Goal: Task Accomplishment & Management: Manage account settings

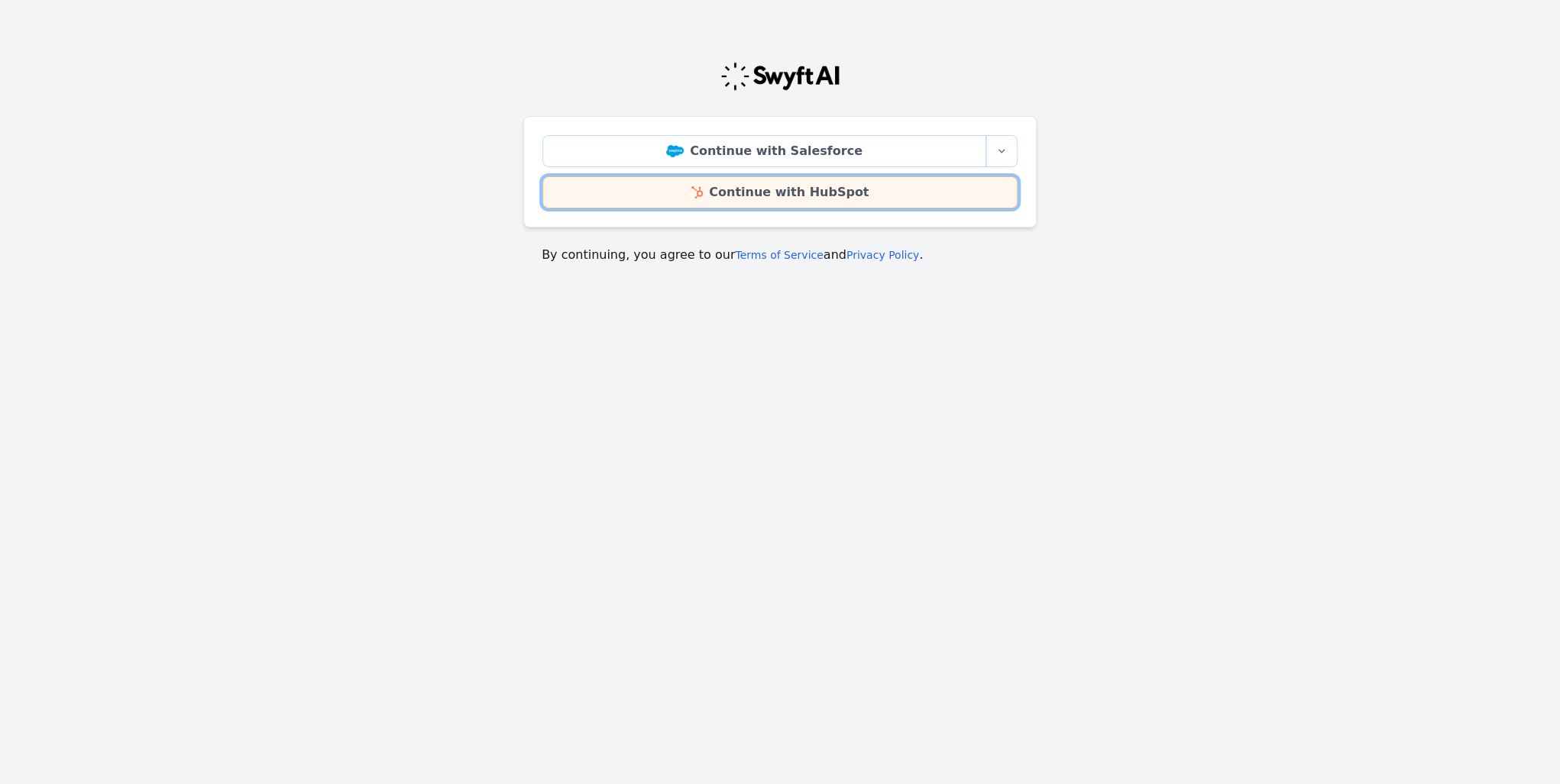
click at [721, 183] on link "Continue with HubSpot" at bounding box center [780, 193] width 475 height 32
click at [743, 189] on link "Continue with HubSpot" at bounding box center [780, 193] width 475 height 32
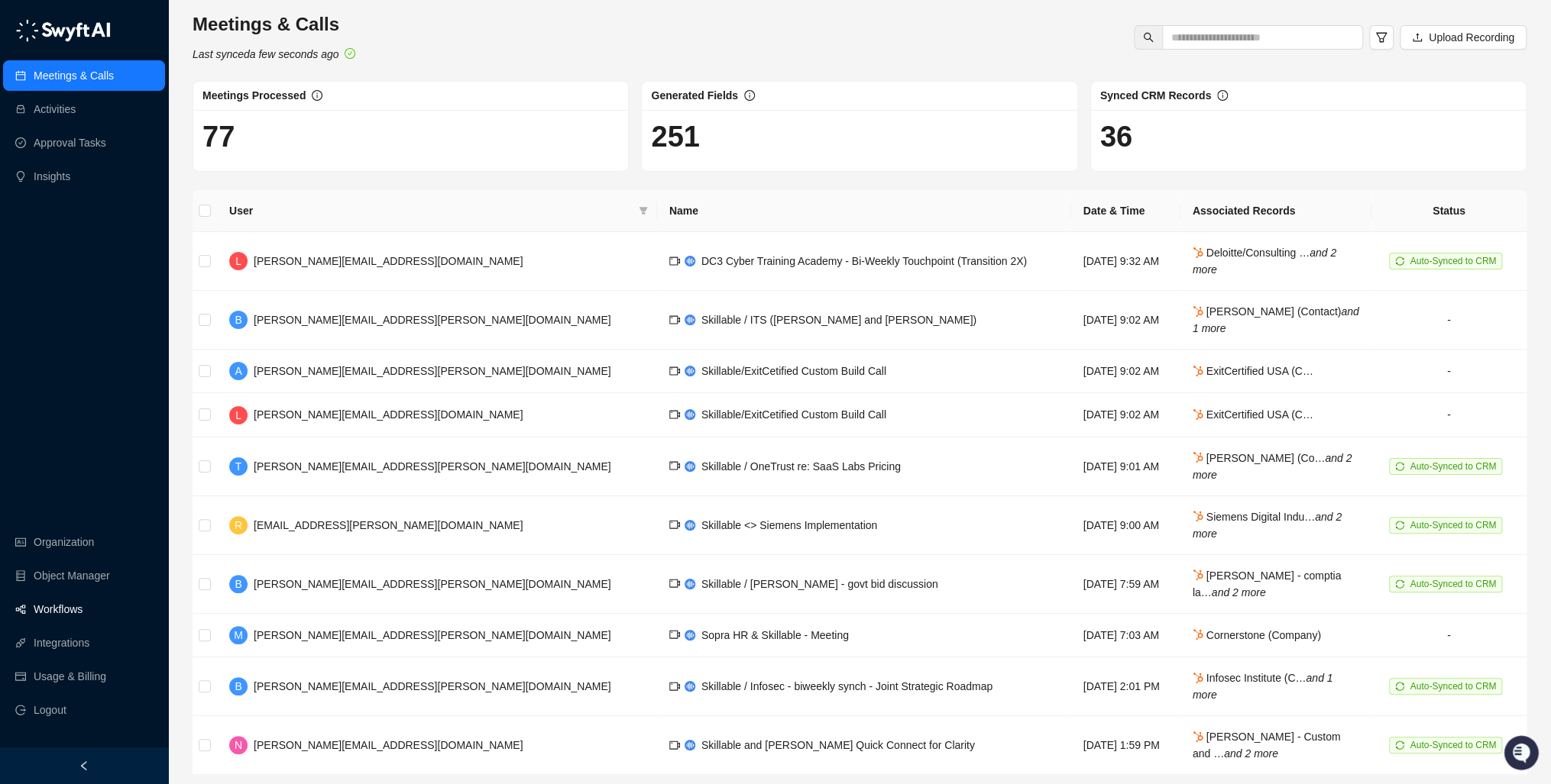
click at [58, 605] on link "Workflows" at bounding box center [58, 610] width 49 height 31
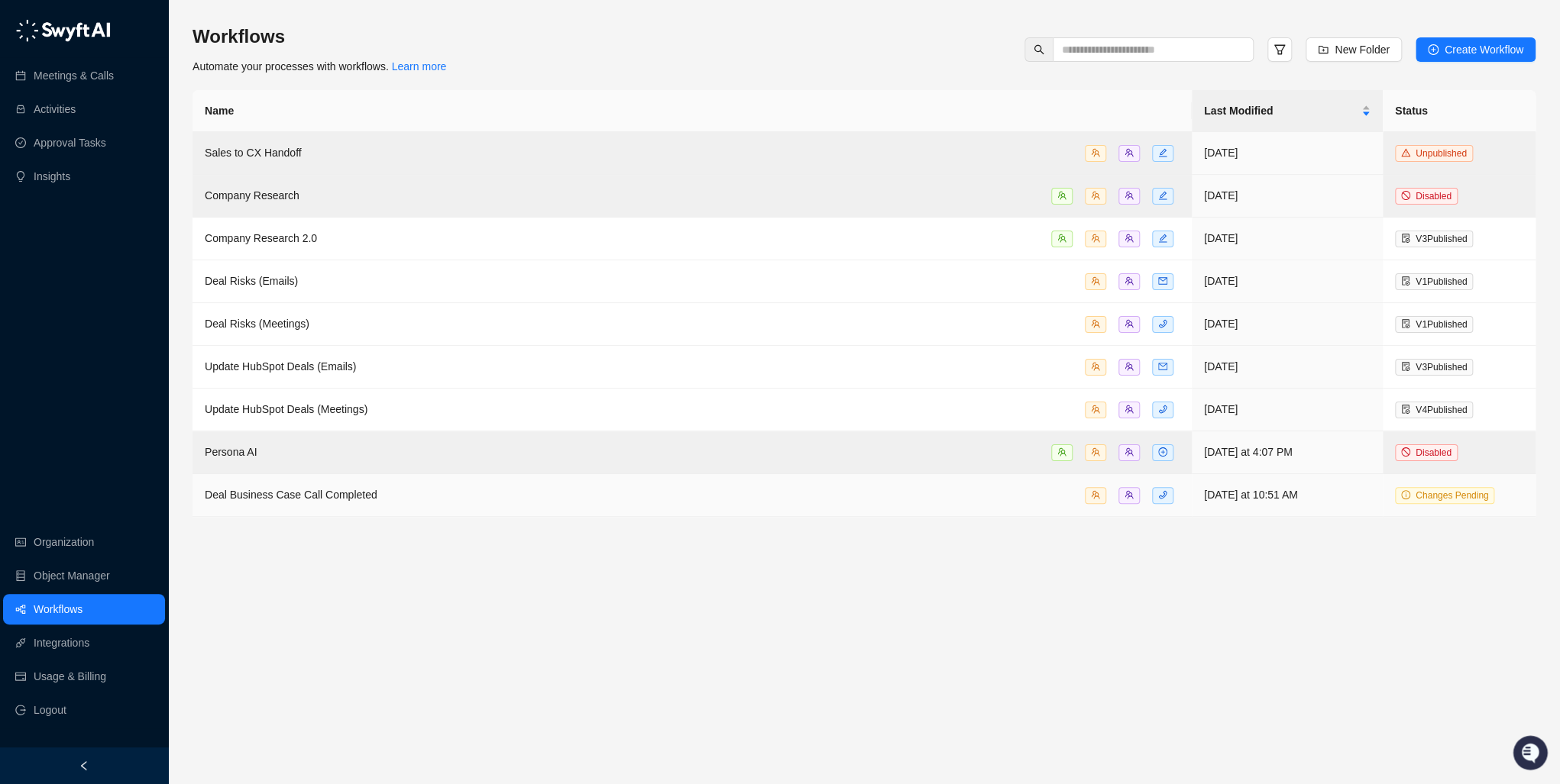
click at [1443, 494] on span "Changes Pending" at bounding box center [1452, 496] width 72 height 11
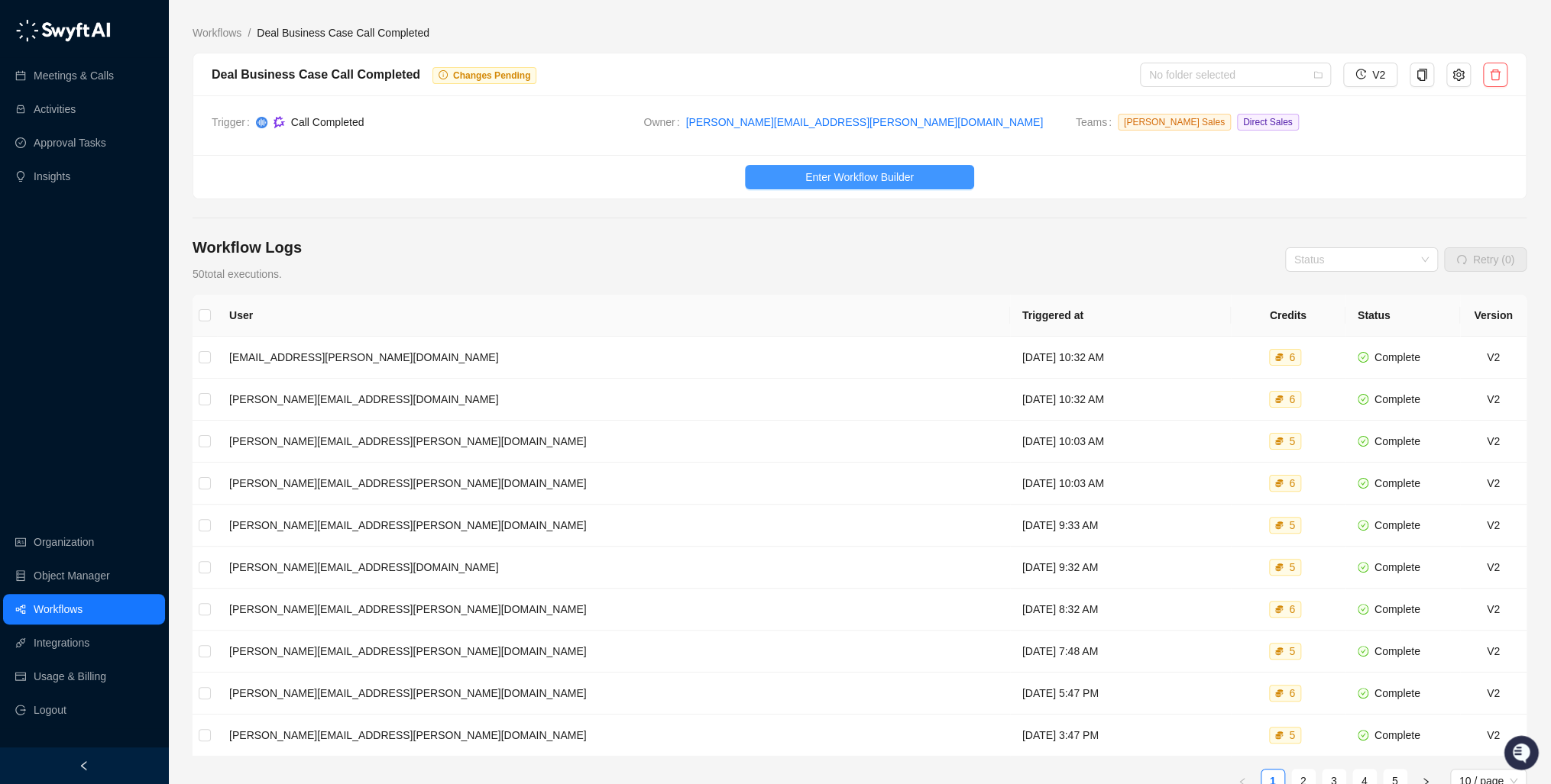
click at [819, 176] on span "Enter Workflow Builder" at bounding box center [859, 178] width 108 height 17
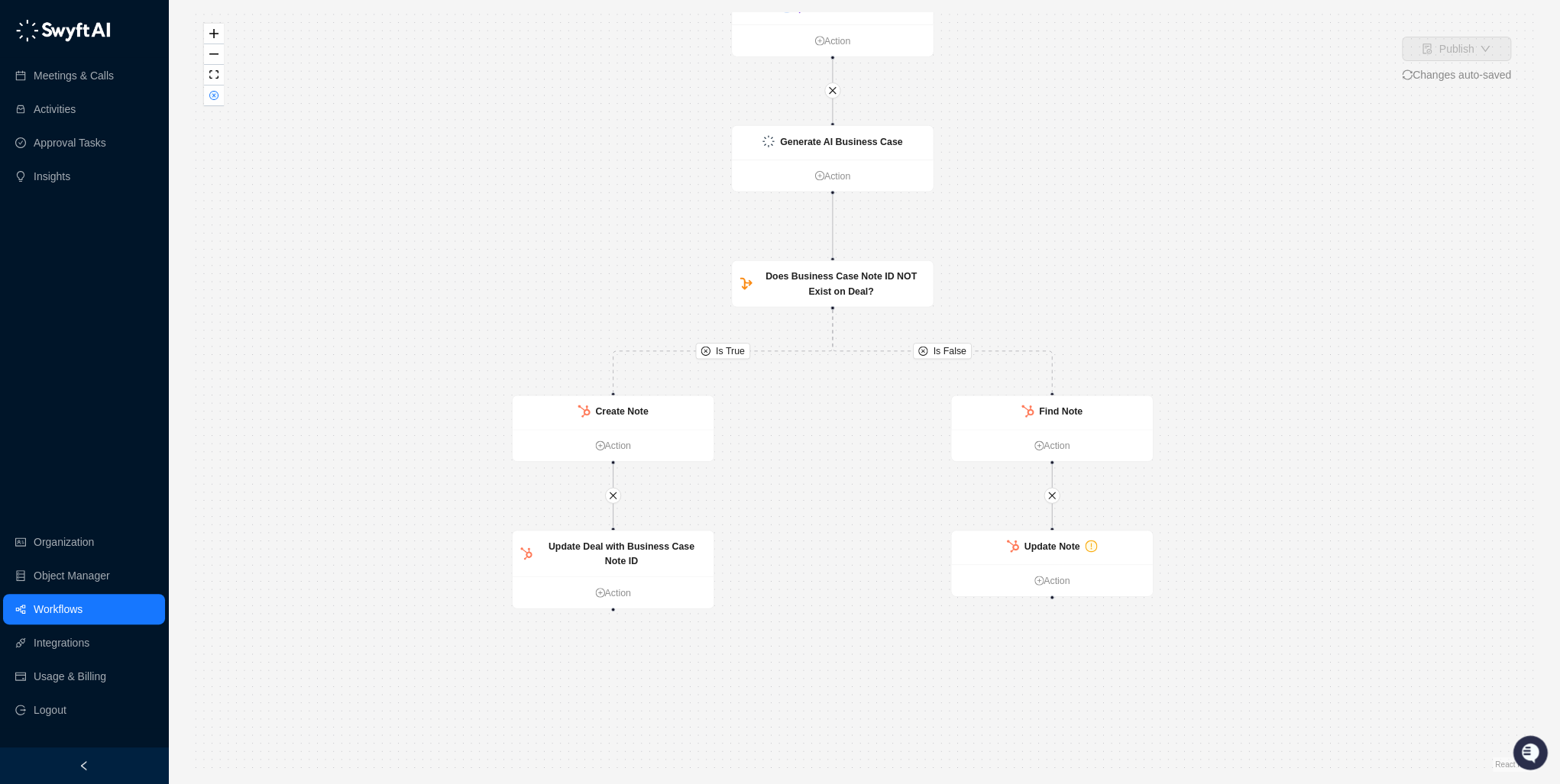
drag, startPoint x: 902, startPoint y: 551, endPoint x: 850, endPoint y: 425, distance: 136.3
click at [850, 425] on div "Is True Is False Call Completed Action Generate AI Business Case Action Does Bu…" at bounding box center [863, 392] width 1343 height 760
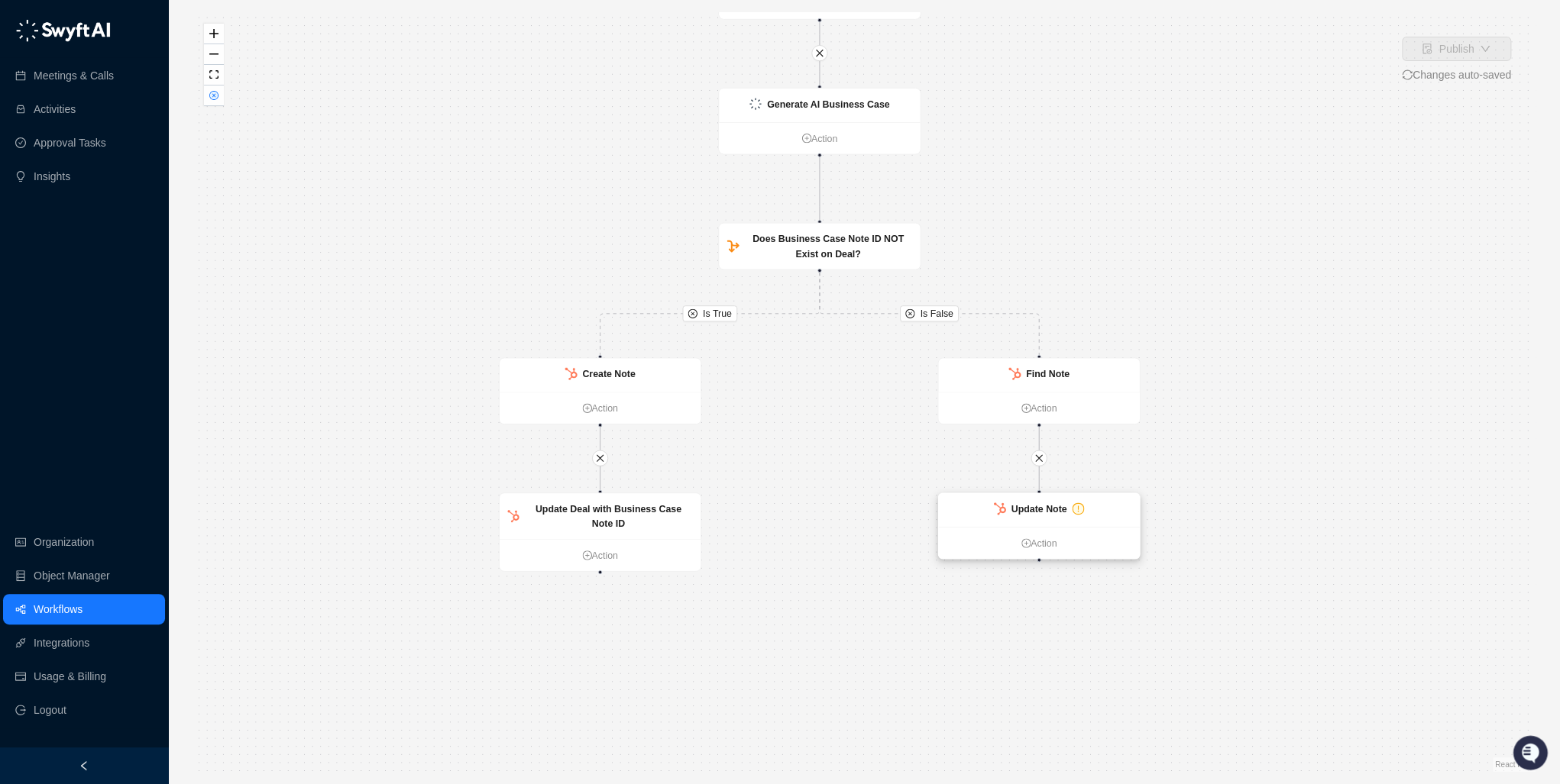
click at [1079, 510] on icon "exclamation-circle" at bounding box center [1078, 509] width 10 height 10
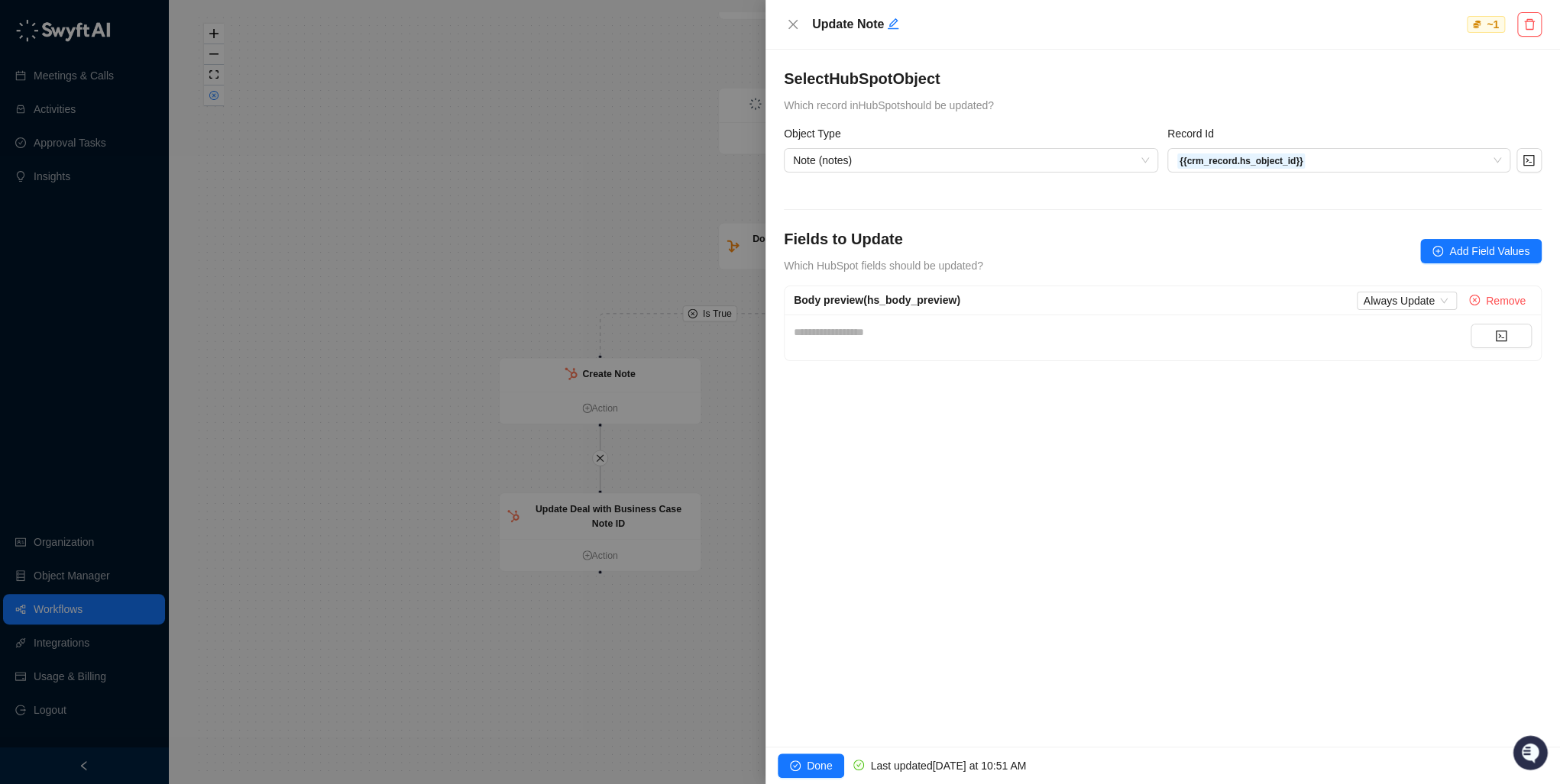
click at [1068, 67] on div "**********" at bounding box center [1163, 398] width 794 height 697
click at [794, 18] on button "Close" at bounding box center [793, 25] width 18 height 18
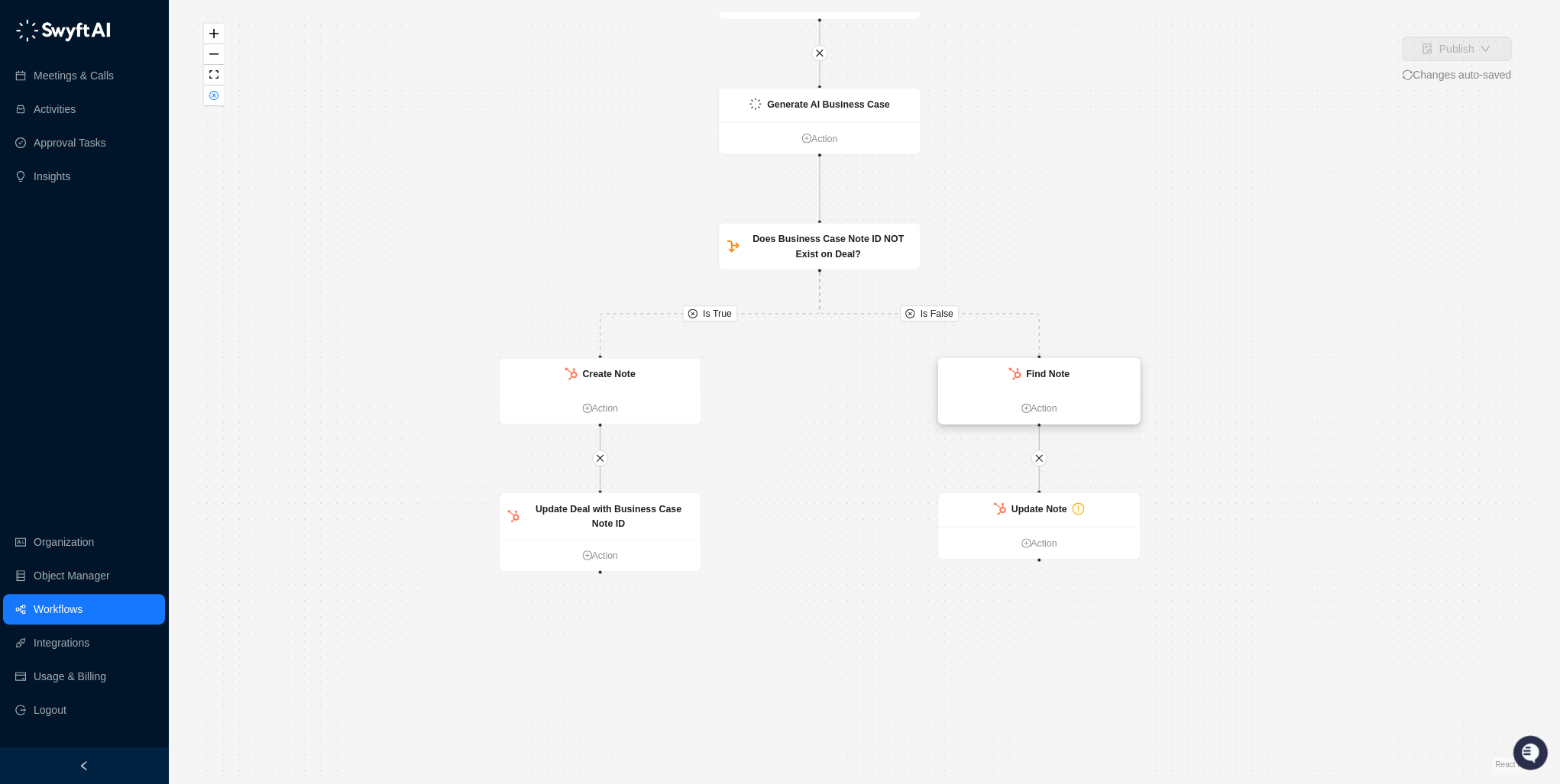
click at [1043, 379] on strong "Find Note" at bounding box center [1047, 374] width 44 height 11
click at [1083, 516] on div "Update Note" at bounding box center [1039, 509] width 91 height 15
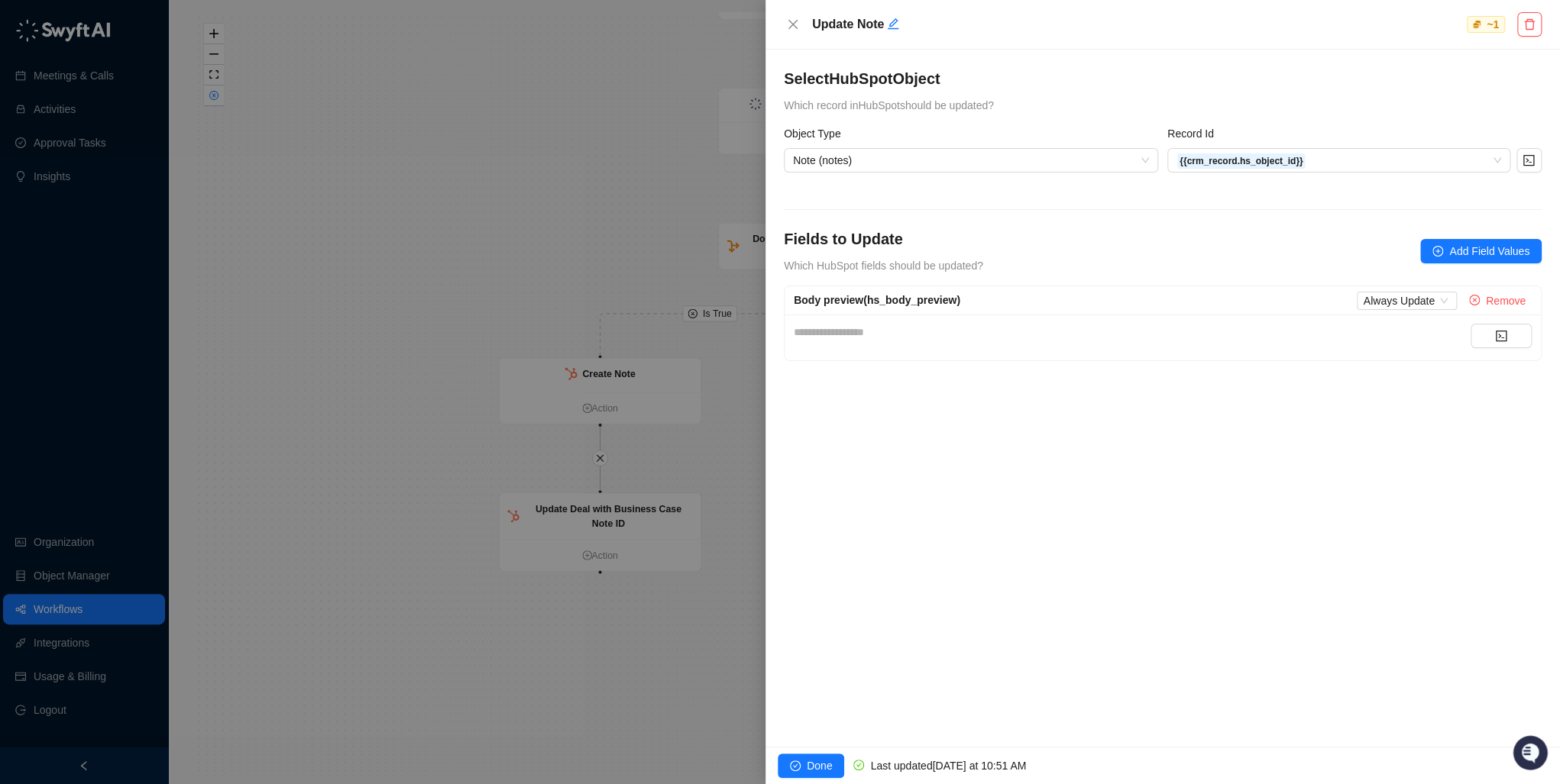
click at [890, 307] on div "Body preview (hs_body_preview)" at bounding box center [876, 301] width 167 height 18
click at [1496, 336] on icon "code" at bounding box center [1502, 336] width 11 height 11
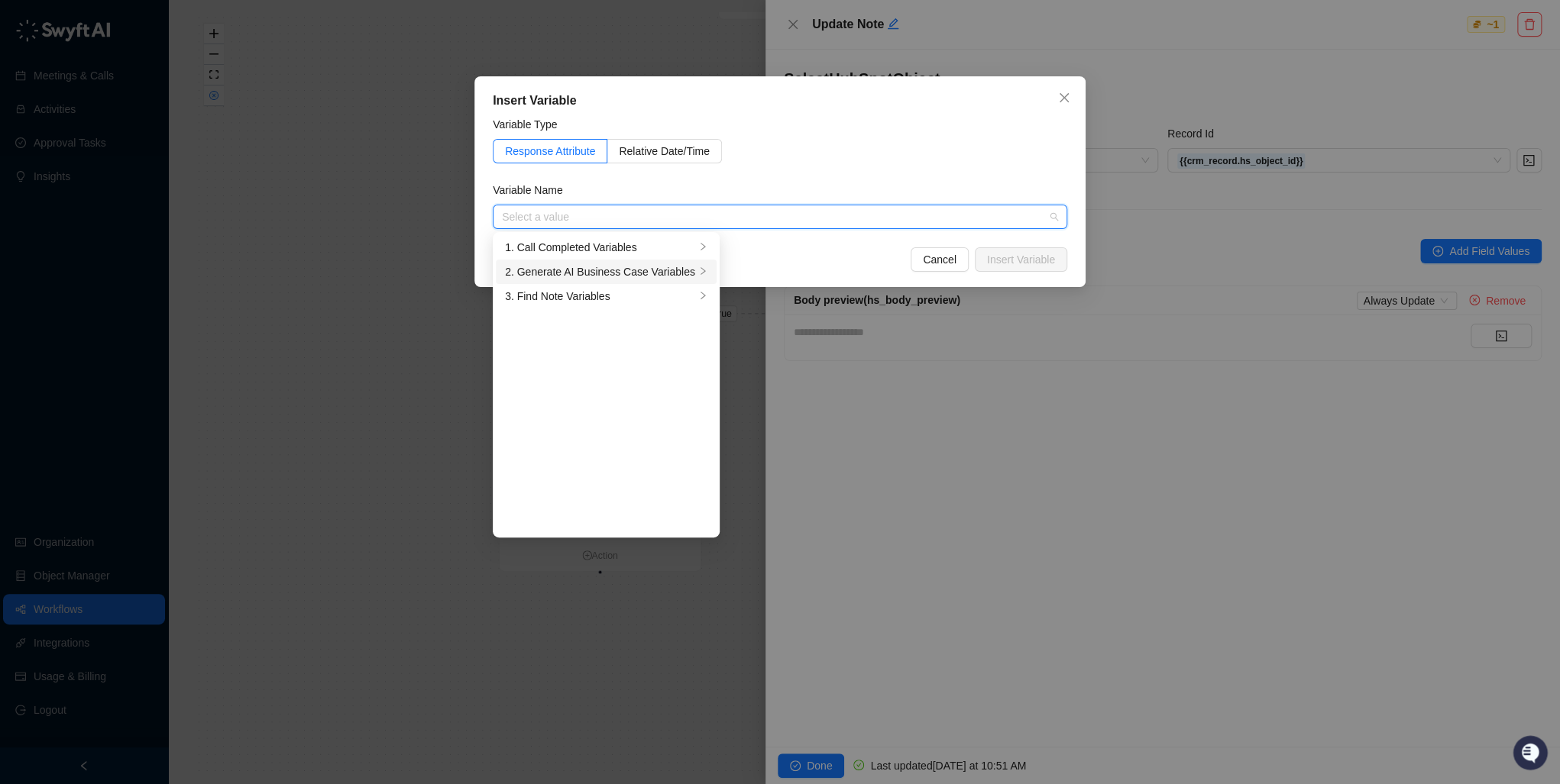
click at [608, 271] on div "2. Generate AI Business Case Variables" at bounding box center [600, 272] width 190 height 17
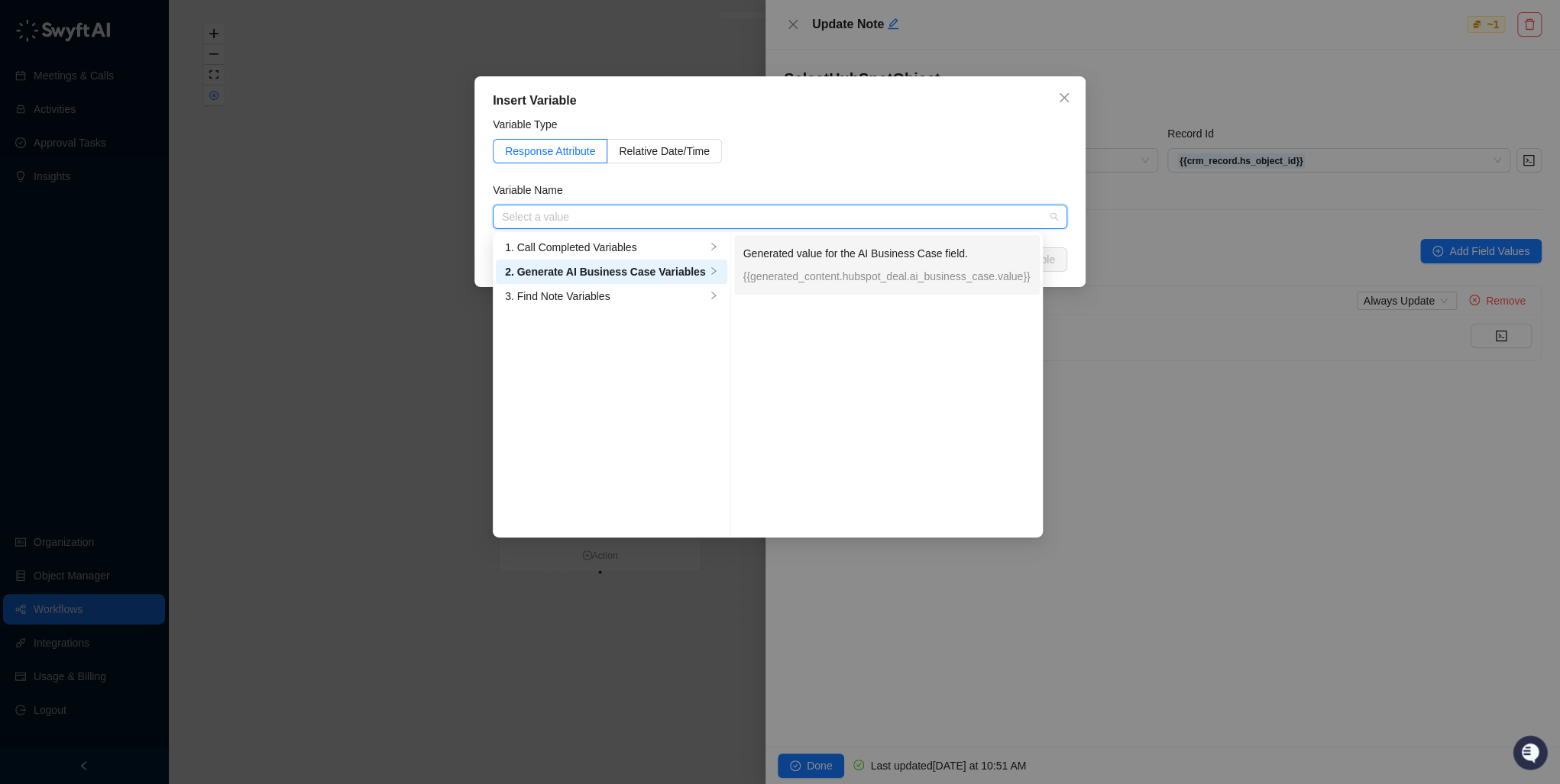
click at [816, 251] on p "Generated value for the AI Business Case field." at bounding box center [887, 254] width 288 height 17
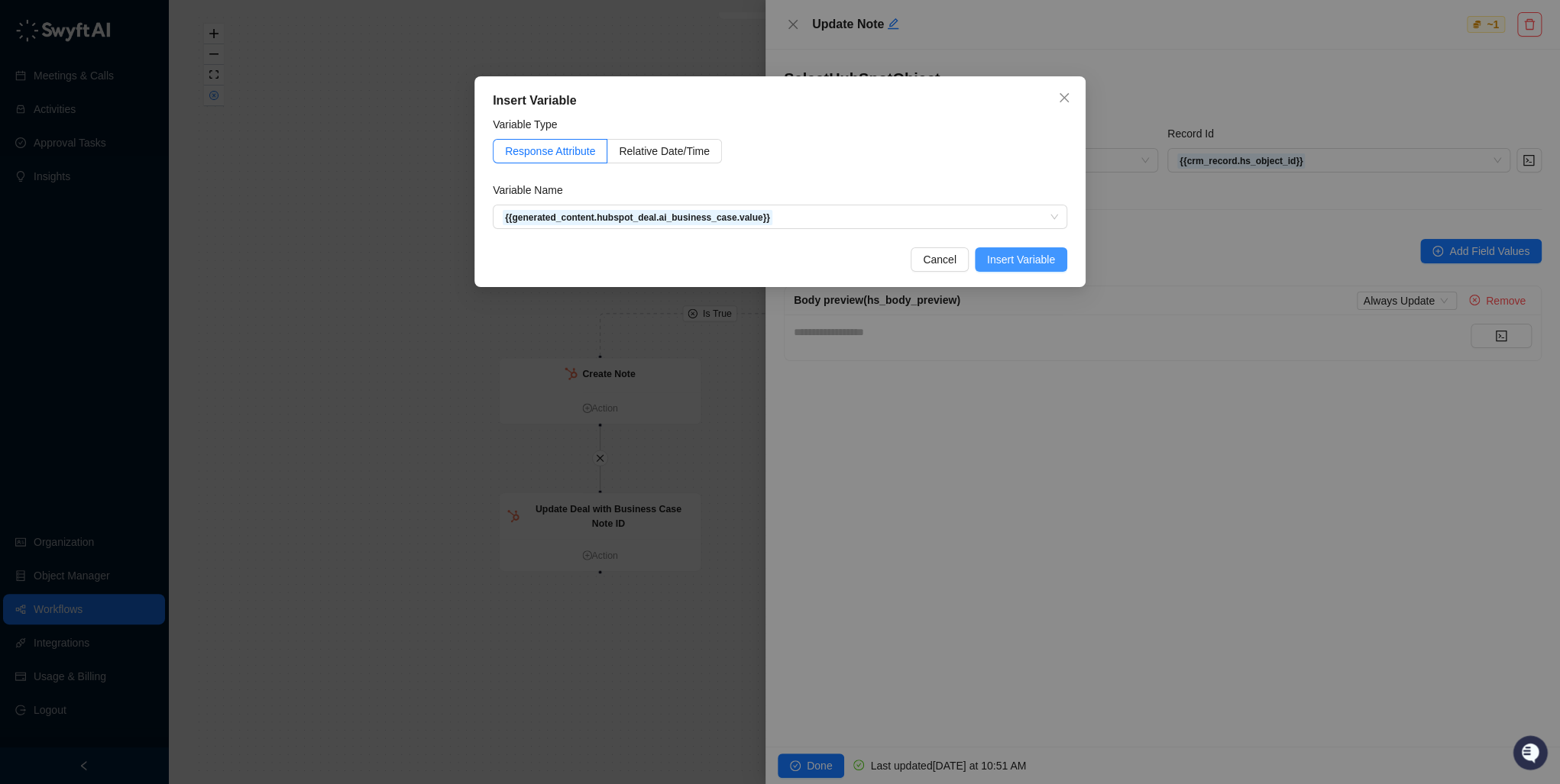
click at [1035, 251] on span "Insert Variable" at bounding box center [1021, 260] width 68 height 17
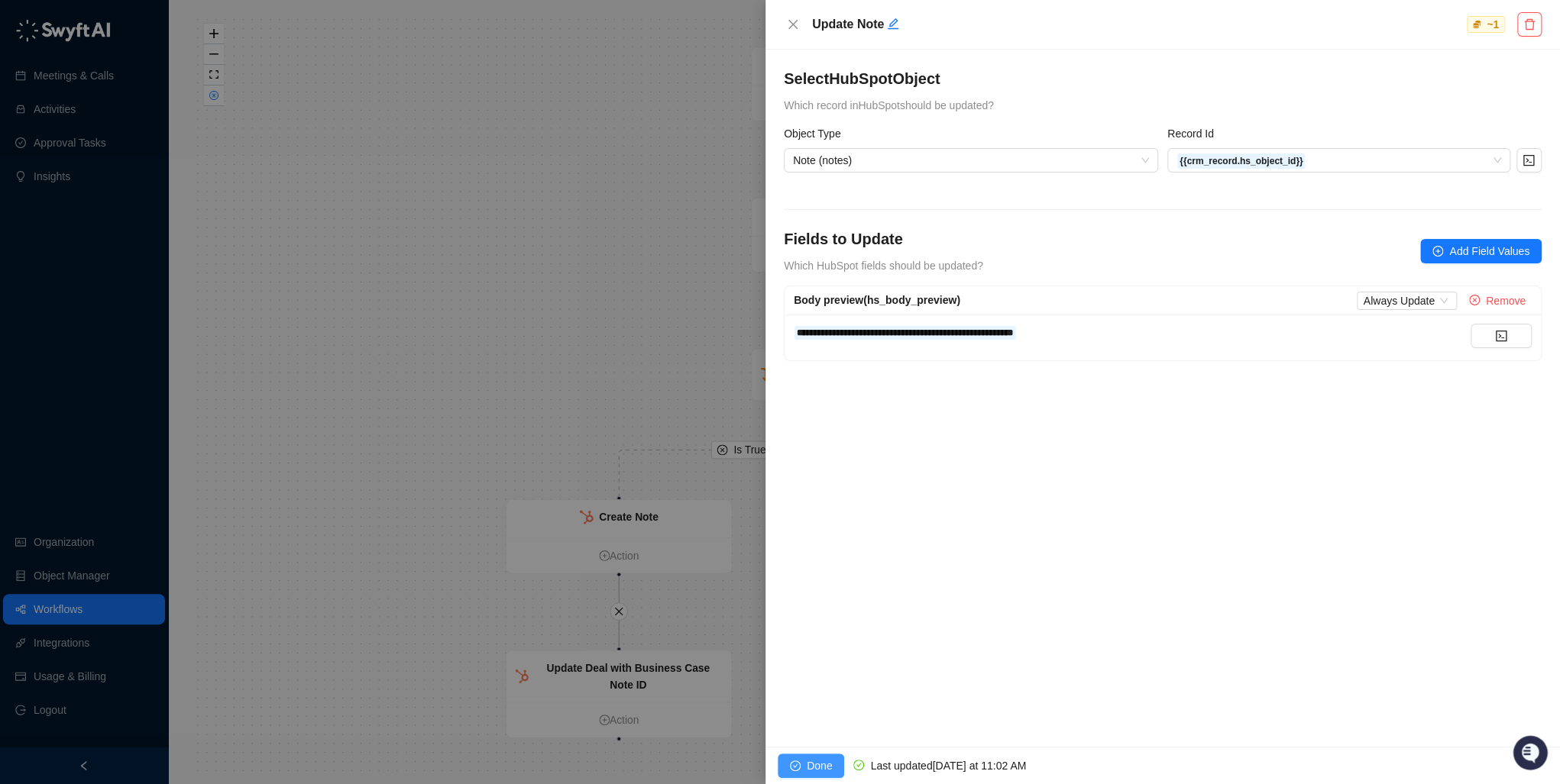
click at [792, 768] on icon "check-circle" at bounding box center [795, 766] width 11 height 11
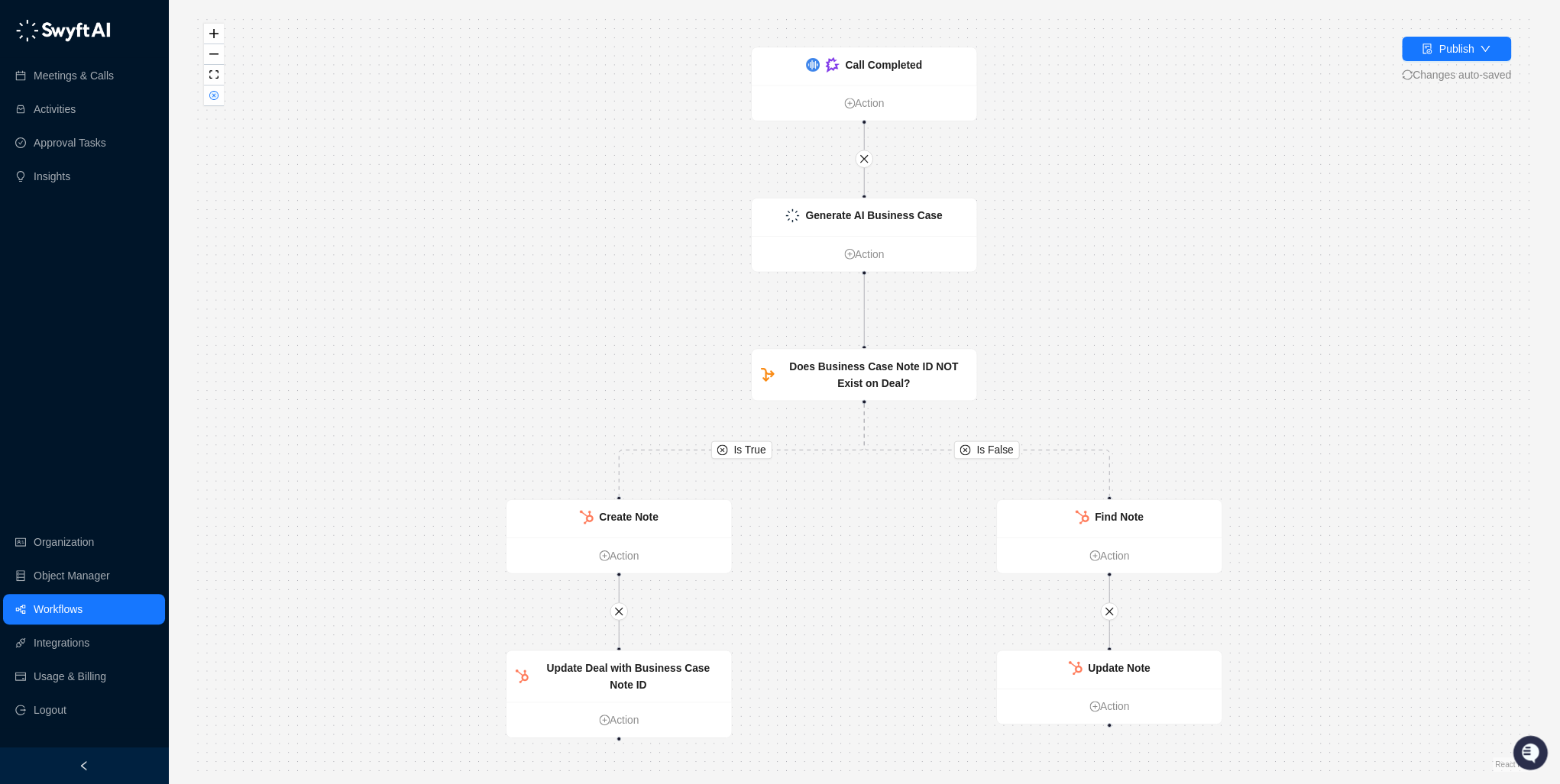
click at [1153, 323] on div "Is True Is False Call Completed Action Generate AI Business Case Action Does Bu…" at bounding box center [863, 392] width 1343 height 760
click at [1455, 46] on div "Publish" at bounding box center [1456, 49] width 35 height 17
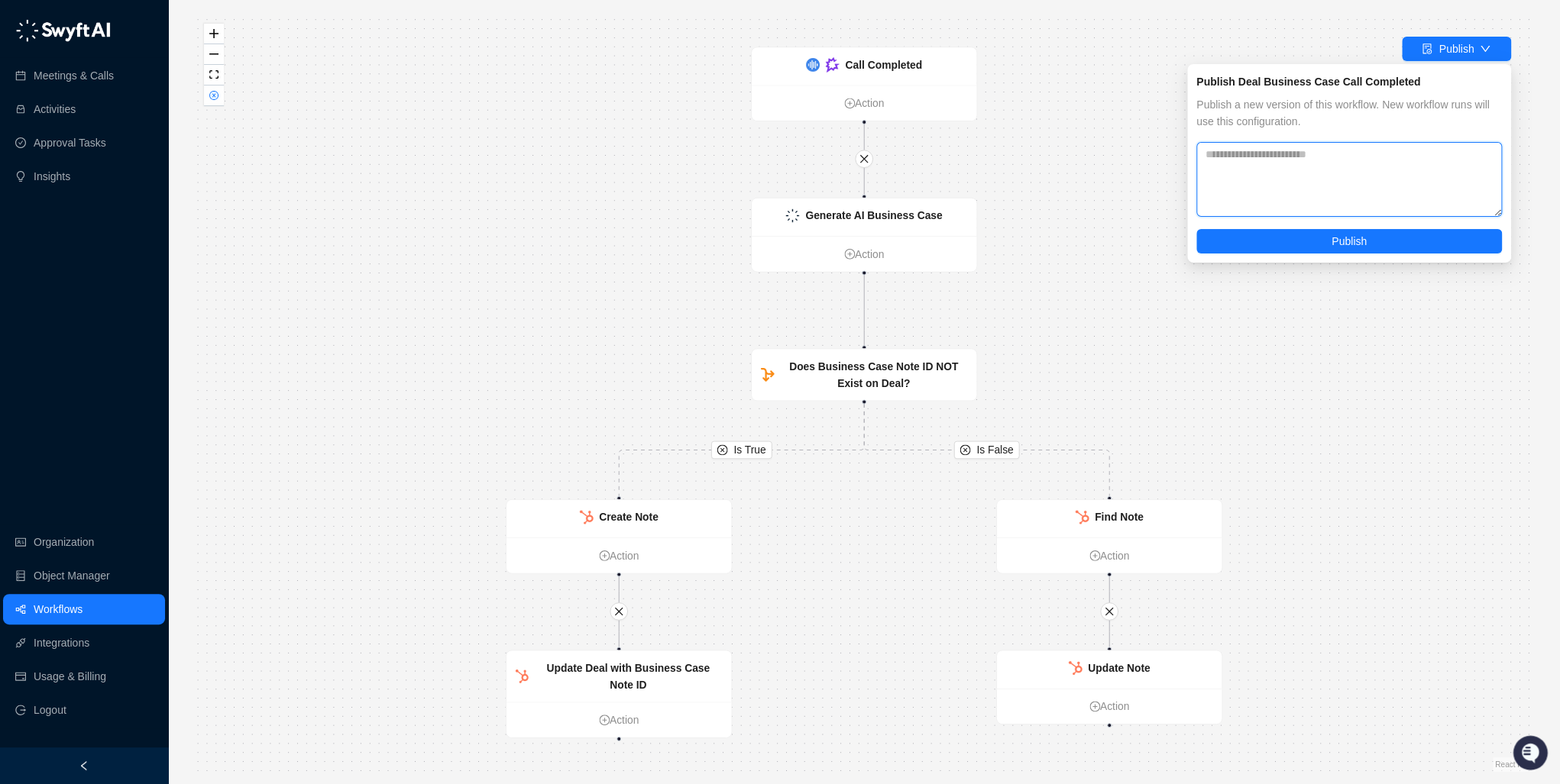
click at [1277, 157] on textarea at bounding box center [1349, 179] width 305 height 75
type textarea "**********"
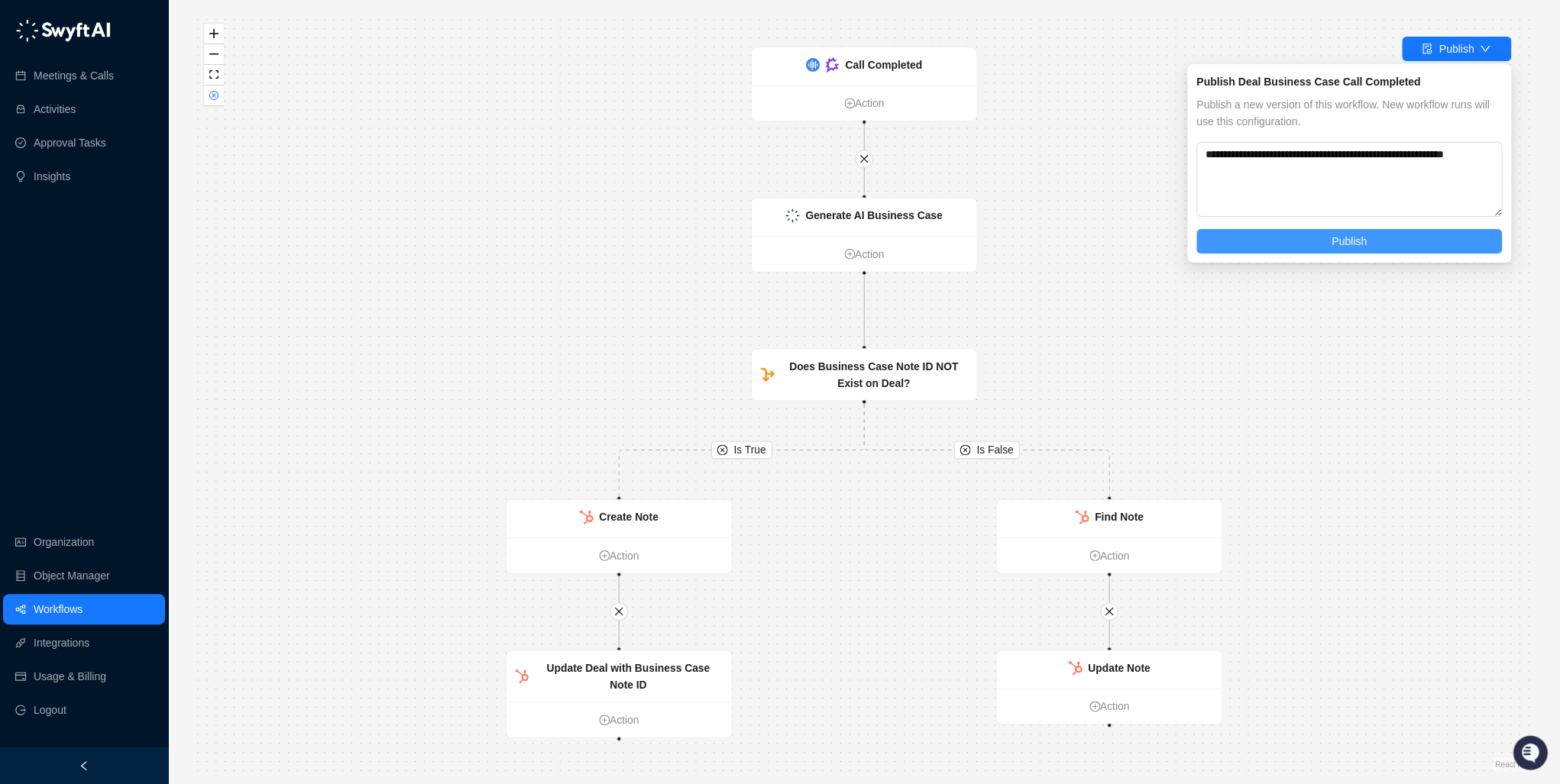
click at [1352, 241] on span "Publish" at bounding box center [1349, 241] width 35 height 17
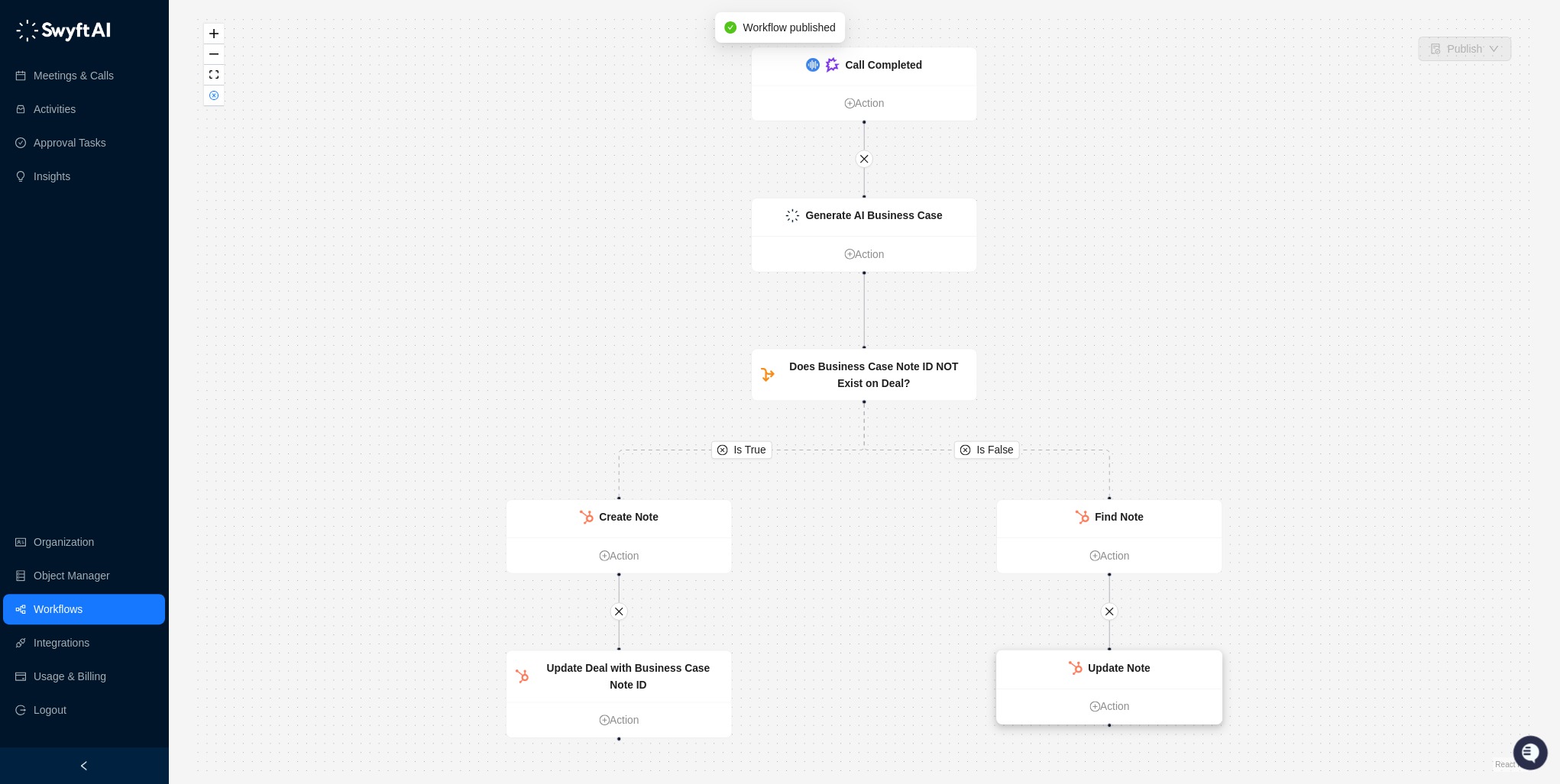
click at [1107, 665] on strong "Update Note" at bounding box center [1119, 668] width 62 height 12
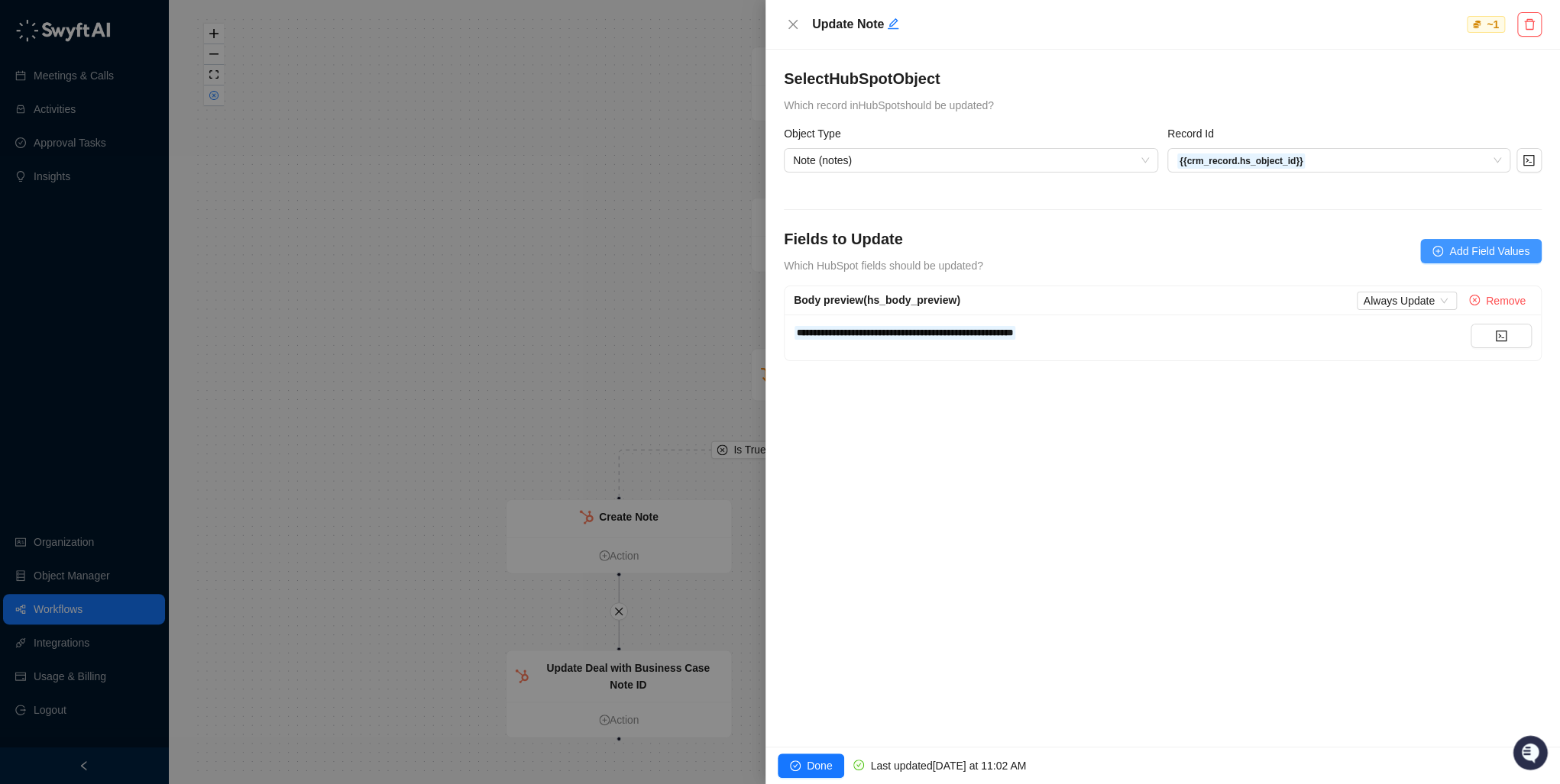
click at [1501, 249] on span "Add Field Values" at bounding box center [1489, 251] width 80 height 17
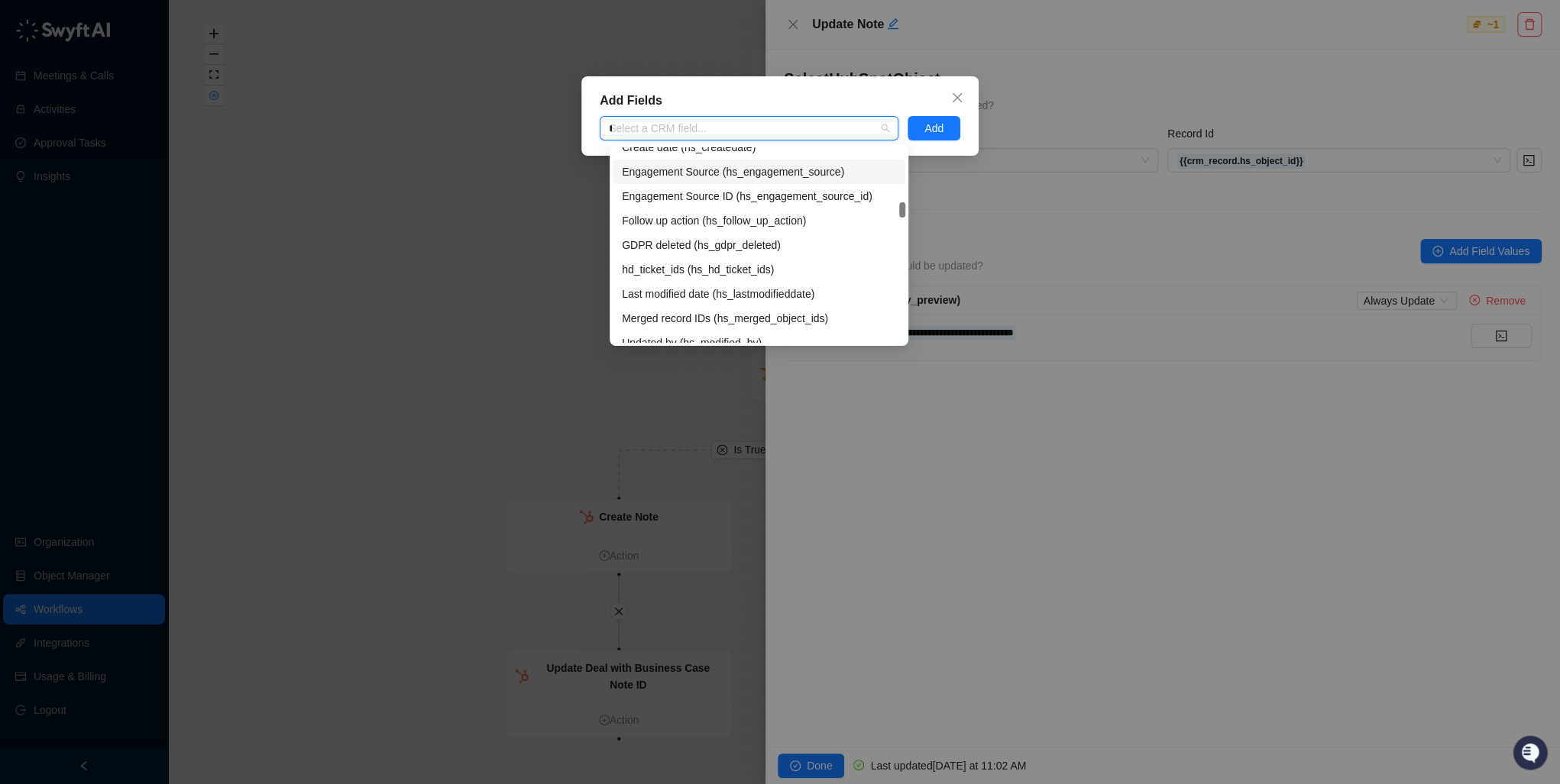
scroll to position [171, 0]
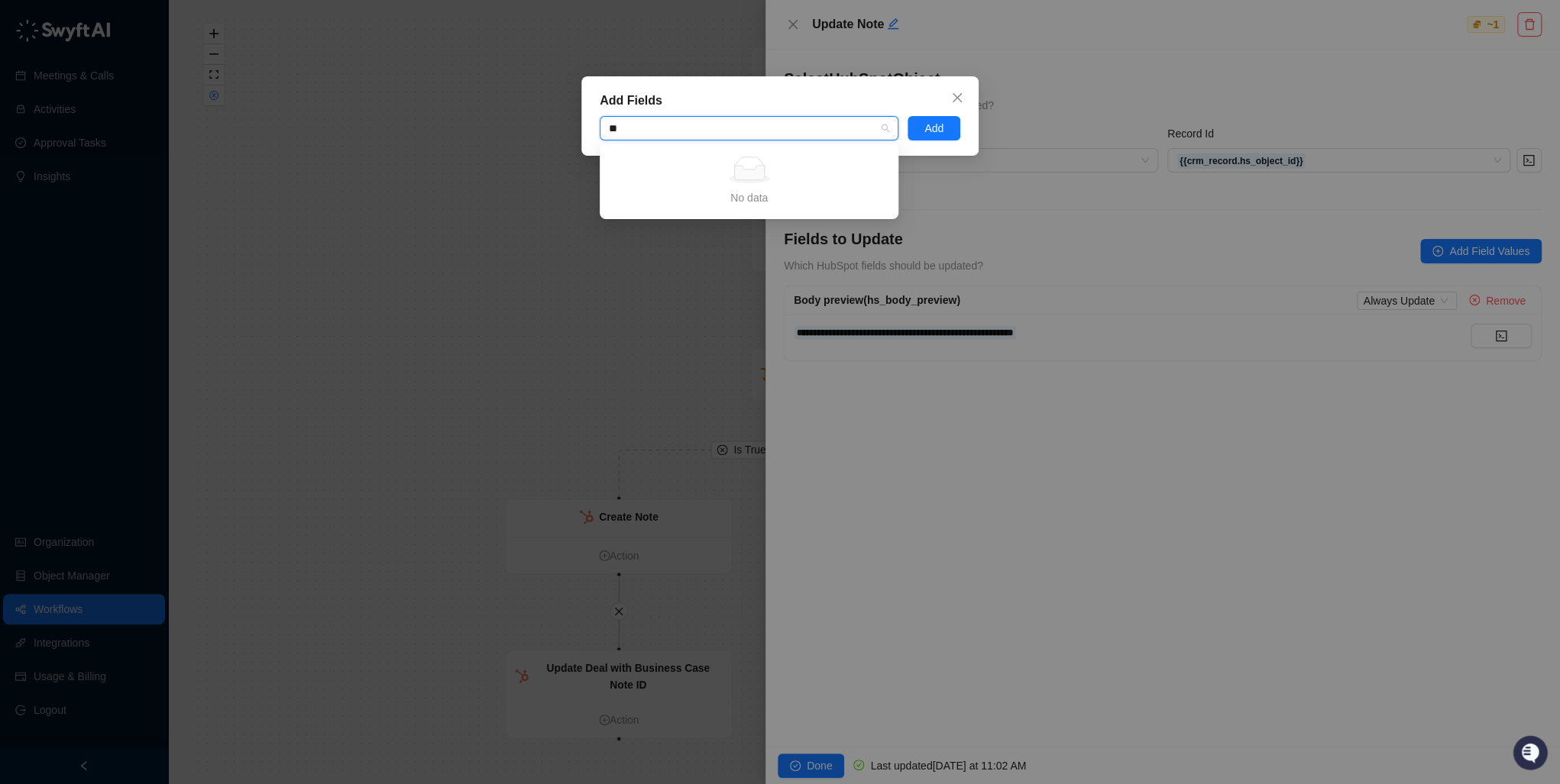
type input "*"
type input "**"
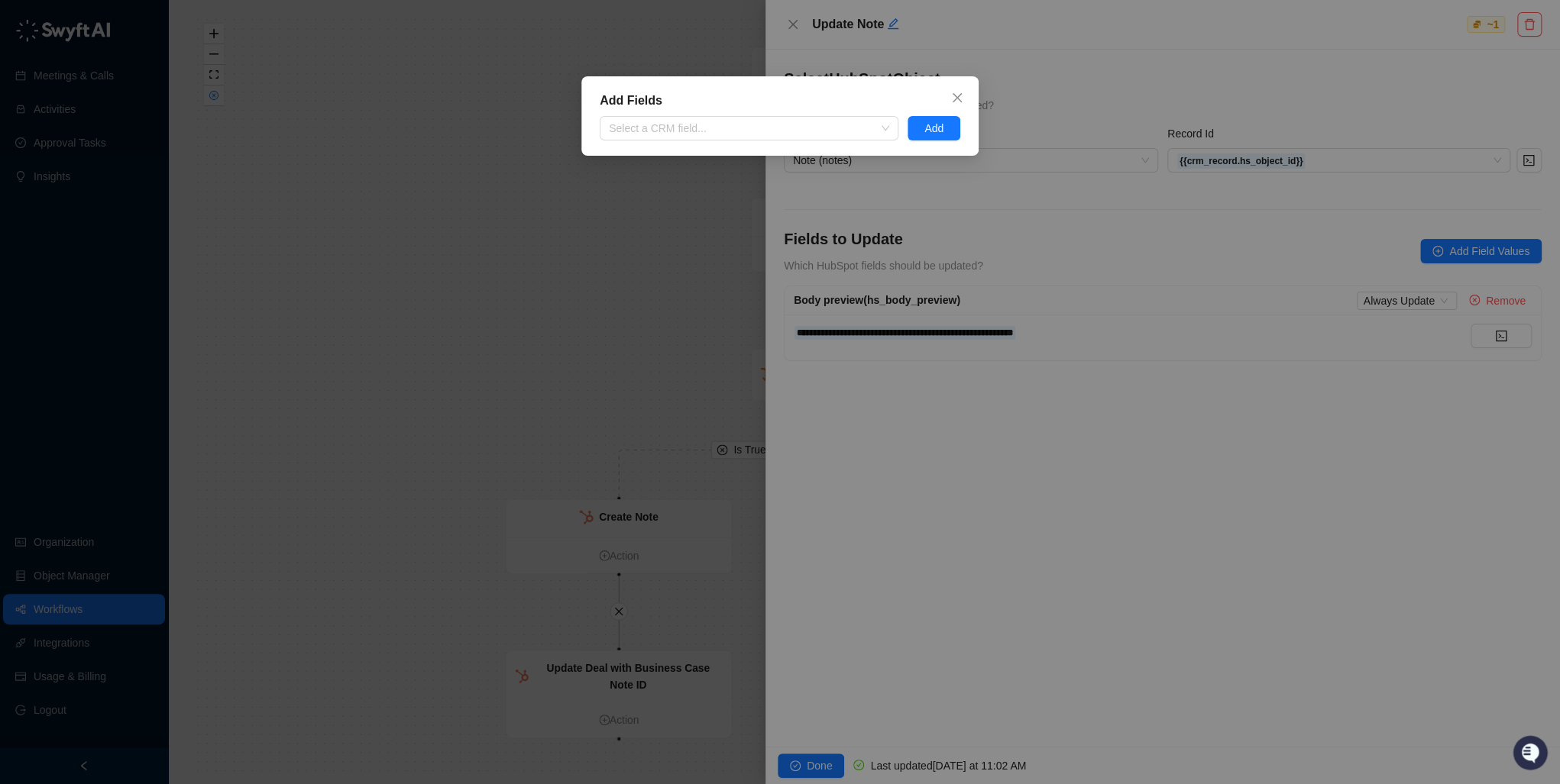
click at [1300, 78] on div "Add Fields Select a CRM field... Add" at bounding box center [780, 392] width 1560 height 784
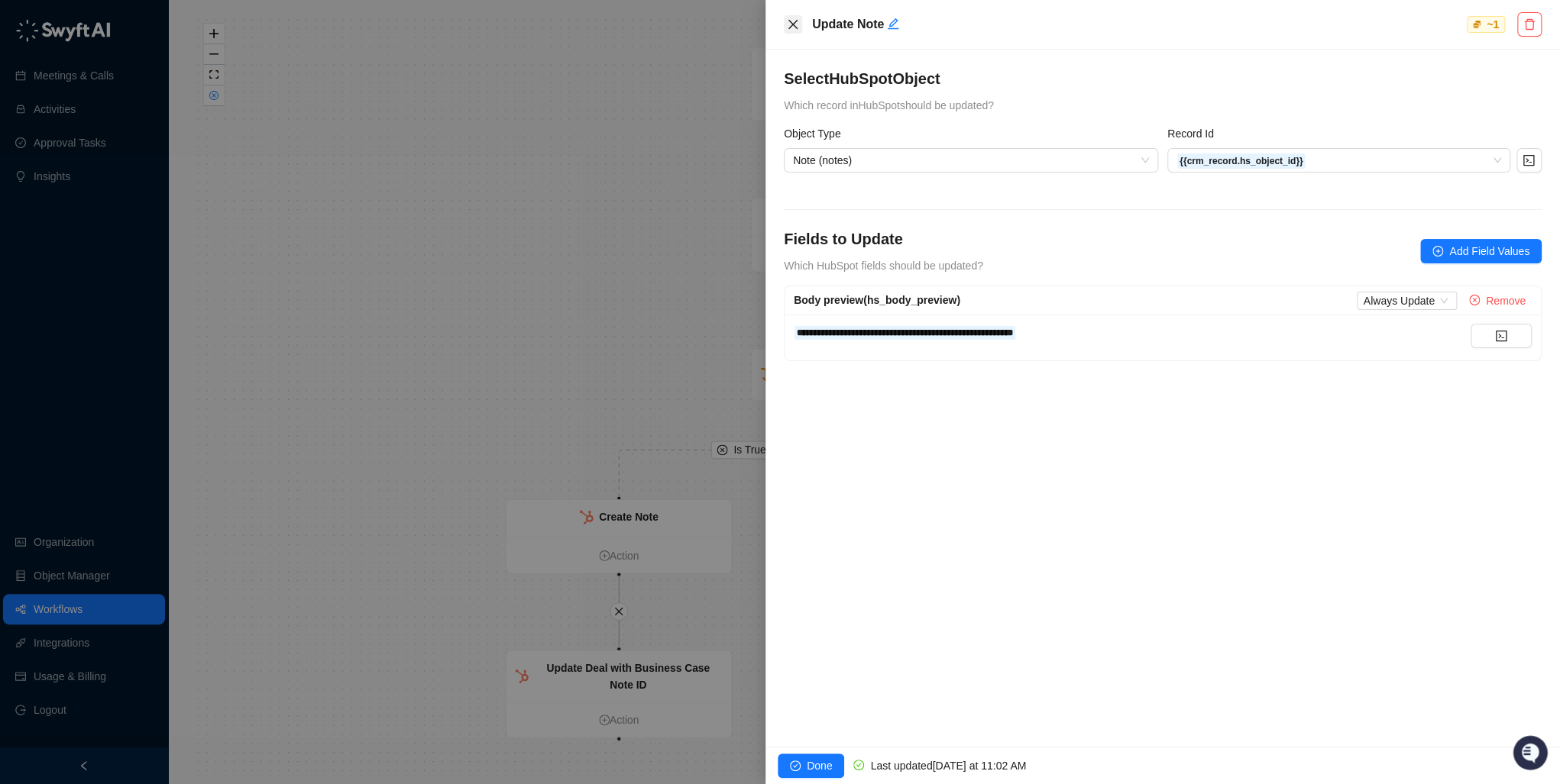
click at [787, 20] on icon "close" at bounding box center [793, 25] width 12 height 12
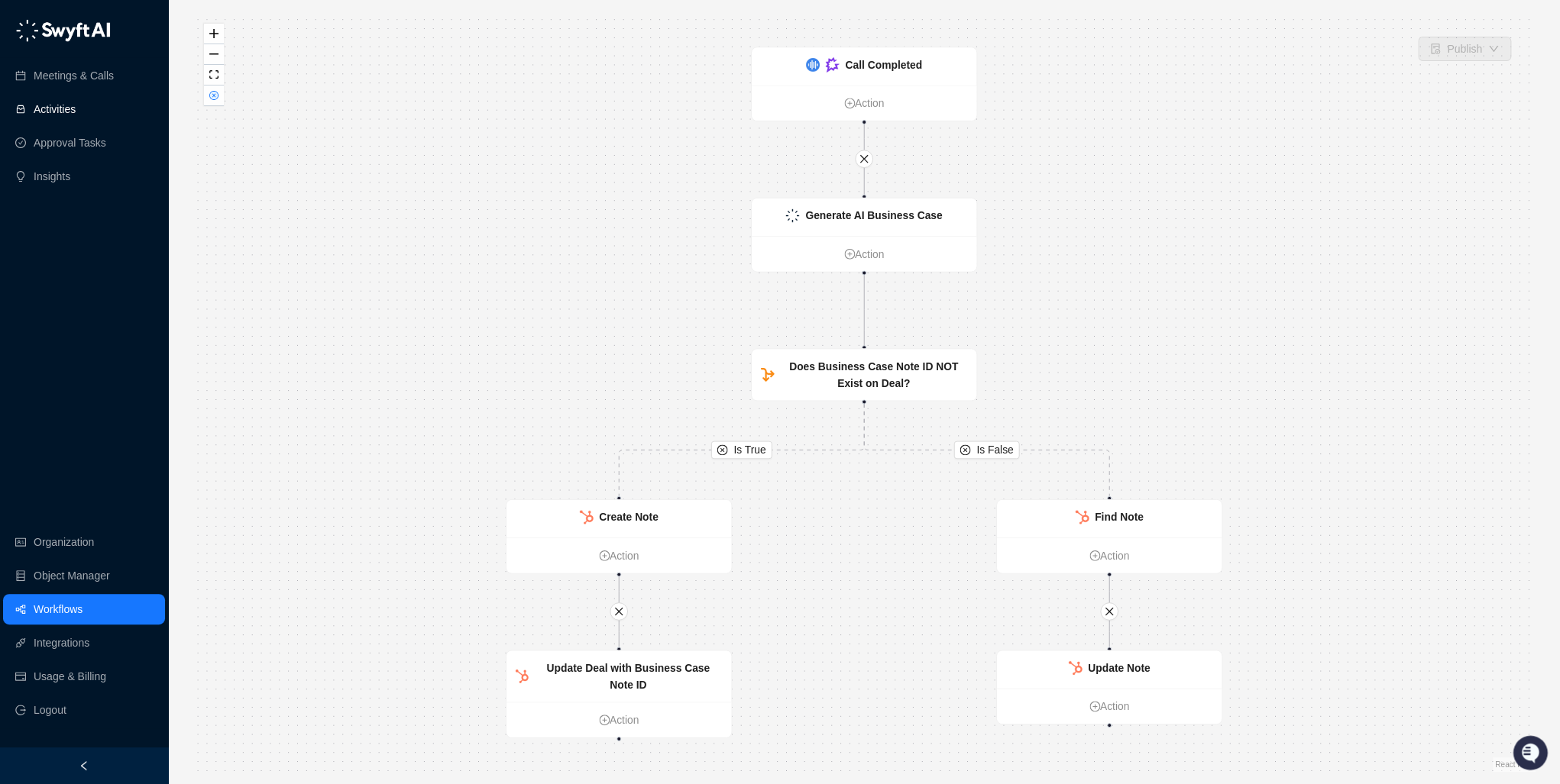
click at [62, 108] on link "Activities" at bounding box center [55, 109] width 42 height 31
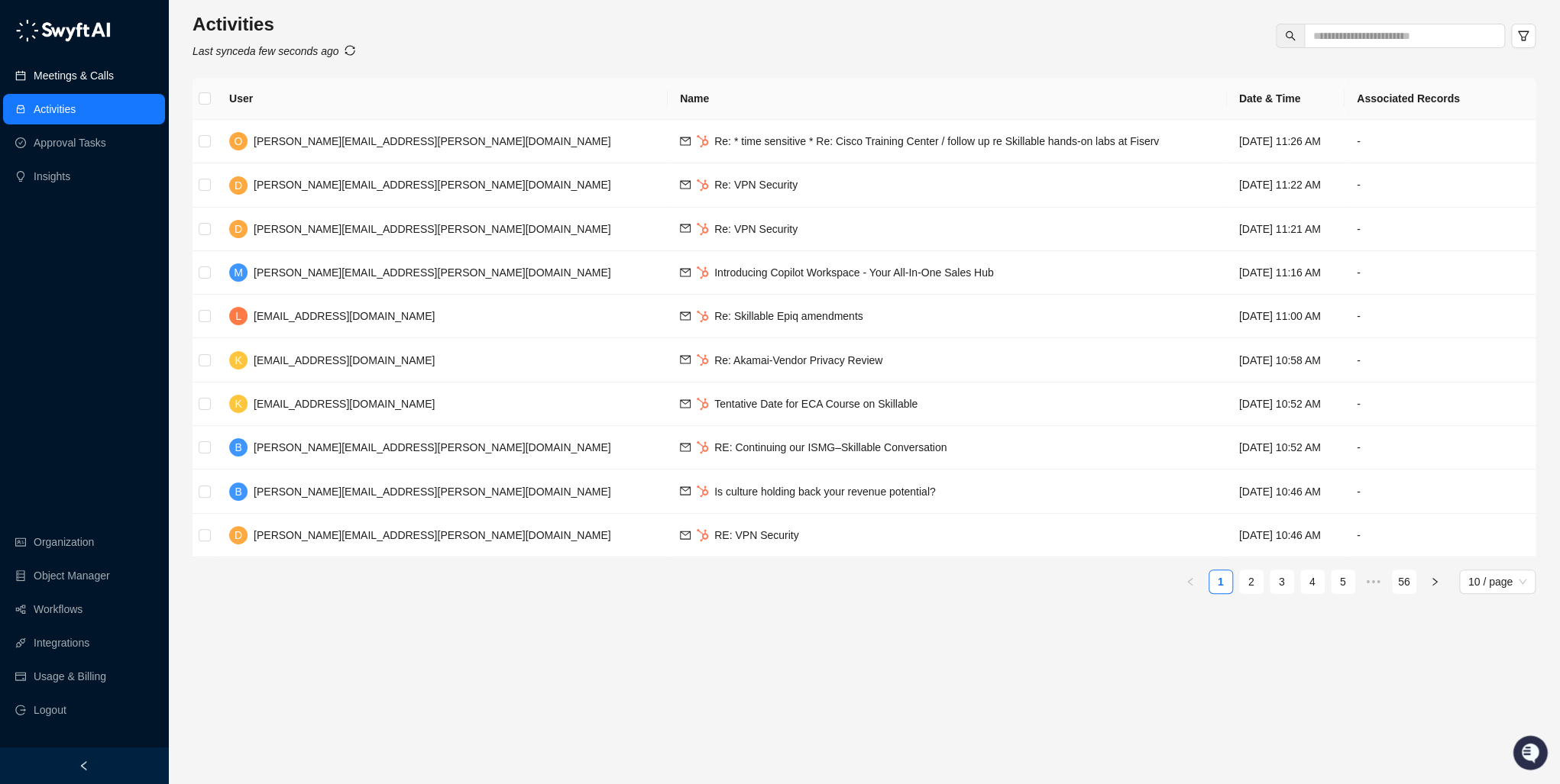
click at [70, 77] on link "Meetings & Calls" at bounding box center [74, 75] width 80 height 31
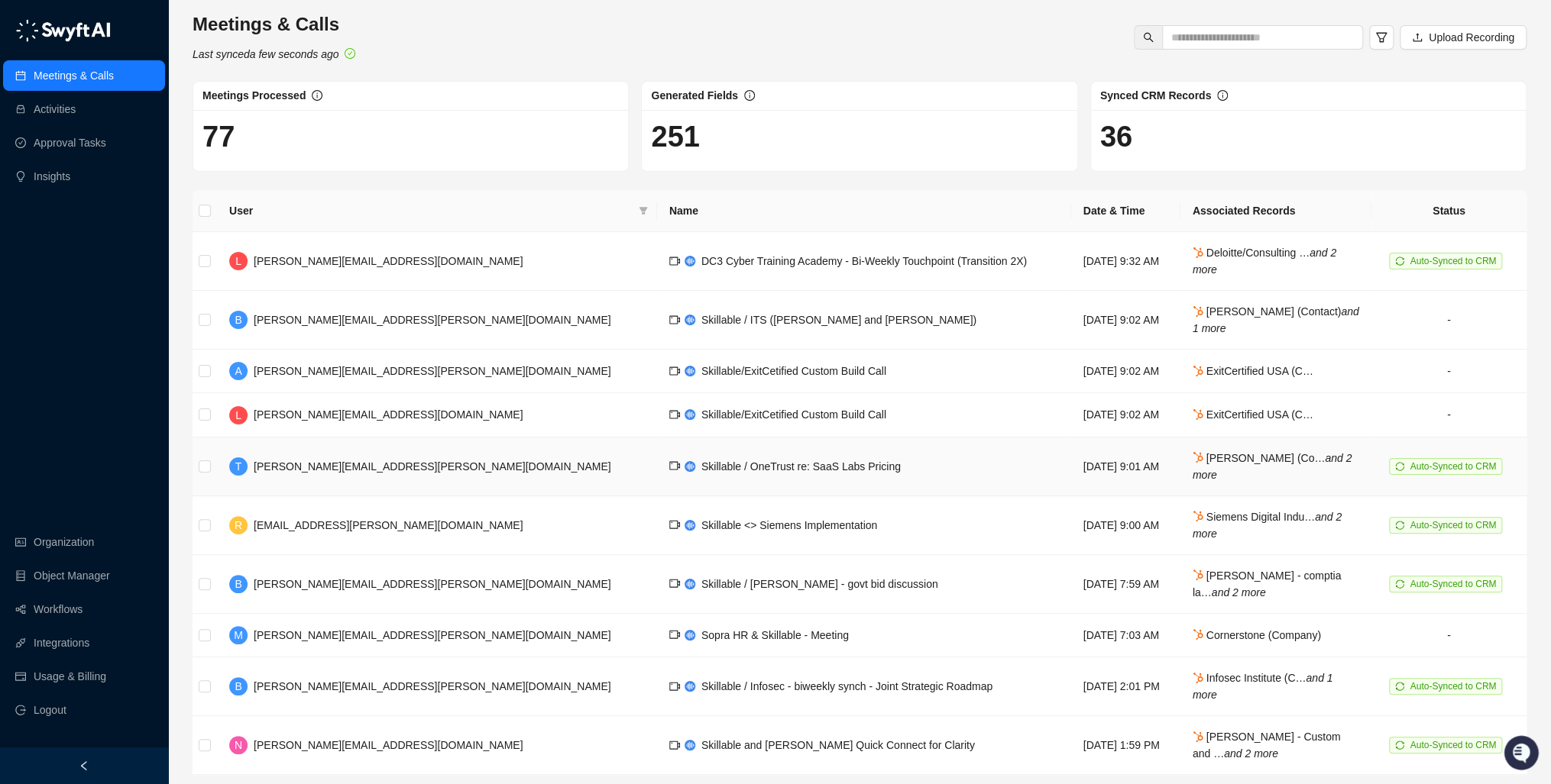
click at [297, 462] on span "[PERSON_NAME][EMAIL_ADDRESS][PERSON_NAME][DOMAIN_NAME]" at bounding box center [432, 467] width 358 height 12
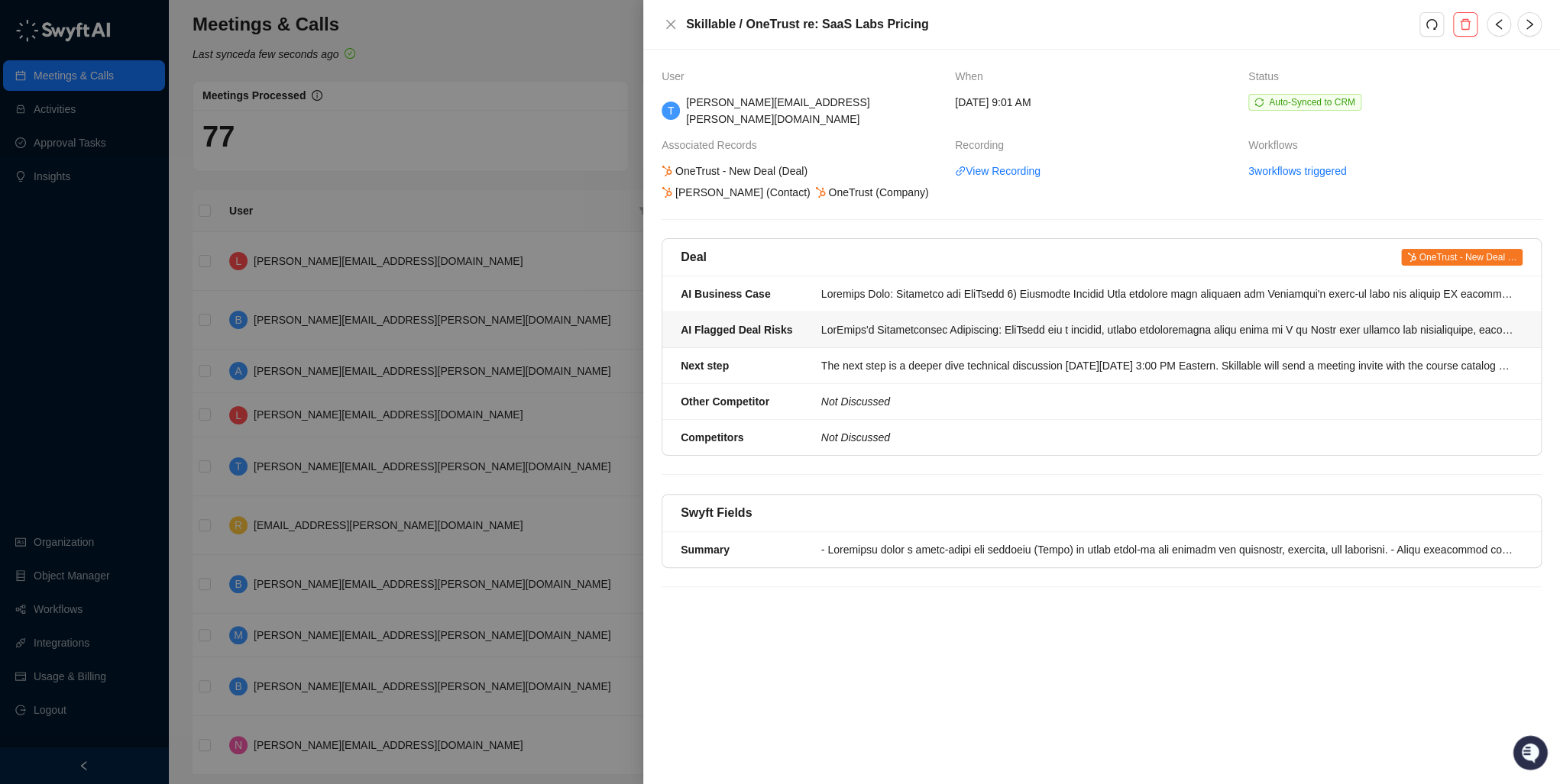
click at [914, 321] on div at bounding box center [1167, 330] width 692 height 17
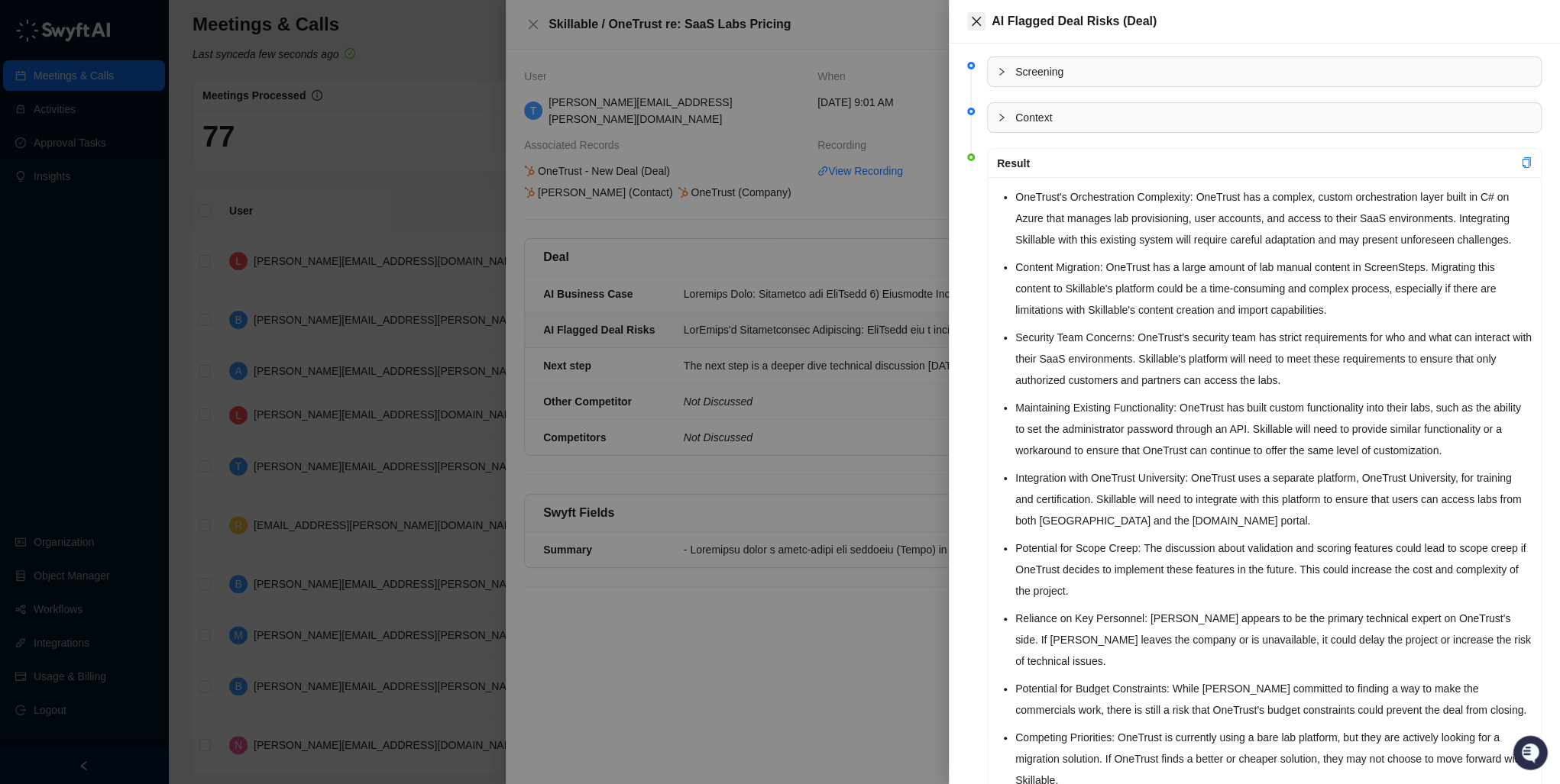
click at [976, 20] on icon "close" at bounding box center [976, 22] width 9 height 9
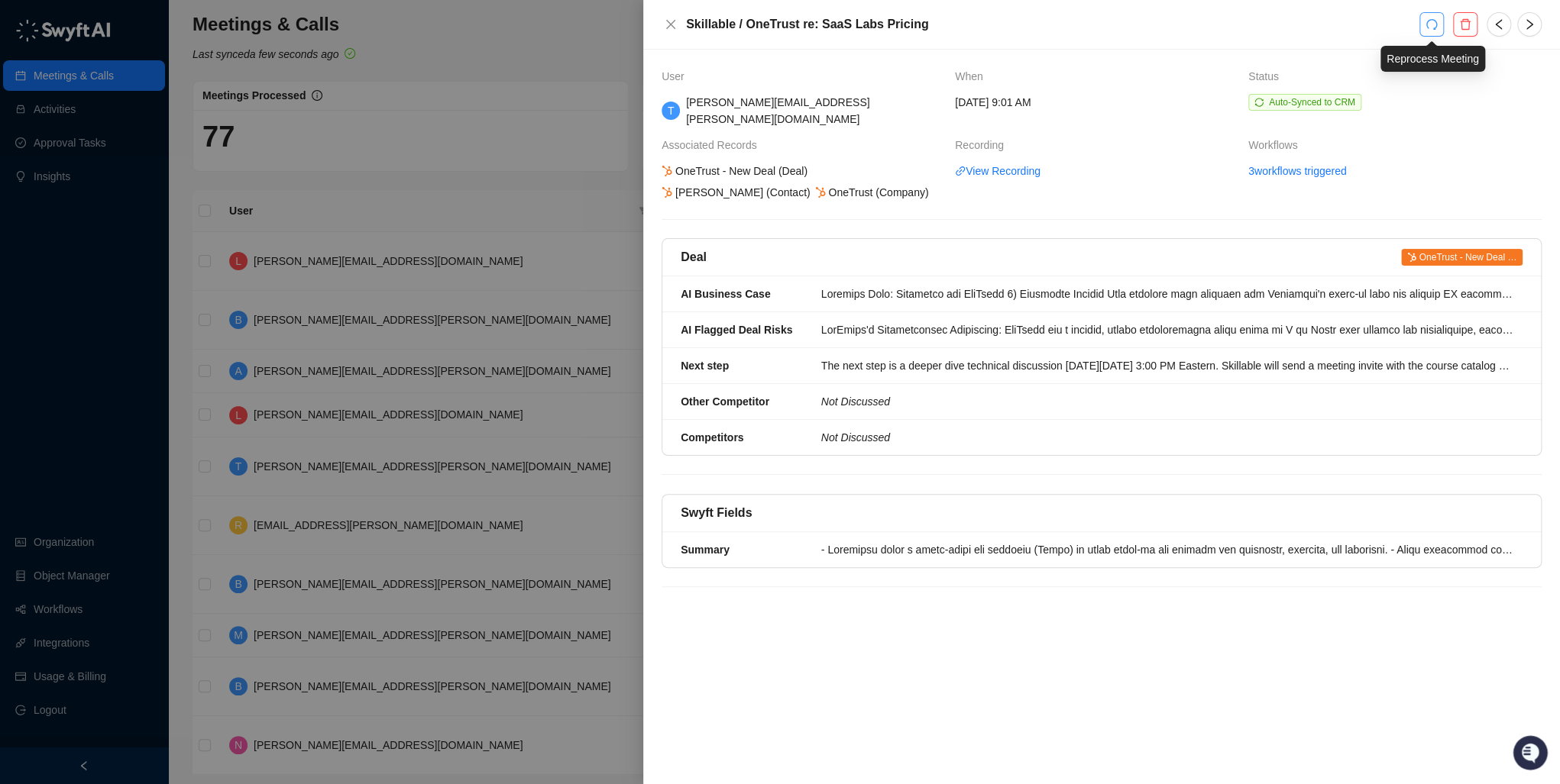
click at [1425, 28] on icon "redo" at bounding box center [1432, 25] width 12 height 12
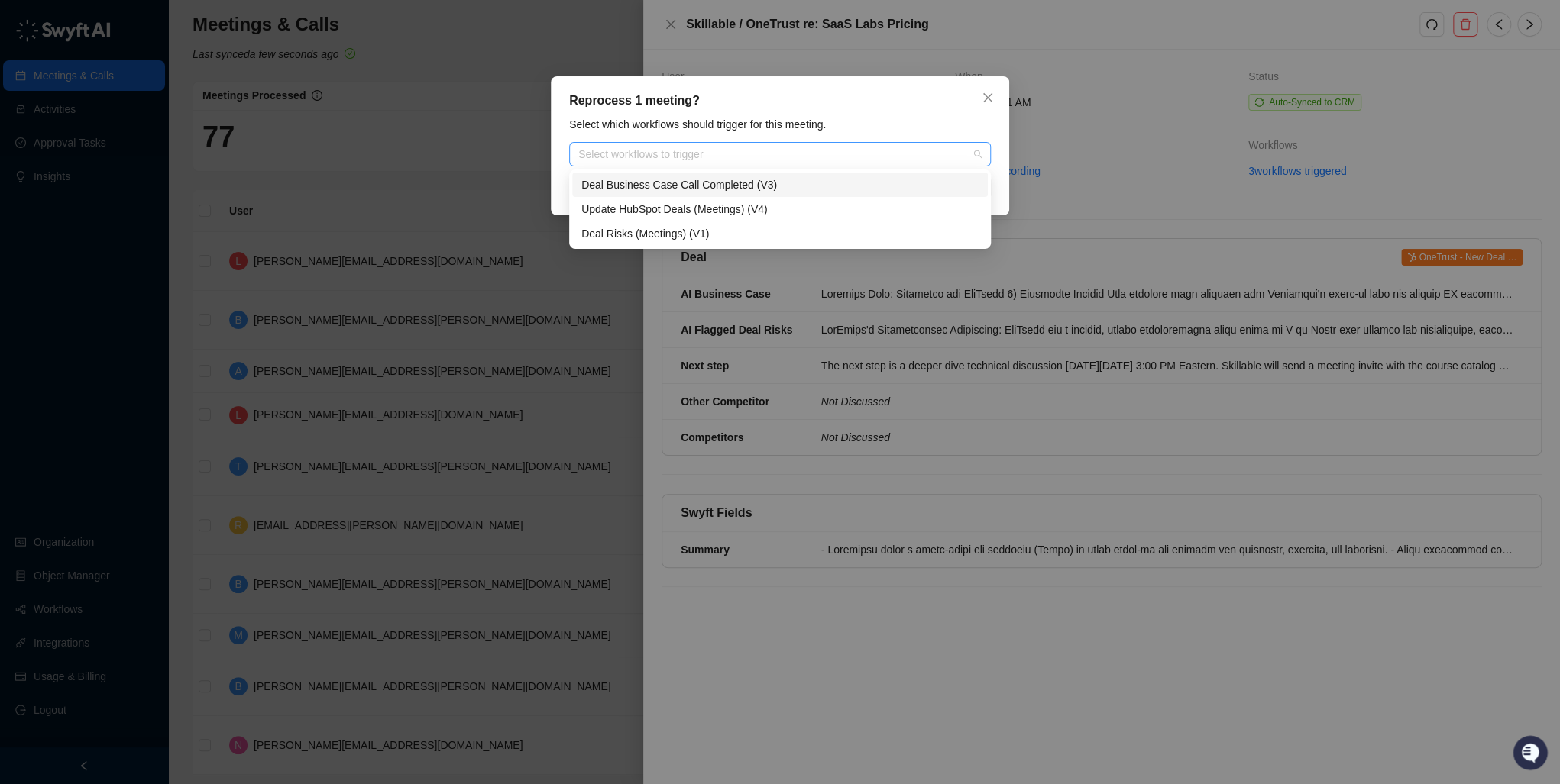
click at [695, 153] on div at bounding box center [772, 154] width 400 height 12
click at [701, 185] on div "Deal Business Case Call Completed (V3)" at bounding box center [780, 185] width 397 height 17
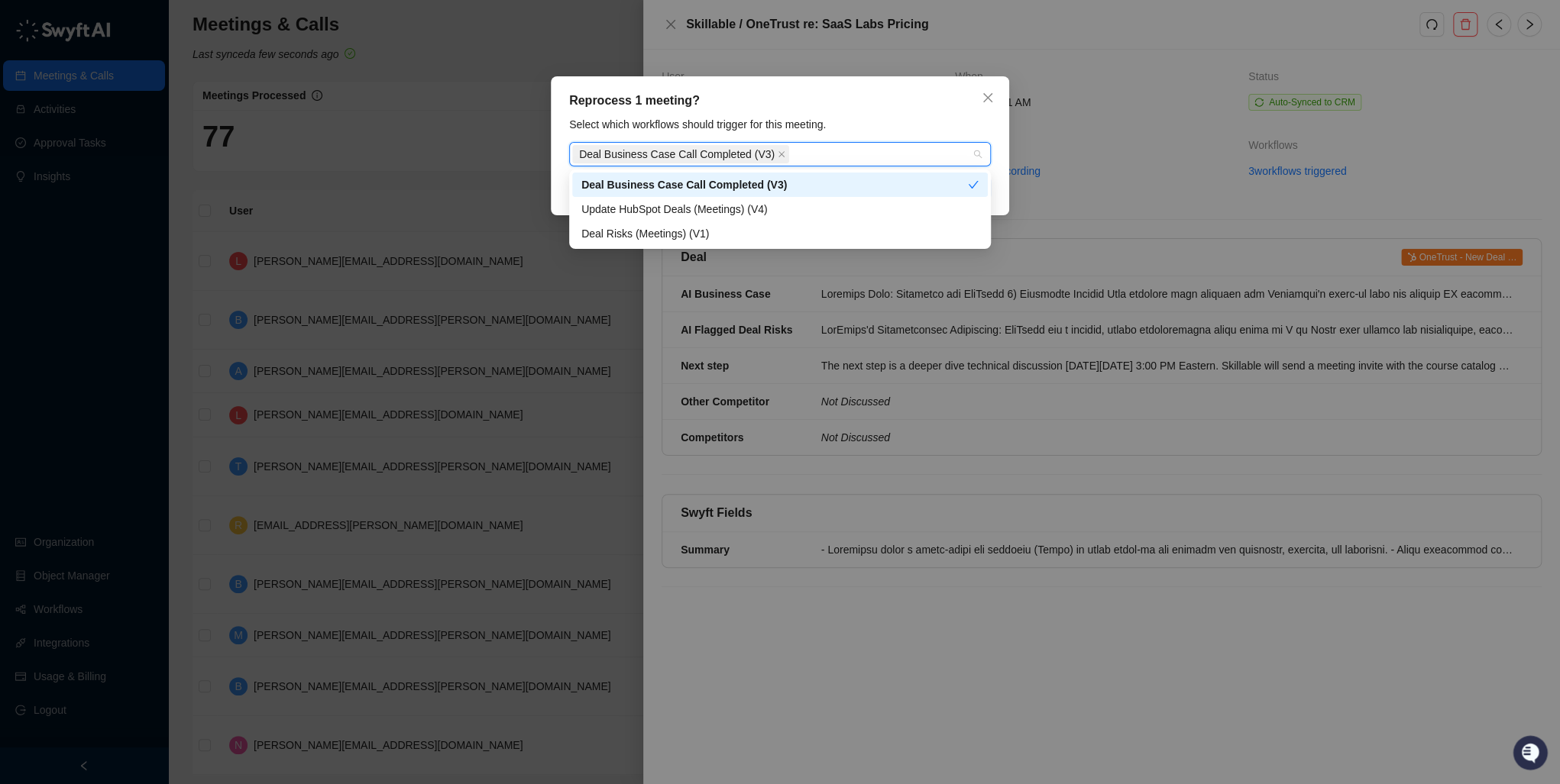
click at [870, 131] on div "Select which workflows should trigger for this meeting." at bounding box center [780, 125] width 431 height 17
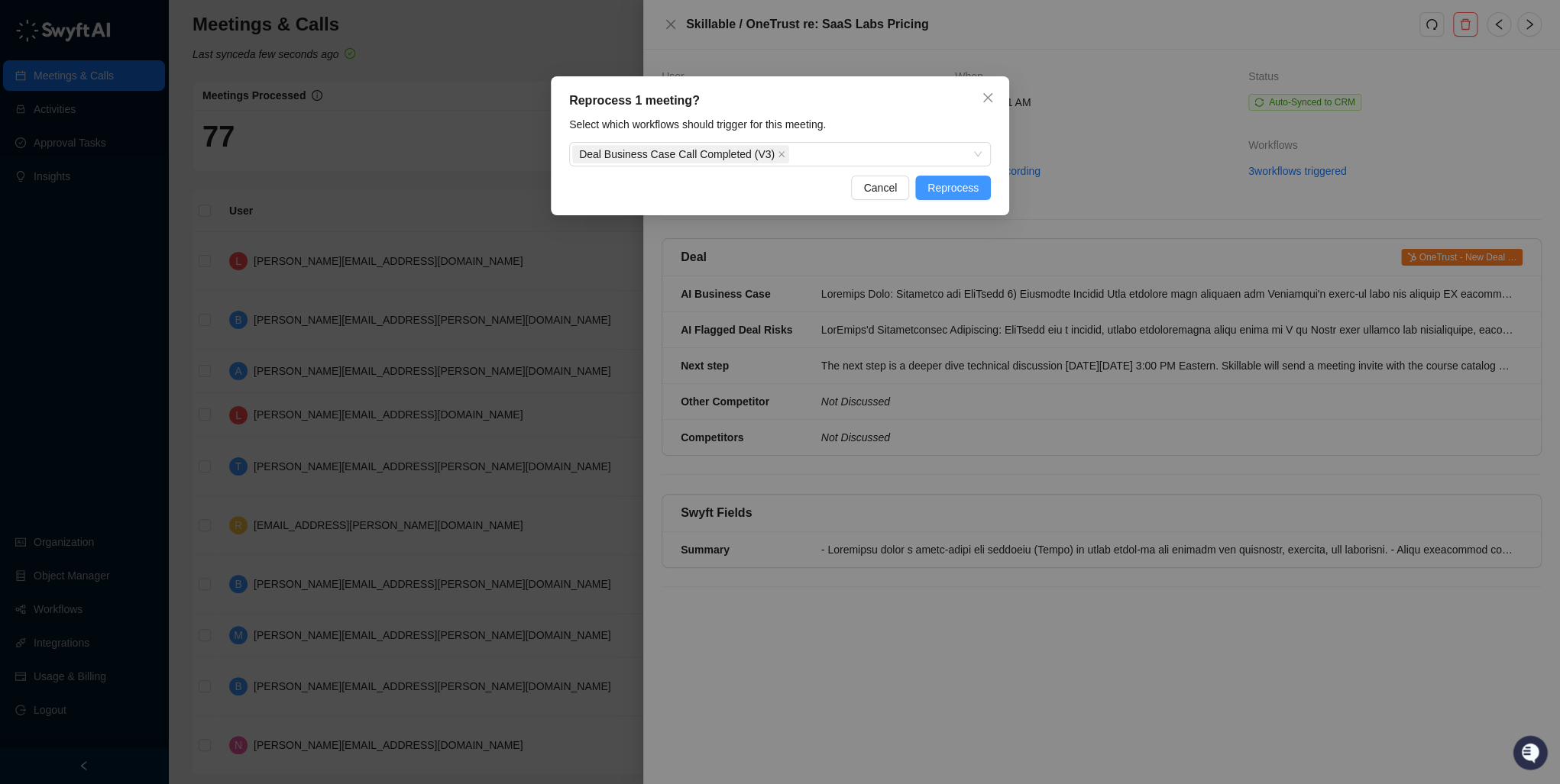
drag, startPoint x: 956, startPoint y: 197, endPoint x: 959, endPoint y: 189, distance: 8.5
click at [957, 192] on button "Reprocess" at bounding box center [953, 188] width 75 height 25
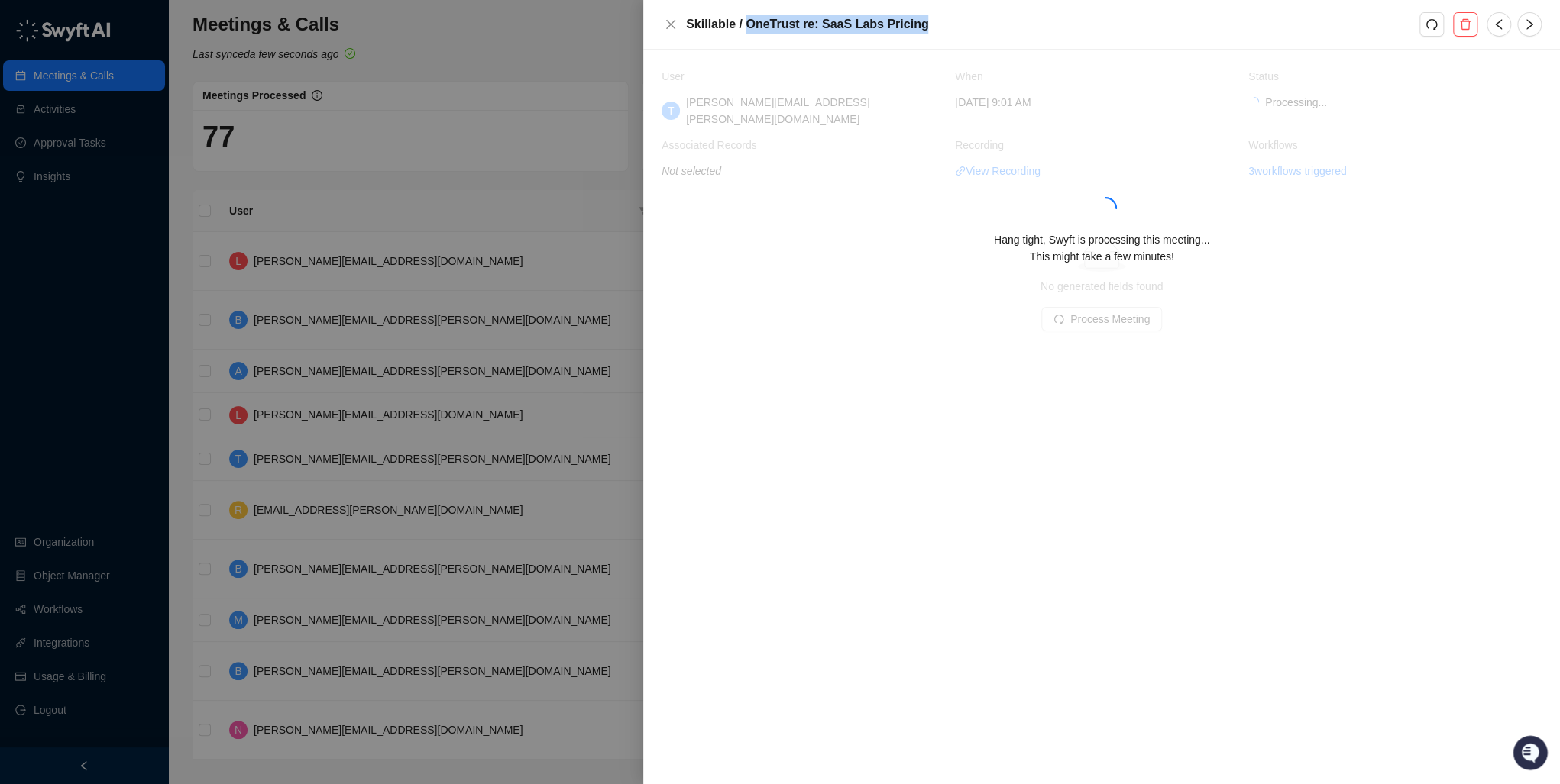
drag, startPoint x: 936, startPoint y: 28, endPoint x: 743, endPoint y: 25, distance: 193.0
click at [743, 25] on h5 "Skillable / OneTrust re: SaaS Labs Pricing" at bounding box center [1053, 25] width 733 height 18
copy h5 "OneTrust re: SaaS Labs Pricing"
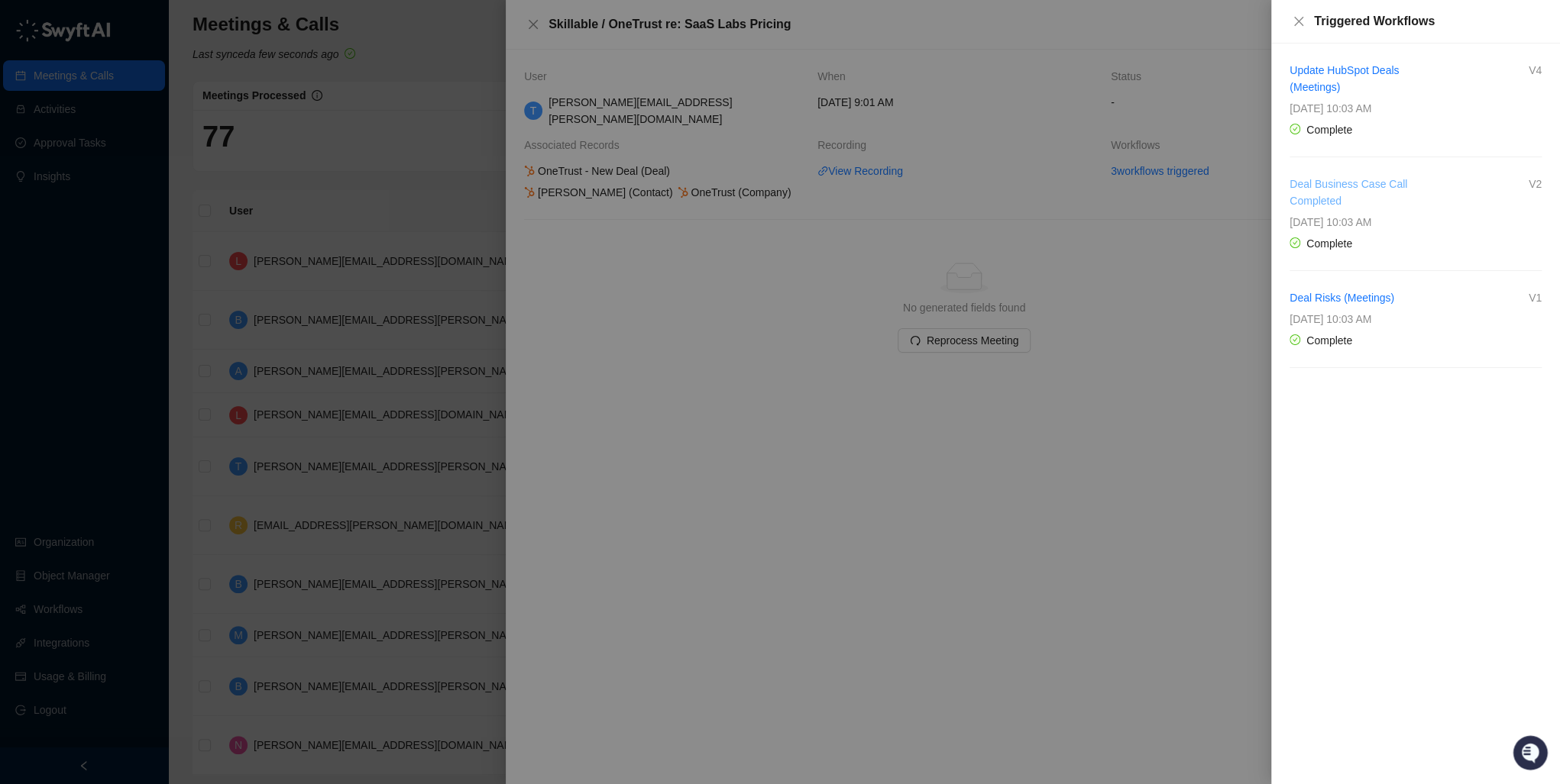
click at [1317, 184] on link "Deal Business Case Call Completed" at bounding box center [1348, 193] width 118 height 29
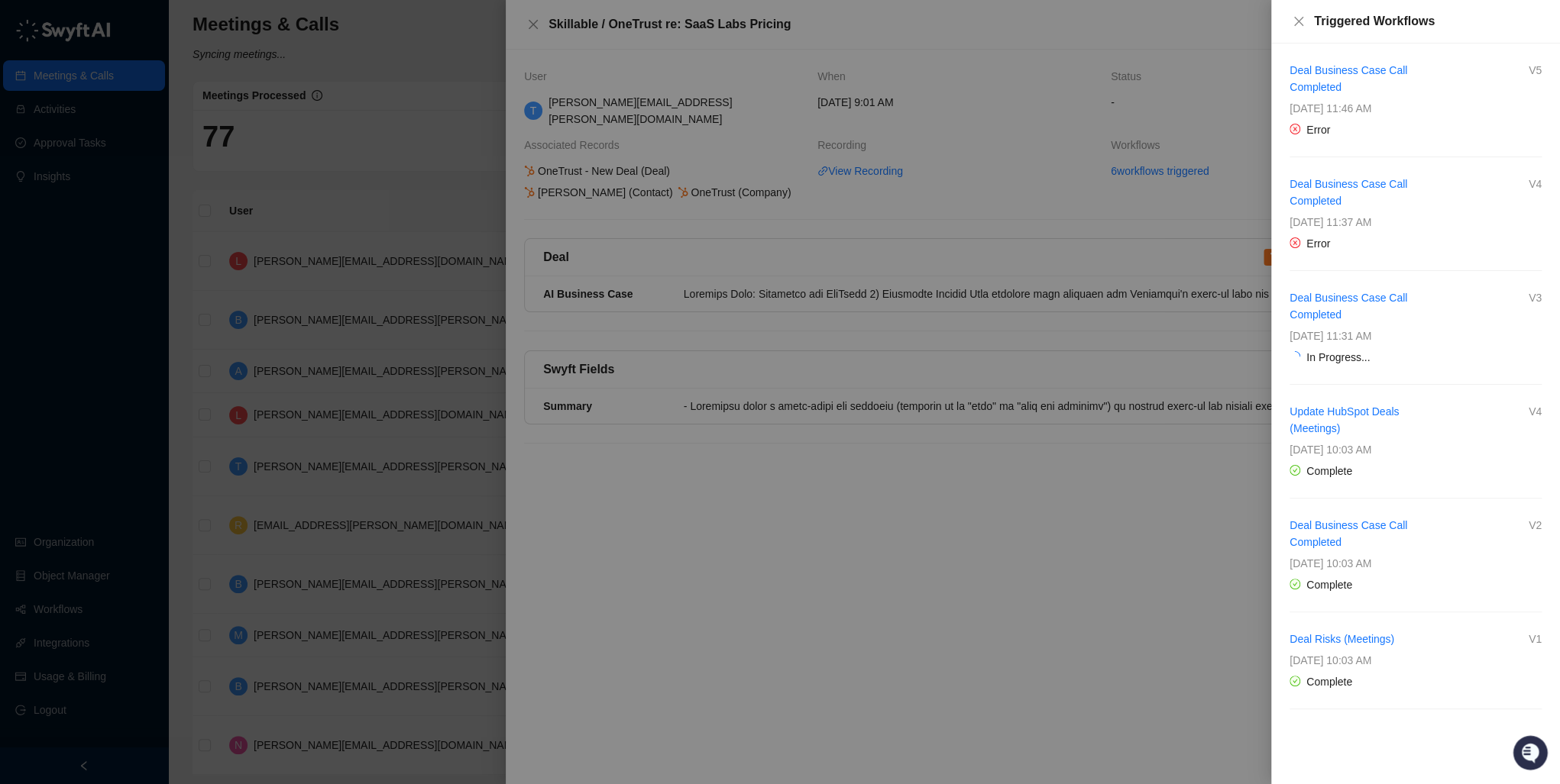
click at [1182, 470] on div at bounding box center [780, 392] width 1560 height 784
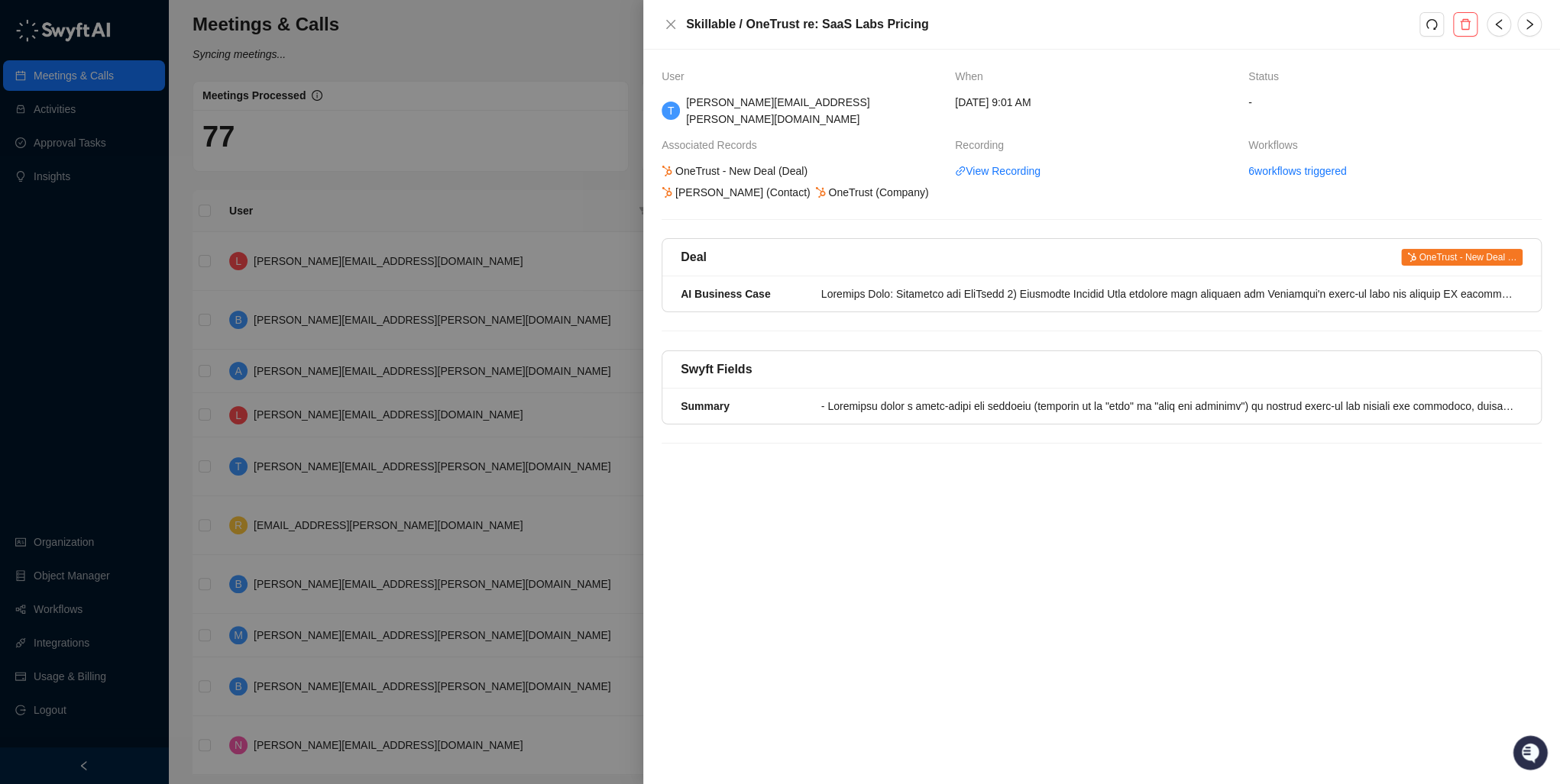
click at [28, 355] on div at bounding box center [780, 392] width 1560 height 784
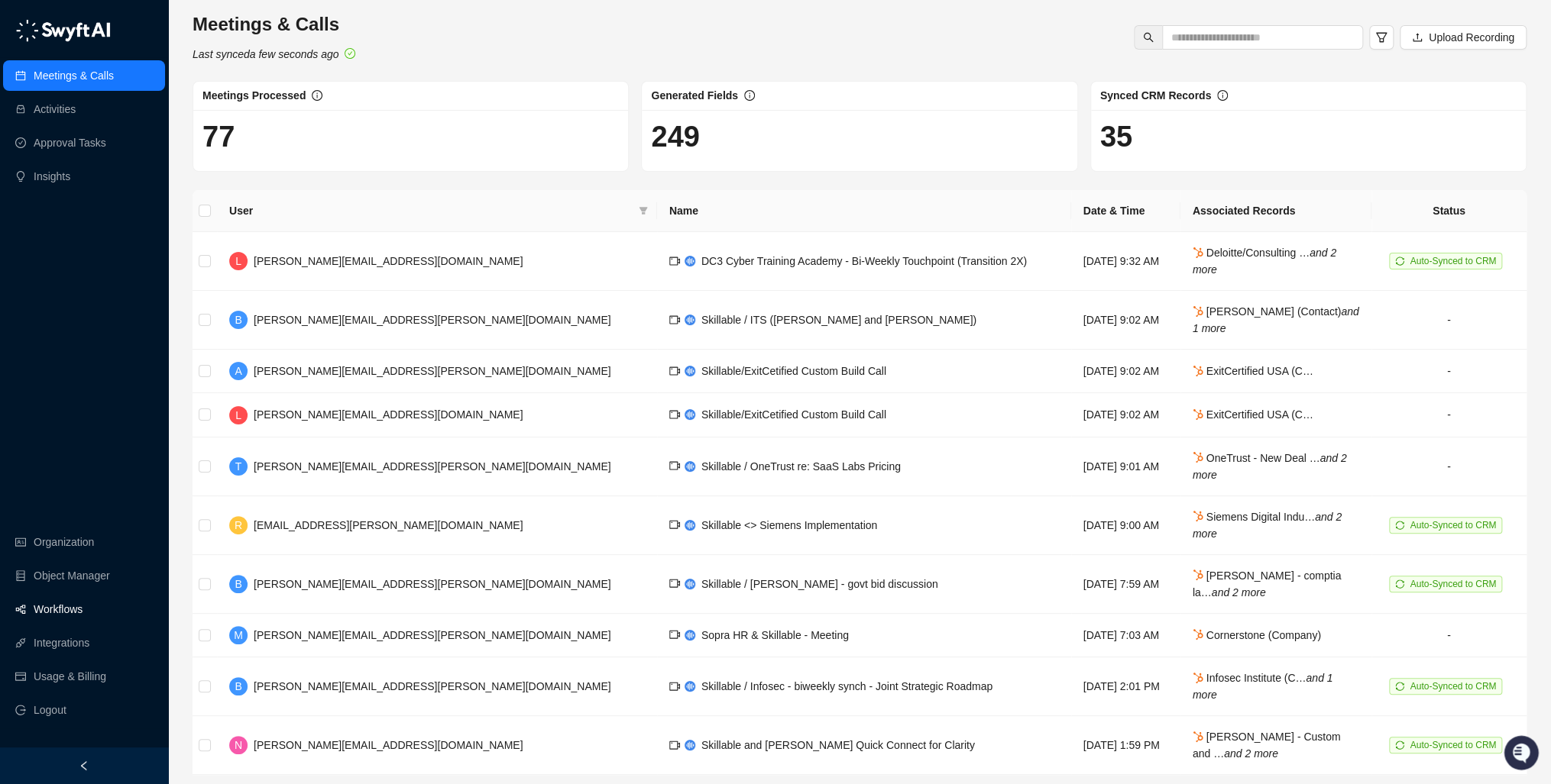
click at [55, 619] on link "Workflows" at bounding box center [58, 610] width 49 height 31
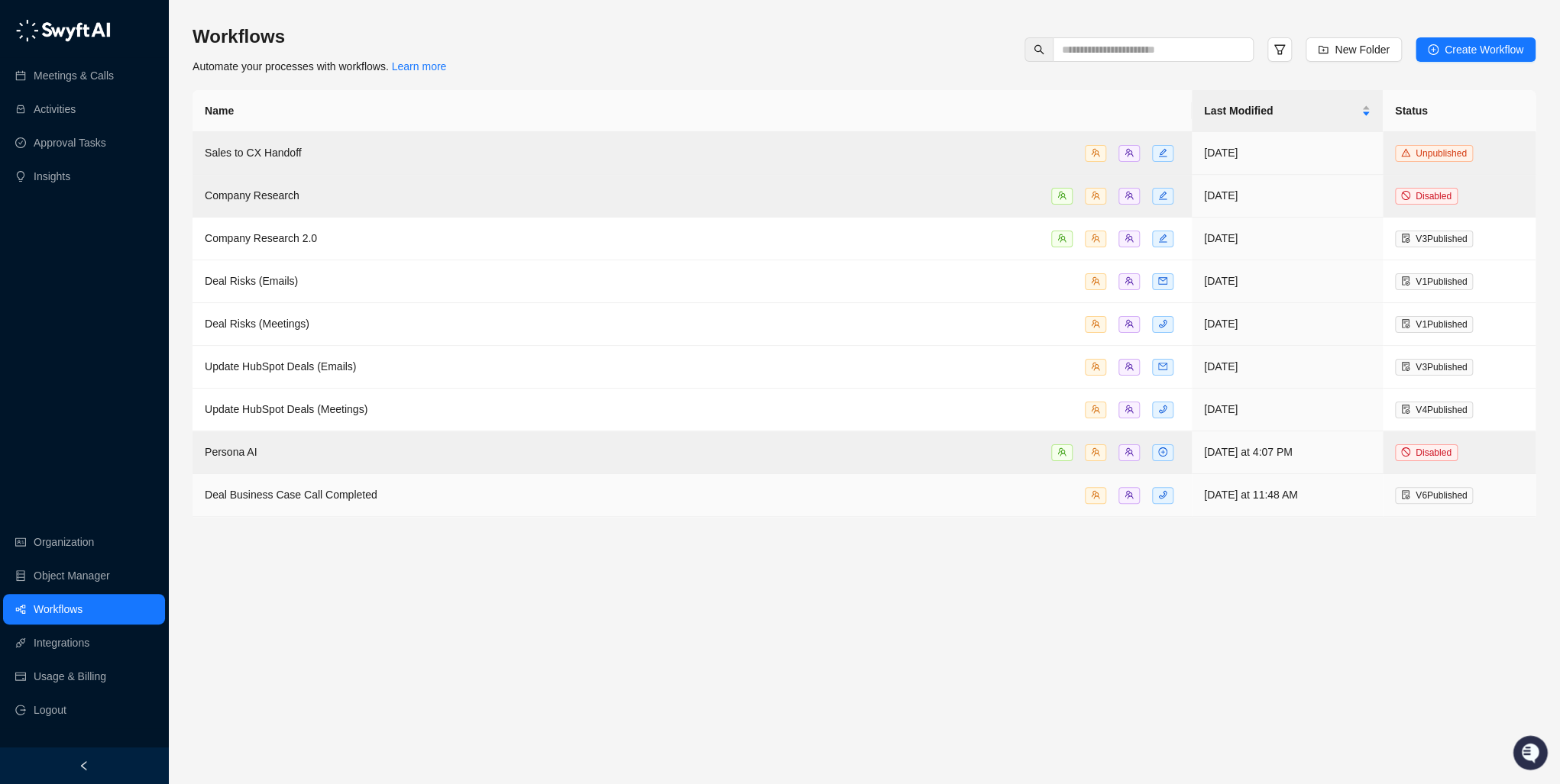
click at [329, 487] on div "Deal Business Case Call Completed" at bounding box center [692, 495] width 975 height 18
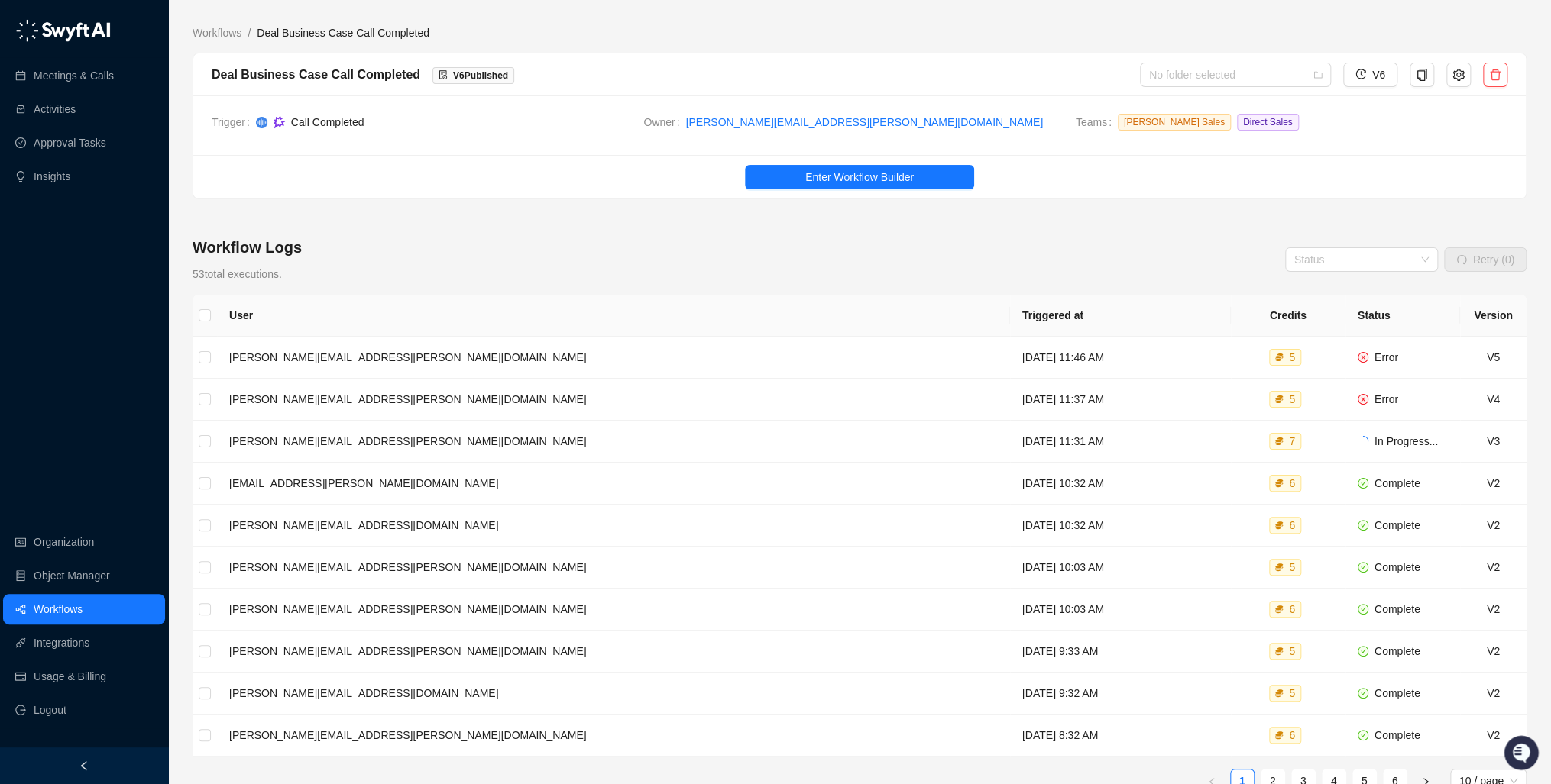
click at [73, 610] on link "Workflows" at bounding box center [58, 610] width 49 height 31
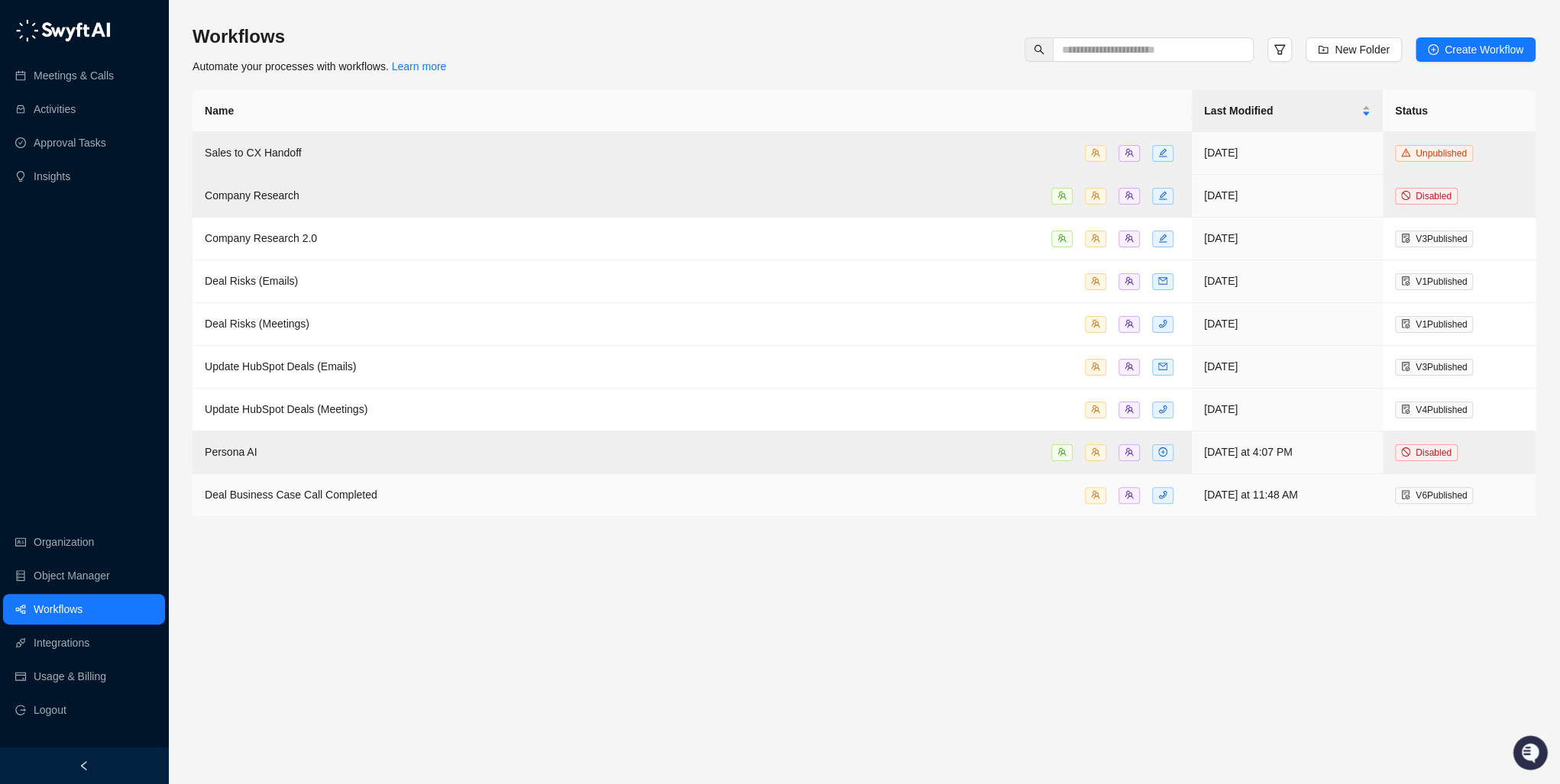
click at [500, 501] on div "Deal Business Case Call Completed" at bounding box center [692, 495] width 975 height 18
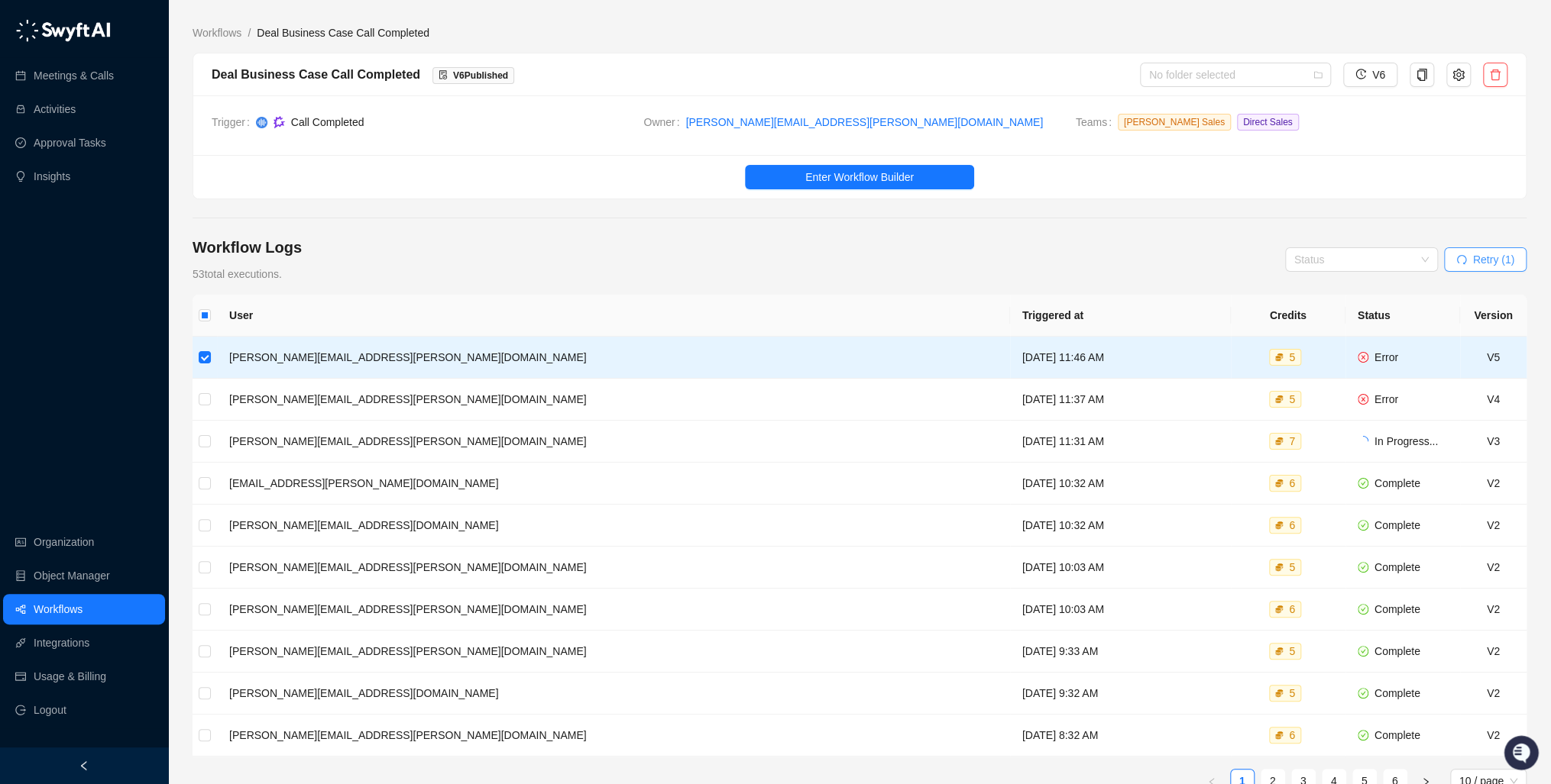
click at [1499, 260] on span "Retry (1)" at bounding box center [1494, 260] width 42 height 17
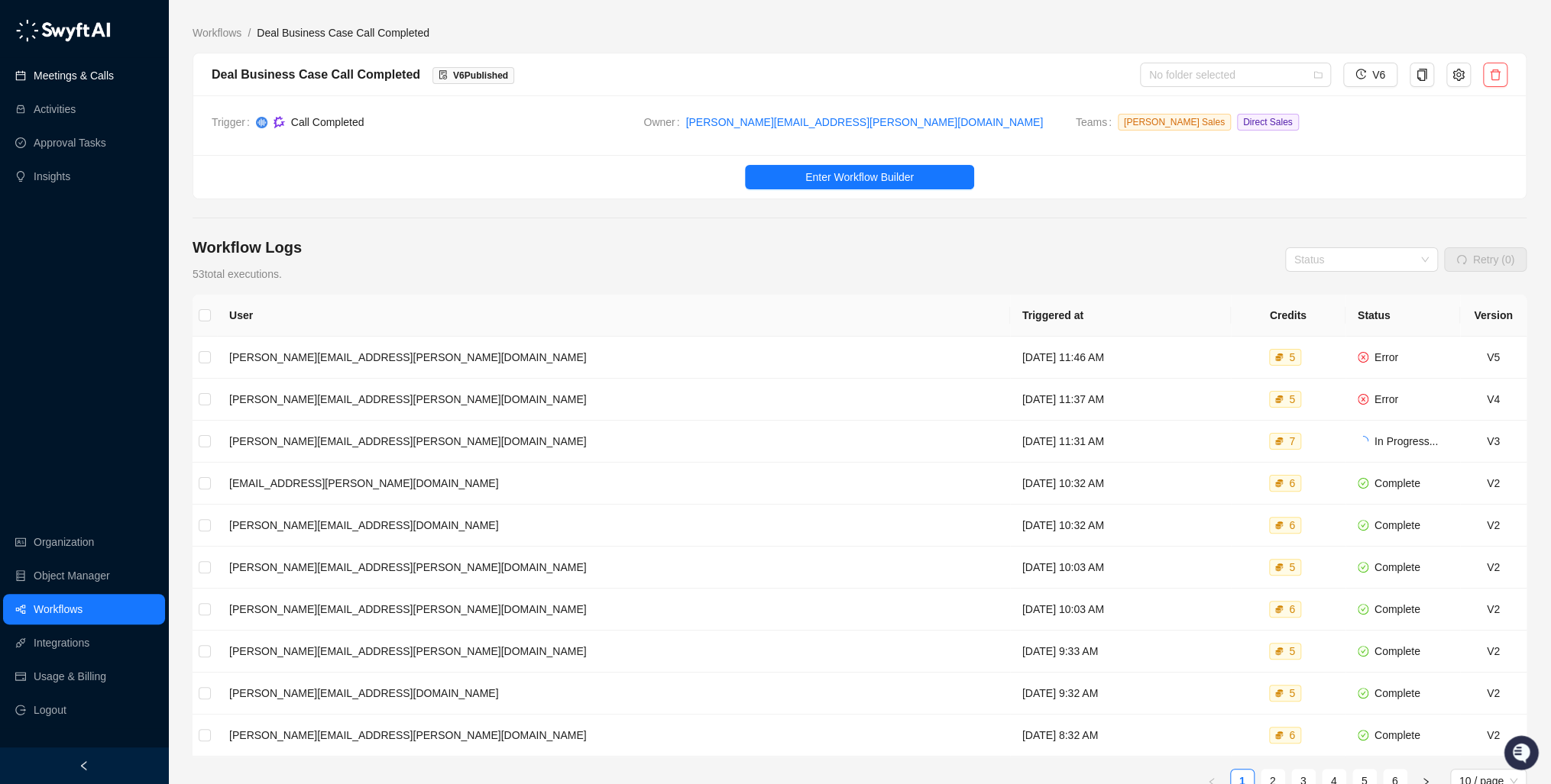
click at [63, 75] on link "Meetings & Calls" at bounding box center [74, 75] width 80 height 31
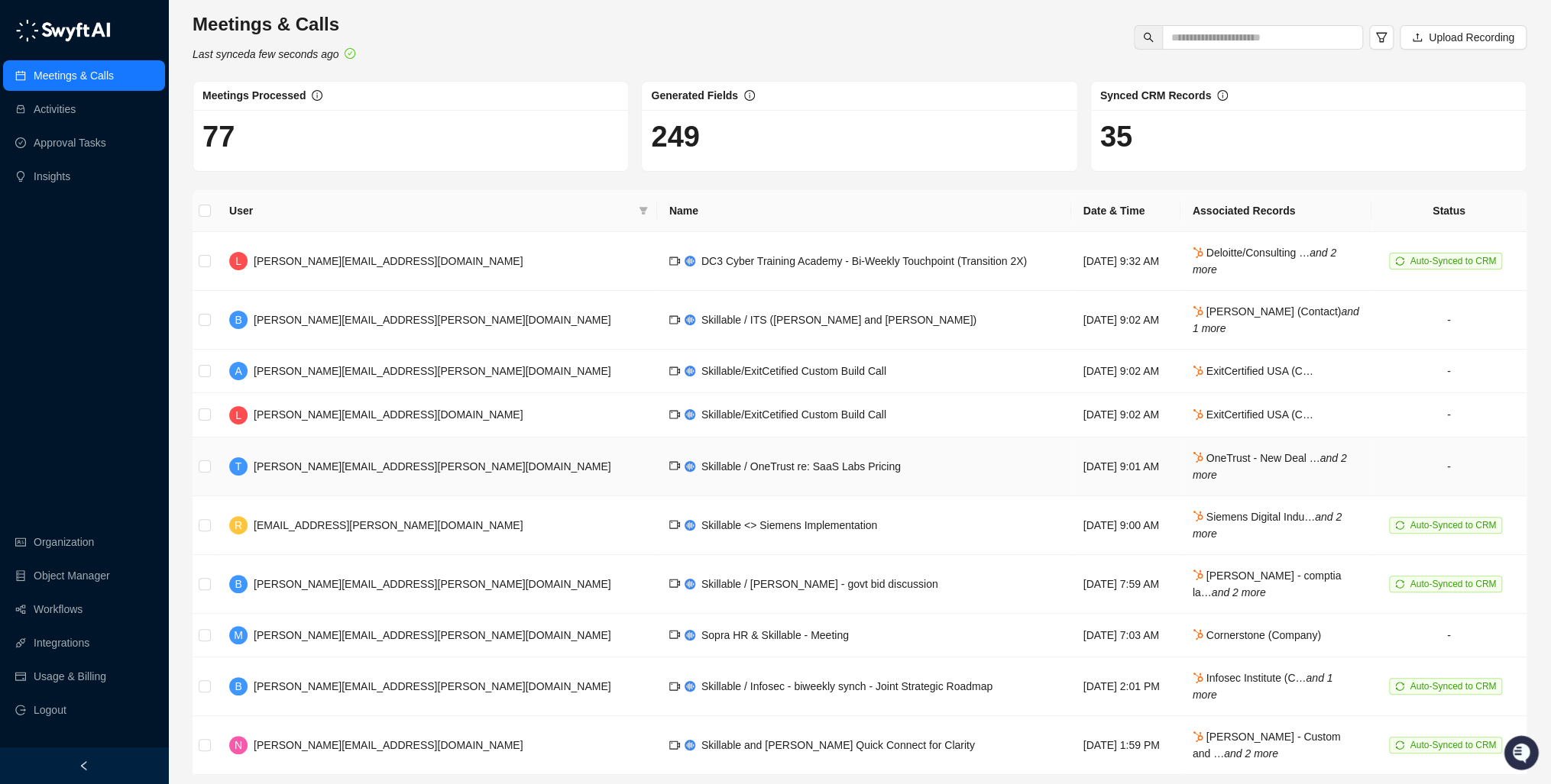
click at [701, 462] on span "Skillable / OneTrust re: SaaS Labs Pricing" at bounding box center [800, 467] width 199 height 12
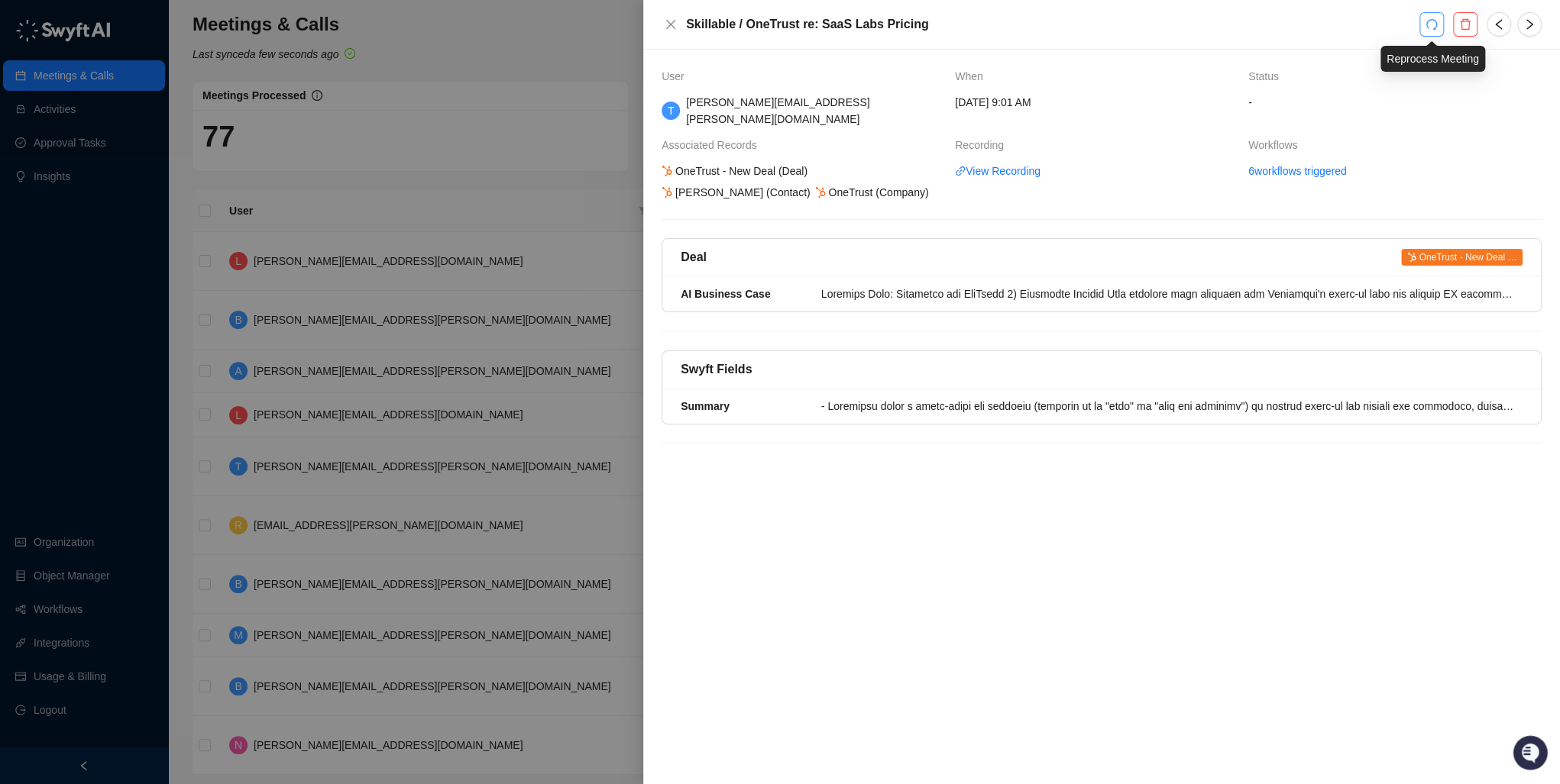
click at [1433, 20] on icon "redo" at bounding box center [1432, 25] width 12 height 12
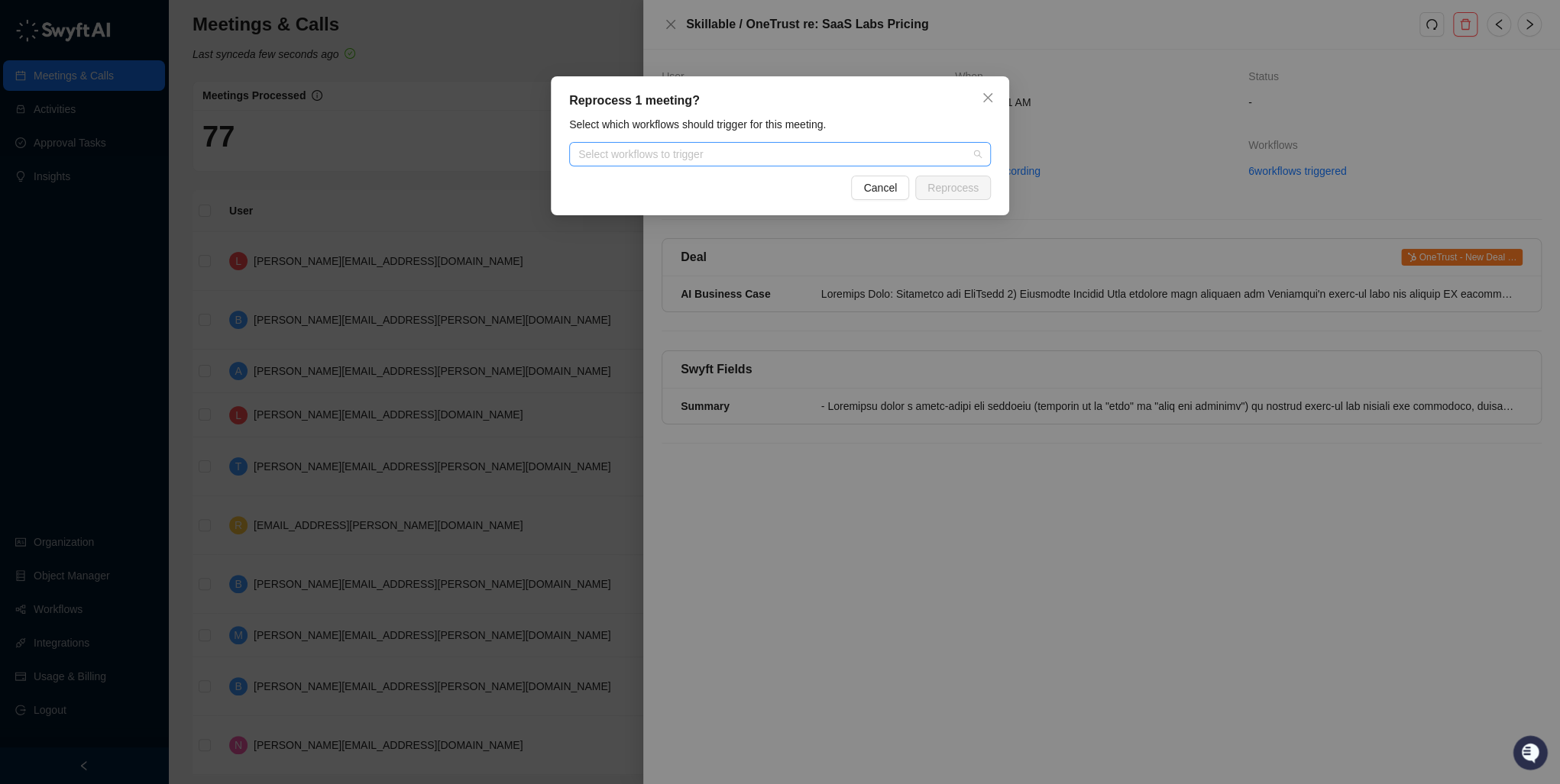
click at [662, 151] on div at bounding box center [772, 154] width 400 height 12
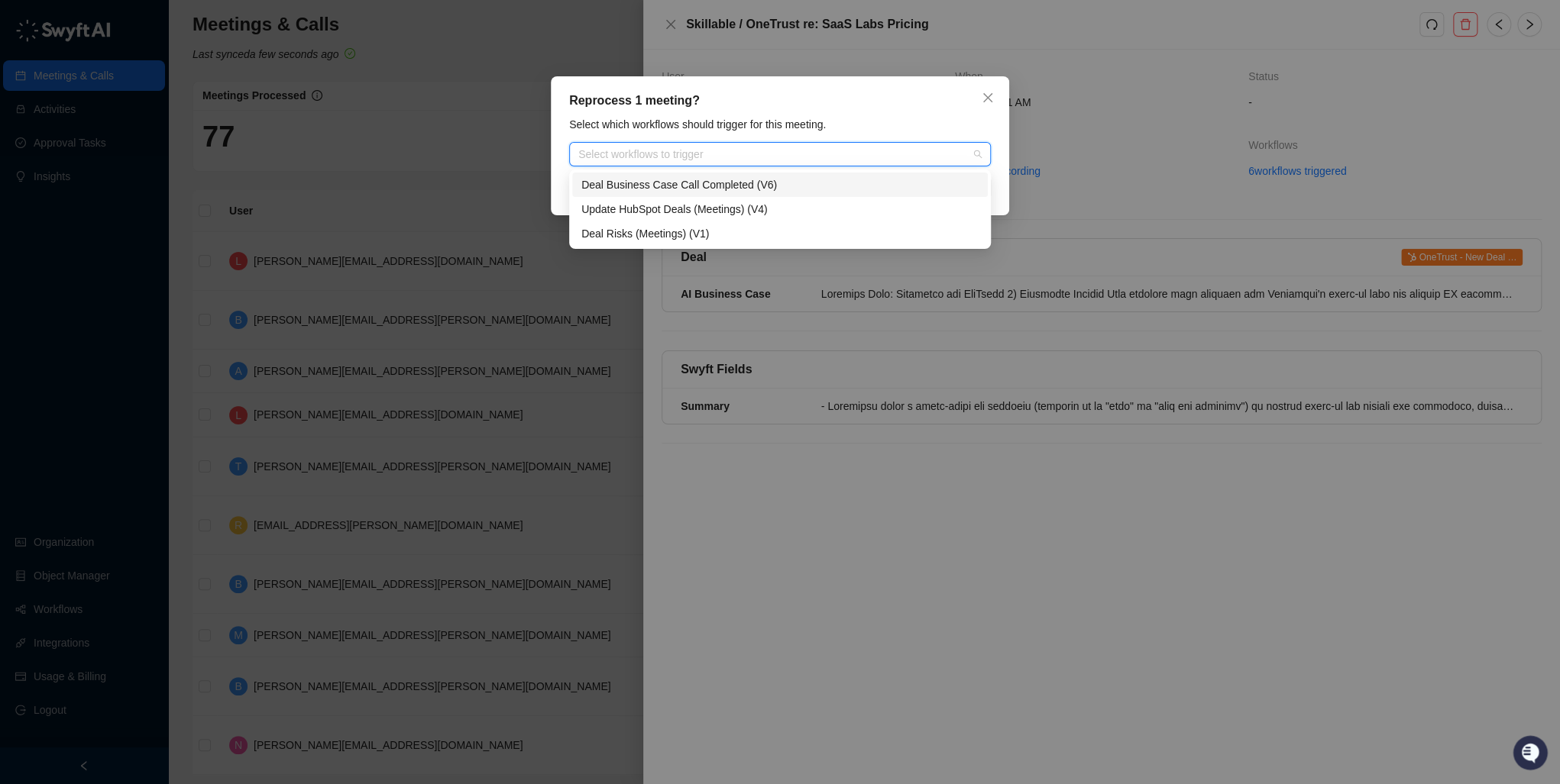
click at [661, 183] on div "Deal Business Case Call Completed (V6)" at bounding box center [780, 185] width 397 height 17
click at [914, 118] on div "Select which workflows should trigger for this meeting." at bounding box center [780, 125] width 431 height 17
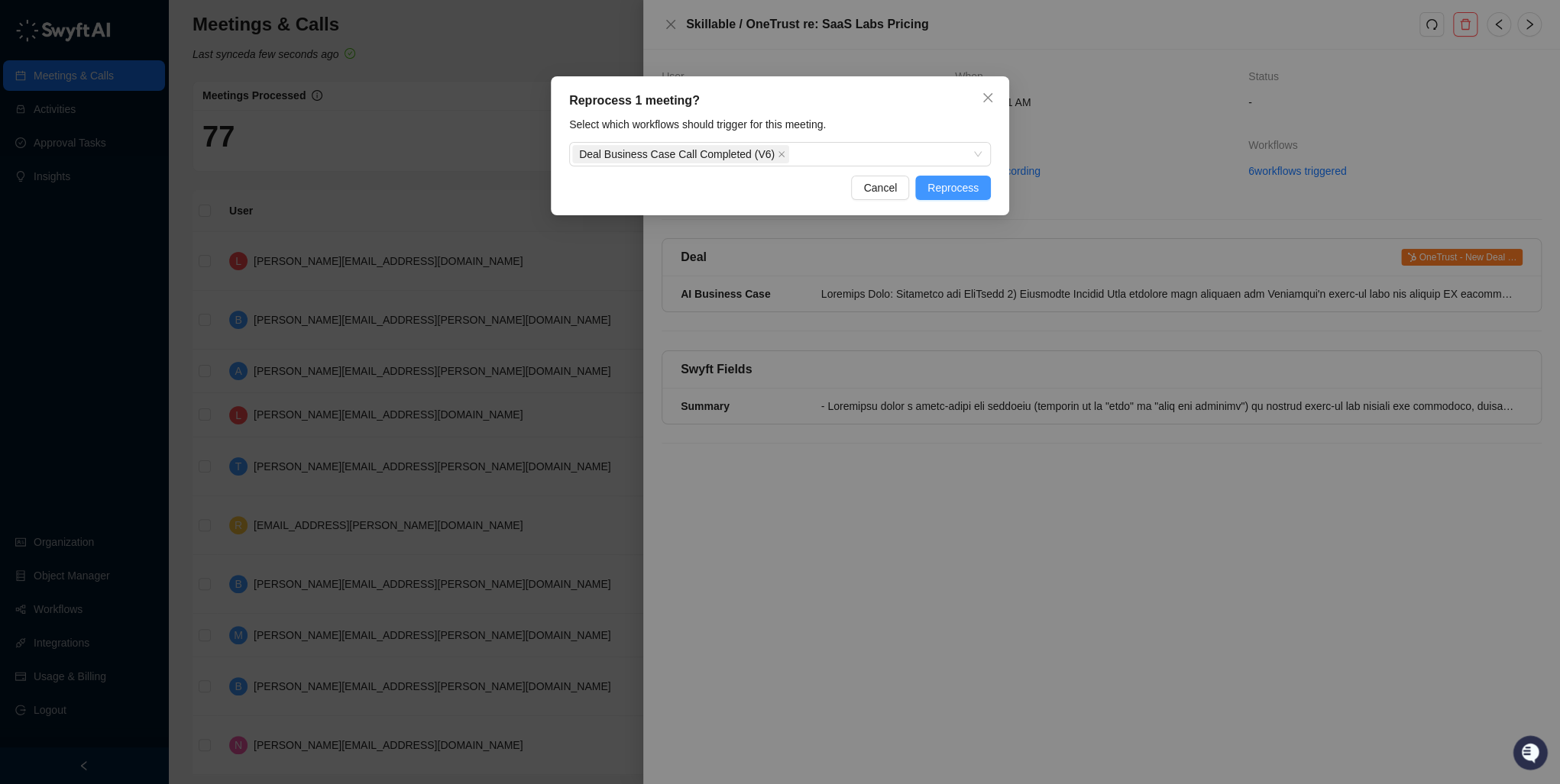
click at [975, 188] on span "Reprocess" at bounding box center [953, 188] width 52 height 17
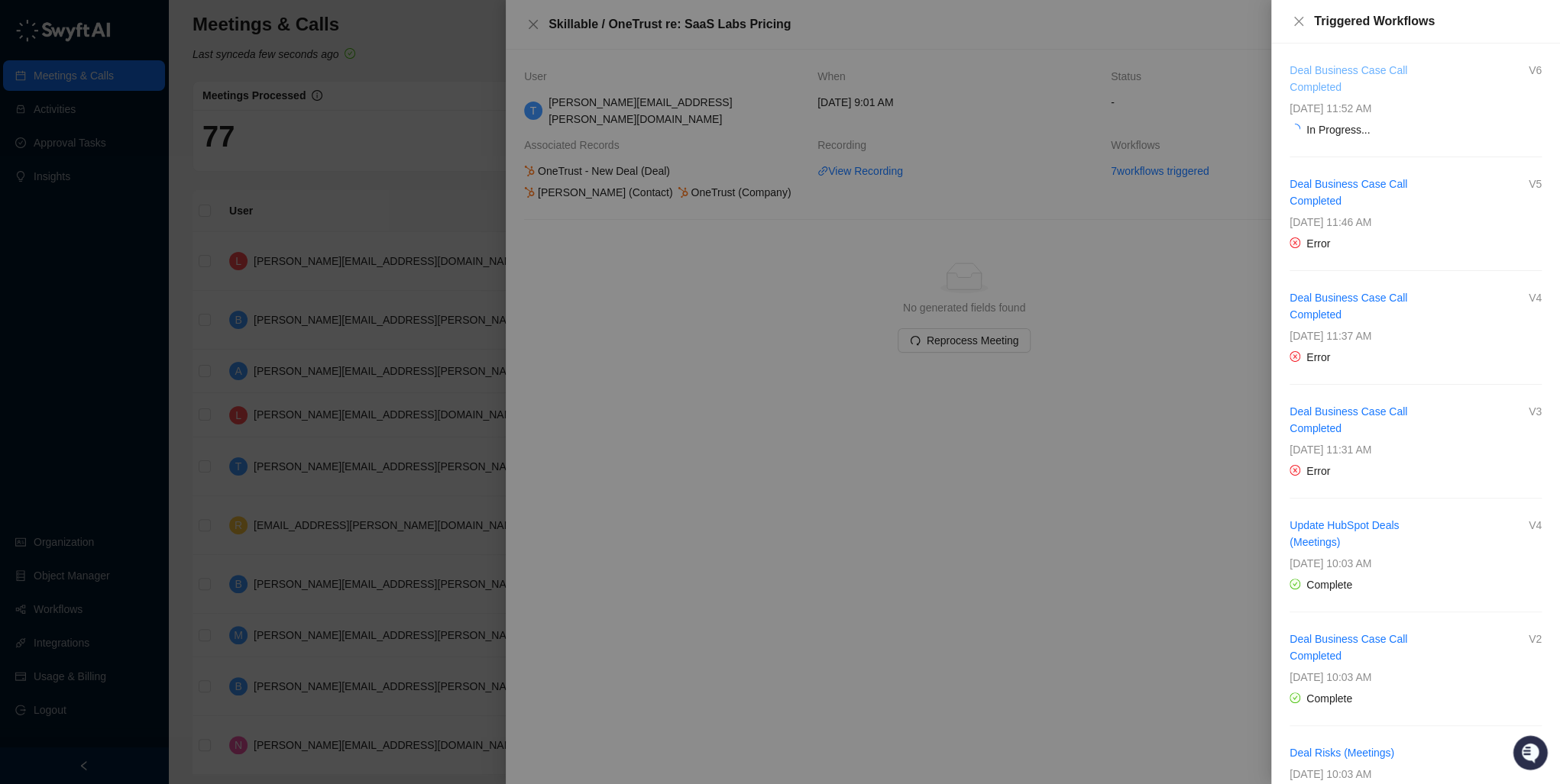
click at [1330, 79] on link "Deal Business Case Call Completed" at bounding box center [1348, 78] width 118 height 29
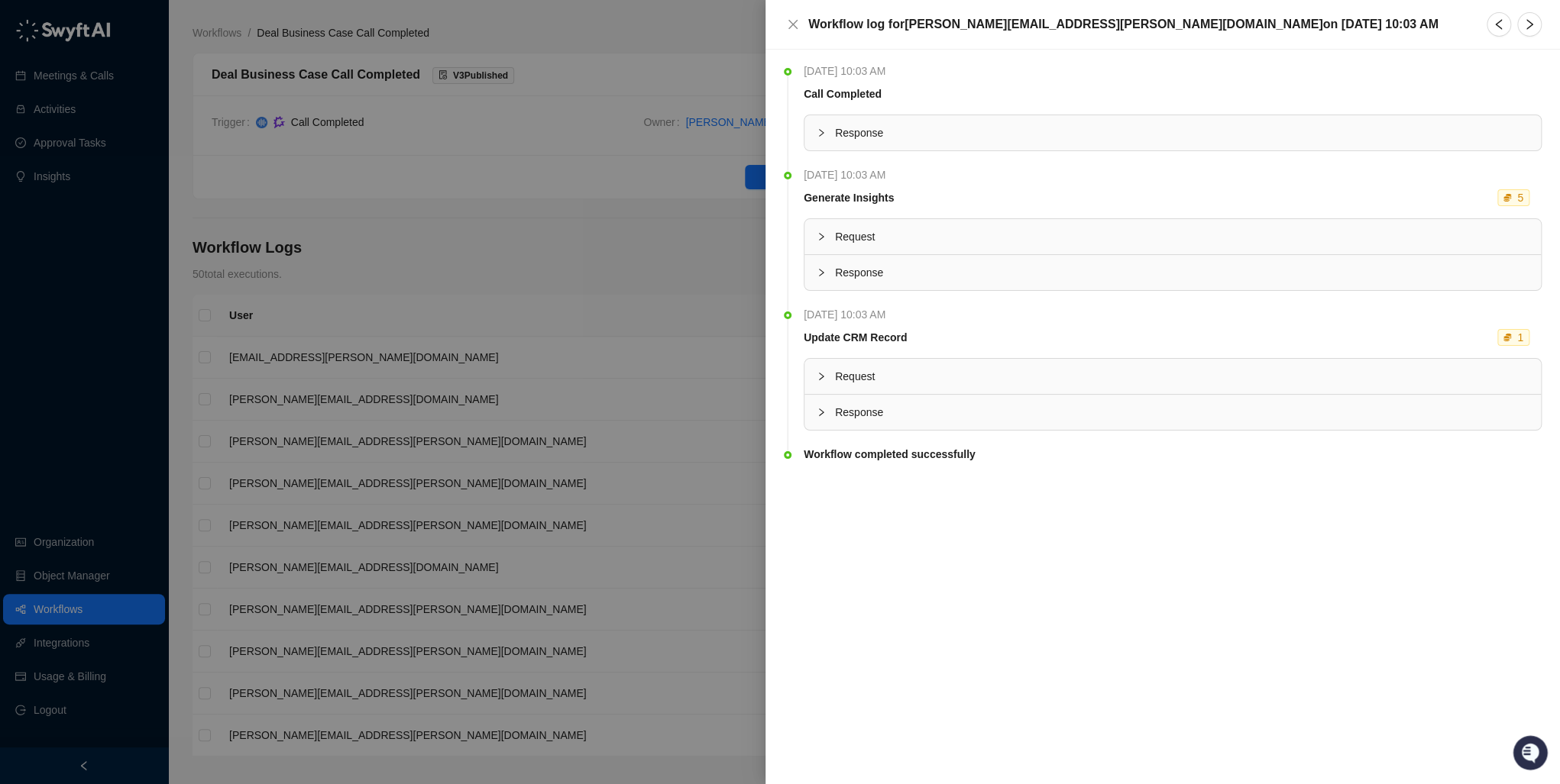
click at [817, 359] on div "Request" at bounding box center [1172, 377] width 737 height 35
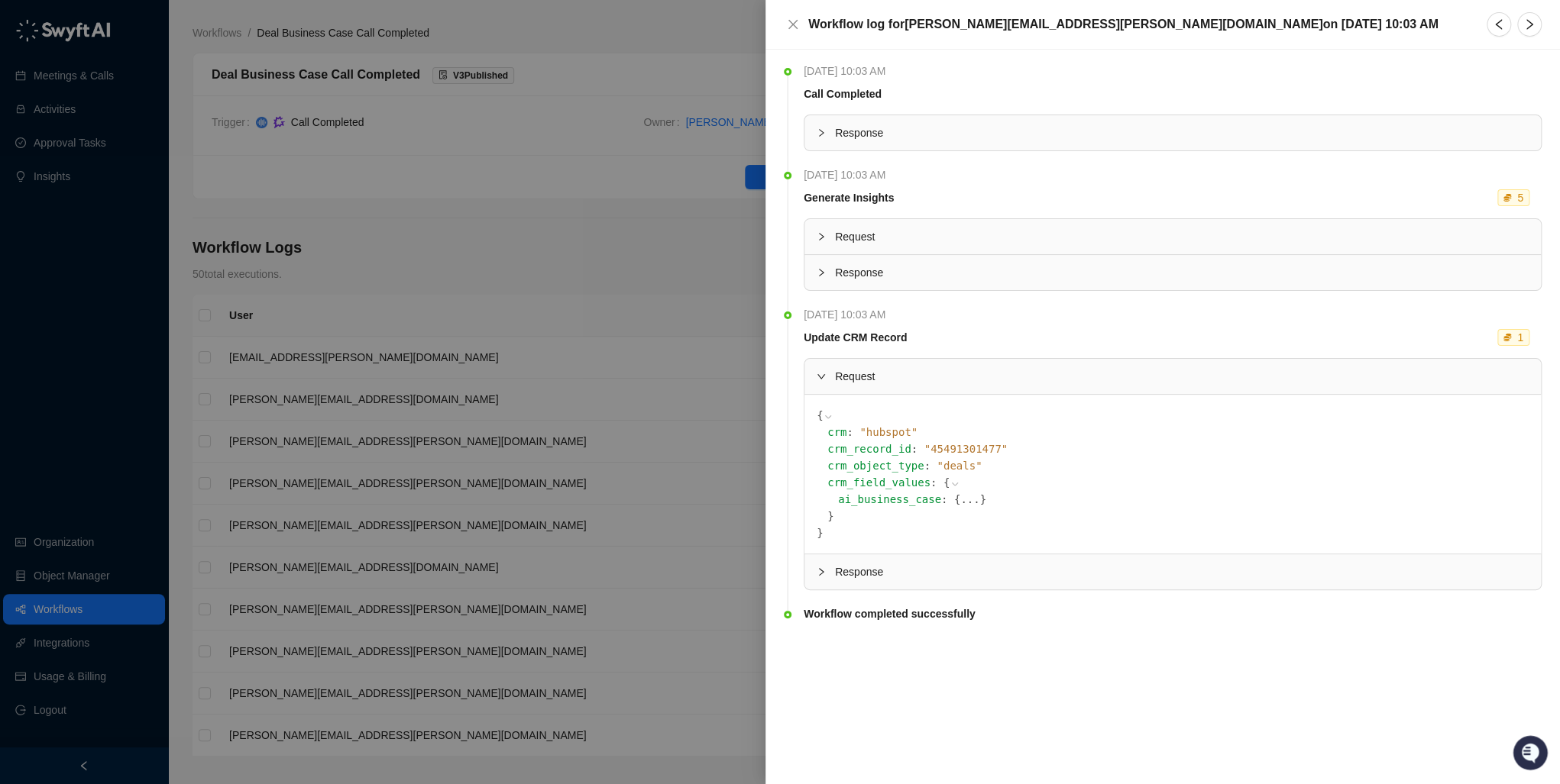
click at [813, 557] on div "Response" at bounding box center [1172, 572] width 737 height 35
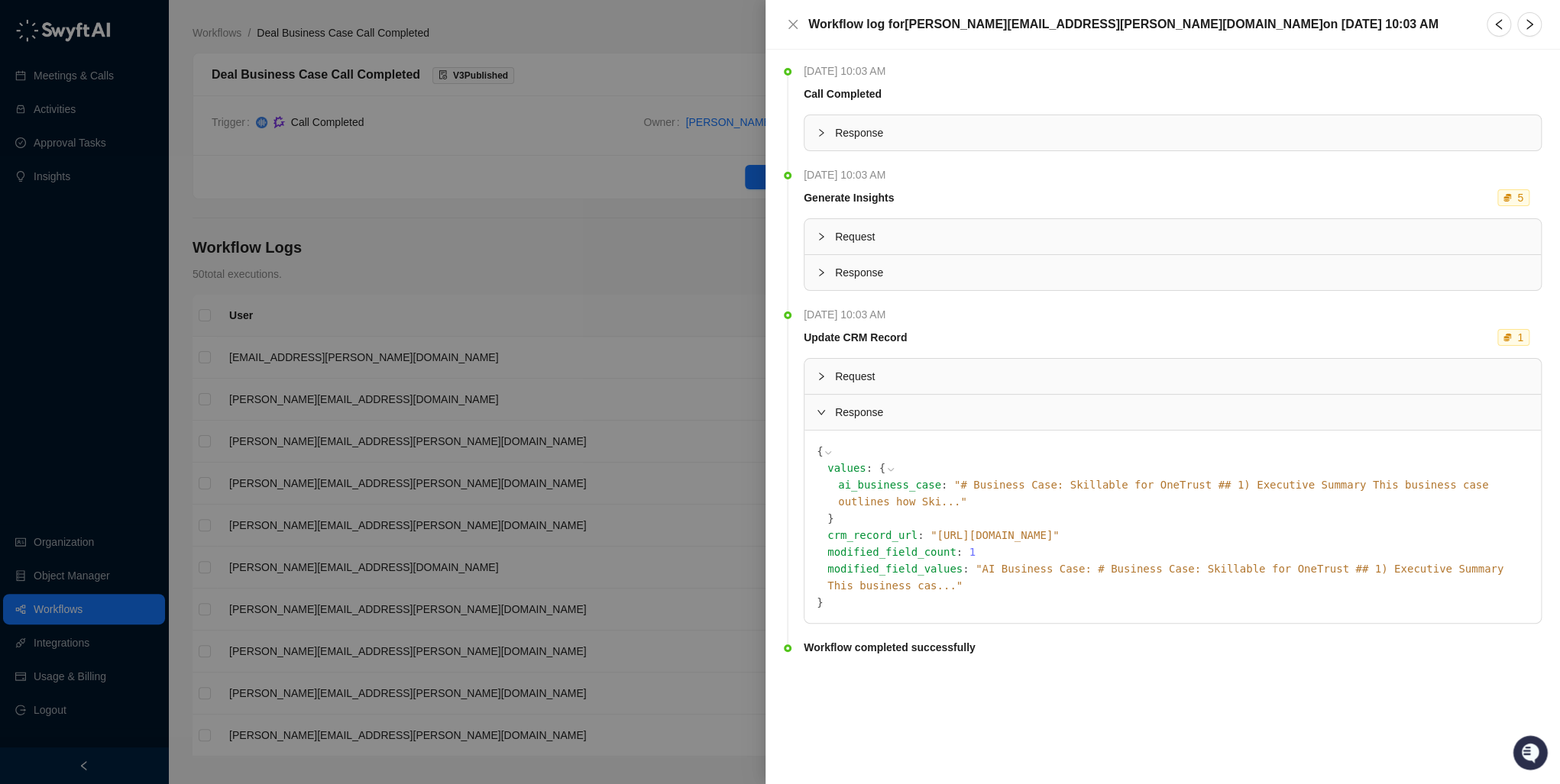
click at [817, 416] on icon "expanded" at bounding box center [821, 413] width 9 height 9
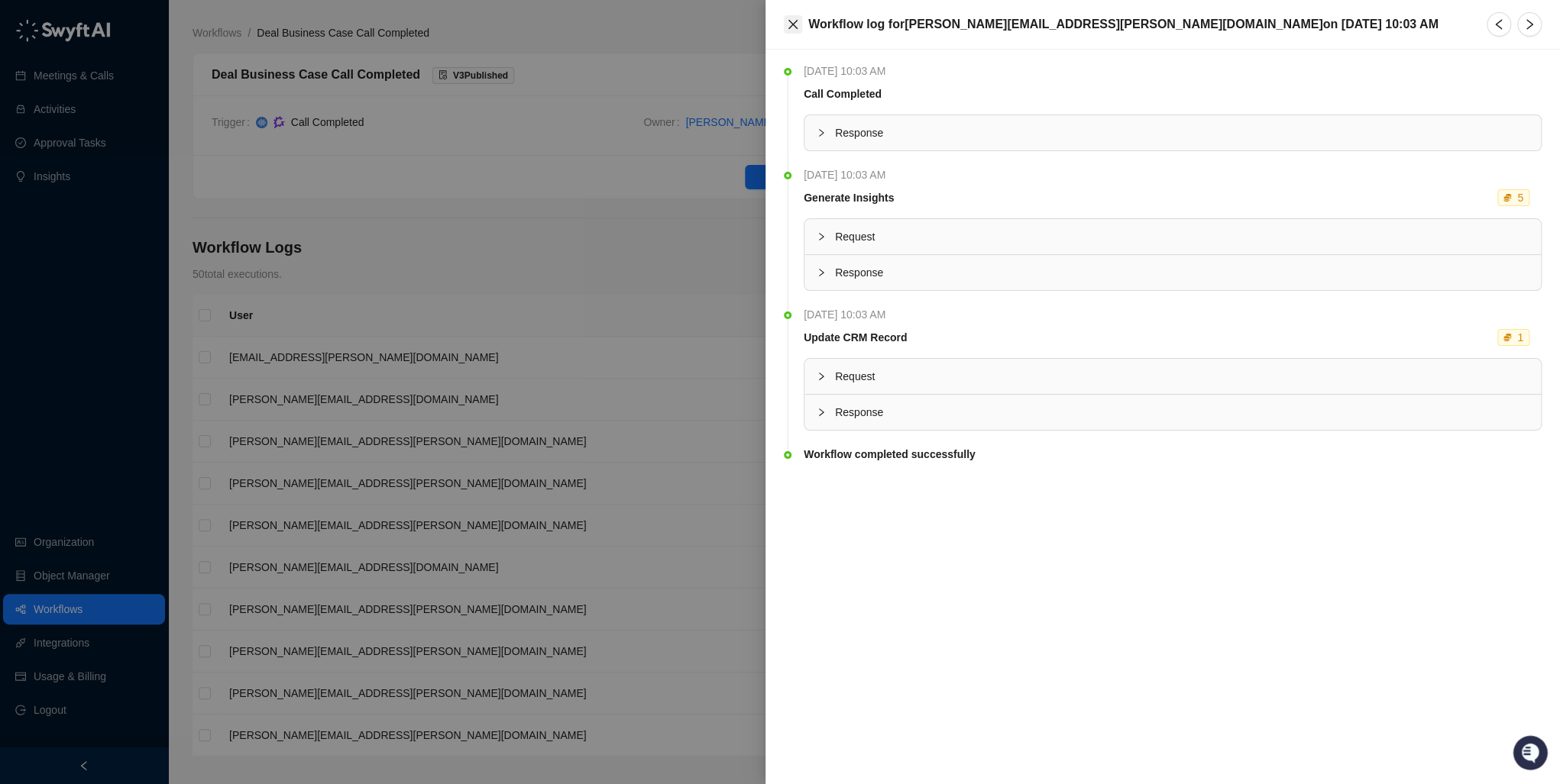
click at [789, 18] on icon "close" at bounding box center [793, 25] width 12 height 12
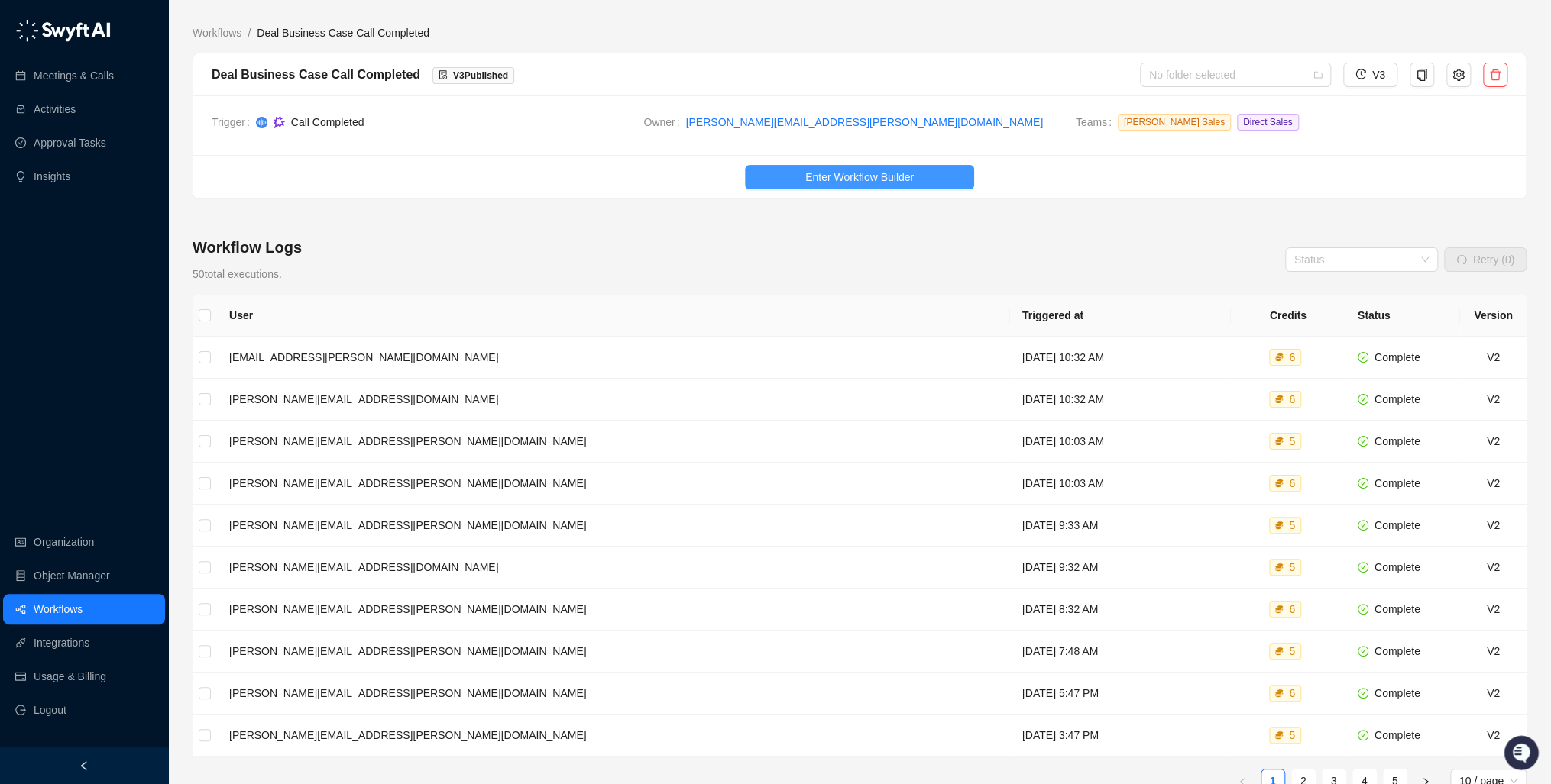
click at [837, 174] on span "Enter Workflow Builder" at bounding box center [859, 178] width 108 height 17
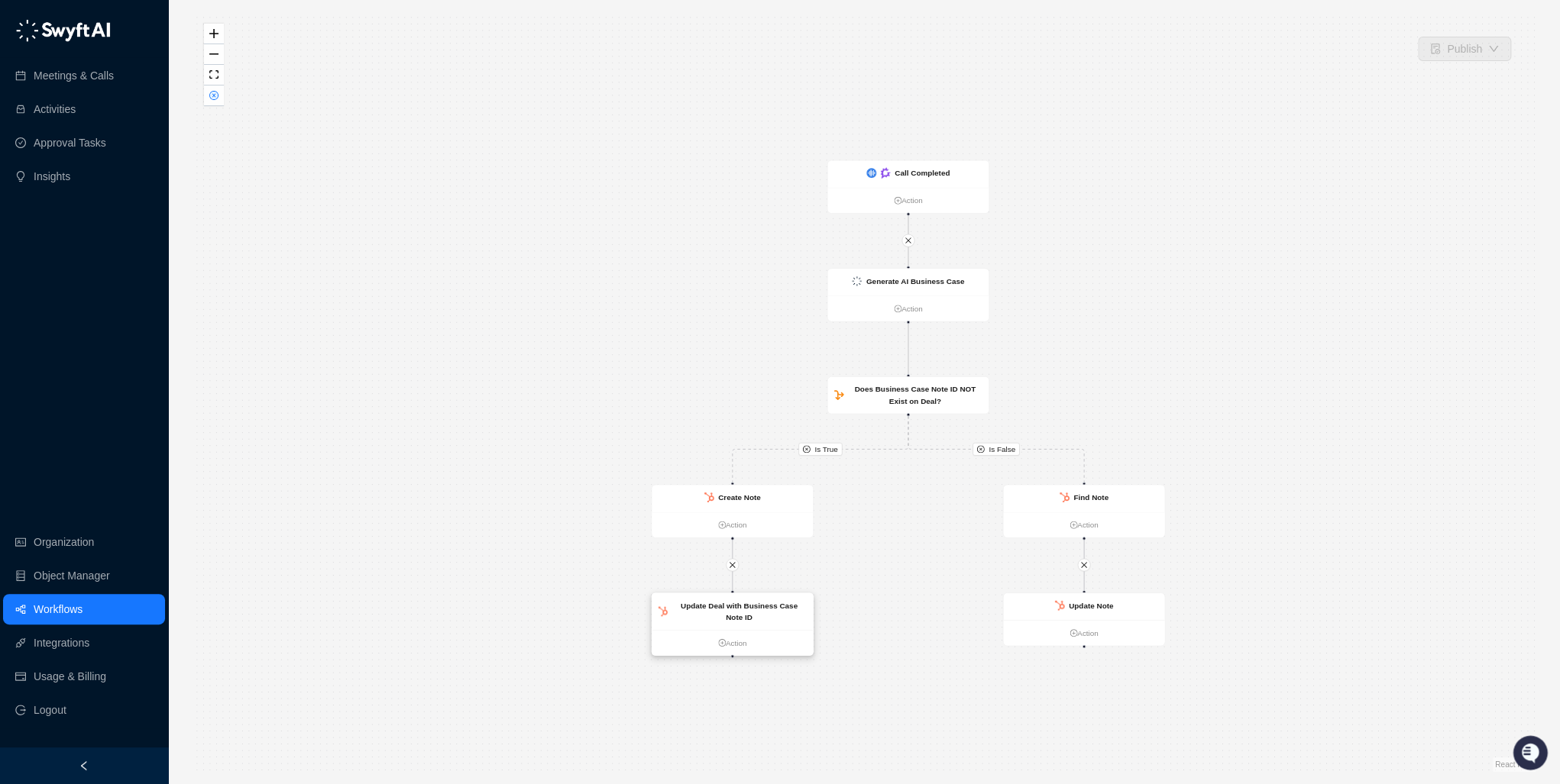
click at [740, 607] on strong "Update Deal with Business Case Note ID" at bounding box center [739, 611] width 117 height 21
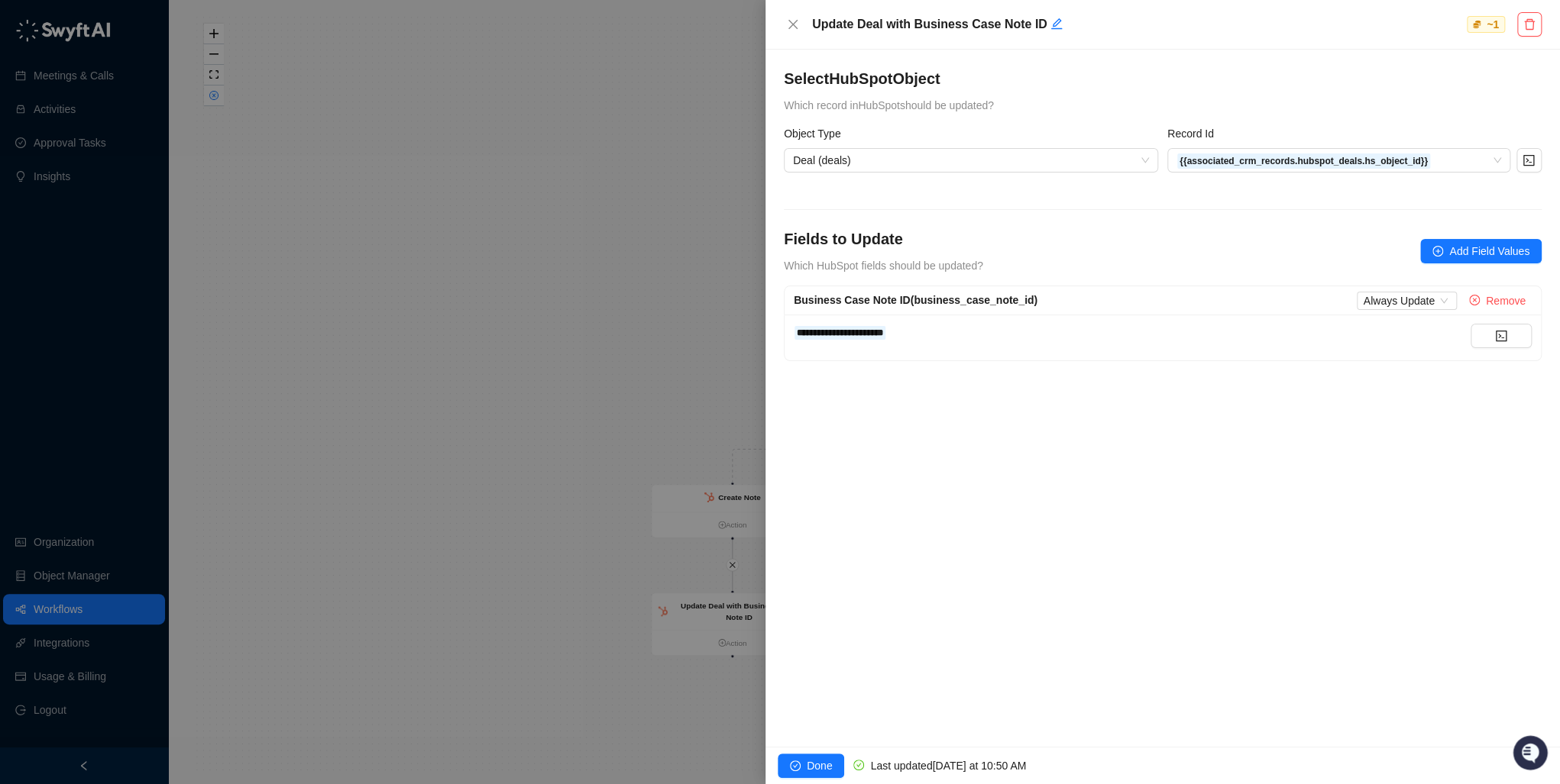
click at [591, 151] on div at bounding box center [780, 392] width 1560 height 784
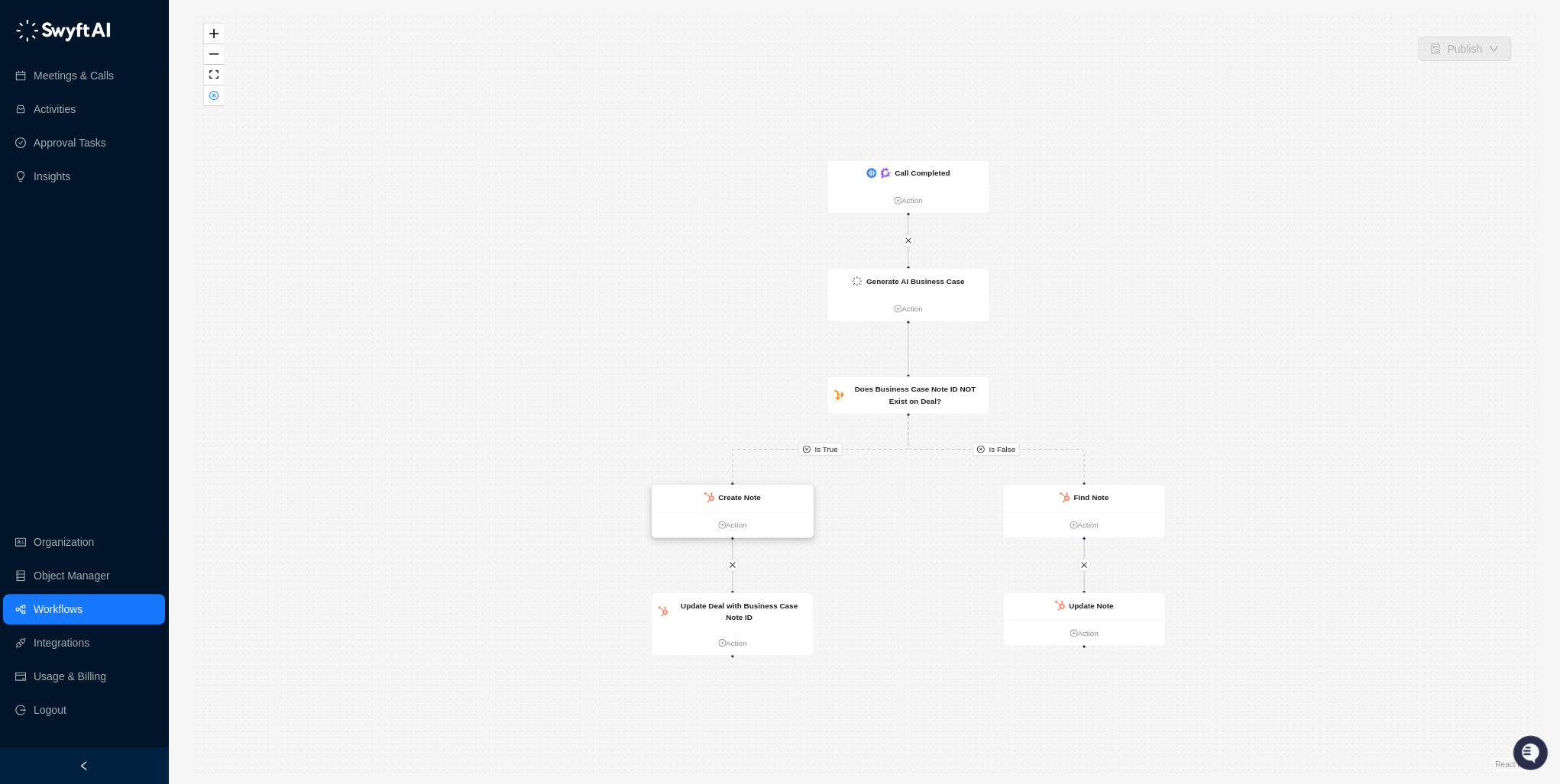
click at [735, 500] on strong "Create Note" at bounding box center [740, 497] width 43 height 8
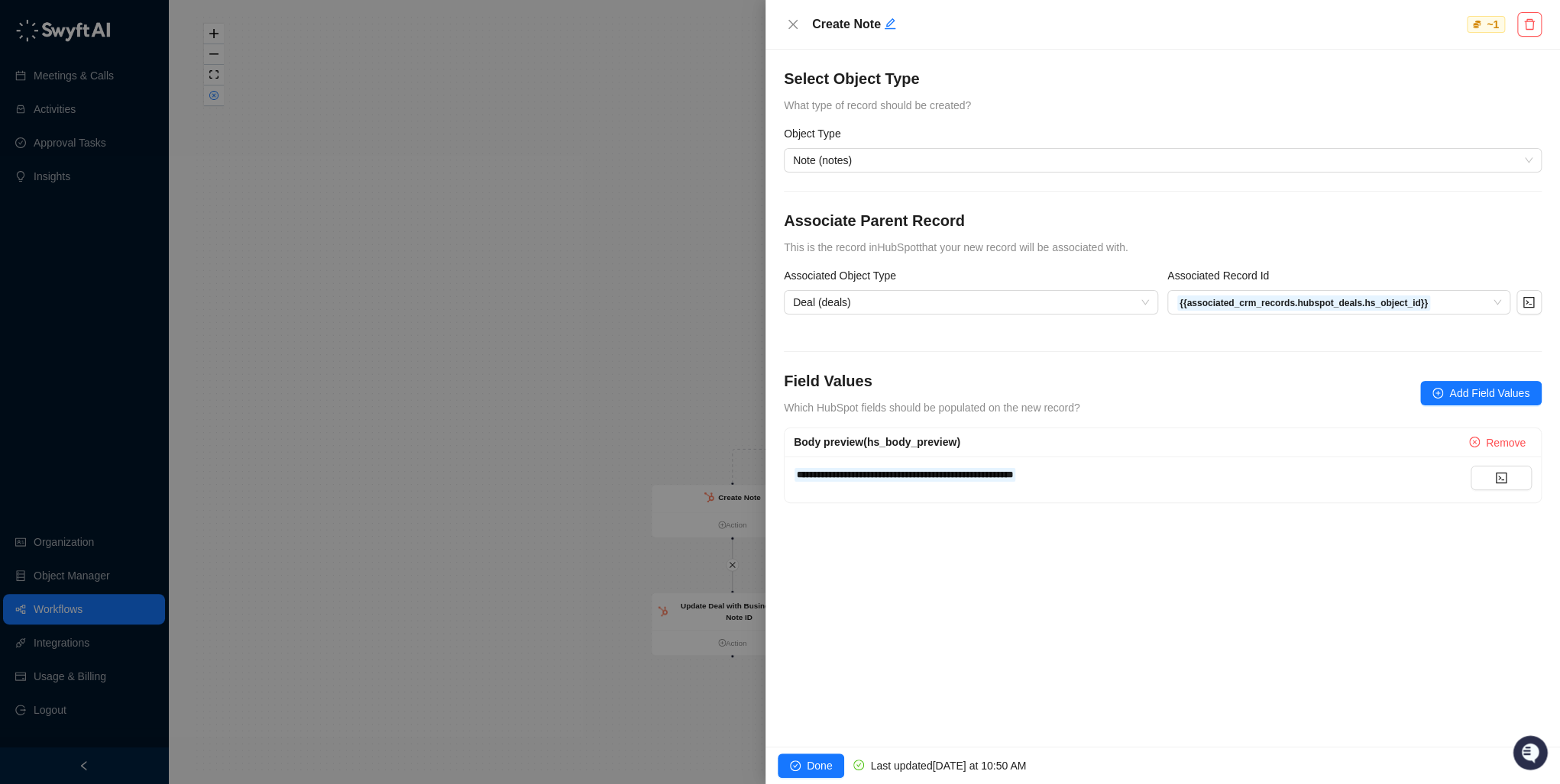
click at [569, 296] on div at bounding box center [780, 392] width 1560 height 784
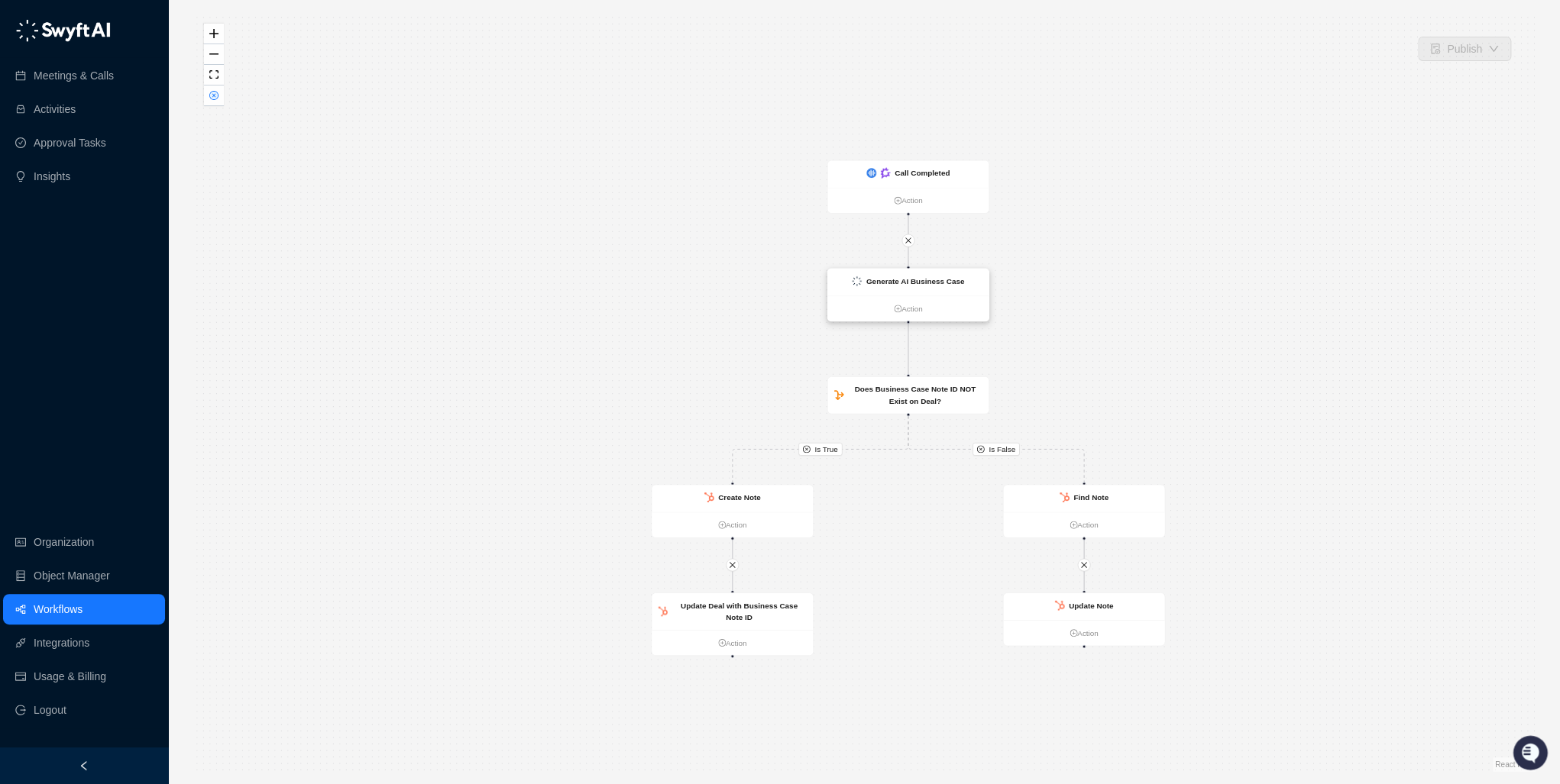
click at [929, 281] on strong "Generate AI Business Case" at bounding box center [916, 281] width 98 height 8
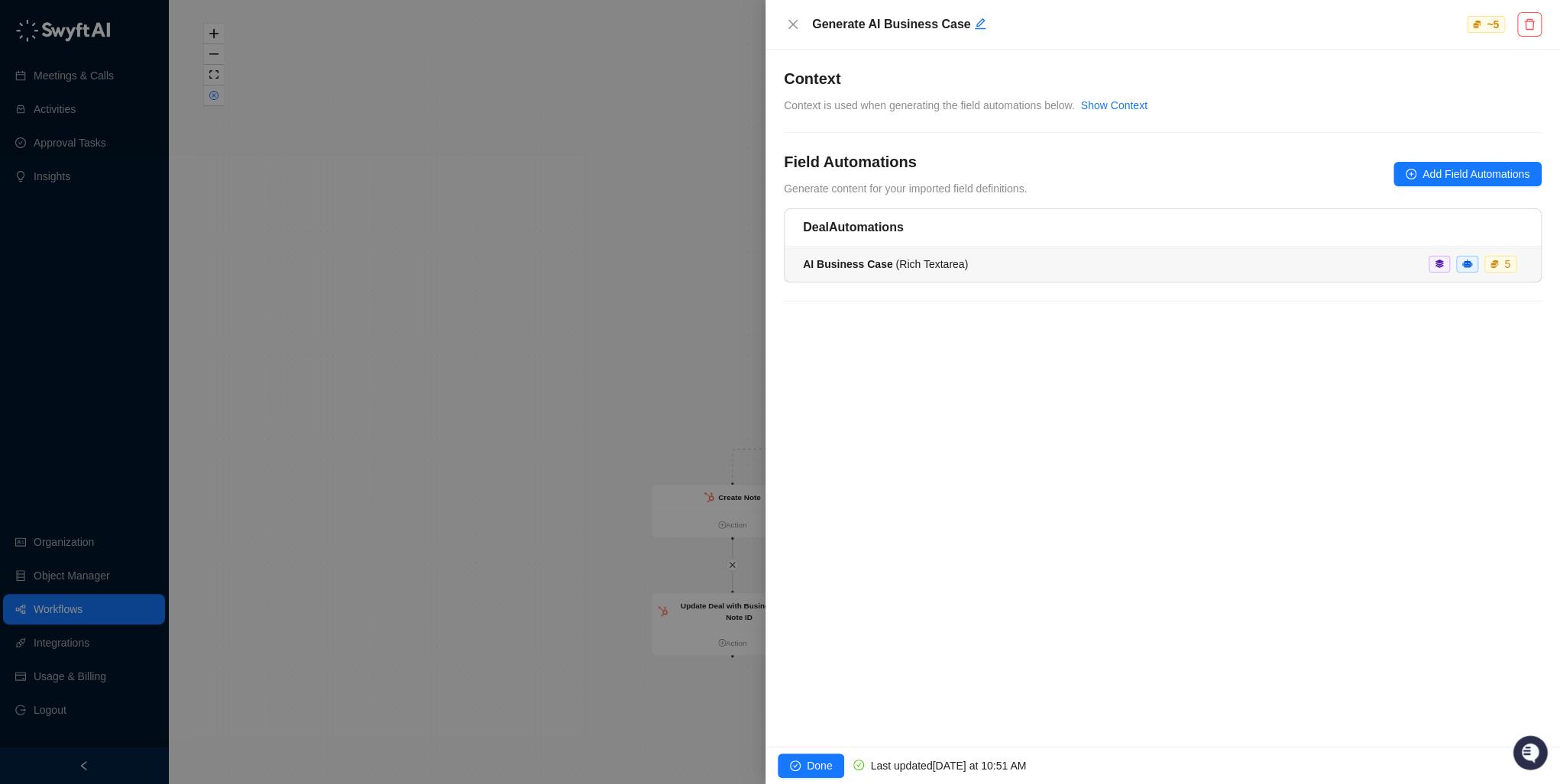
click at [1000, 261] on div "AI Business Case ( Rich Textarea ) 5" at bounding box center [1163, 264] width 720 height 17
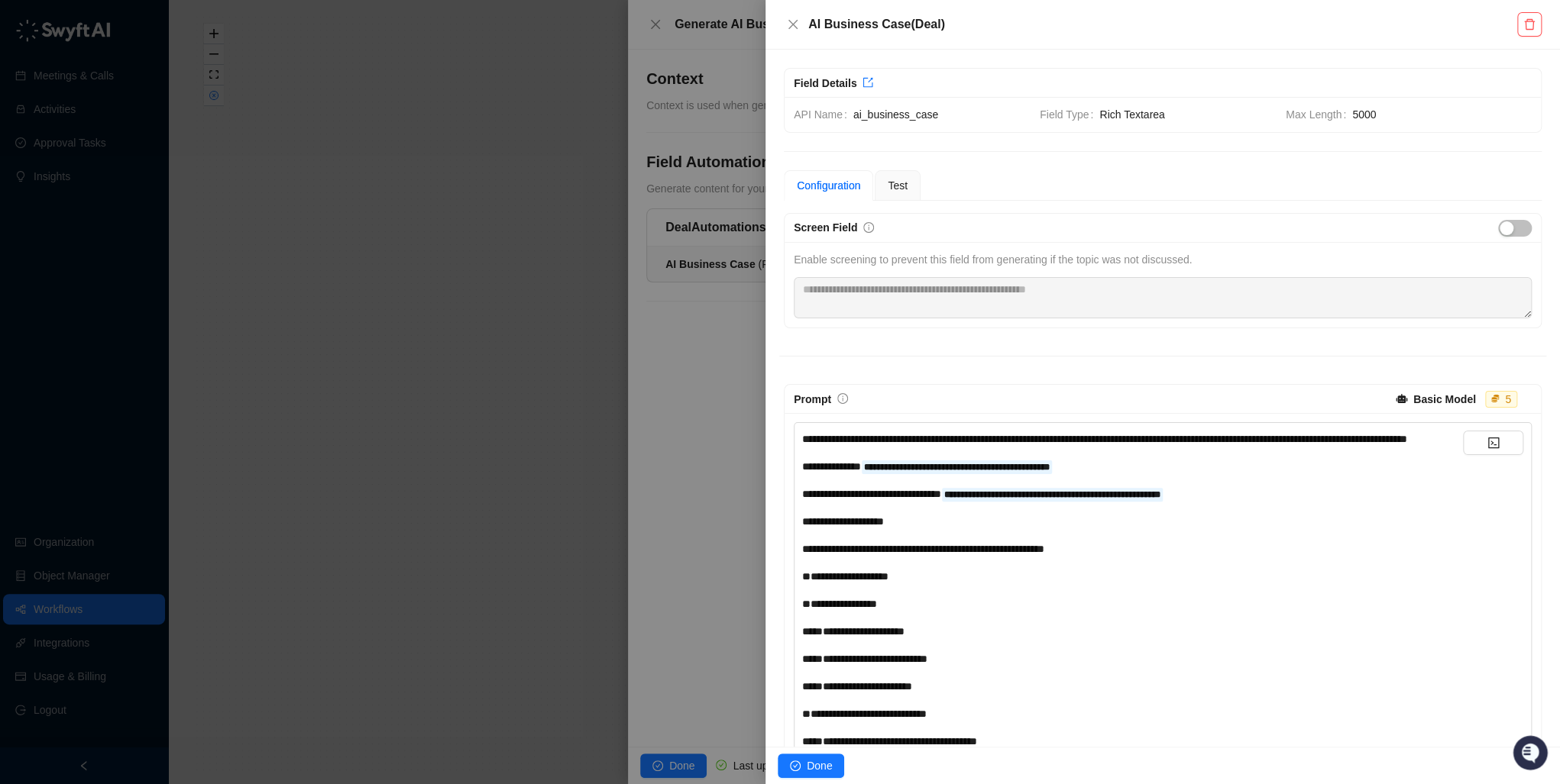
click at [1356, 116] on span "5000" at bounding box center [1442, 115] width 180 height 17
click at [796, 25] on icon "close" at bounding box center [793, 25] width 12 height 12
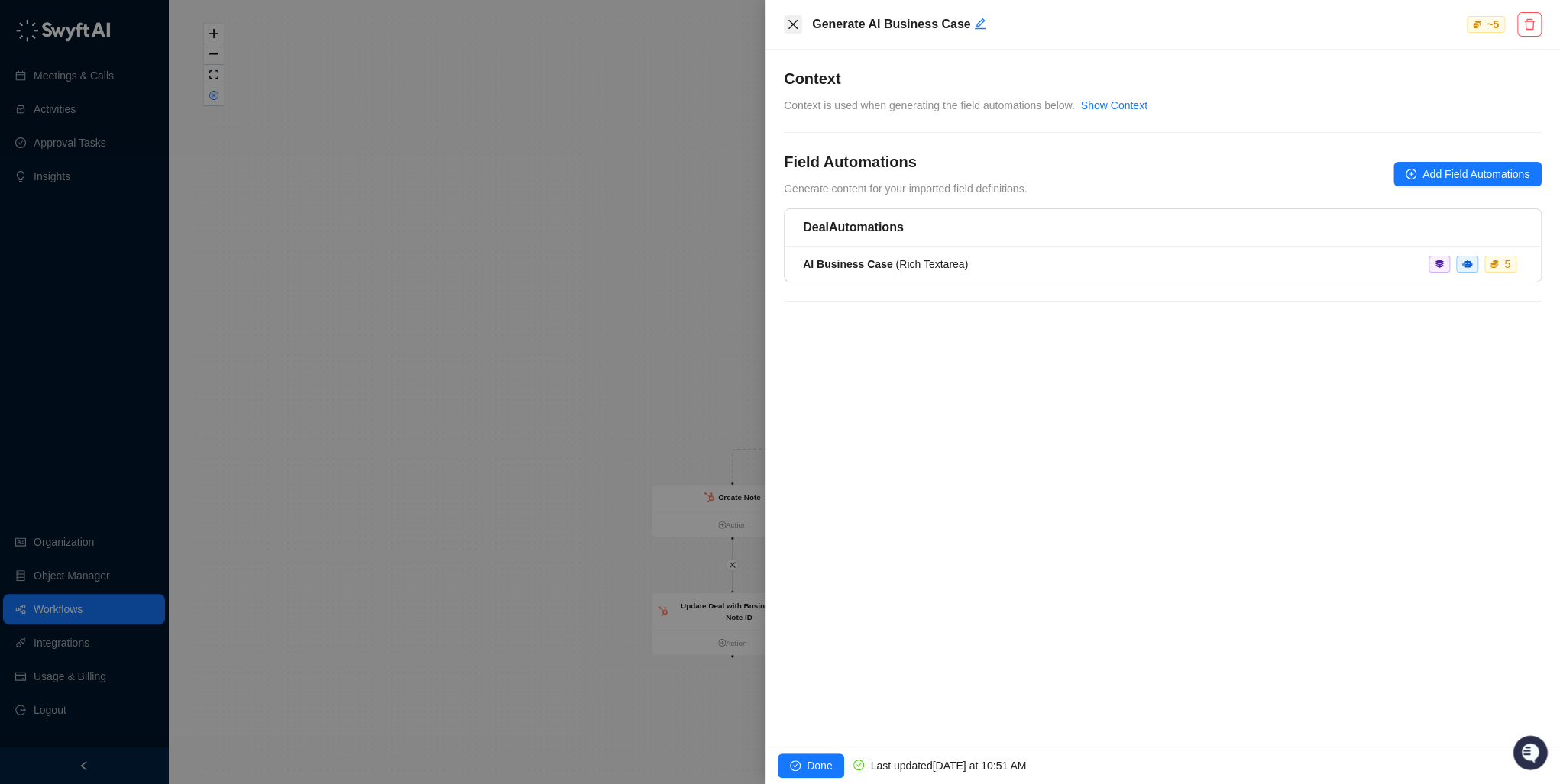
click at [790, 21] on icon "close" at bounding box center [793, 25] width 12 height 12
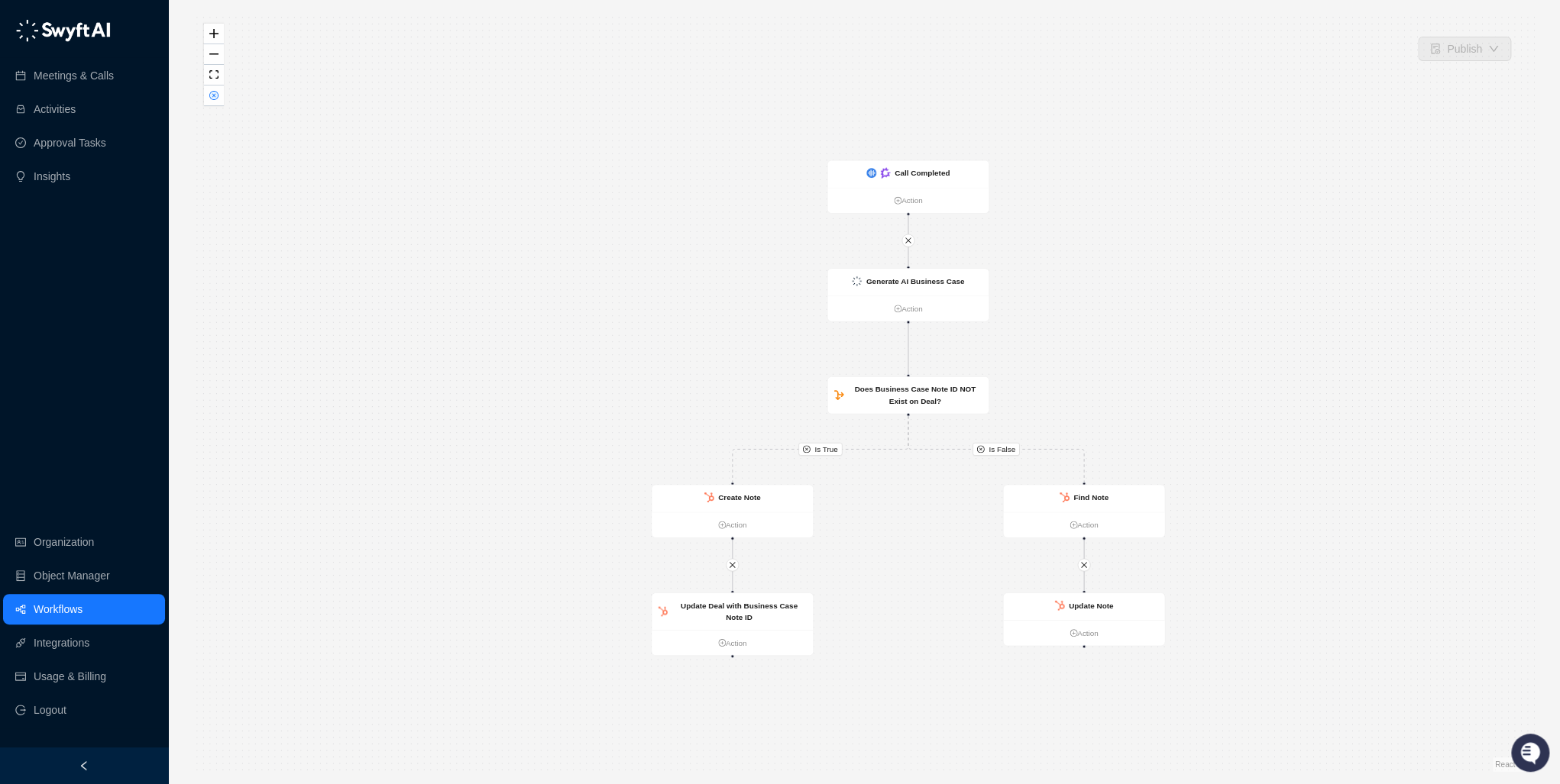
click at [1529, 759] on icon "Open customer support" at bounding box center [1530, 772] width 38 height 38
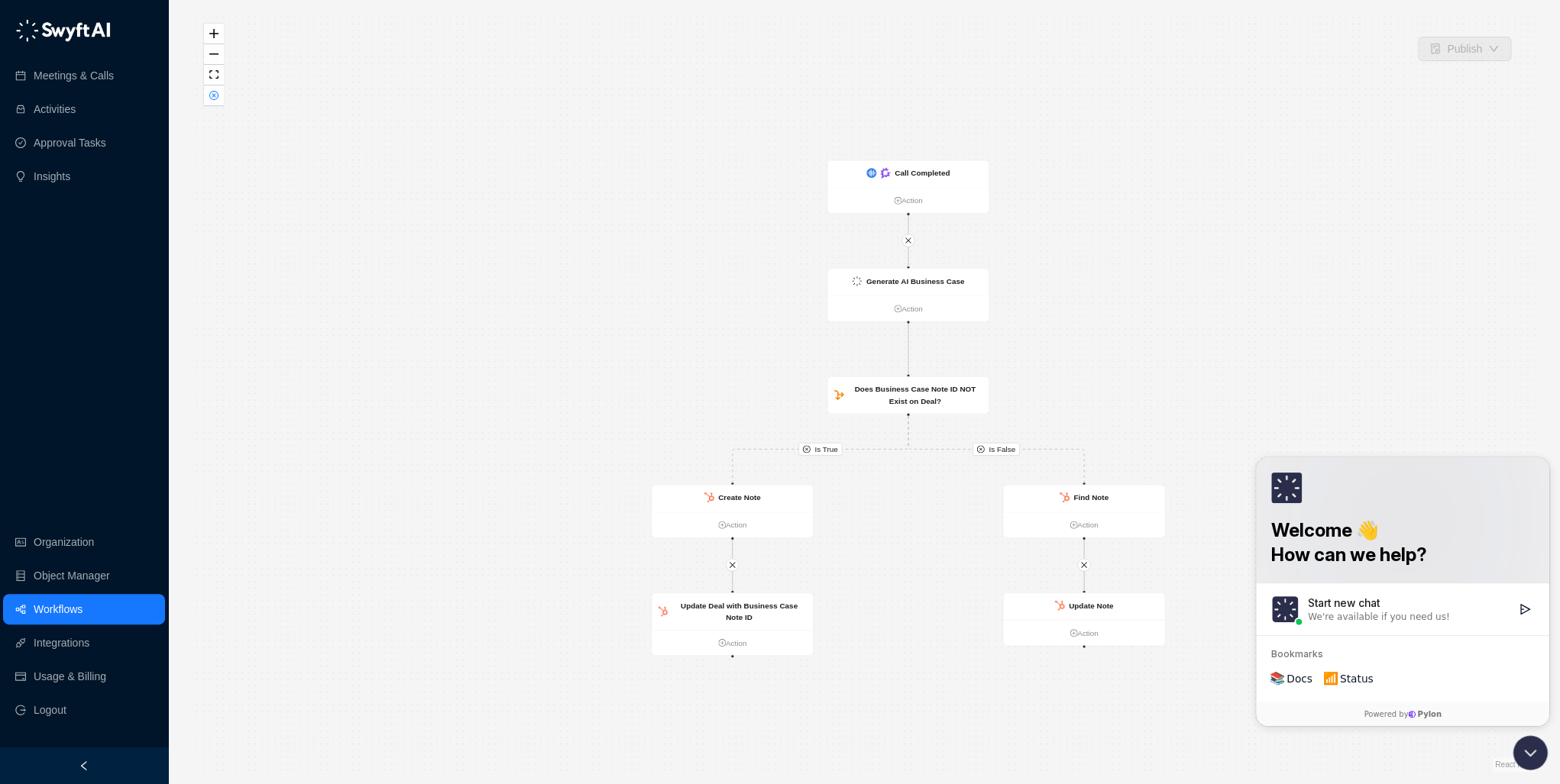
click at [1116, 202] on div "Is True Is False Call Completed Action Generate AI Business Case Action Does Bu…" at bounding box center [863, 392] width 1343 height 760
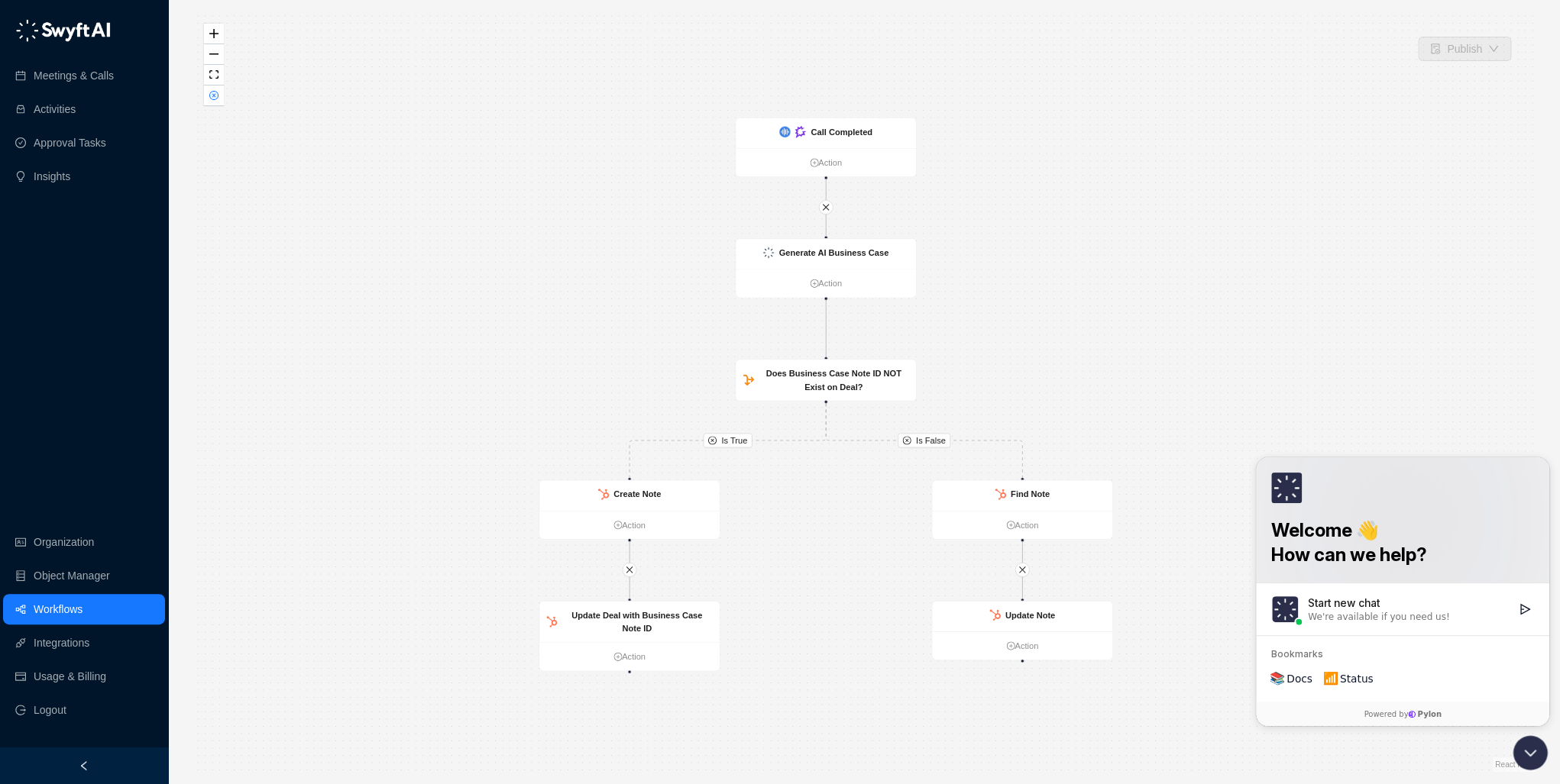
click at [620, 198] on div "Is True Is False Call Completed Action Generate AI Business Case Action Does Bu…" at bounding box center [863, 392] width 1343 height 760
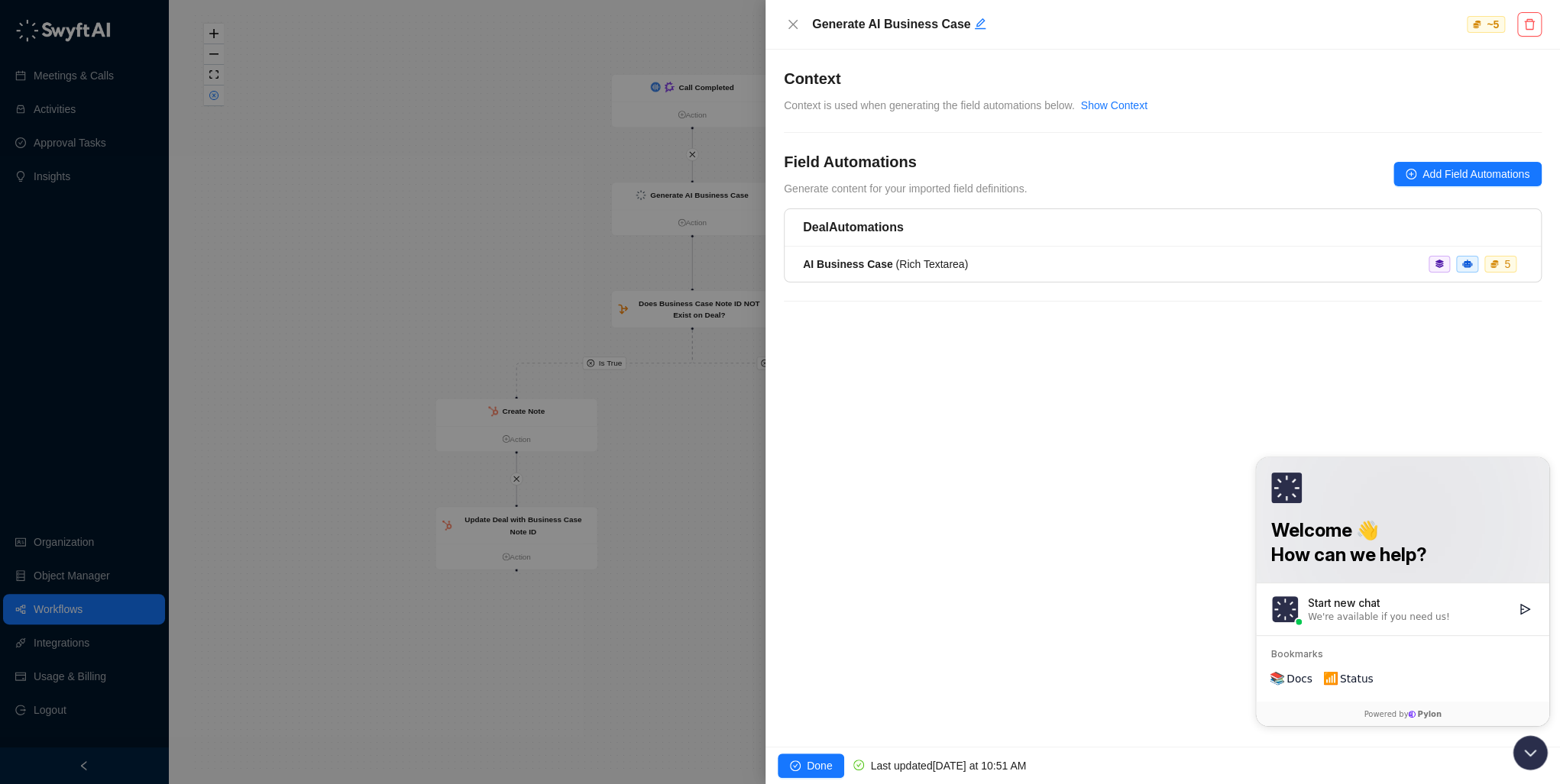
click at [82, 620] on div at bounding box center [780, 392] width 1560 height 784
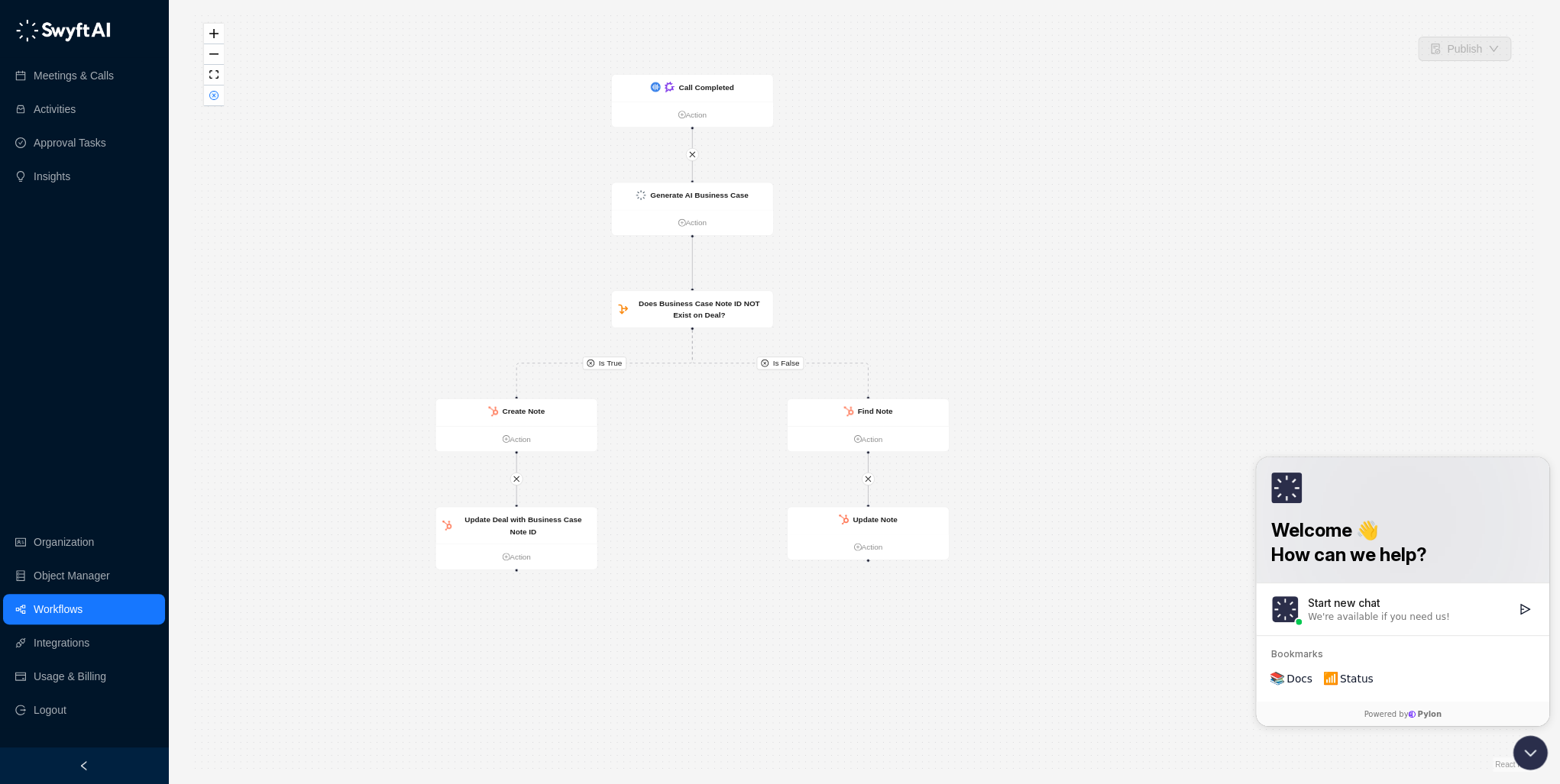
click at [82, 600] on link "Workflows" at bounding box center [58, 610] width 49 height 31
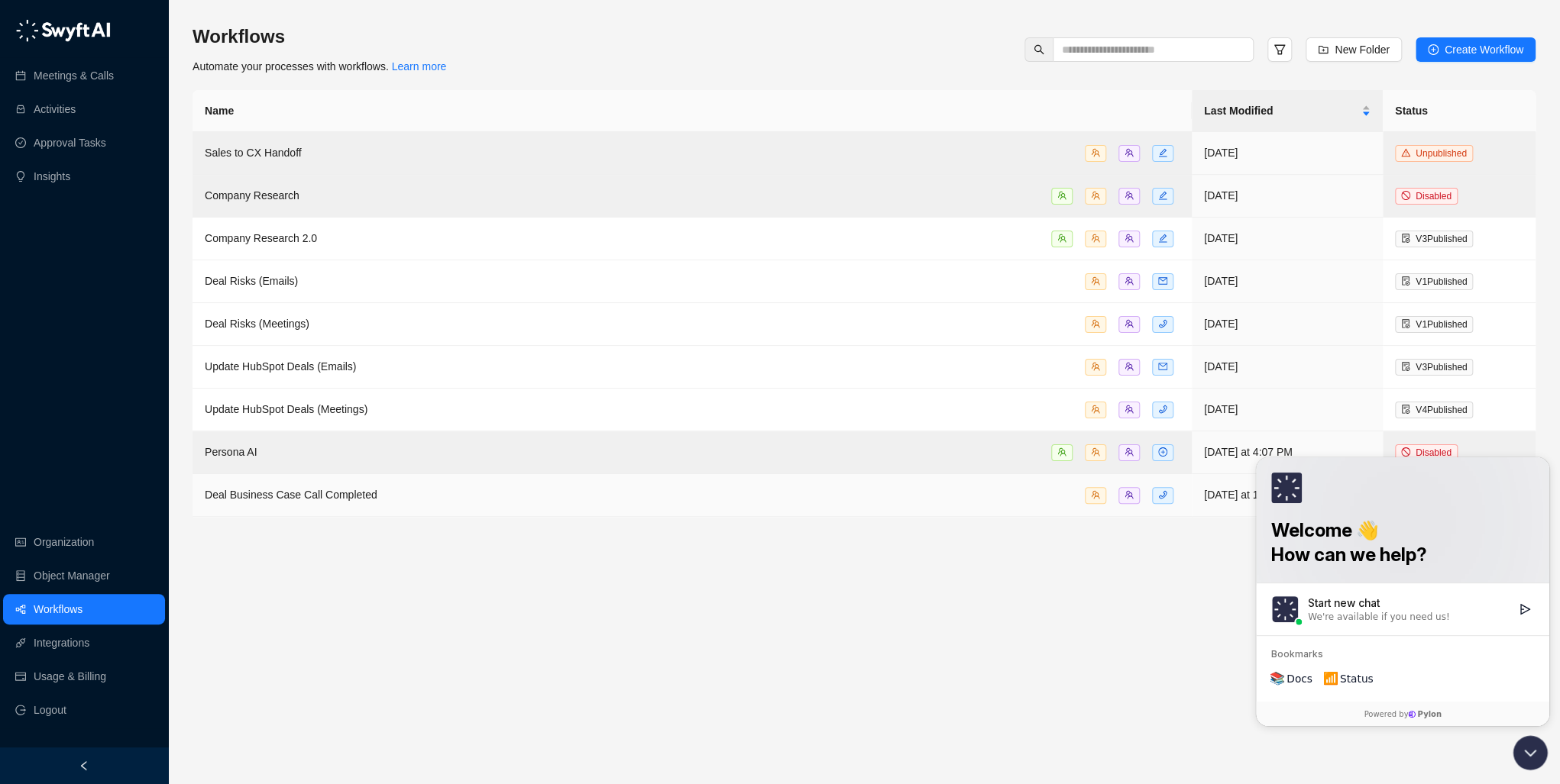
click at [278, 496] on span "Deal Business Case Call Completed" at bounding box center [291, 495] width 173 height 12
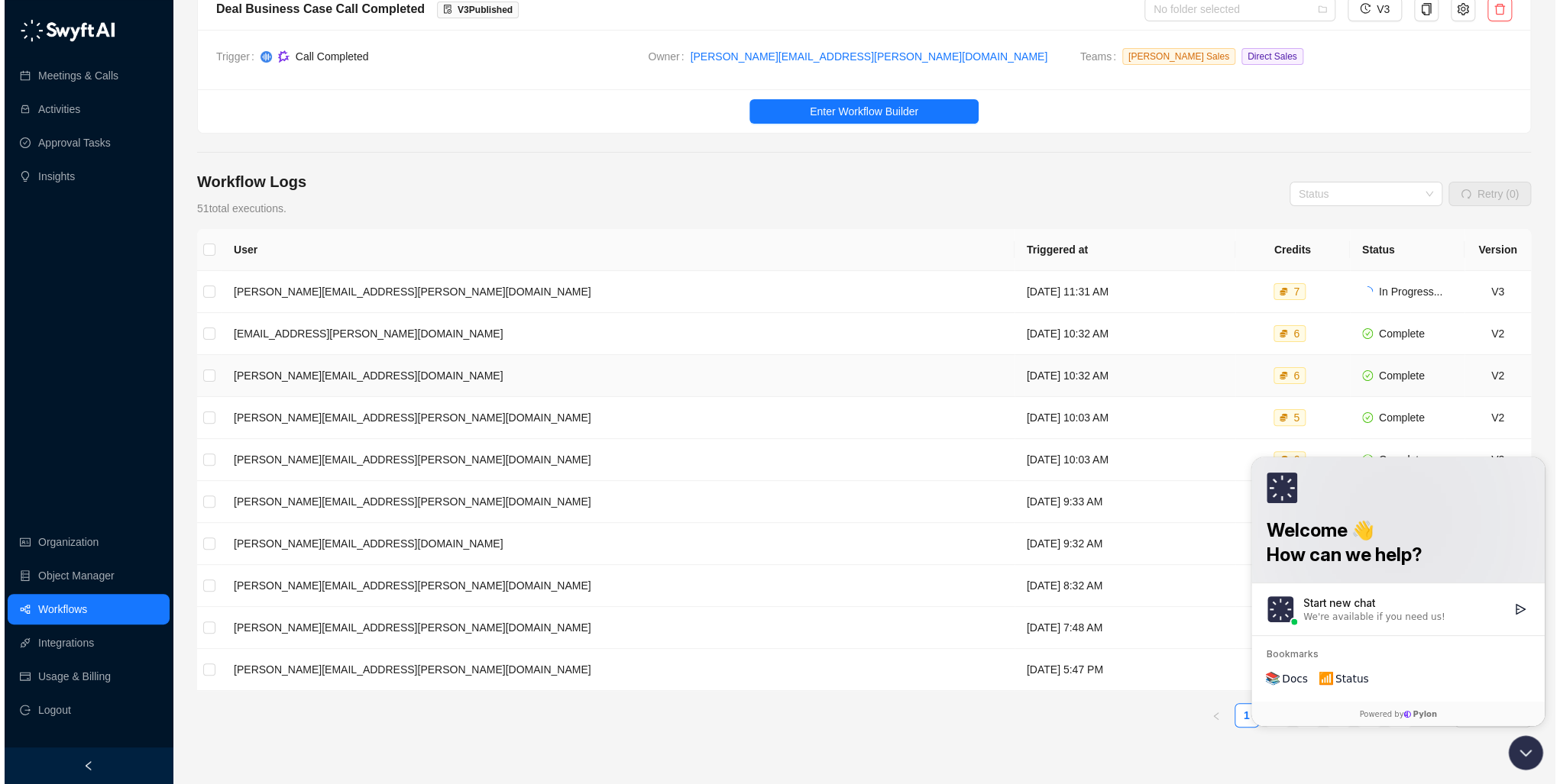
scroll to position [145, 0]
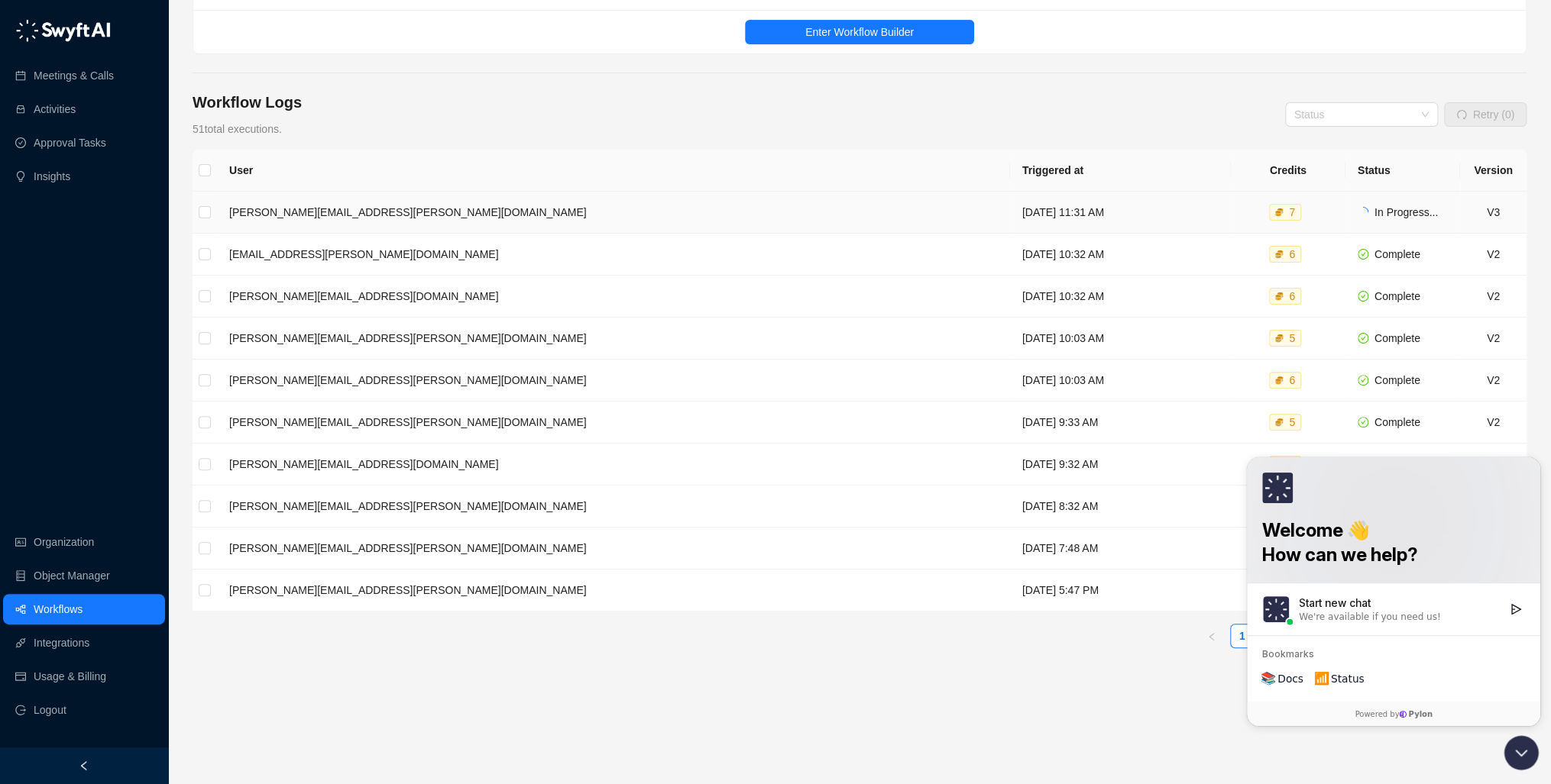
click at [324, 214] on td "[PERSON_NAME][EMAIL_ADDRESS][PERSON_NAME][DOMAIN_NAME]" at bounding box center [613, 212] width 793 height 42
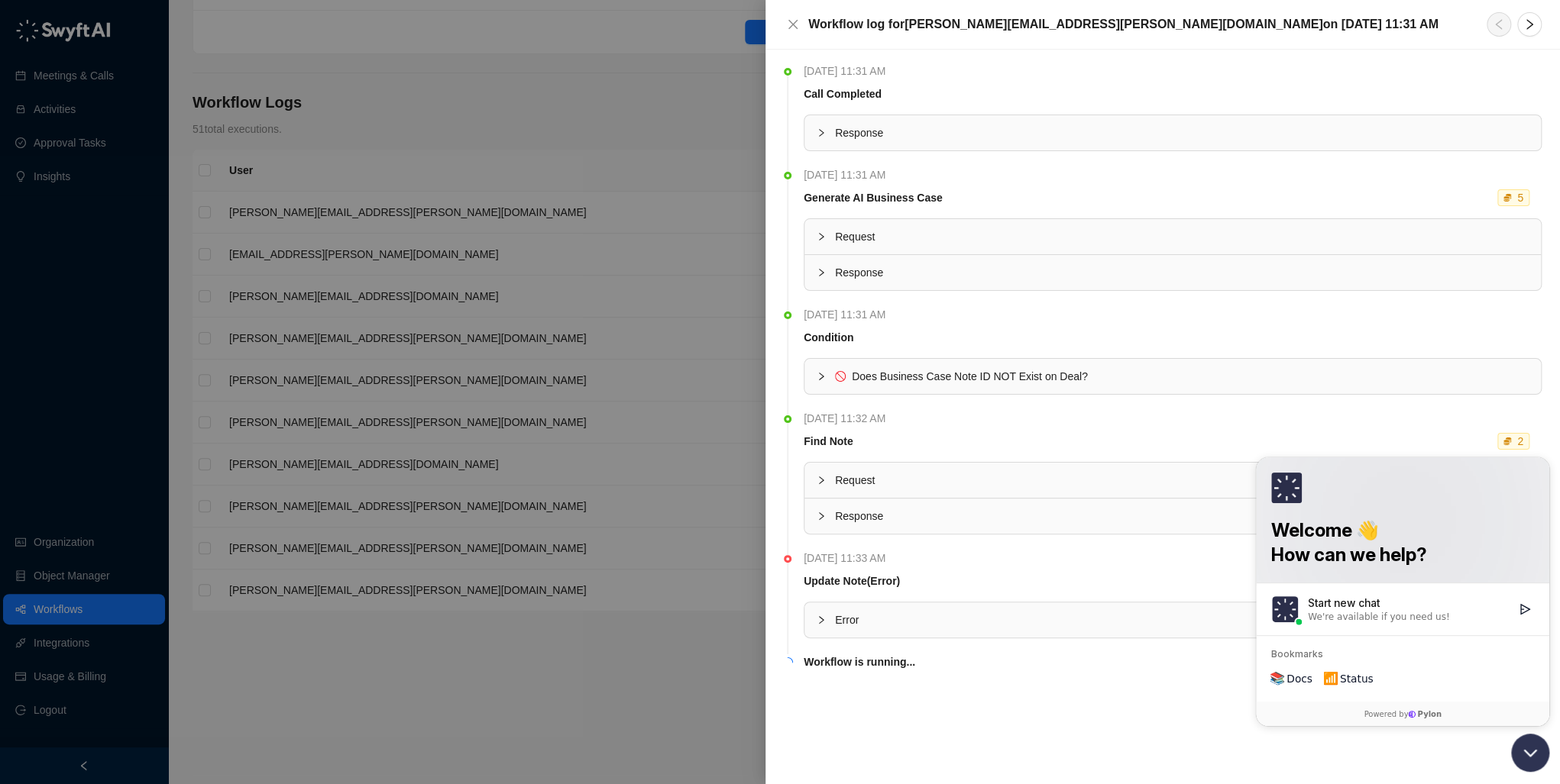
click at [1535, 754] on icon "Open customer support" at bounding box center [1530, 753] width 38 height 38
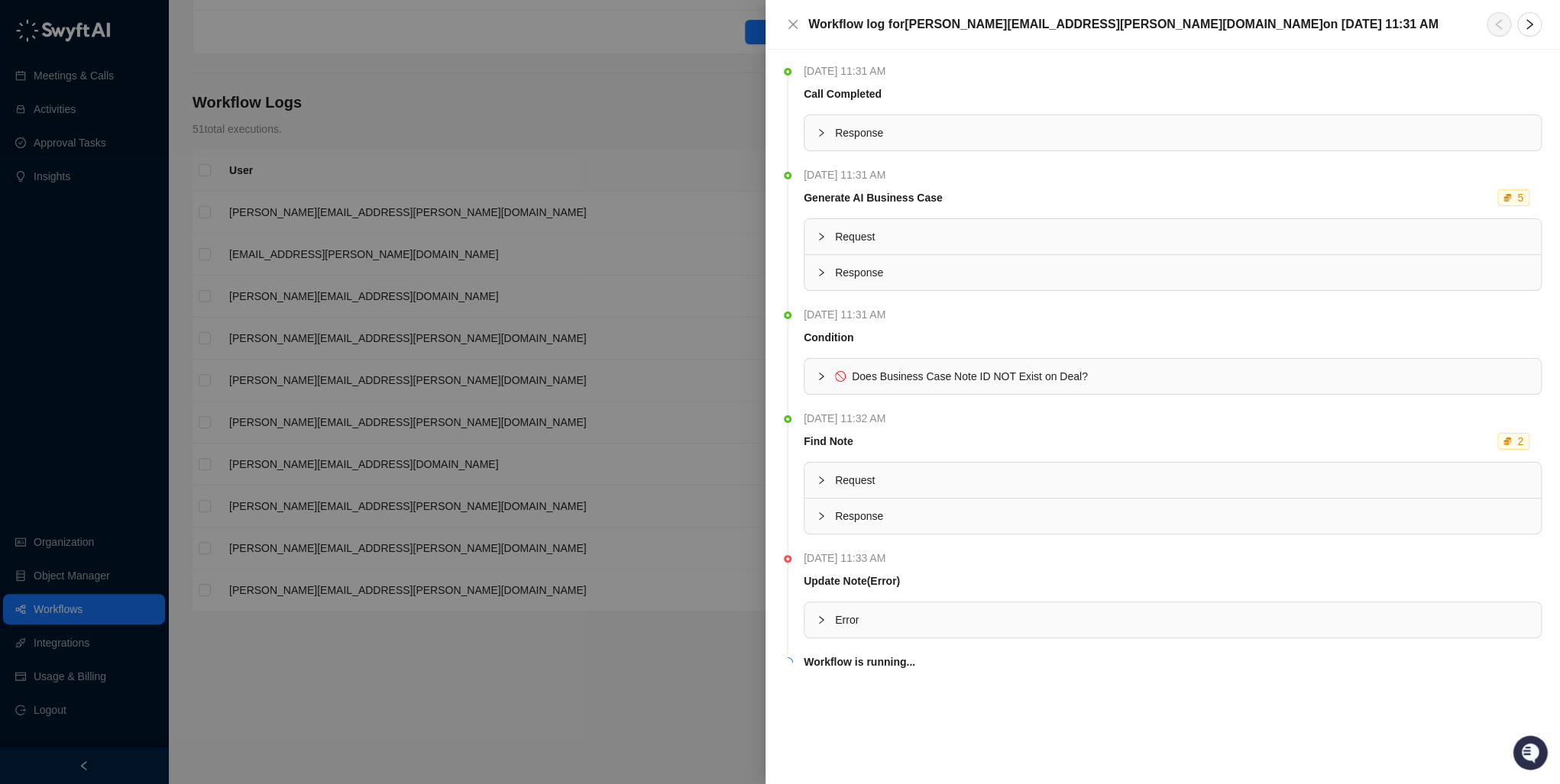
click at [818, 379] on icon "collapsed" at bounding box center [821, 377] width 9 height 9
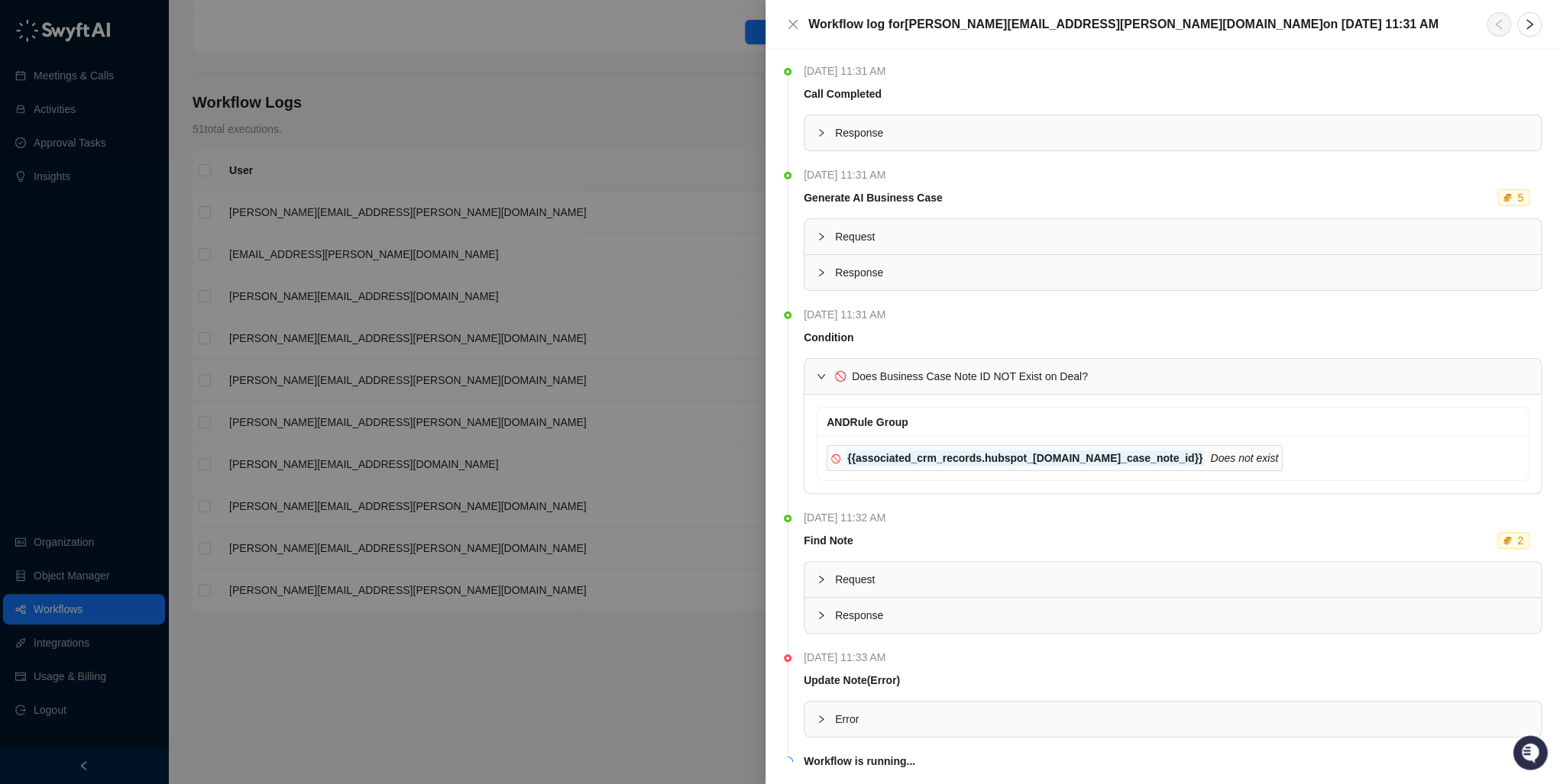
click at [822, 581] on icon "collapsed" at bounding box center [821, 580] width 9 height 9
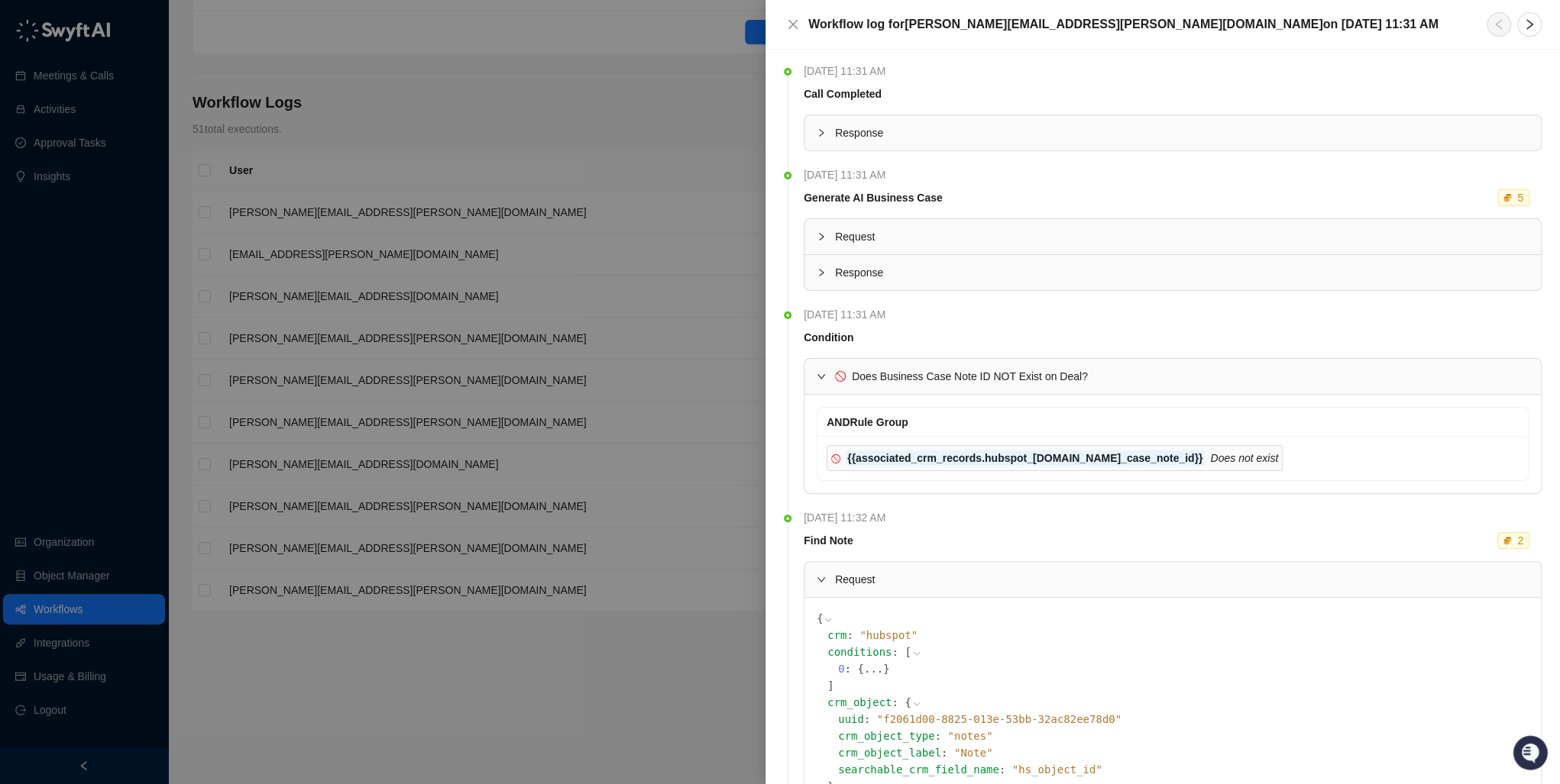
click at [822, 580] on icon "expanded" at bounding box center [821, 580] width 9 height 9
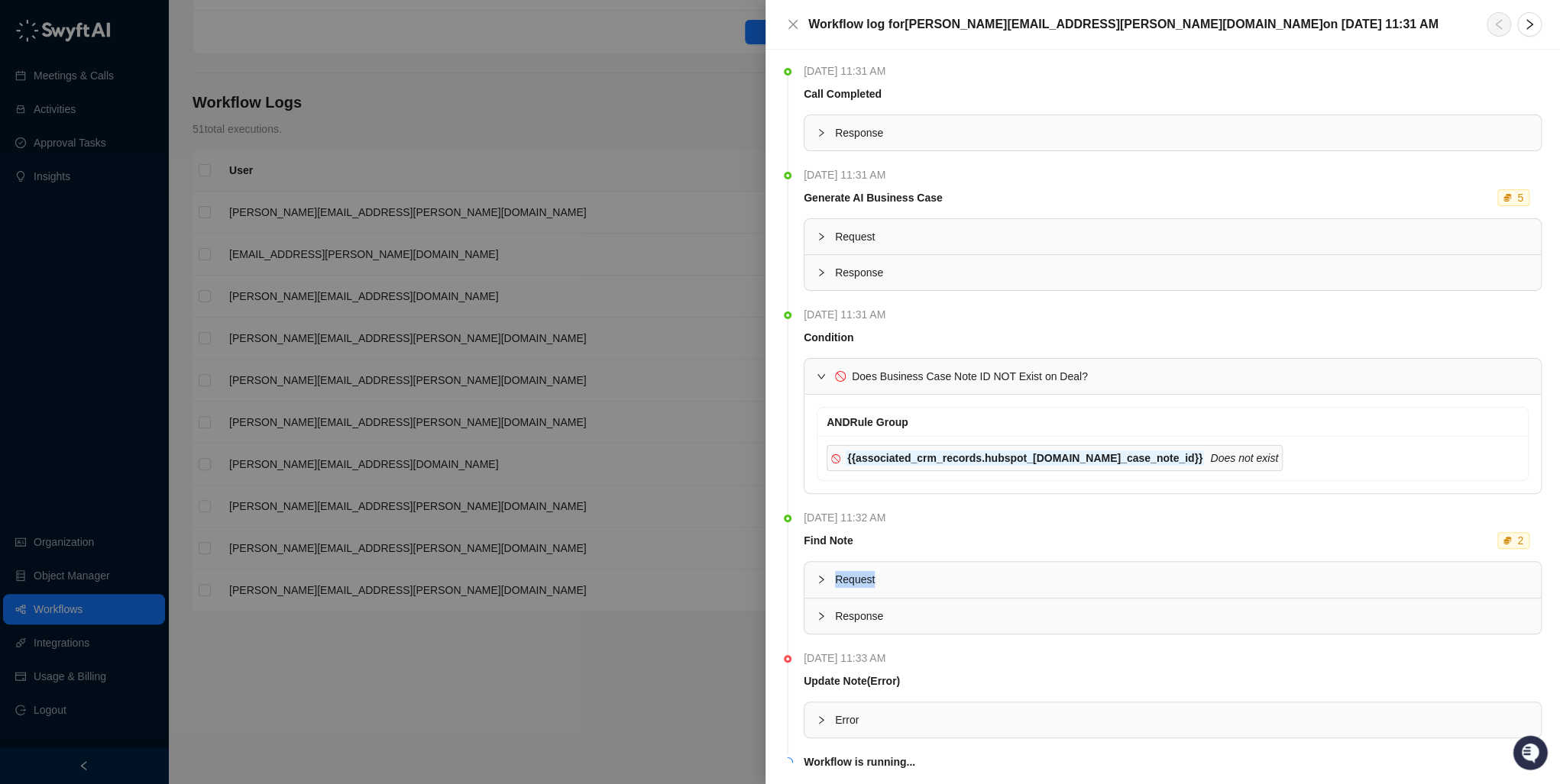
click at [822, 580] on icon "collapsed" at bounding box center [821, 580] width 9 height 9
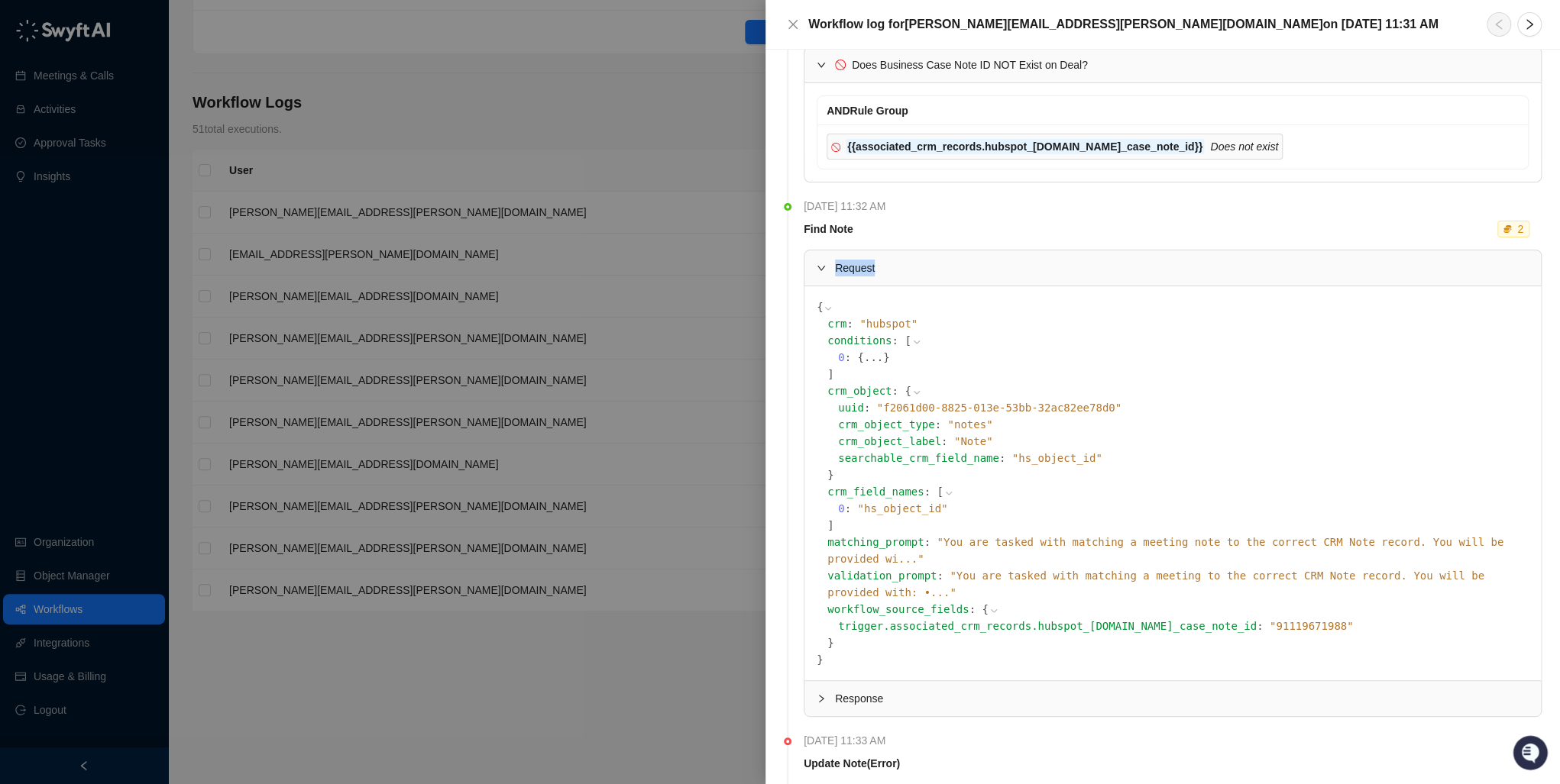
scroll to position [403, 0]
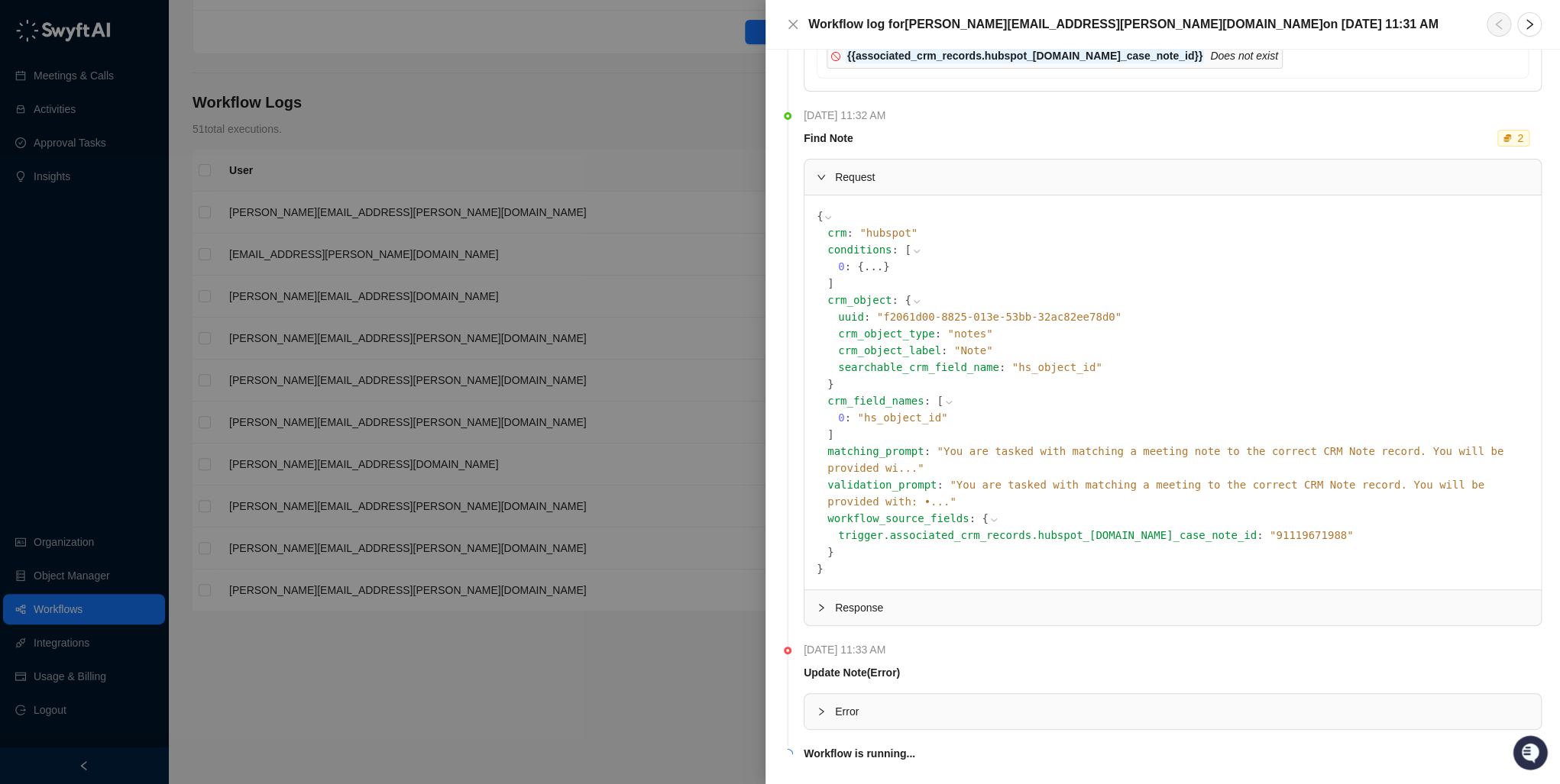
click at [822, 703] on div at bounding box center [826, 712] width 18 height 17
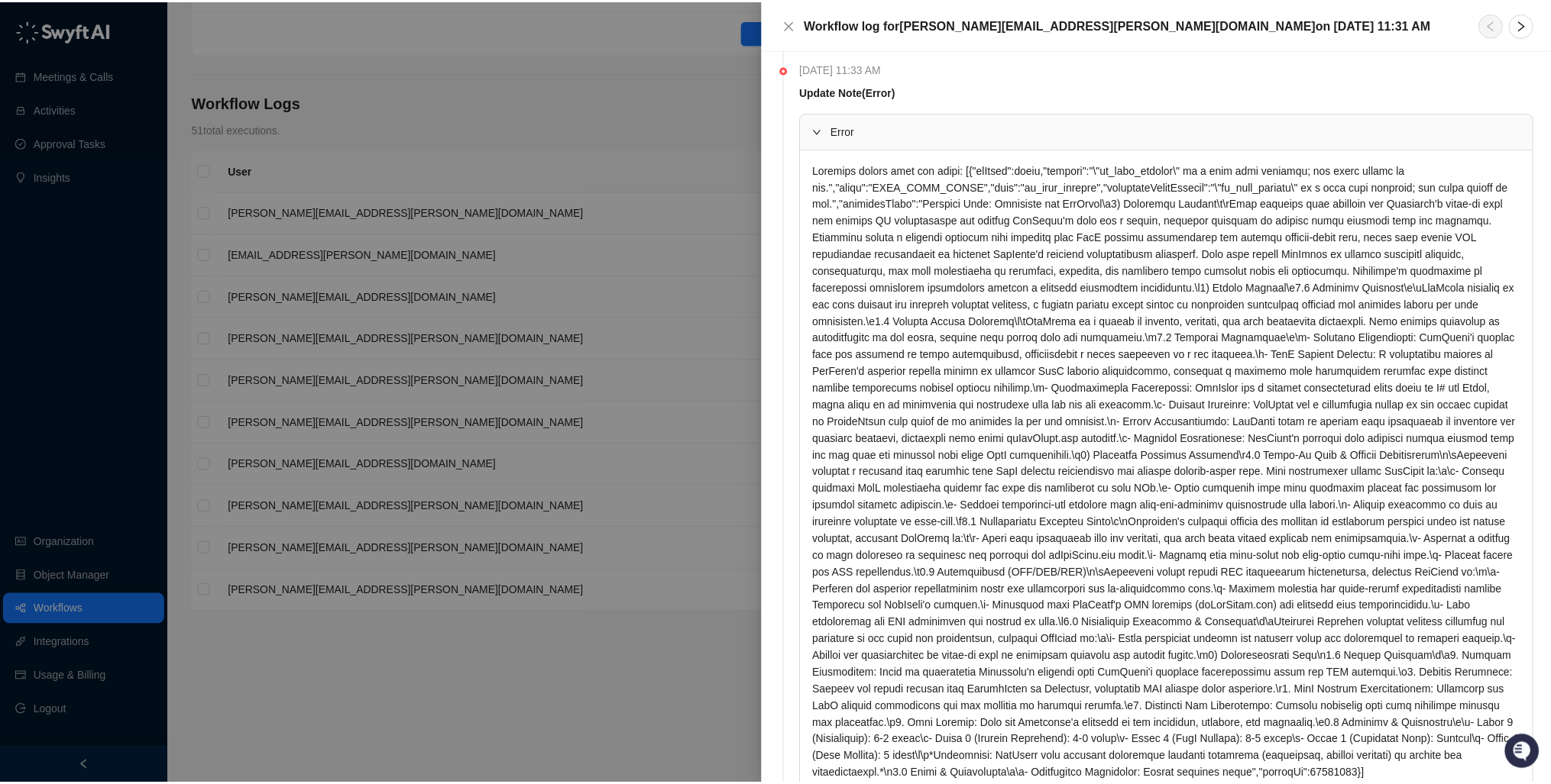
scroll to position [744, 0]
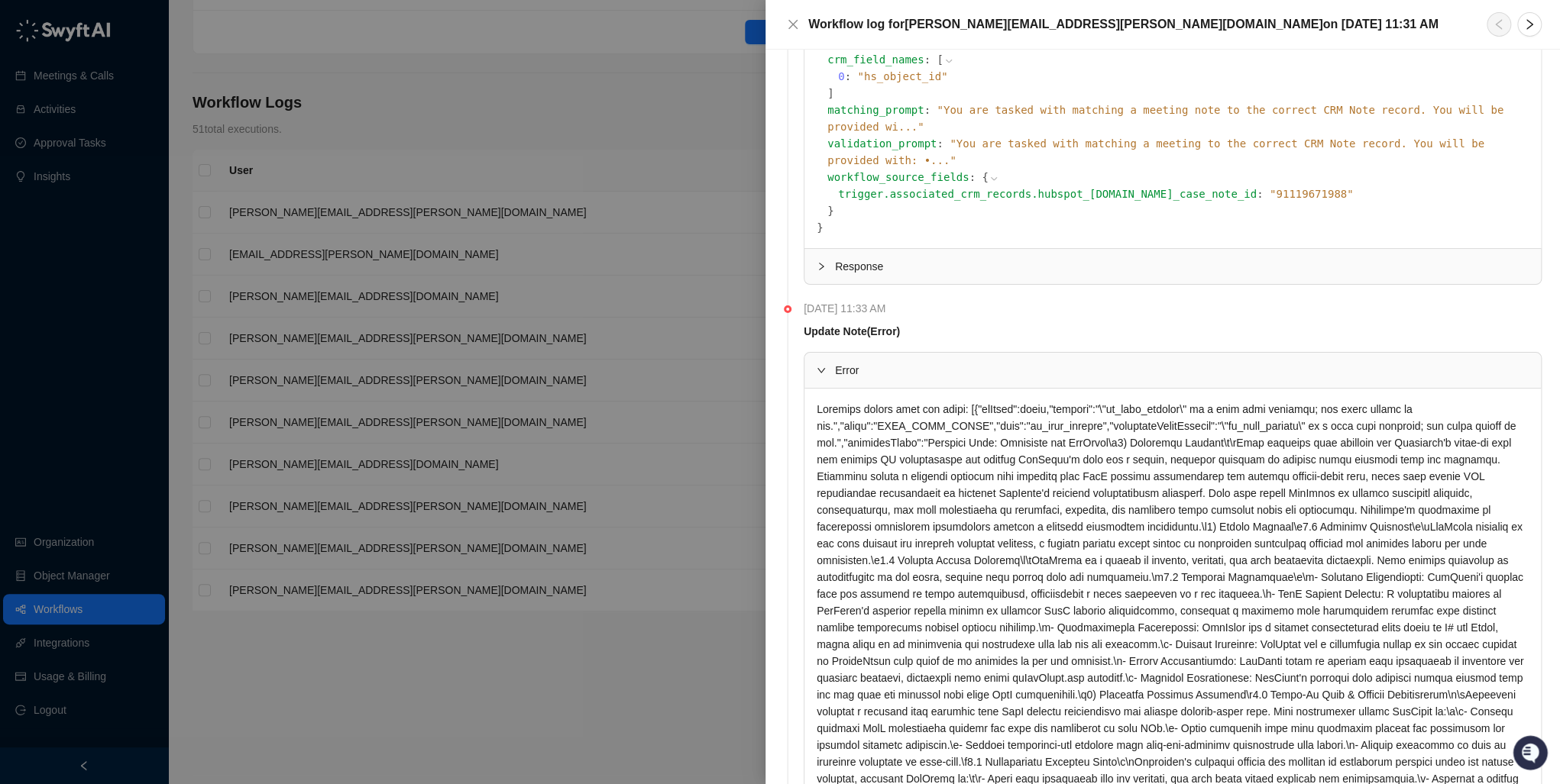
click at [640, 130] on div at bounding box center [780, 392] width 1560 height 784
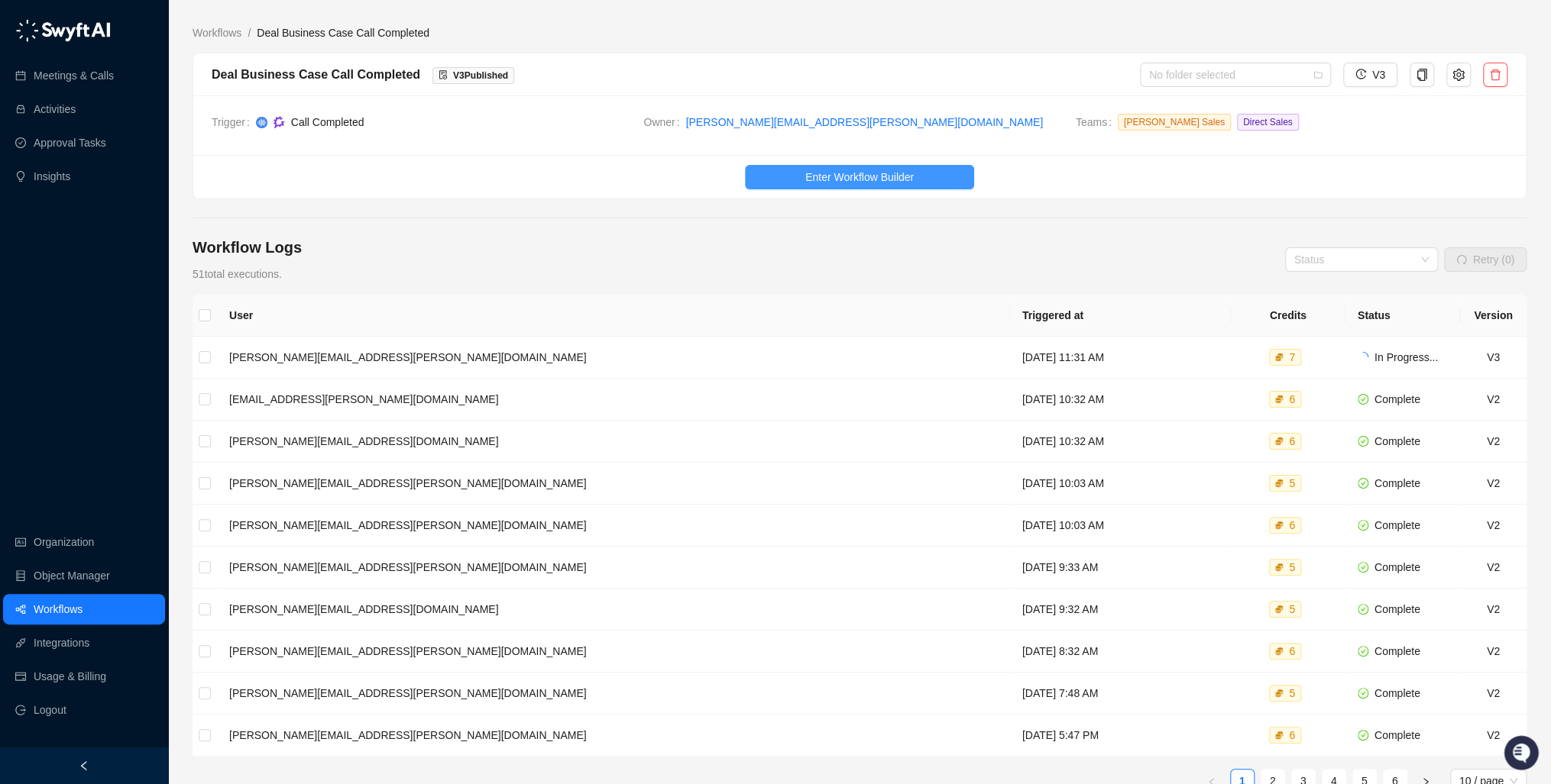
click at [887, 174] on span "Enter Workflow Builder" at bounding box center [859, 178] width 108 height 17
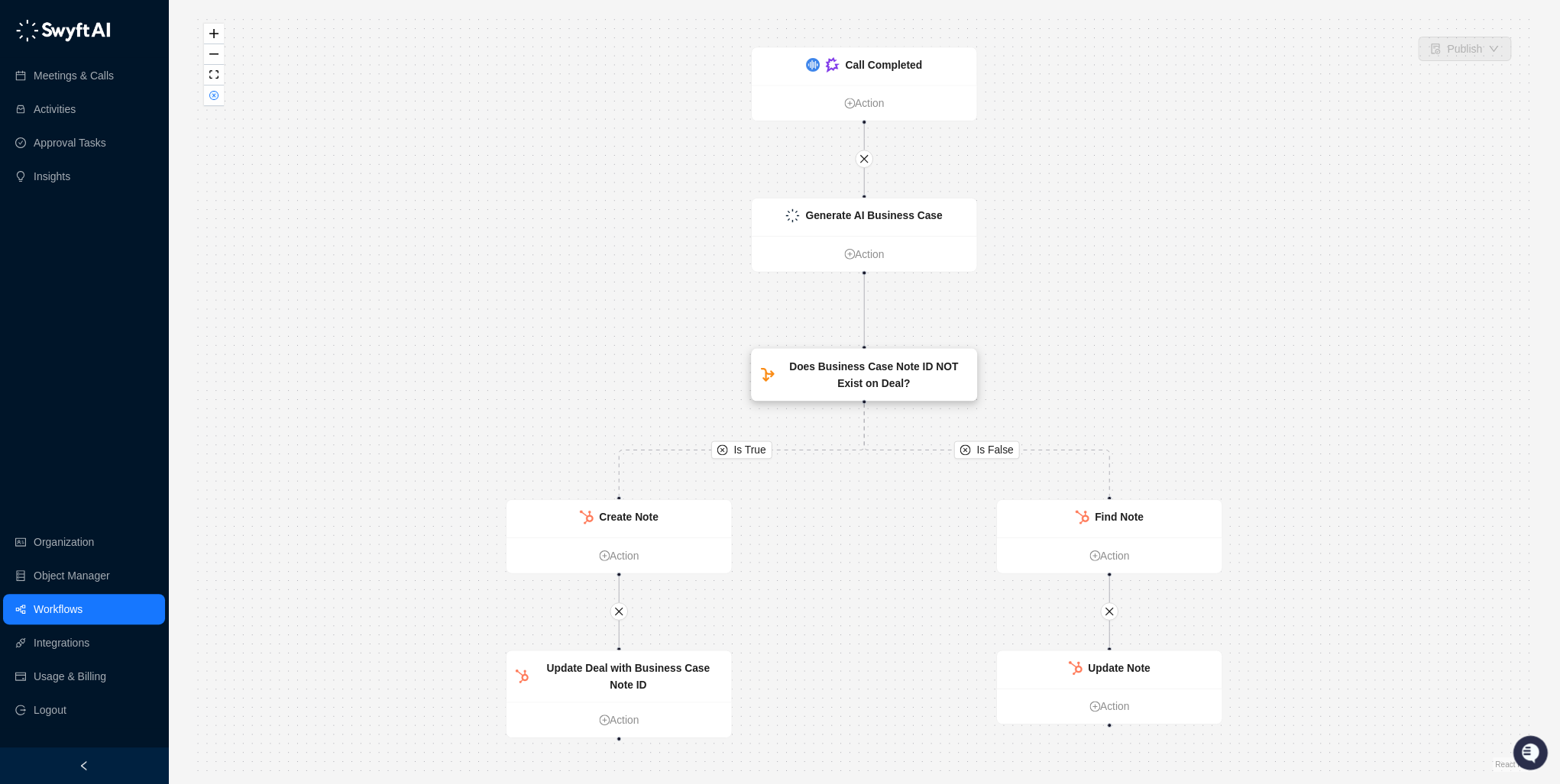
click at [876, 373] on strong "Does Business Case Note ID NOT Exist on Deal?" at bounding box center [873, 375] width 169 height 29
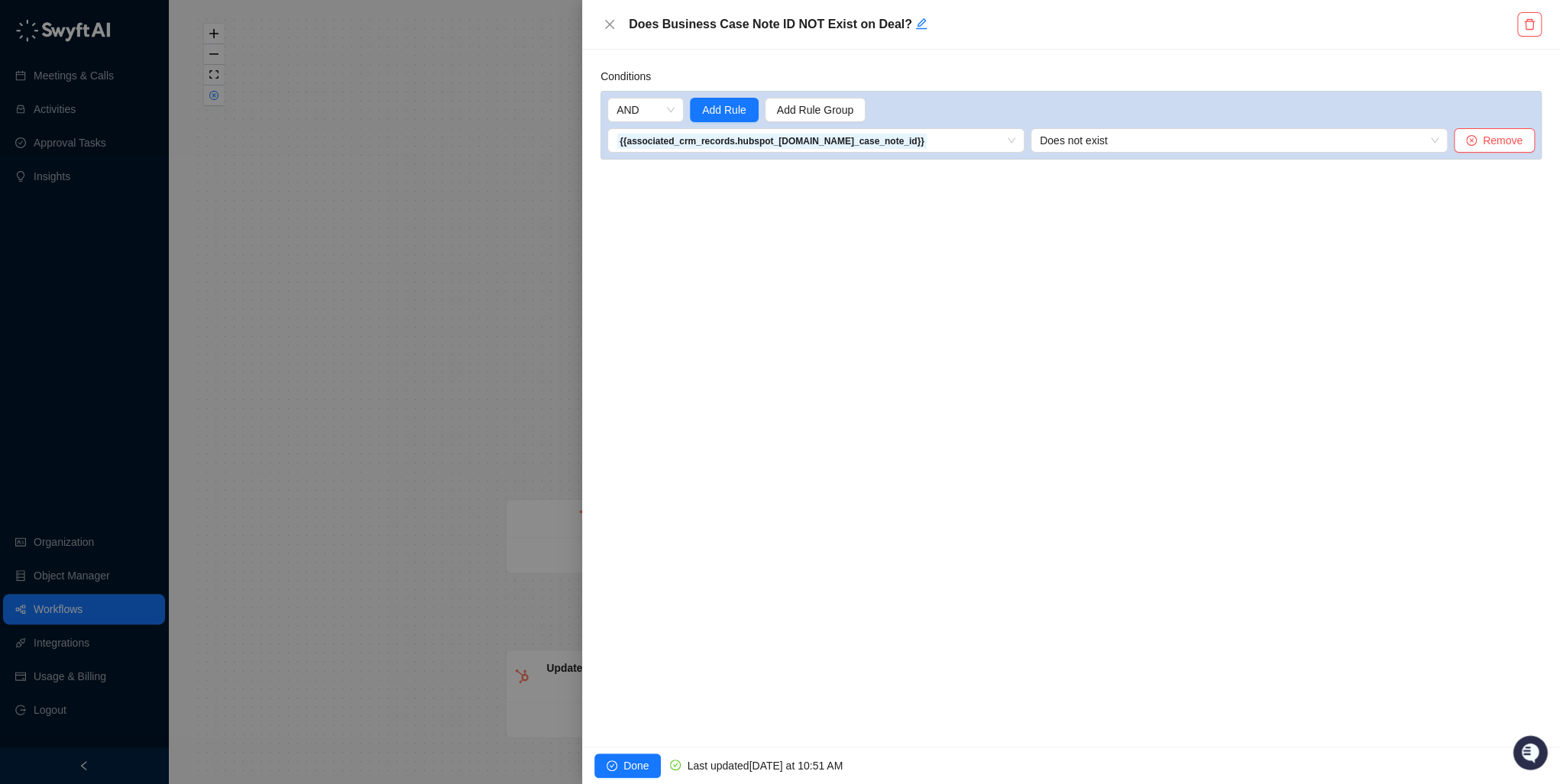
click at [523, 70] on div at bounding box center [780, 392] width 1560 height 784
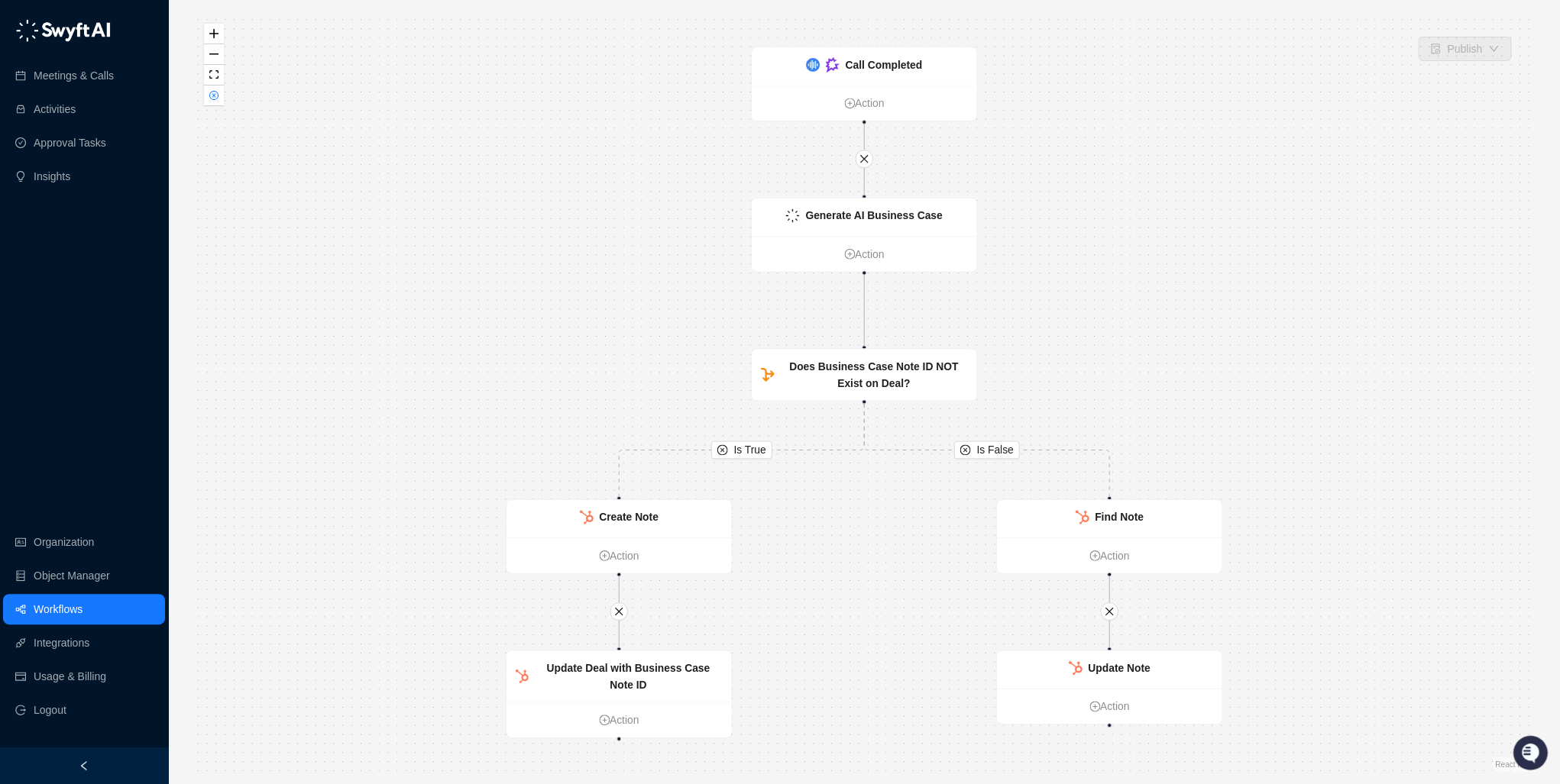
click at [68, 620] on link "Workflows" at bounding box center [58, 610] width 49 height 31
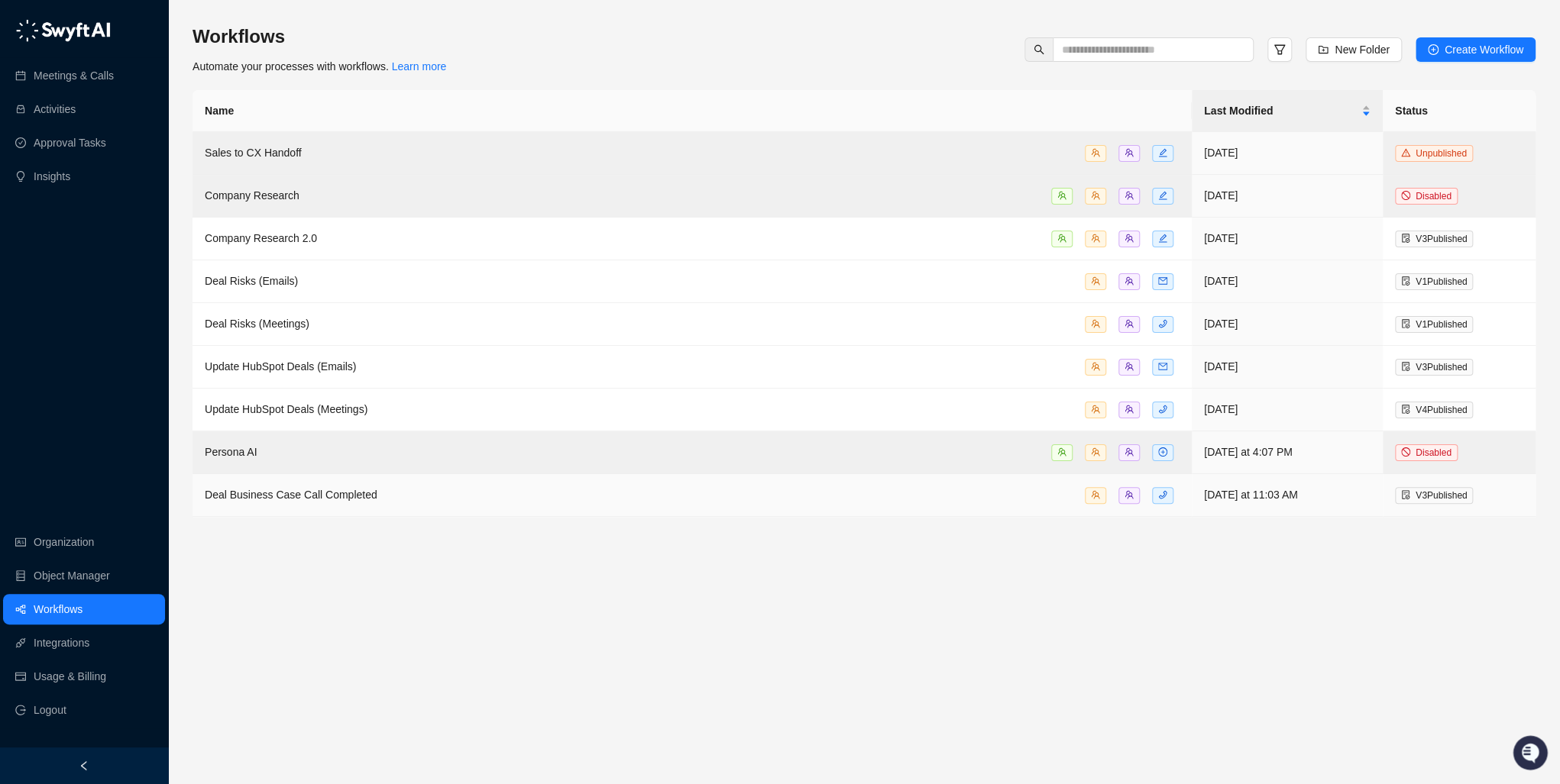
click at [345, 490] on span "Deal Business Case Call Completed" at bounding box center [291, 495] width 173 height 12
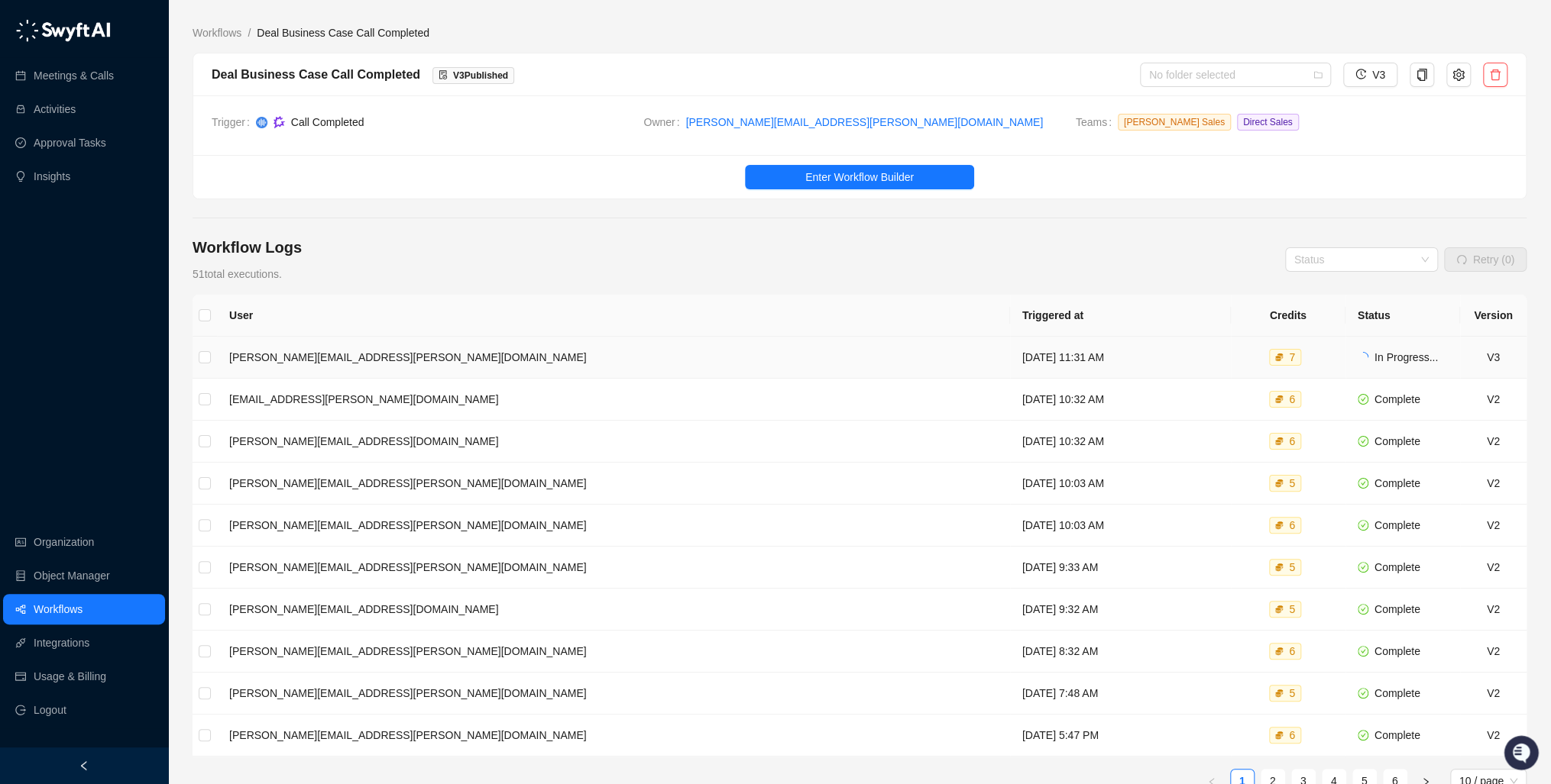
click at [314, 354] on td "[PERSON_NAME][EMAIL_ADDRESS][PERSON_NAME][DOMAIN_NAME]" at bounding box center [613, 357] width 793 height 42
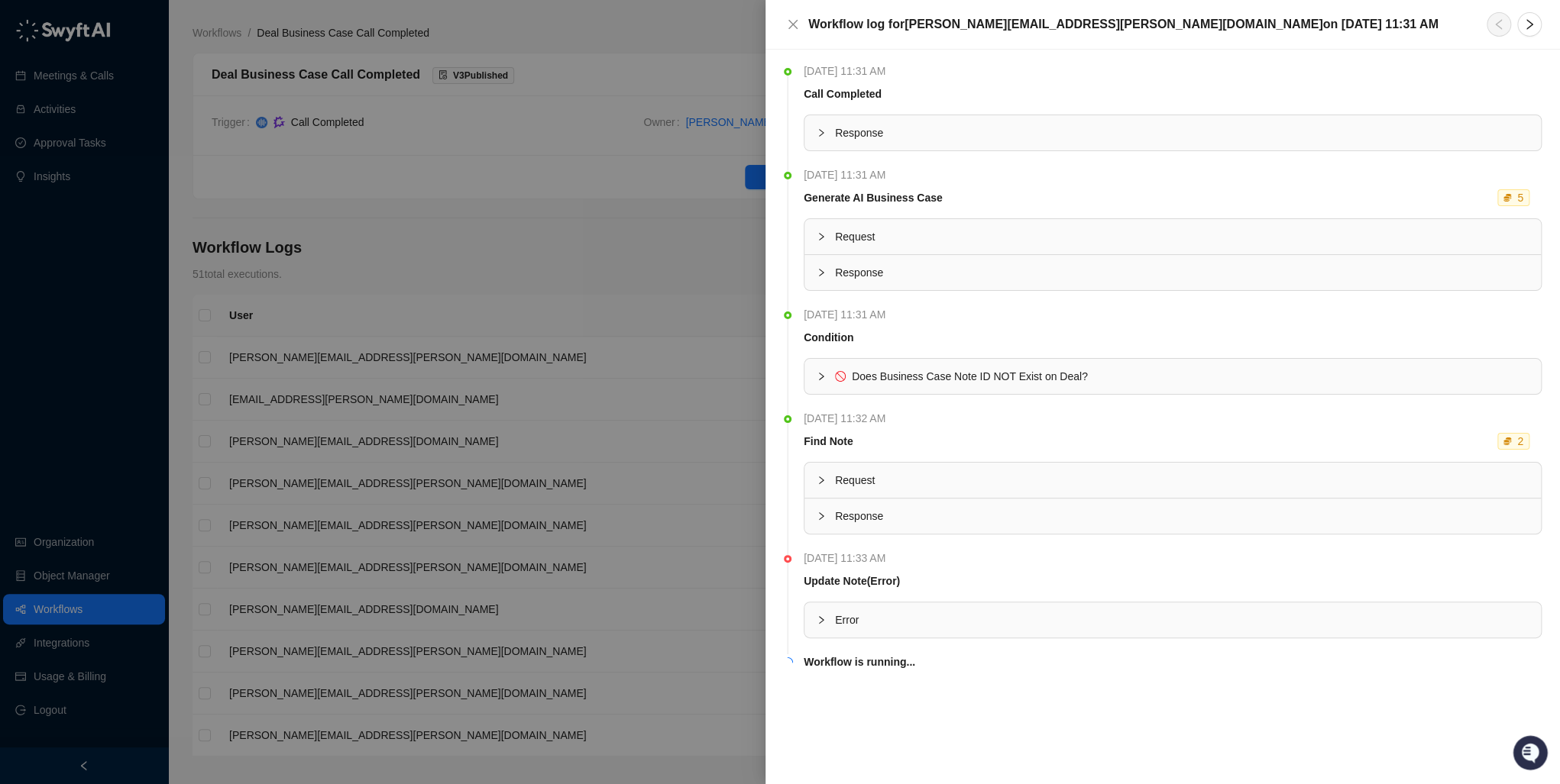
click at [821, 380] on div at bounding box center [826, 377] width 18 height 17
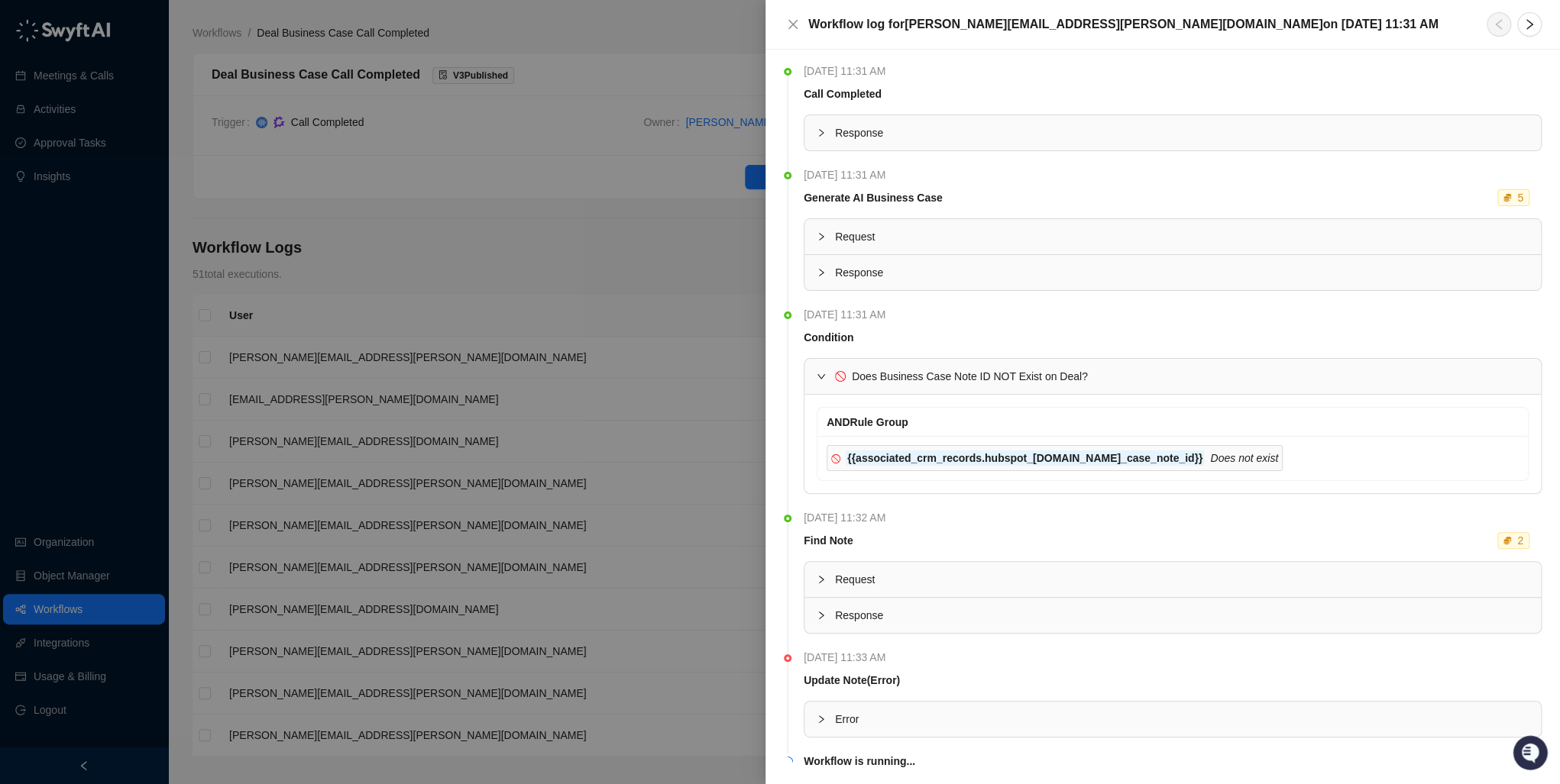
click at [817, 128] on icon "collapsed" at bounding box center [821, 133] width 9 height 9
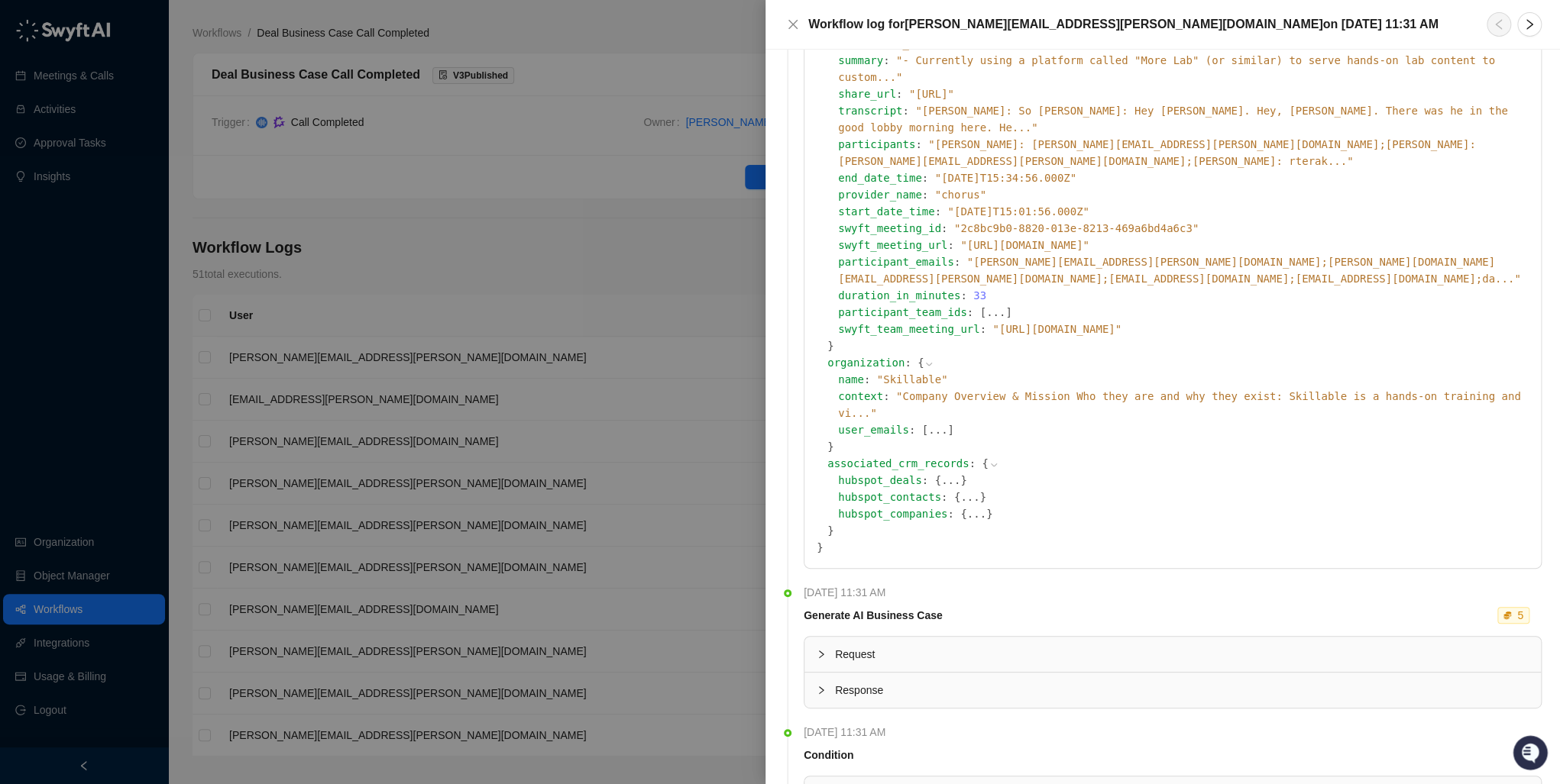
scroll to position [489, 0]
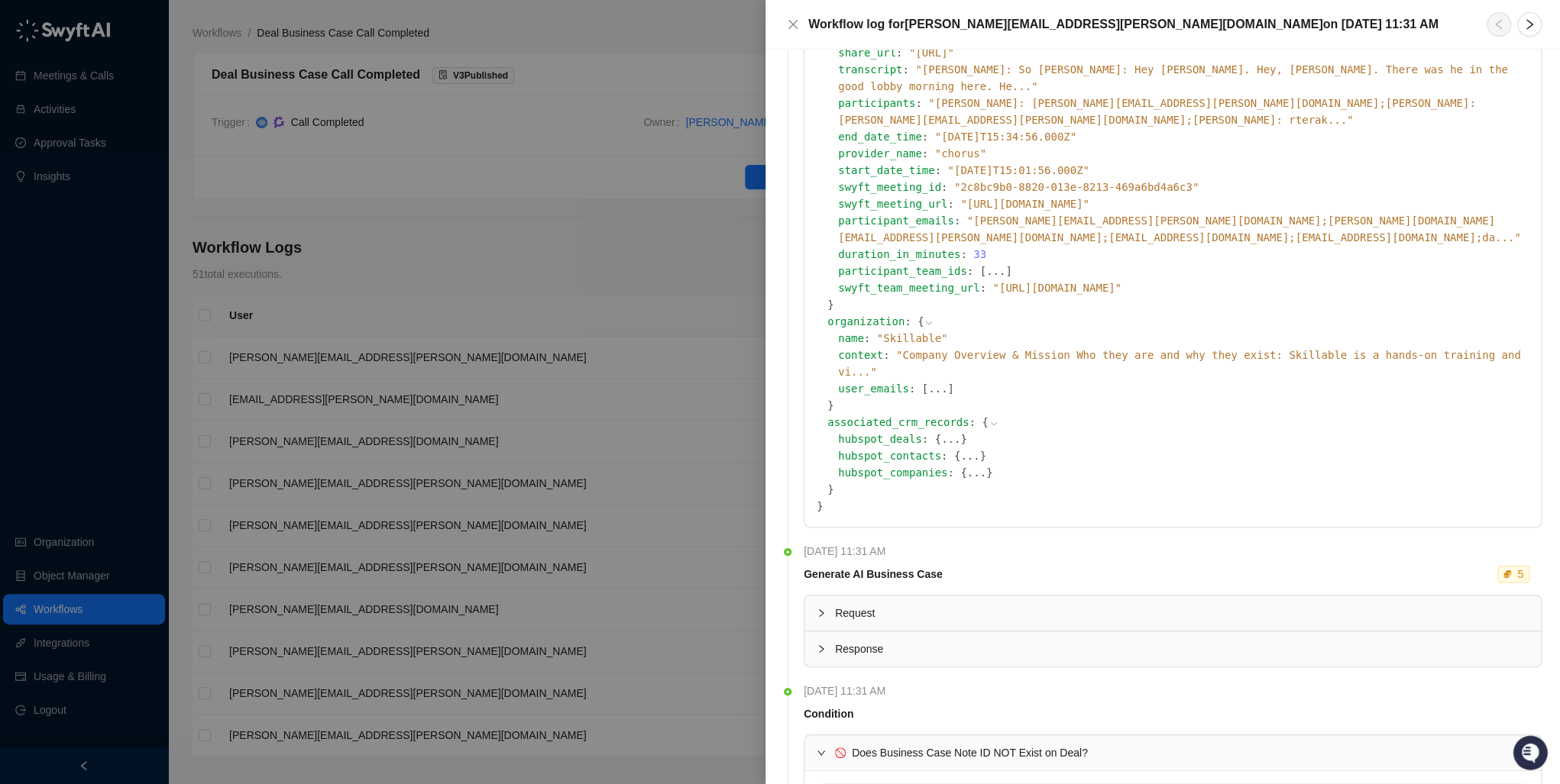
click at [822, 605] on div at bounding box center [826, 613] width 18 height 17
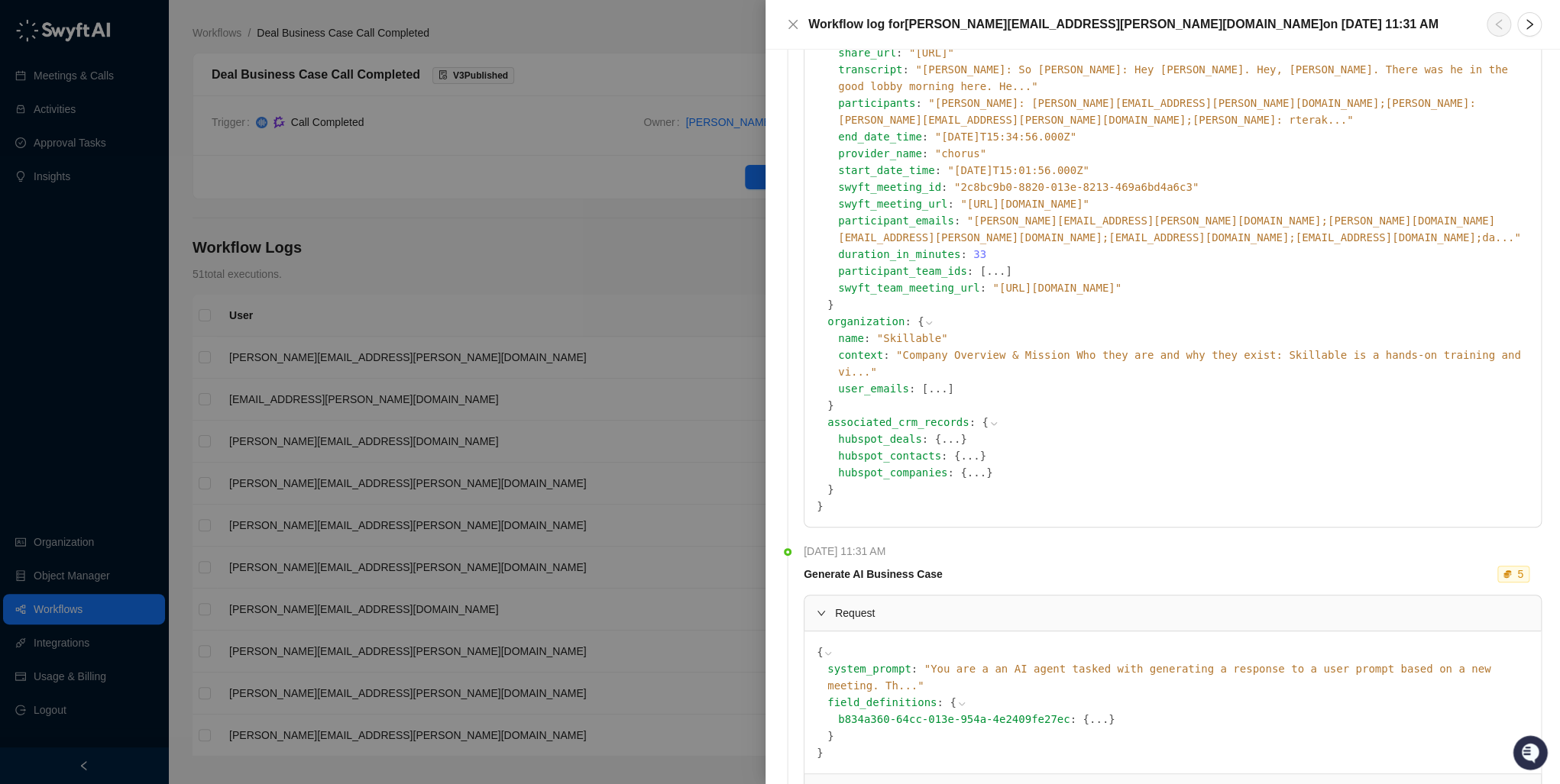
click at [819, 783] on icon "collapsed" at bounding box center [821, 792] width 9 height 9
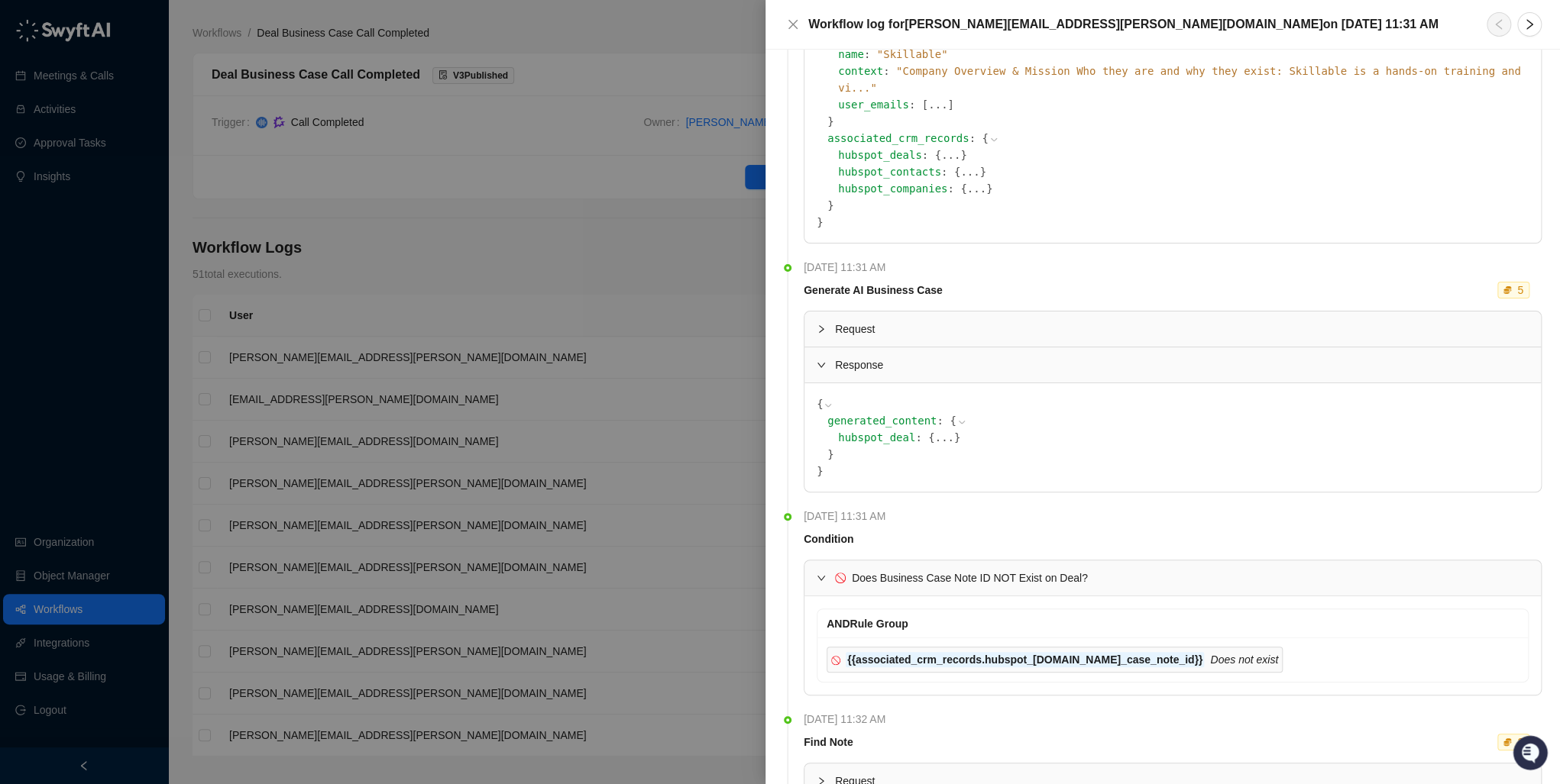
scroll to position [794, 0]
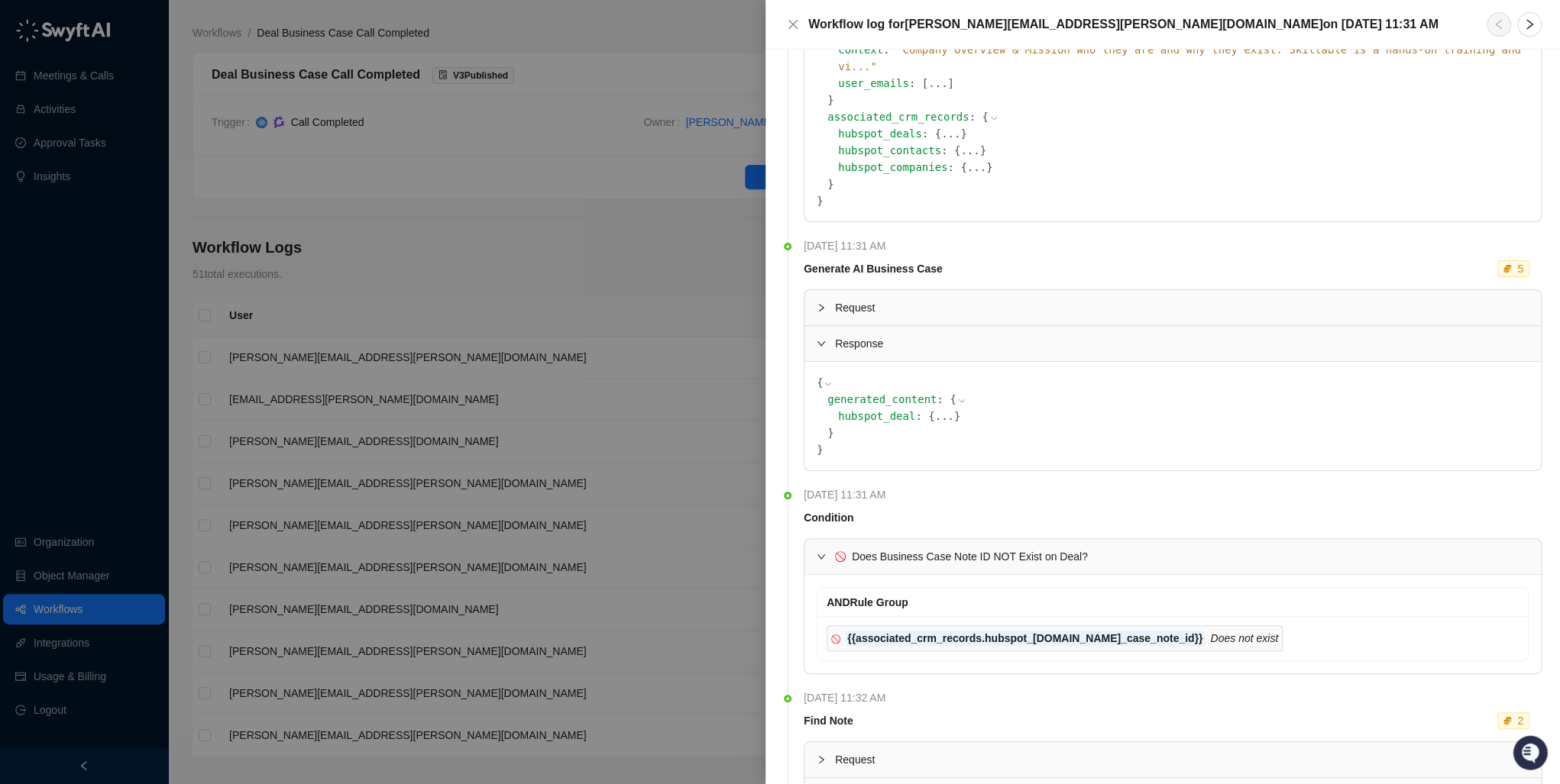
click at [956, 396] on icon at bounding box center [962, 401] width 11 height 11
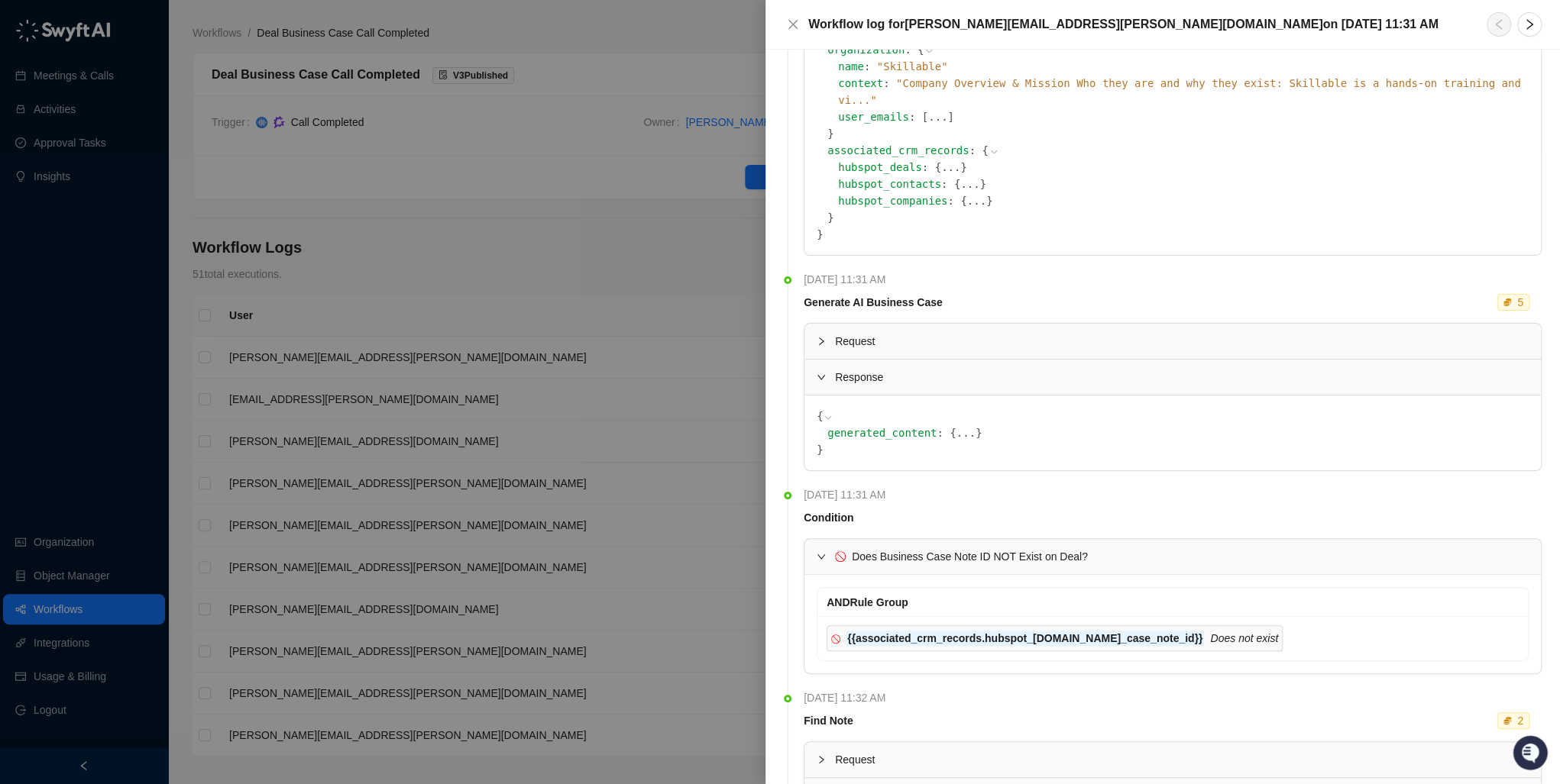
scroll to position [759, 0]
click at [823, 414] on icon at bounding box center [828, 420] width 11 height 11
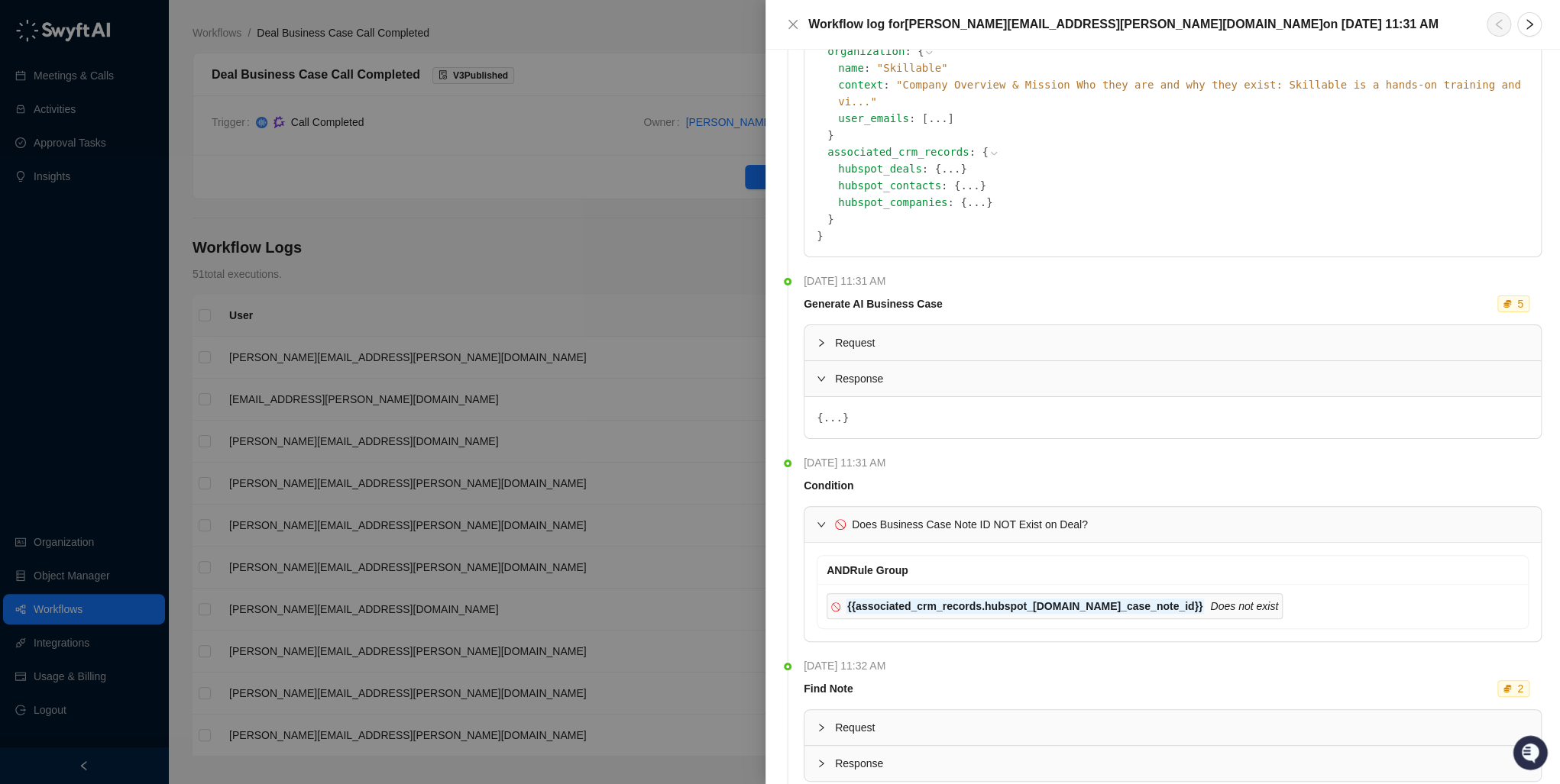
click at [817, 412] on span "{" at bounding box center [820, 418] width 6 height 12
click at [823, 374] on icon "expanded" at bounding box center [821, 379] width 9 height 9
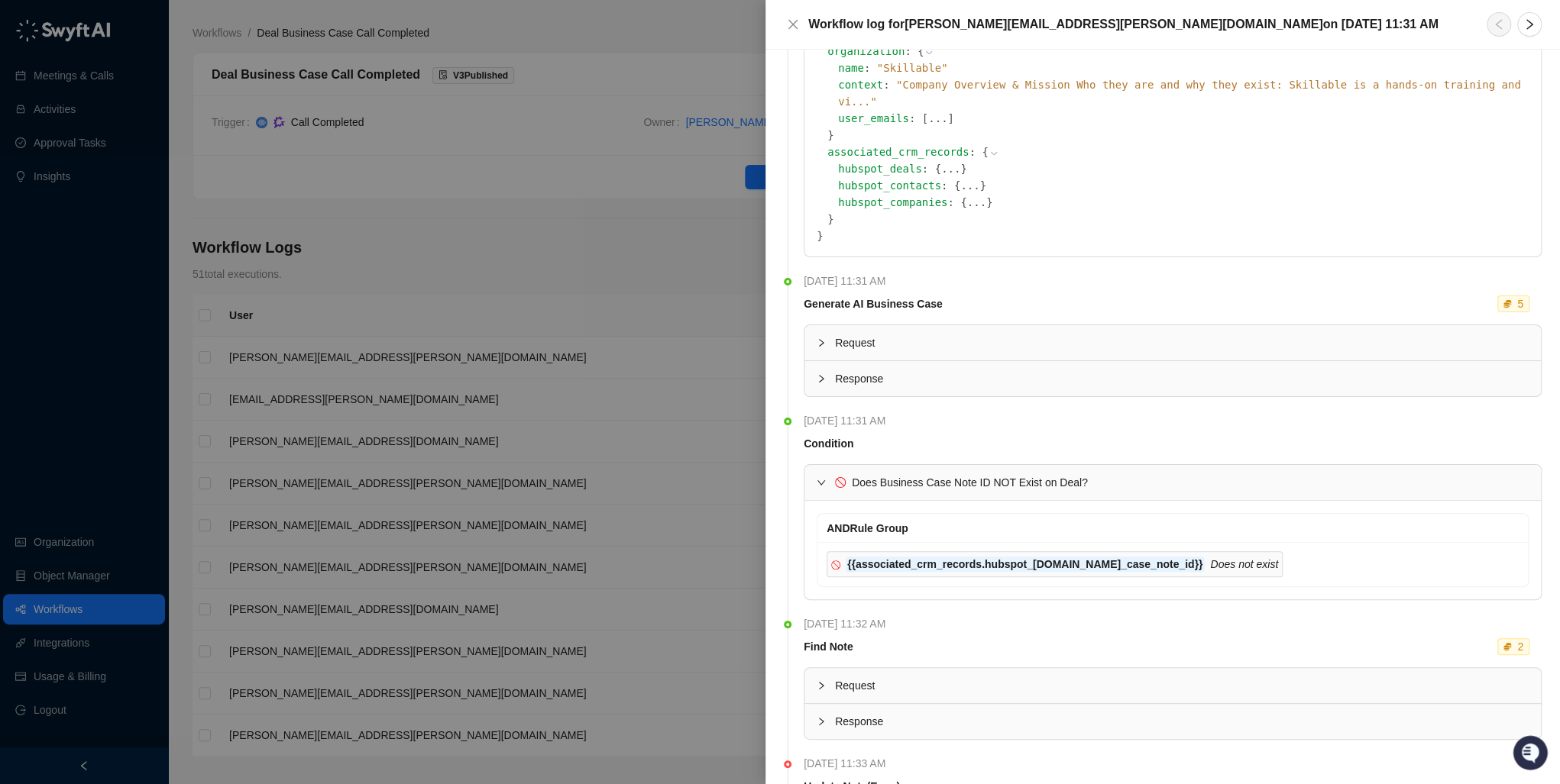
click at [1210, 558] on icon "Does not exist" at bounding box center [1244, 564] width 68 height 12
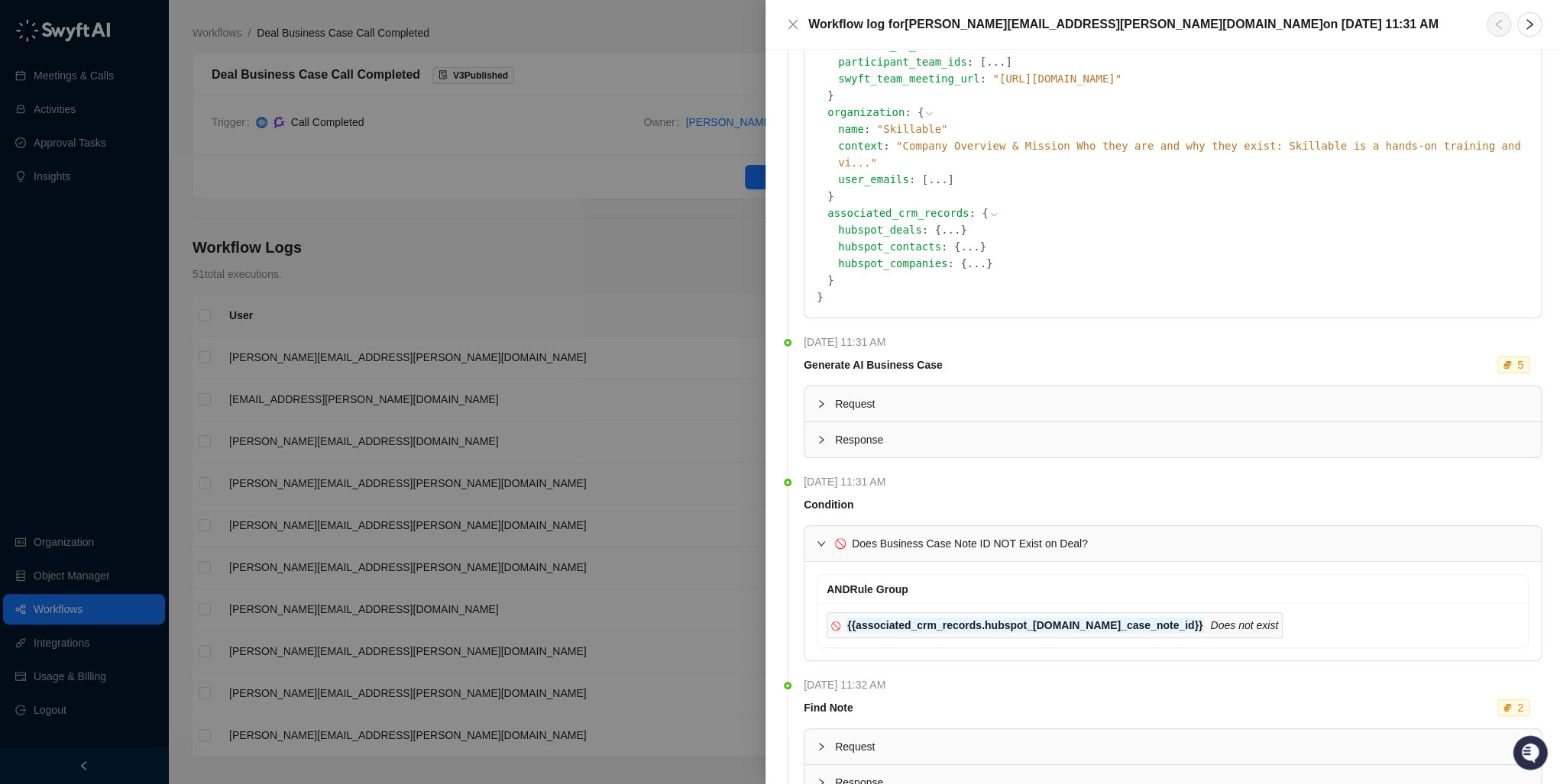
scroll to position [806, 0]
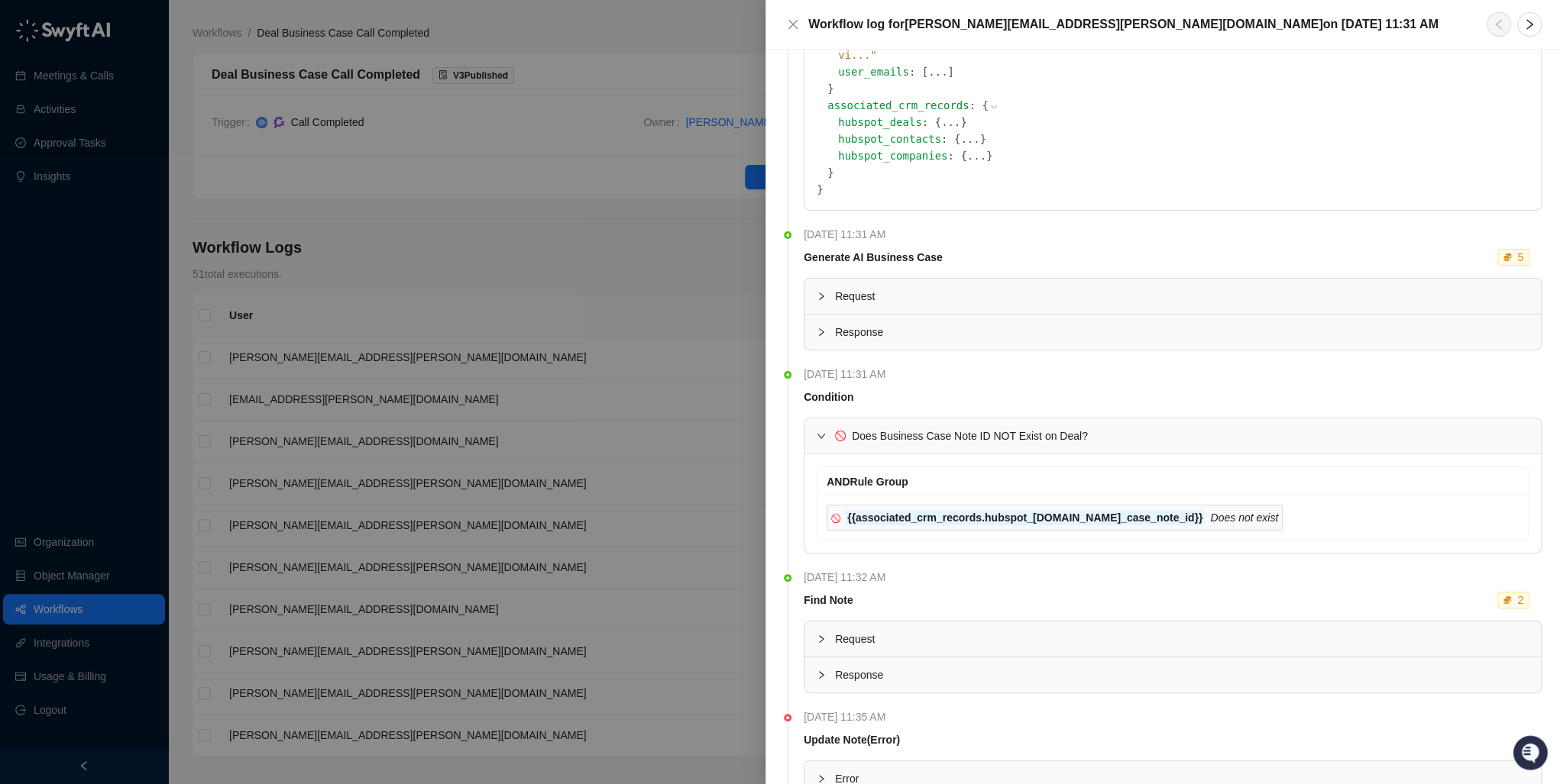
click at [818, 762] on div "Error" at bounding box center [1172, 779] width 737 height 35
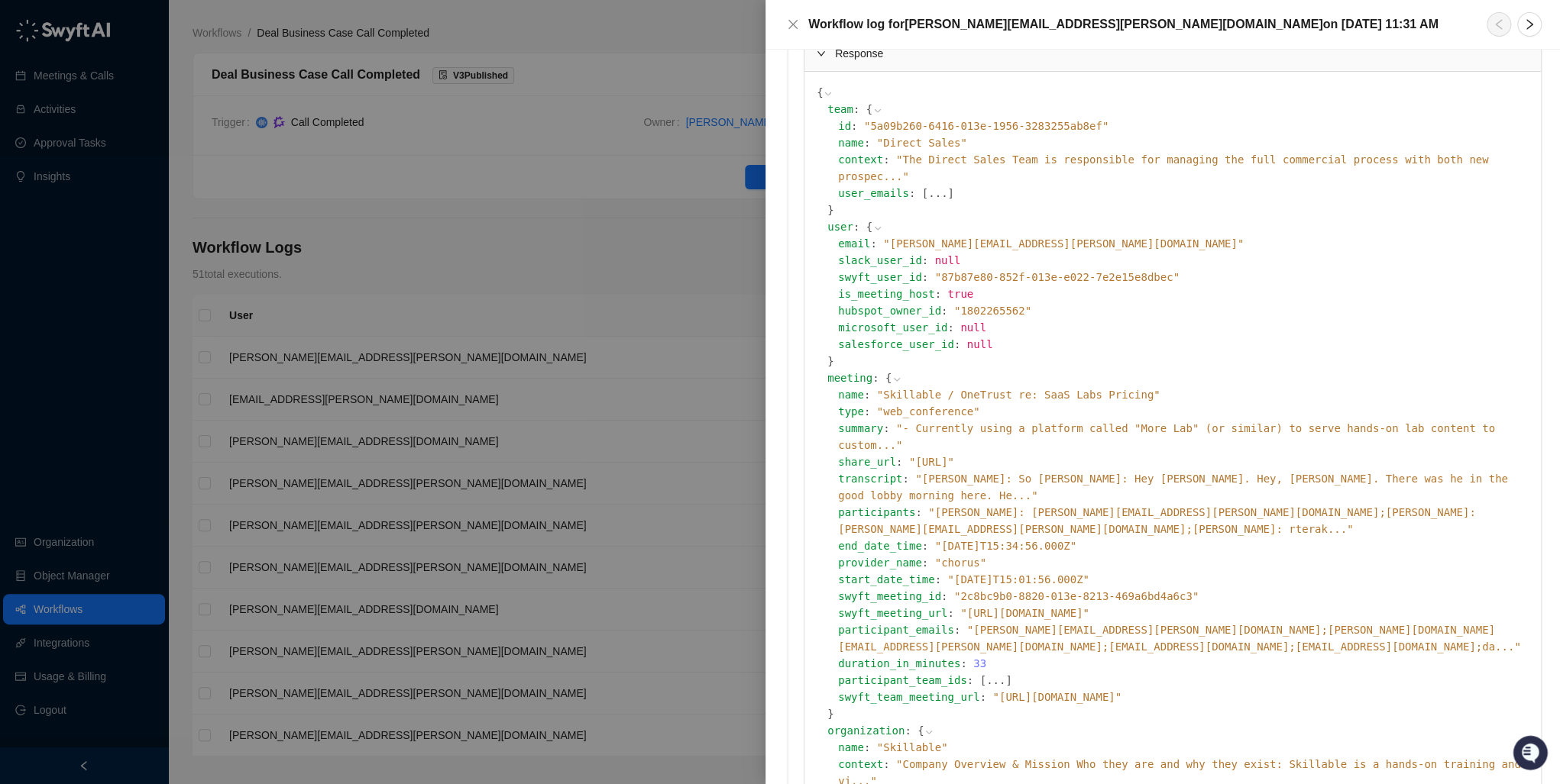
scroll to position [0, 0]
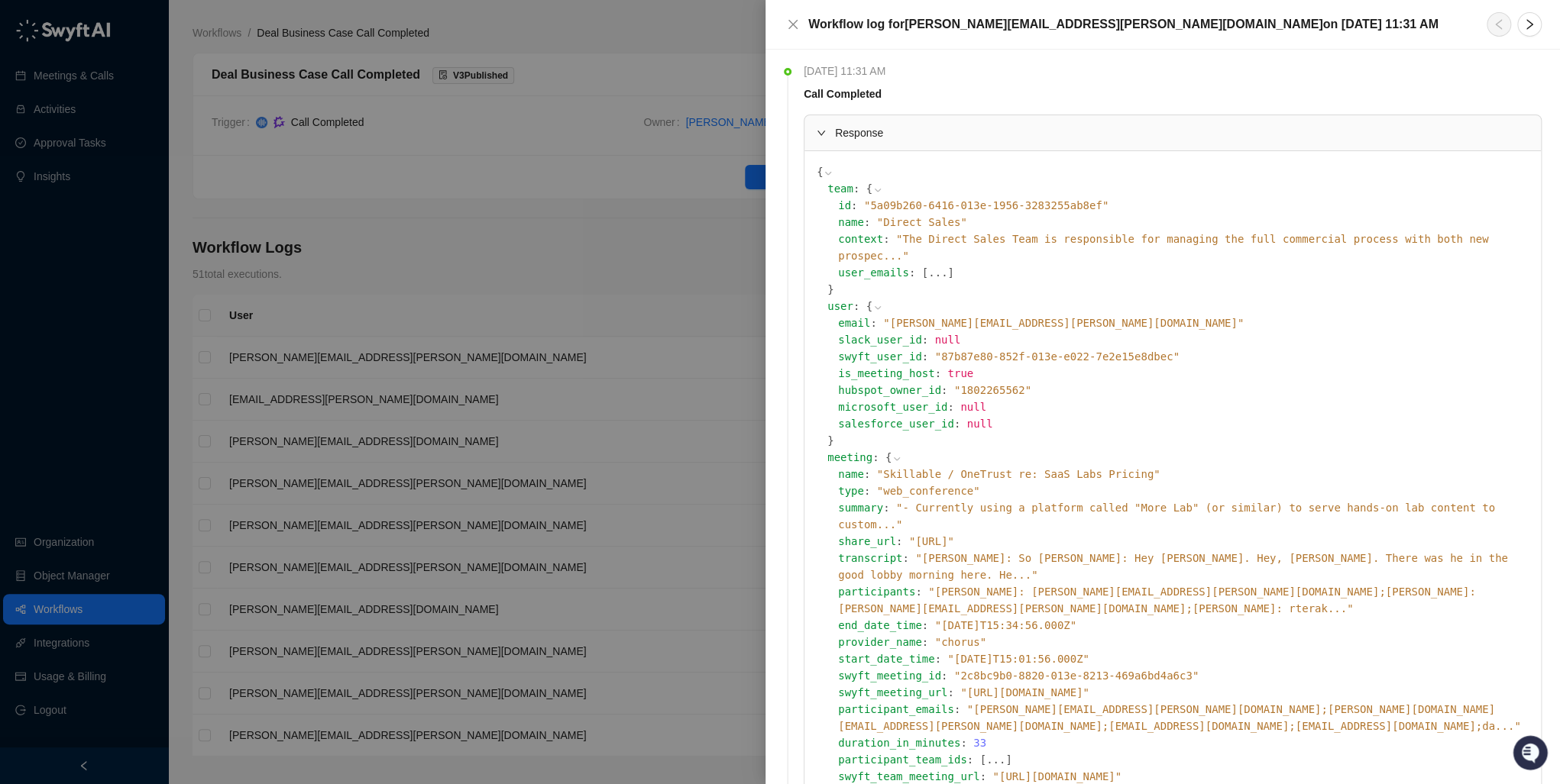
click at [753, 206] on div at bounding box center [780, 392] width 1560 height 784
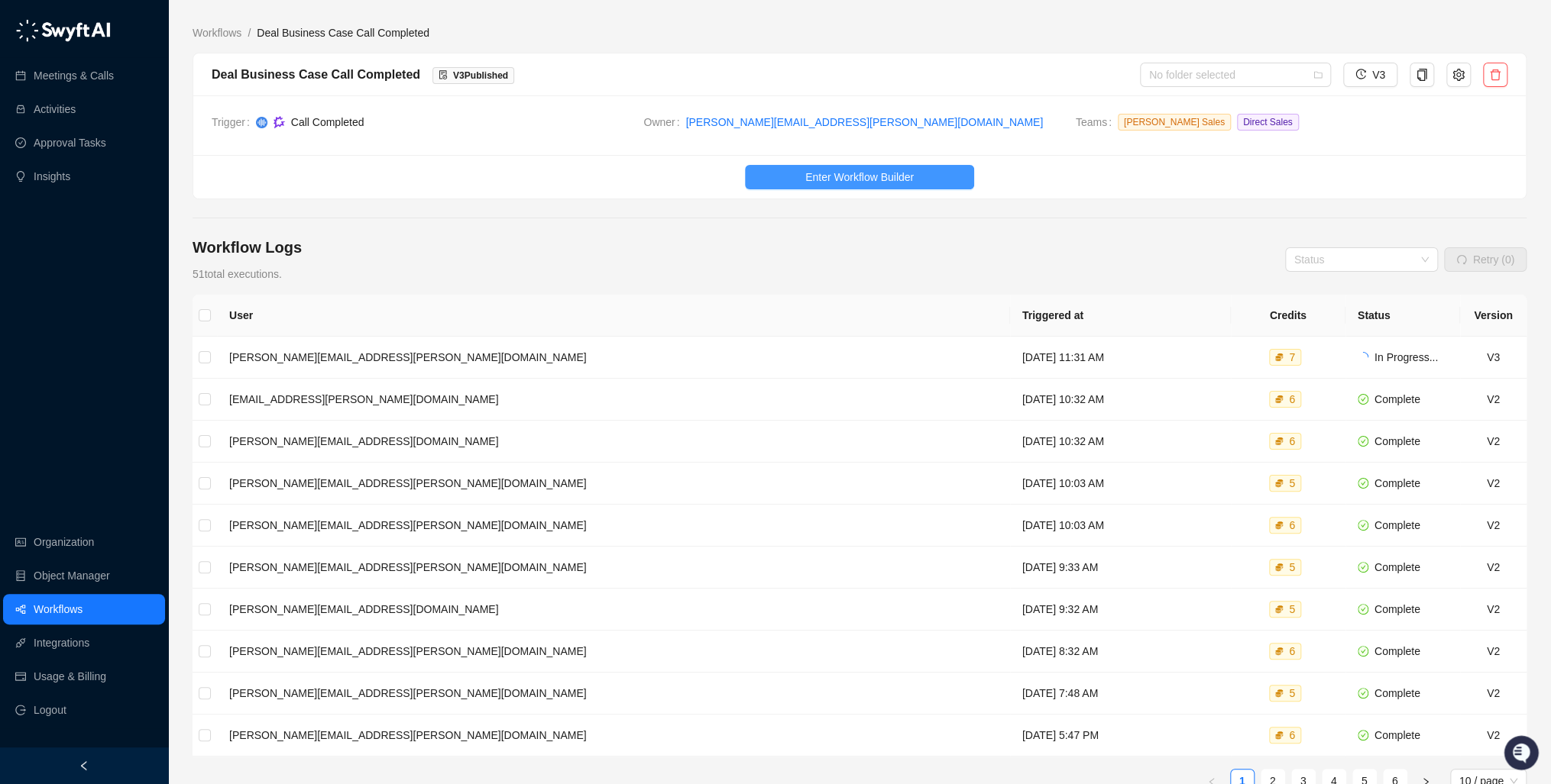
click at [884, 179] on span "Enter Workflow Builder" at bounding box center [859, 178] width 108 height 17
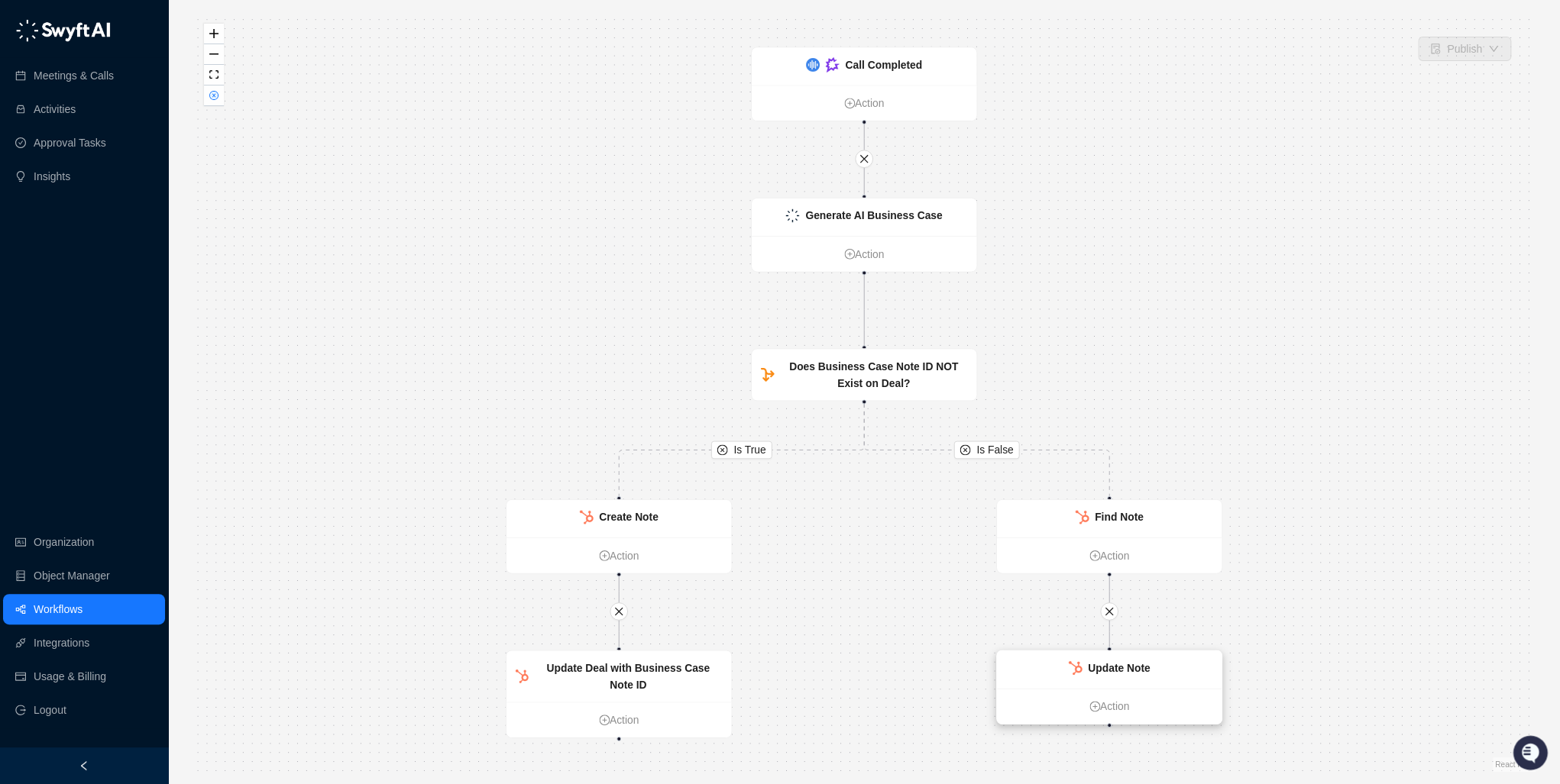
click at [1116, 662] on strong "Update Note" at bounding box center [1119, 668] width 62 height 12
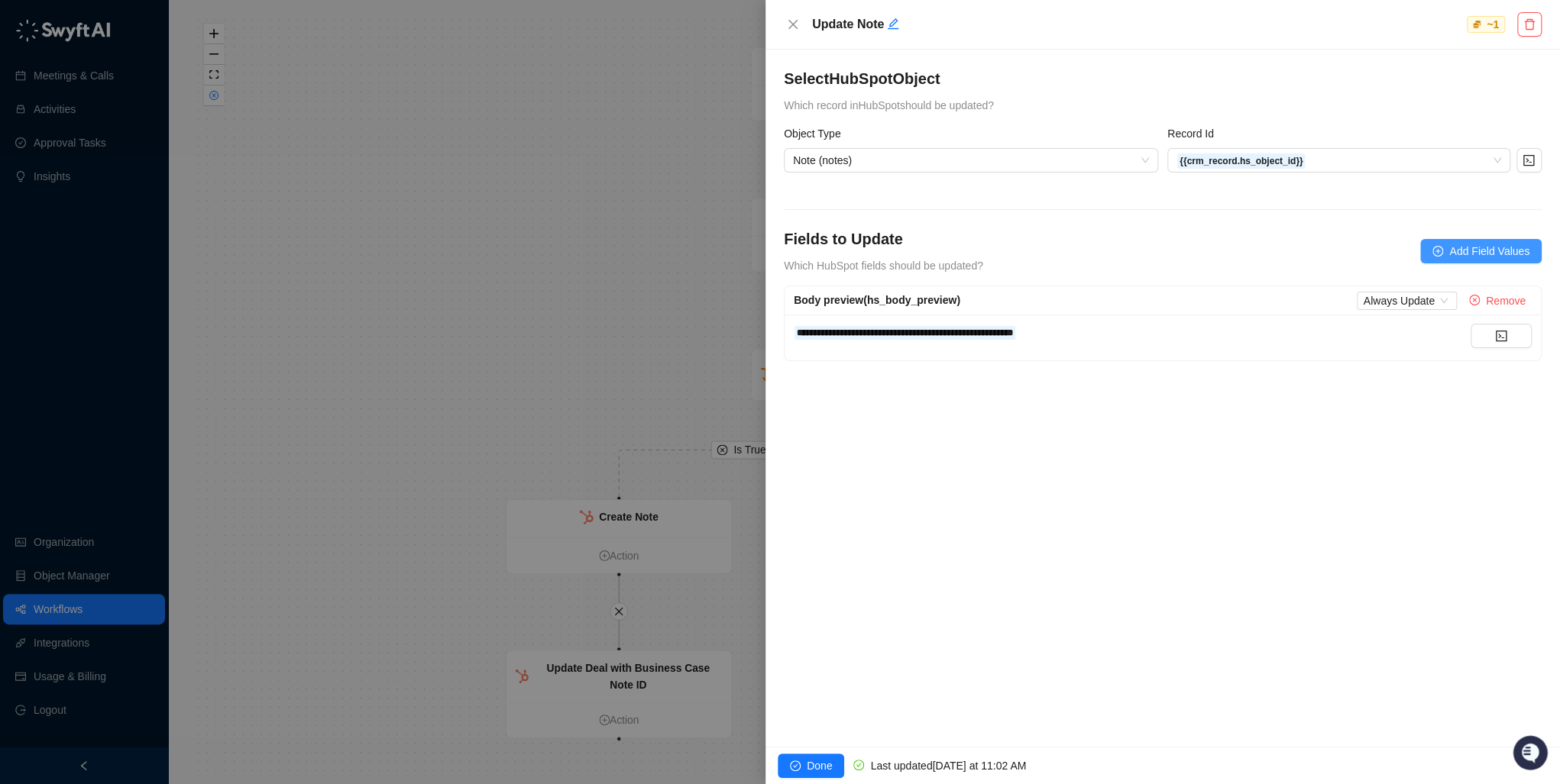
click at [1501, 251] on span "Add Field Values" at bounding box center [1489, 251] width 80 height 17
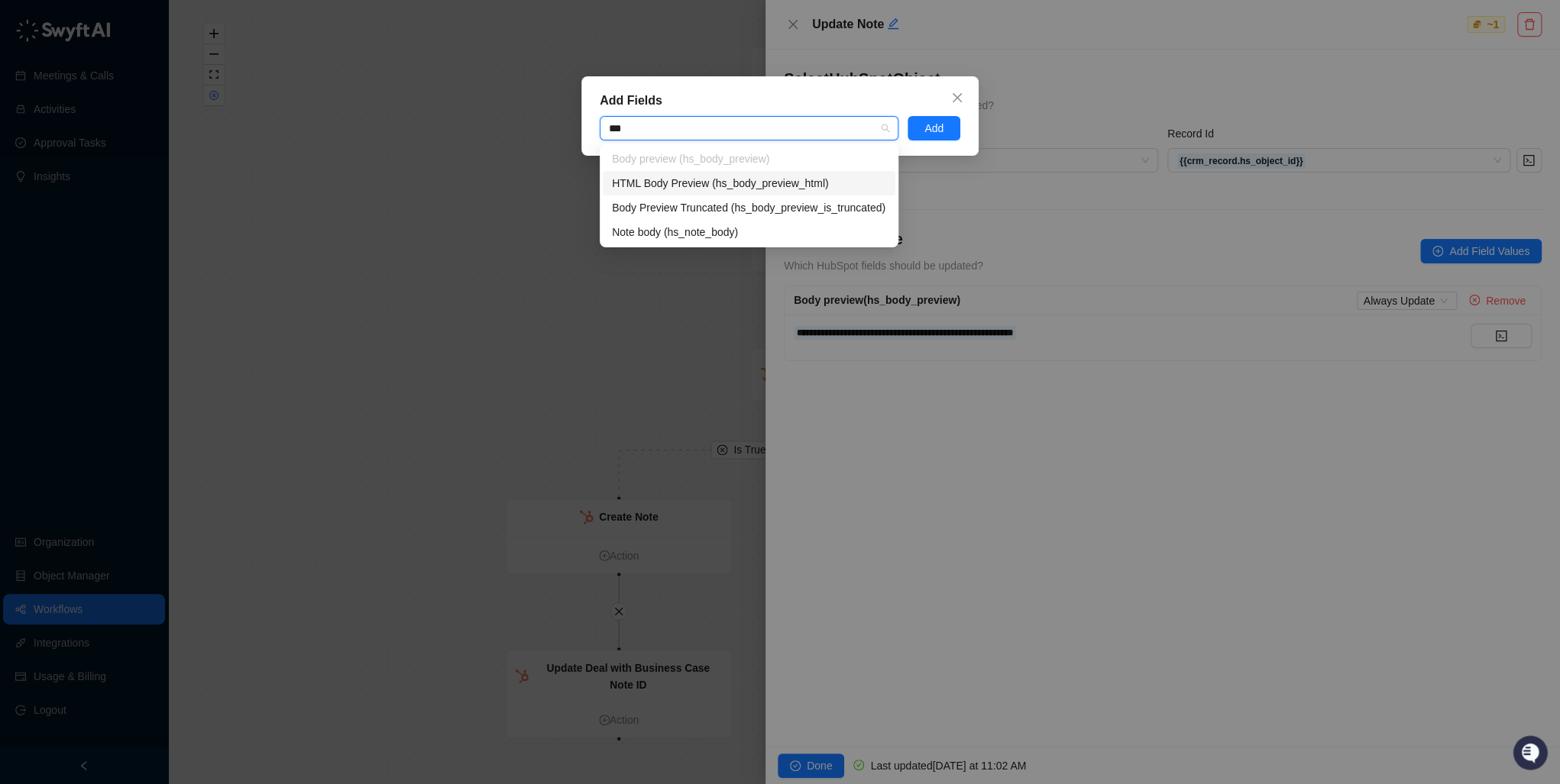
type input "****"
click at [671, 231] on div "Note body (hs_note_body)" at bounding box center [749, 232] width 274 height 17
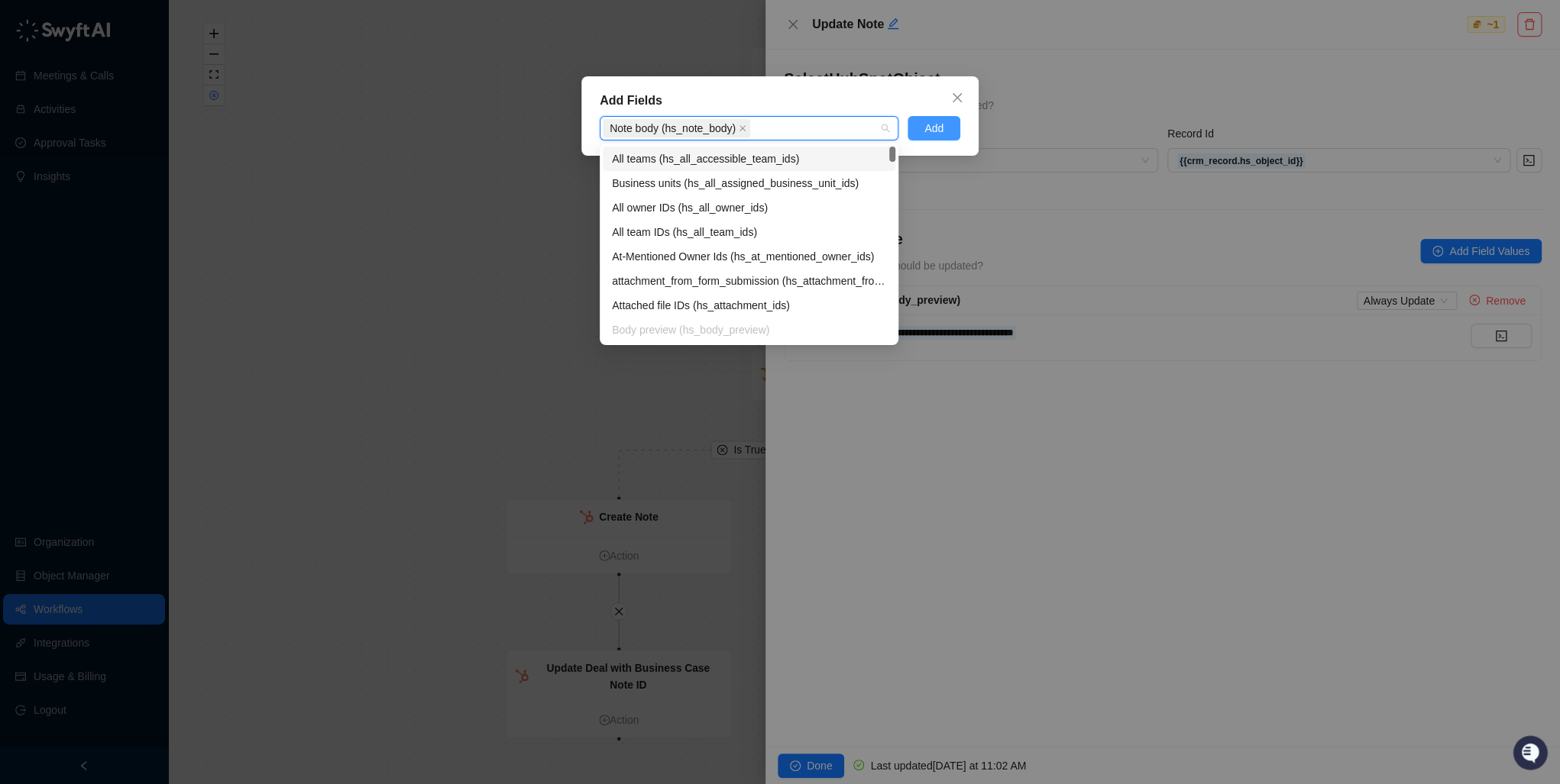
click at [935, 128] on span "Add" at bounding box center [933, 128] width 19 height 17
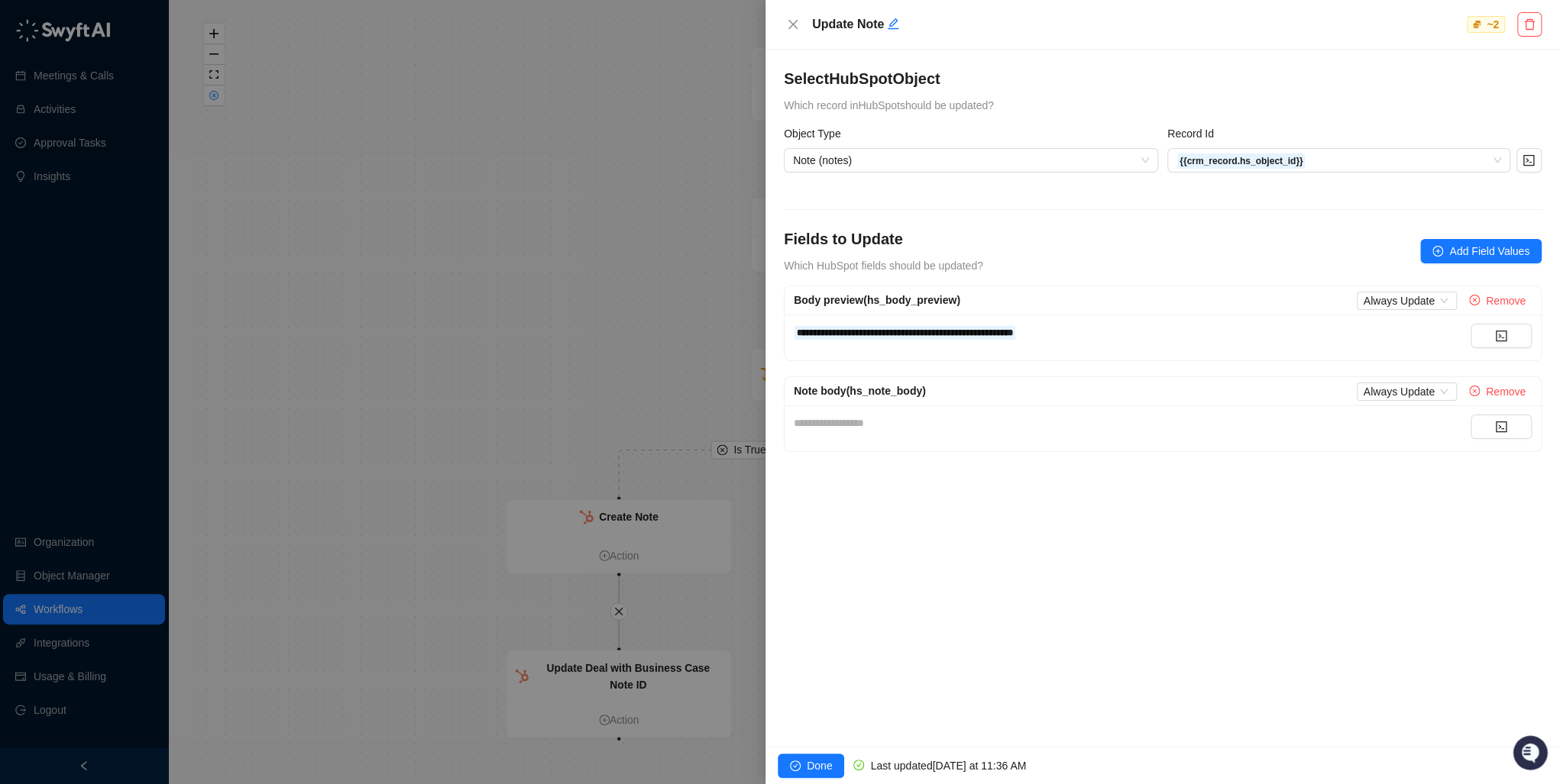
click at [1059, 330] on div "**********" at bounding box center [1132, 332] width 677 height 17
drag, startPoint x: 1005, startPoint y: 333, endPoint x: 807, endPoint y: 327, distance: 198.1
click at [805, 327] on div "**********" at bounding box center [1132, 332] width 677 height 17
click at [1192, 327] on div "**********" at bounding box center [1132, 332] width 677 height 17
click at [1520, 424] on button "button" at bounding box center [1501, 427] width 61 height 25
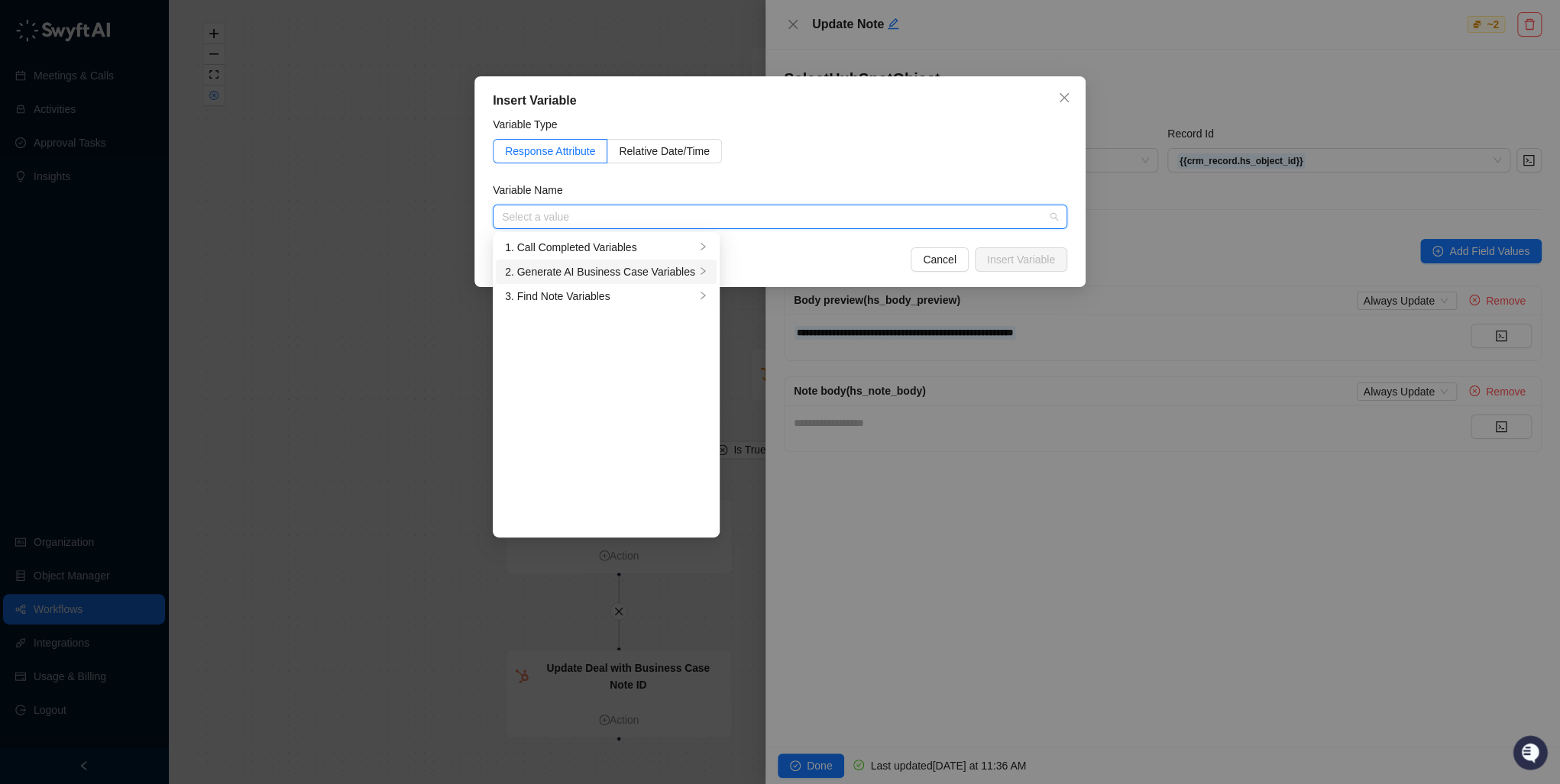
click at [562, 274] on div "2. Generate AI Business Case Variables" at bounding box center [600, 272] width 190 height 17
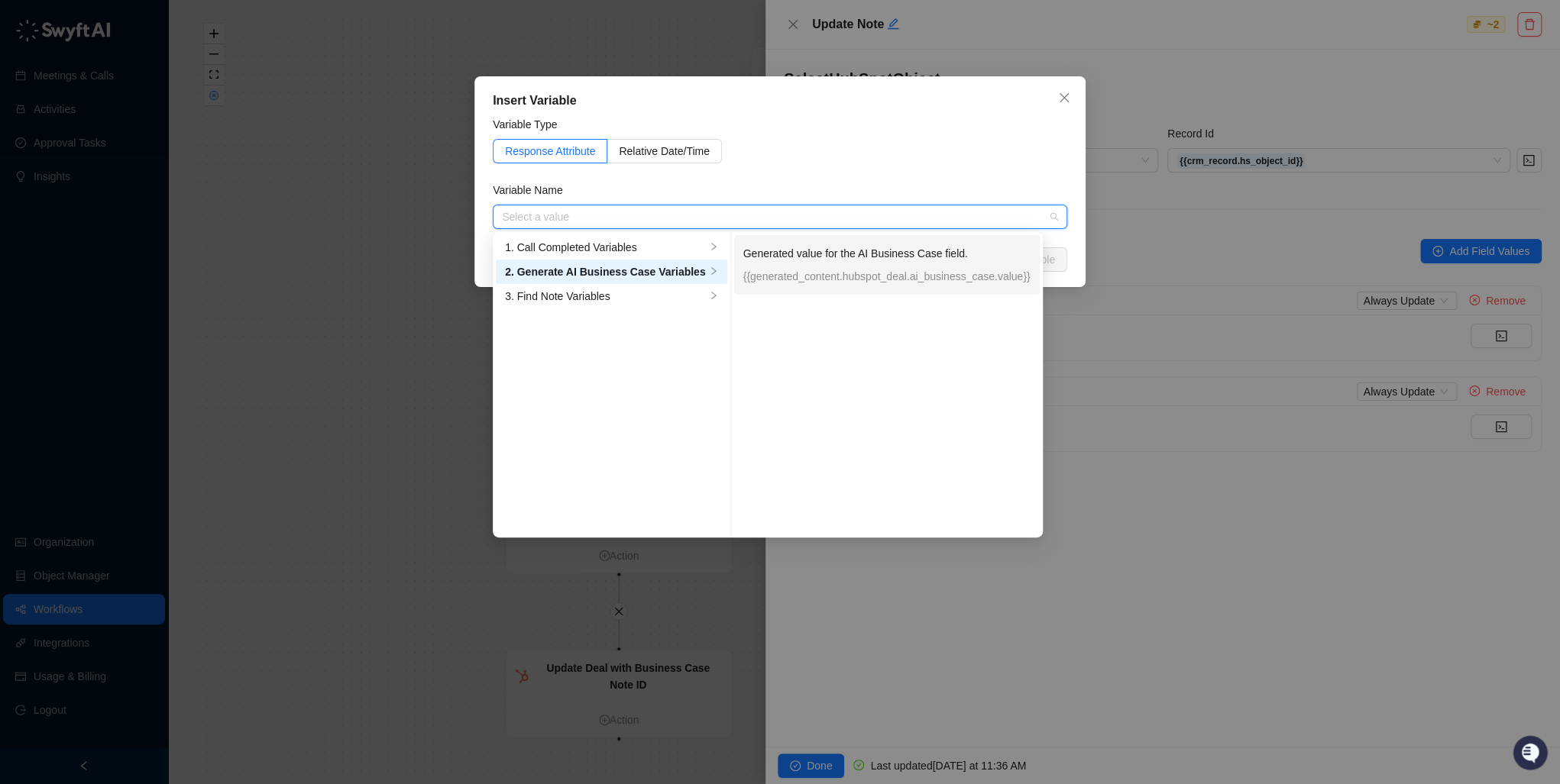
click at [788, 253] on p "Generated value for the AI Business Case field." at bounding box center [887, 254] width 288 height 17
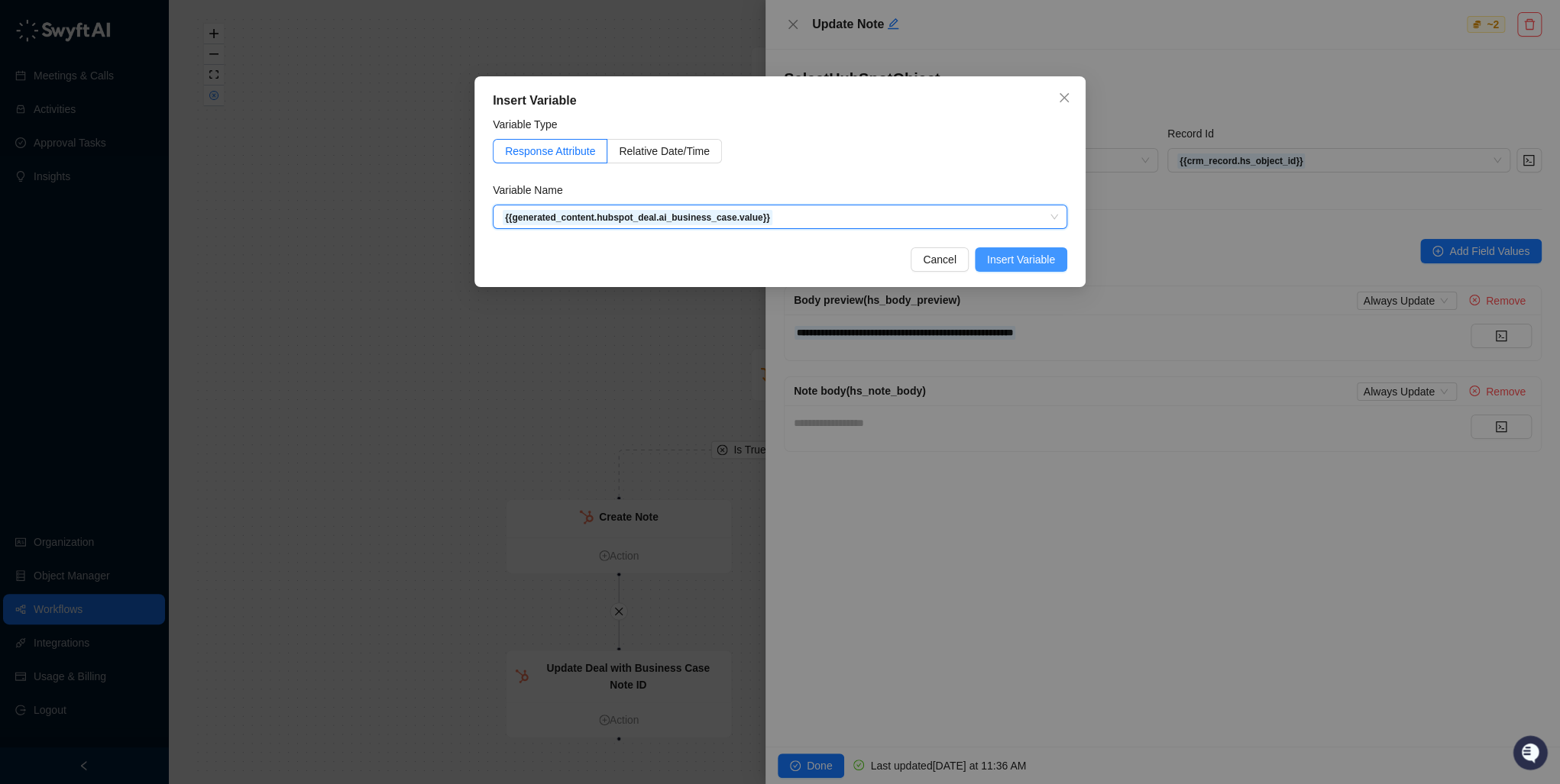
click at [1027, 259] on span "Insert Variable" at bounding box center [1021, 260] width 68 height 17
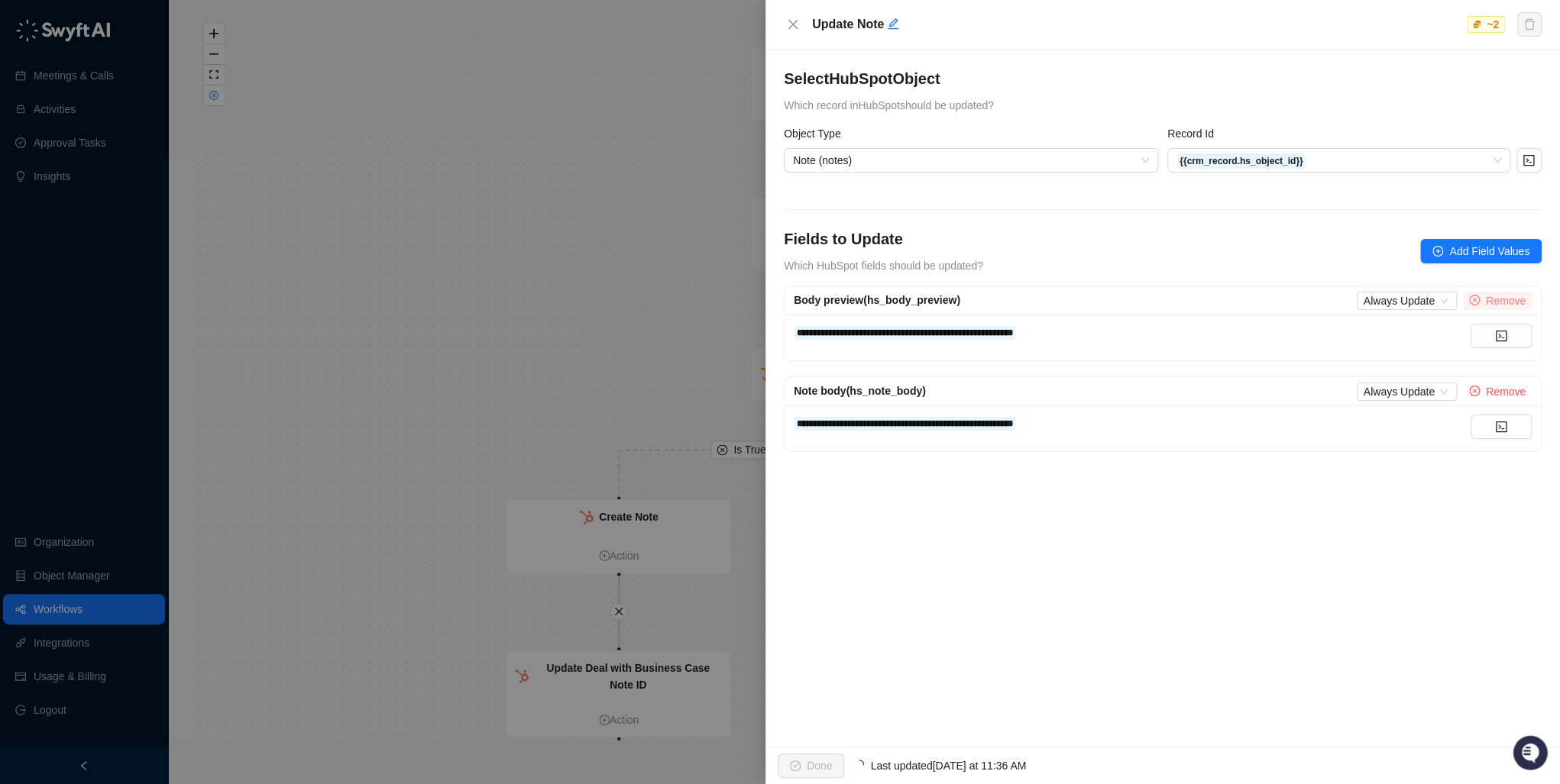
click at [1504, 305] on span "Remove" at bounding box center [1506, 301] width 40 height 17
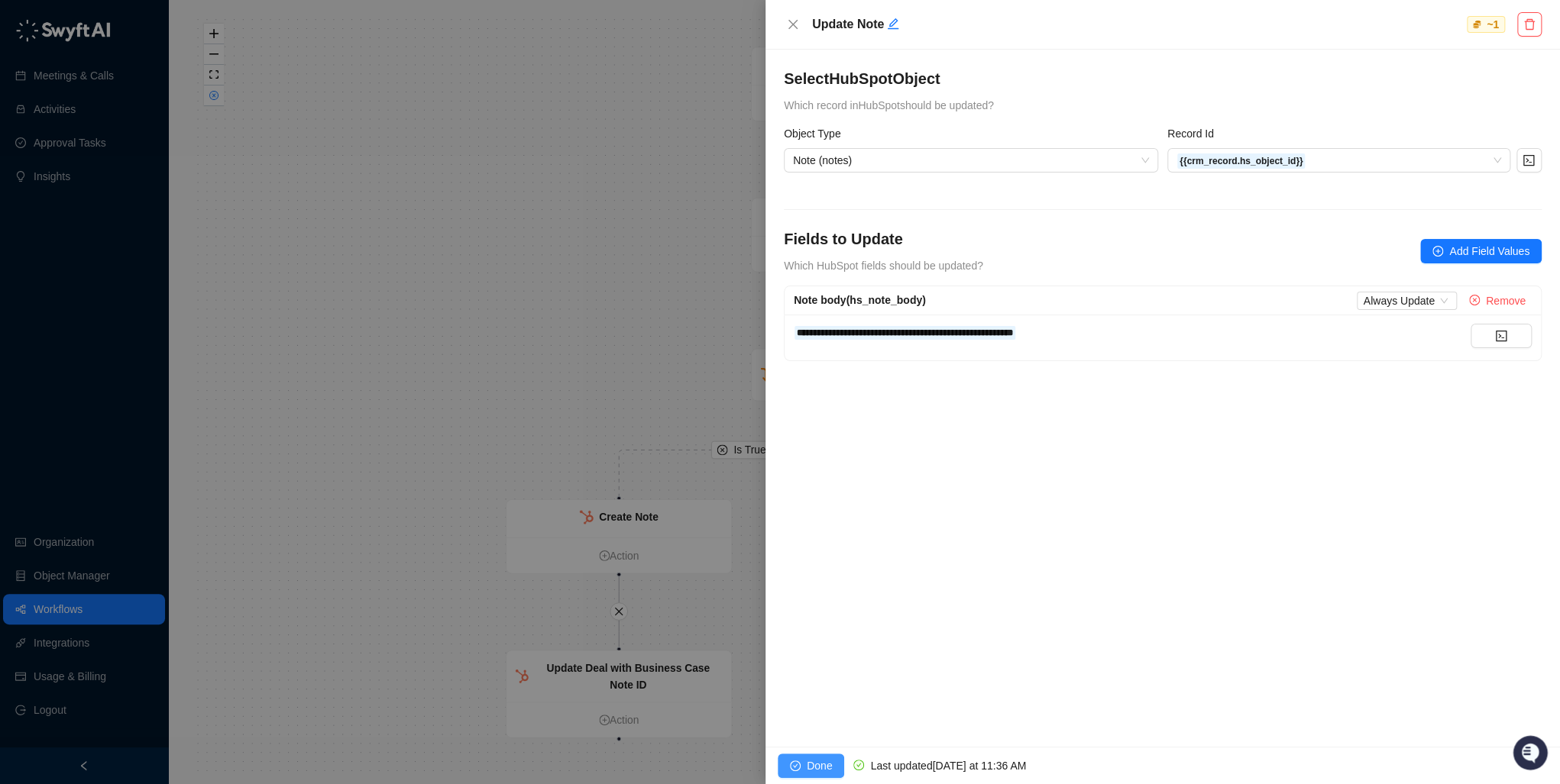
click at [815, 760] on span "Done" at bounding box center [819, 766] width 25 height 17
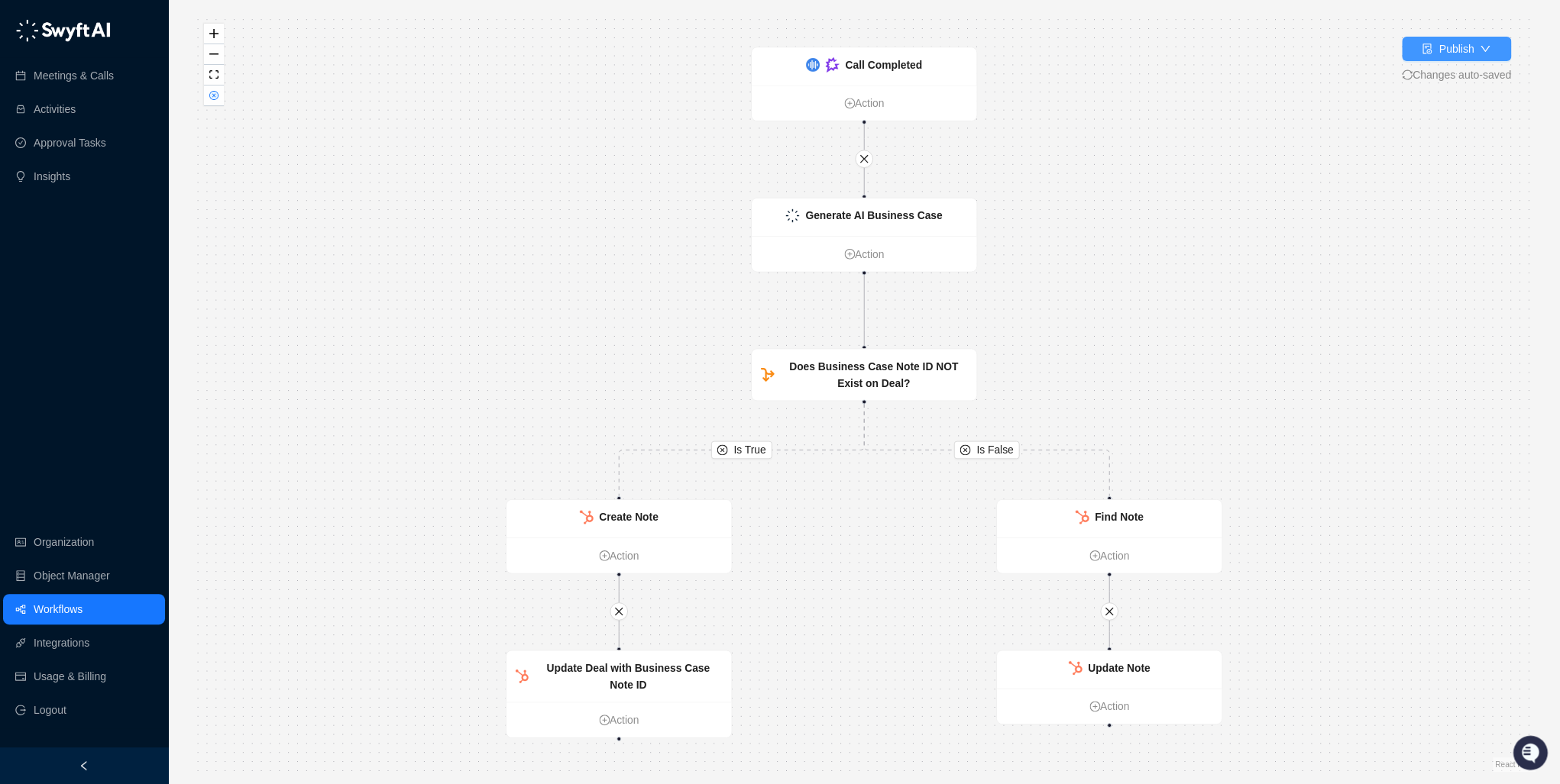
click at [1464, 47] on div "Publish" at bounding box center [1456, 49] width 35 height 17
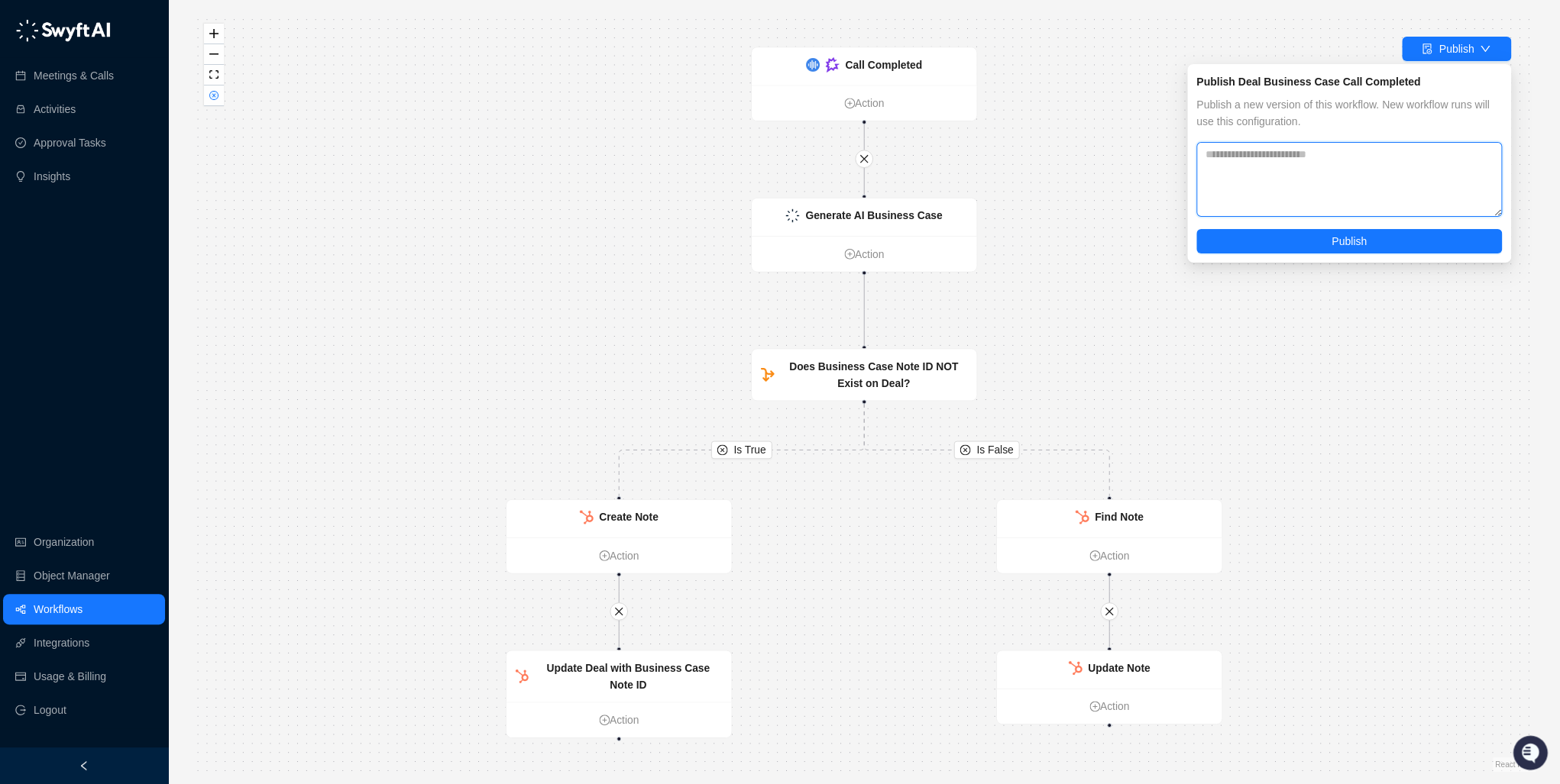
click at [1219, 174] on textarea at bounding box center [1349, 179] width 305 height 75
type textarea "*"
type textarea "**********"
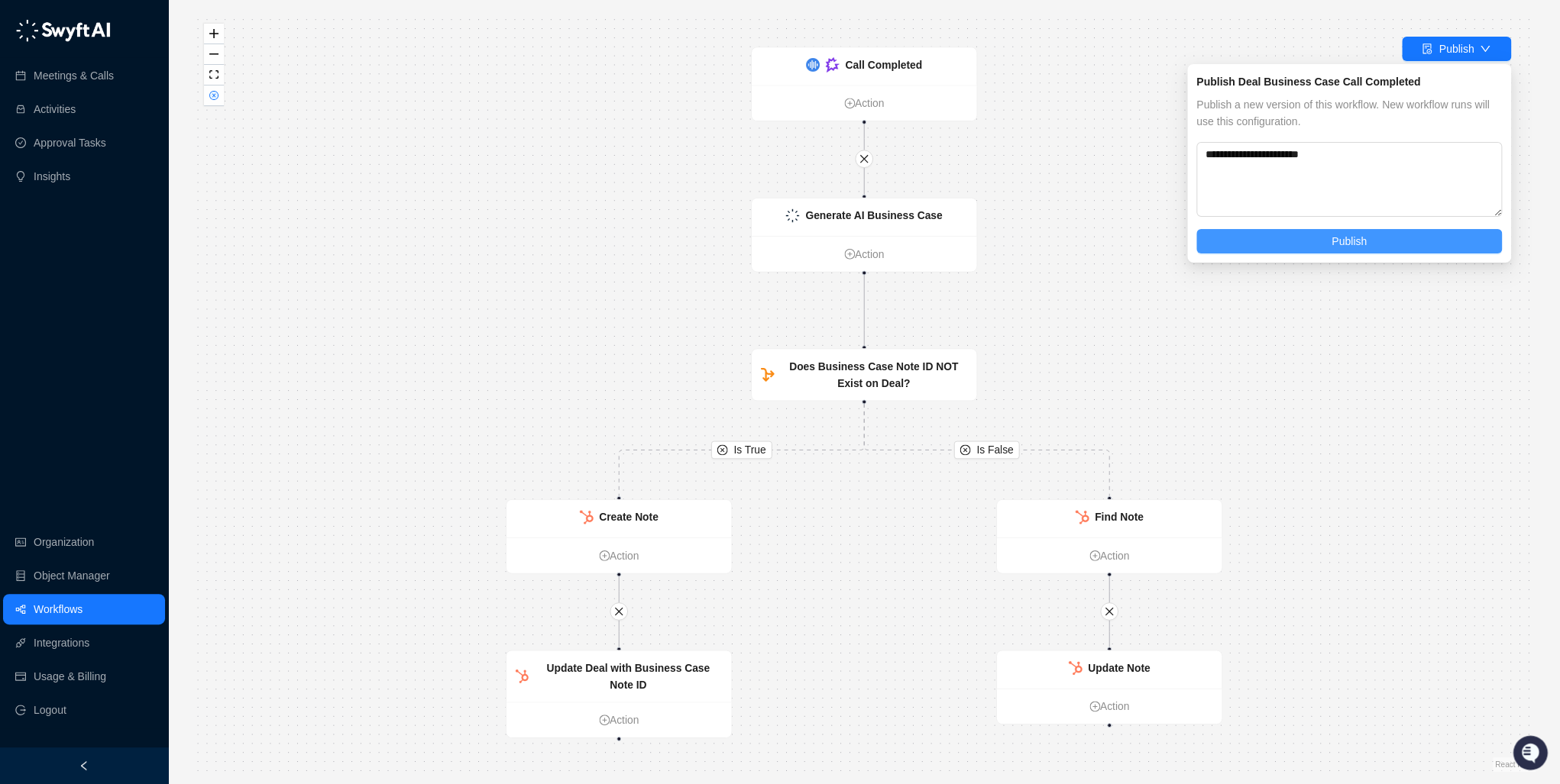
click at [1319, 230] on button "Publish" at bounding box center [1349, 241] width 305 height 25
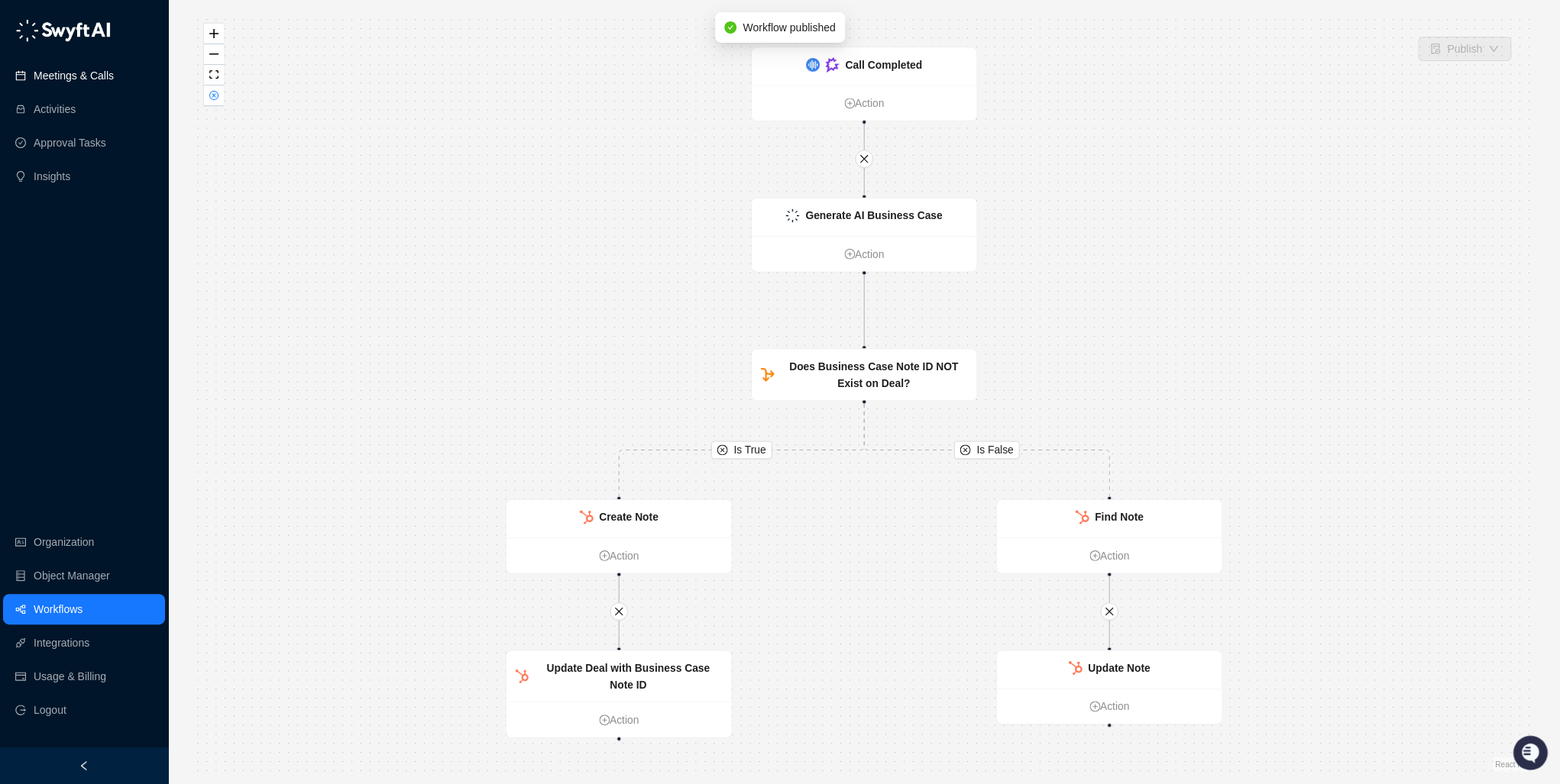
click at [75, 76] on link "Meetings & Calls" at bounding box center [74, 75] width 80 height 31
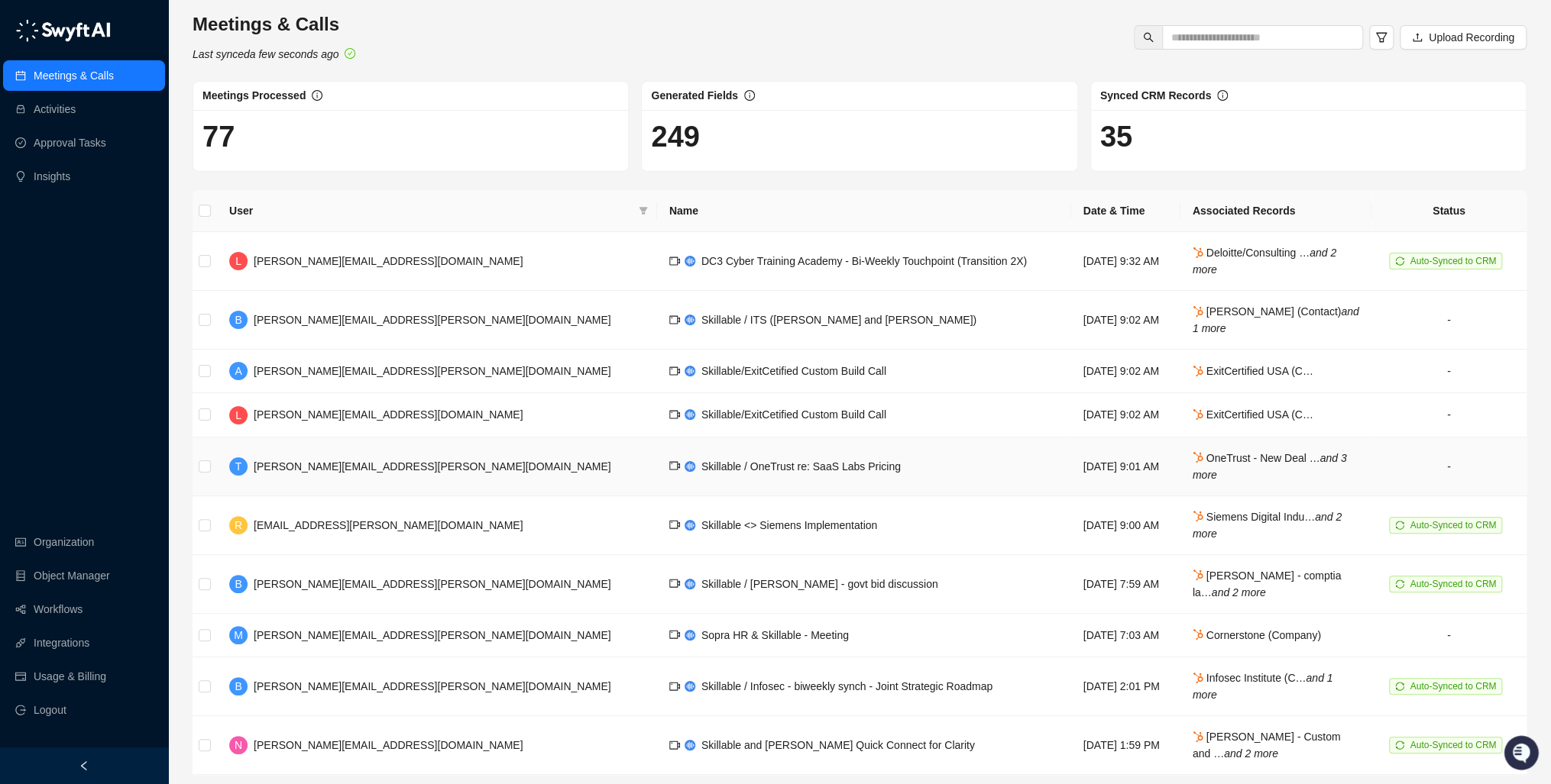
click at [298, 463] on span "[PERSON_NAME][EMAIL_ADDRESS][PERSON_NAME][DOMAIN_NAME]" at bounding box center [432, 467] width 358 height 12
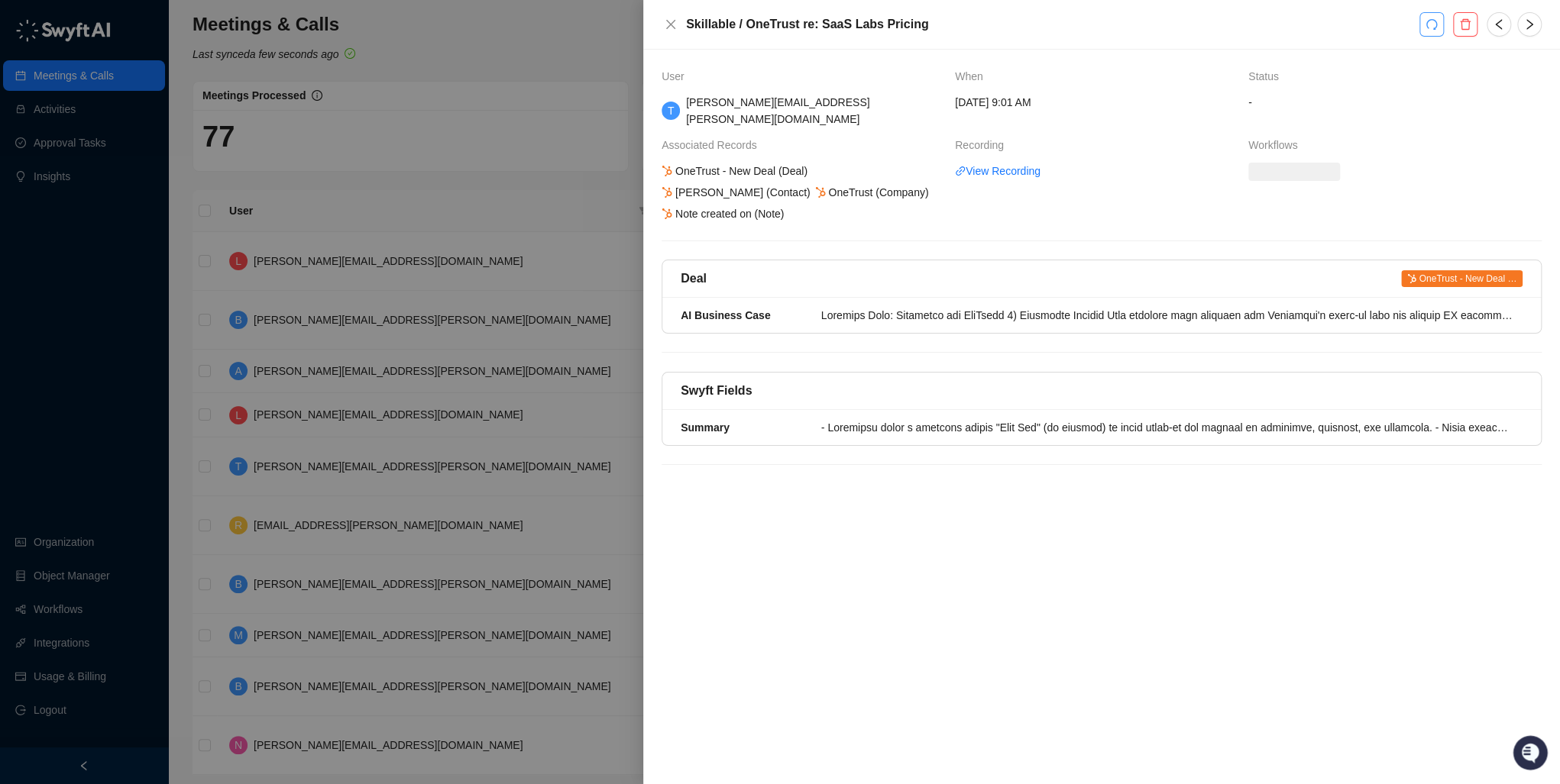
click at [1433, 26] on icon "redo" at bounding box center [1432, 25] width 12 height 12
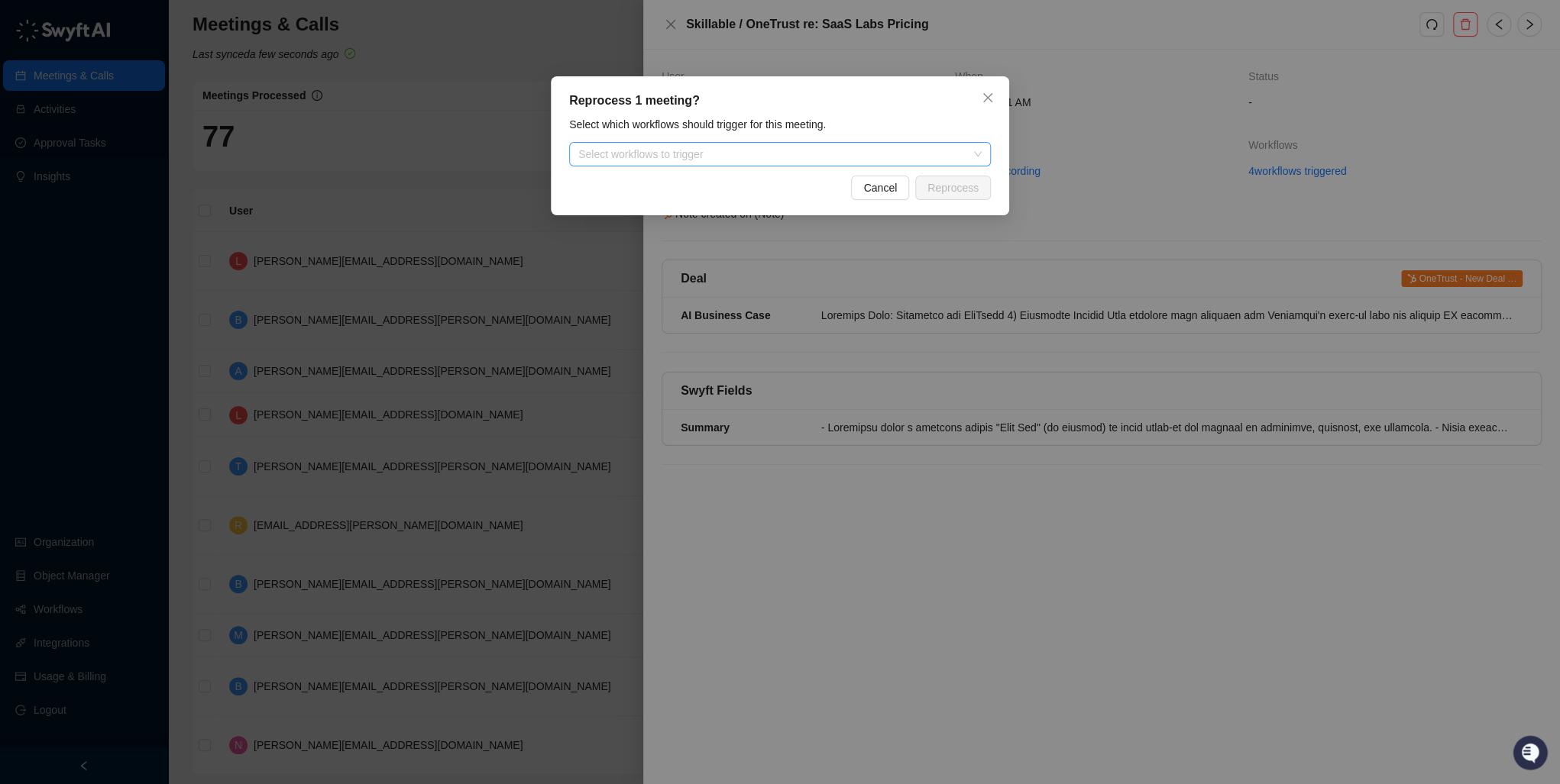
click at [698, 150] on div at bounding box center [772, 154] width 400 height 12
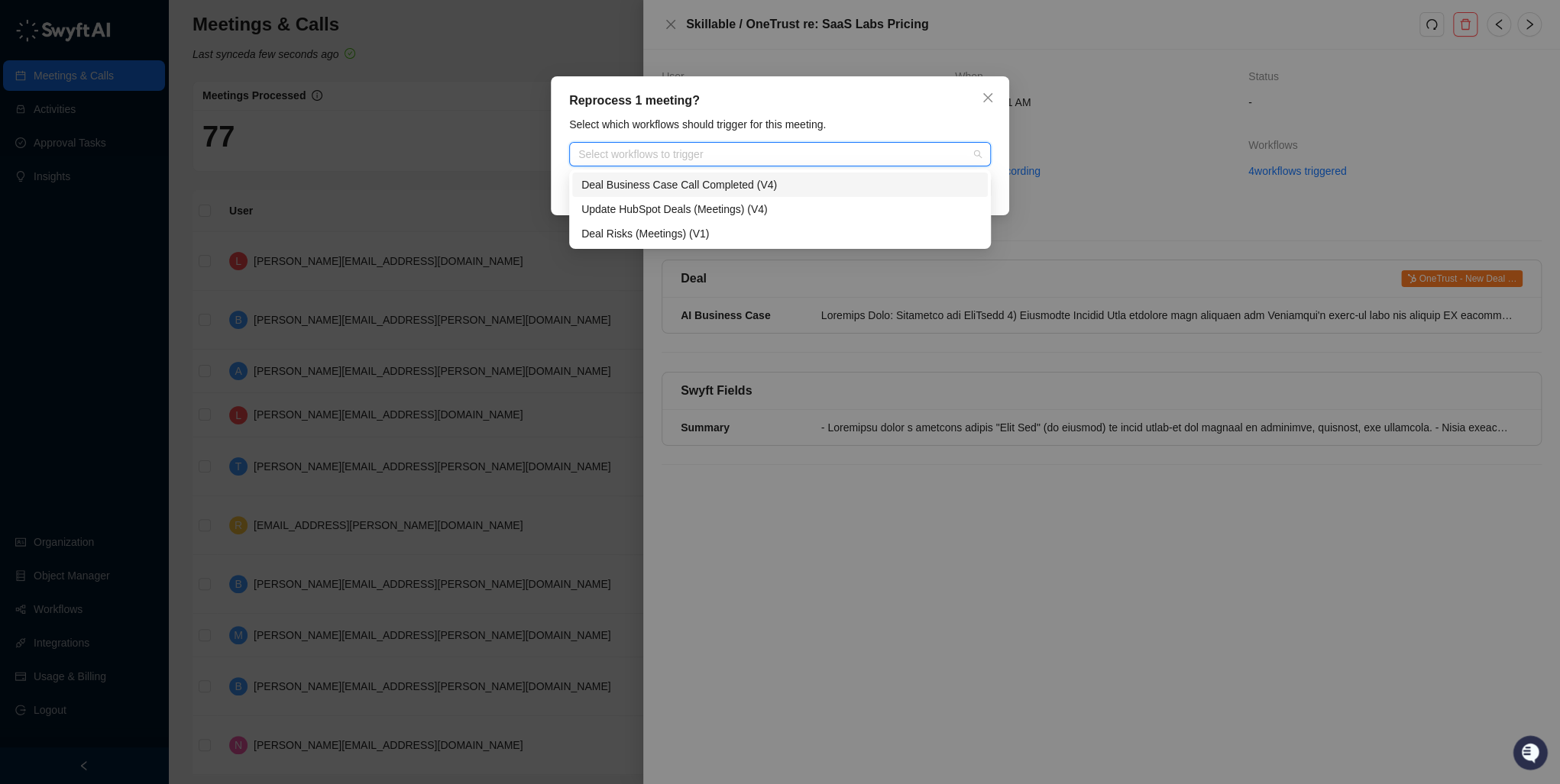
click at [668, 184] on div "Deal Business Case Call Completed (V4)" at bounding box center [780, 185] width 397 height 17
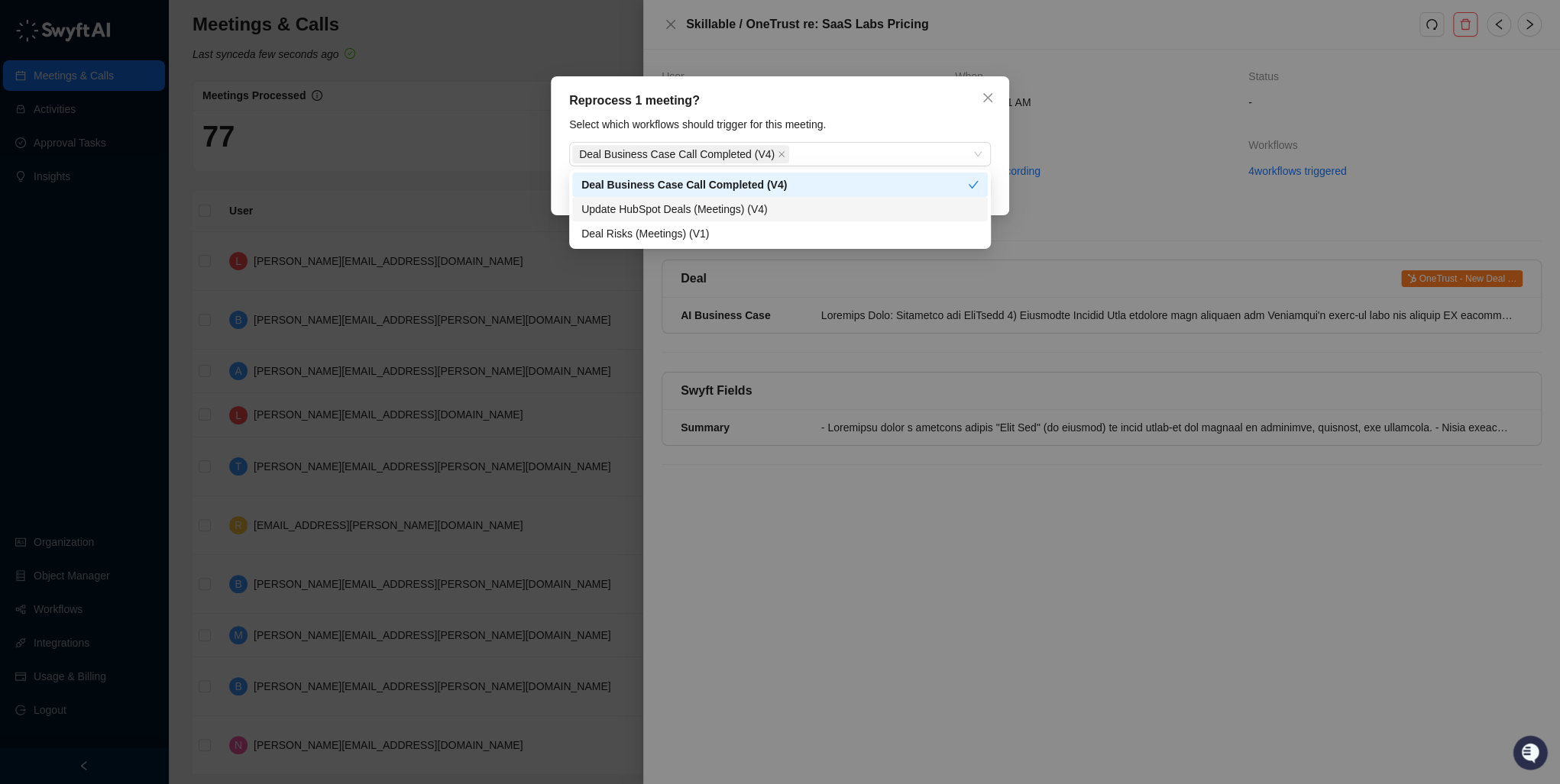
click at [870, 107] on div "Reprocess 1 meeting?" at bounding box center [780, 101] width 421 height 18
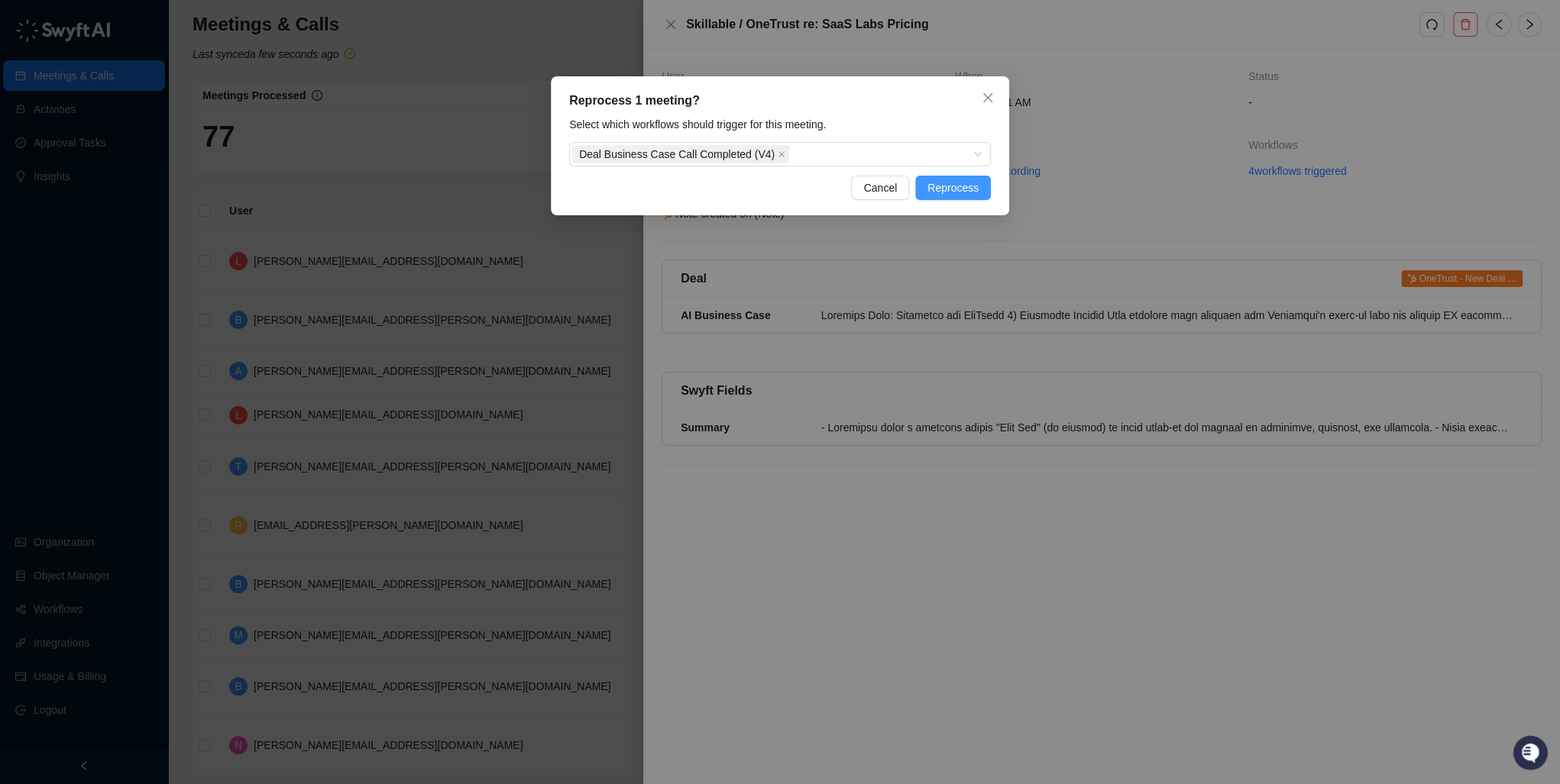
click at [950, 181] on span "Reprocess" at bounding box center [953, 188] width 52 height 17
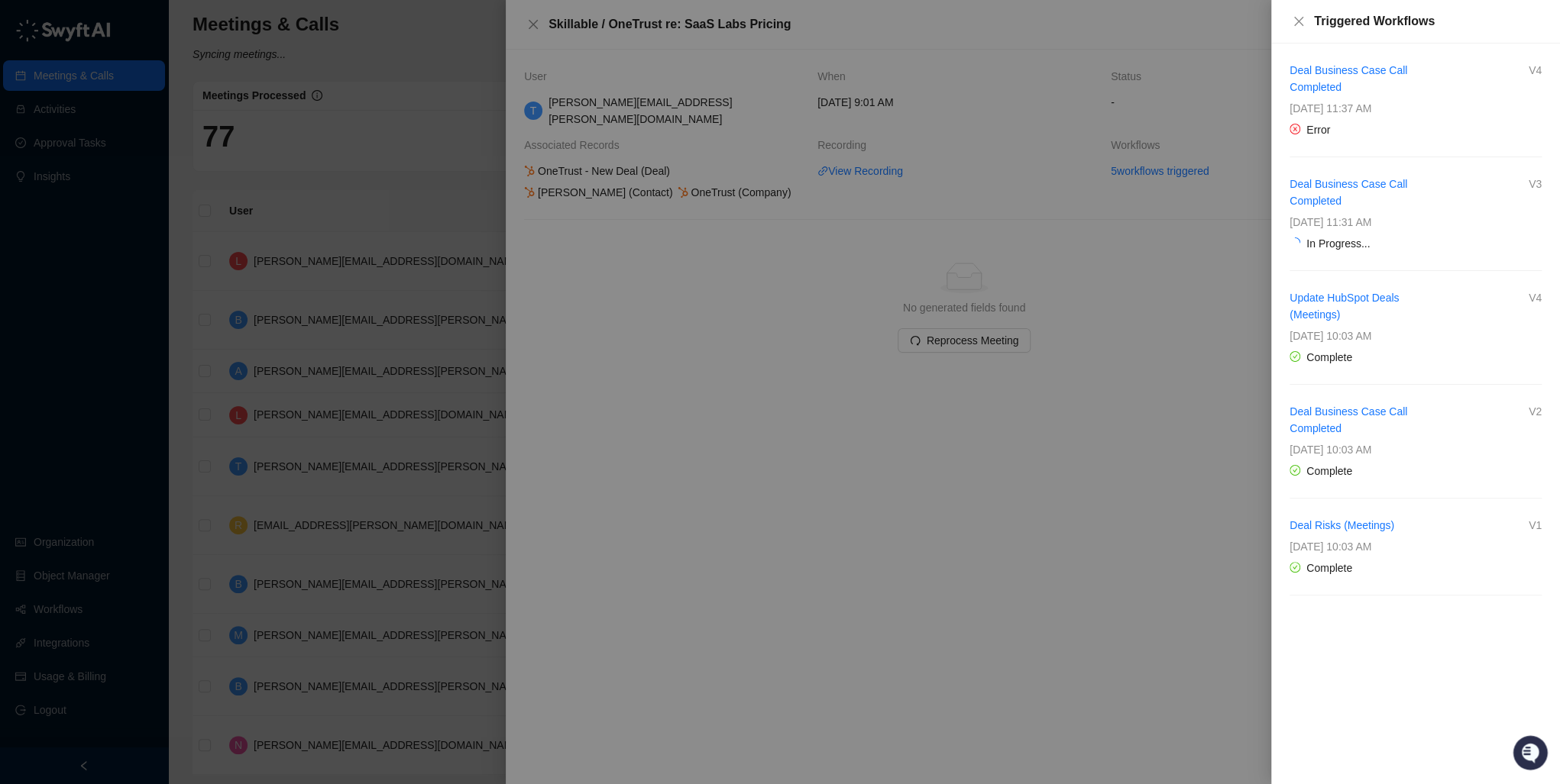
click at [1195, 470] on div at bounding box center [780, 392] width 1560 height 784
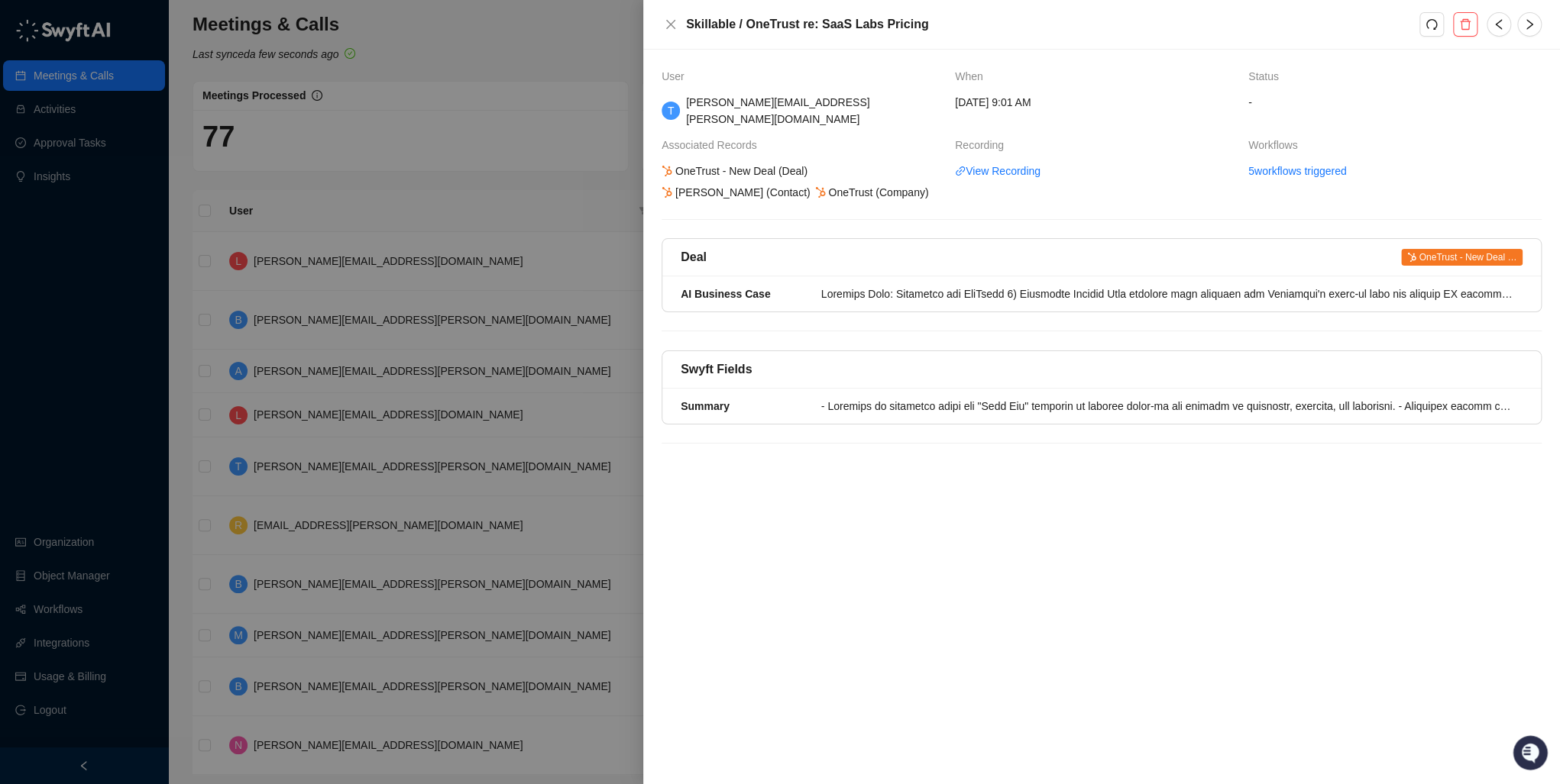
click at [67, 613] on div at bounding box center [780, 392] width 1560 height 784
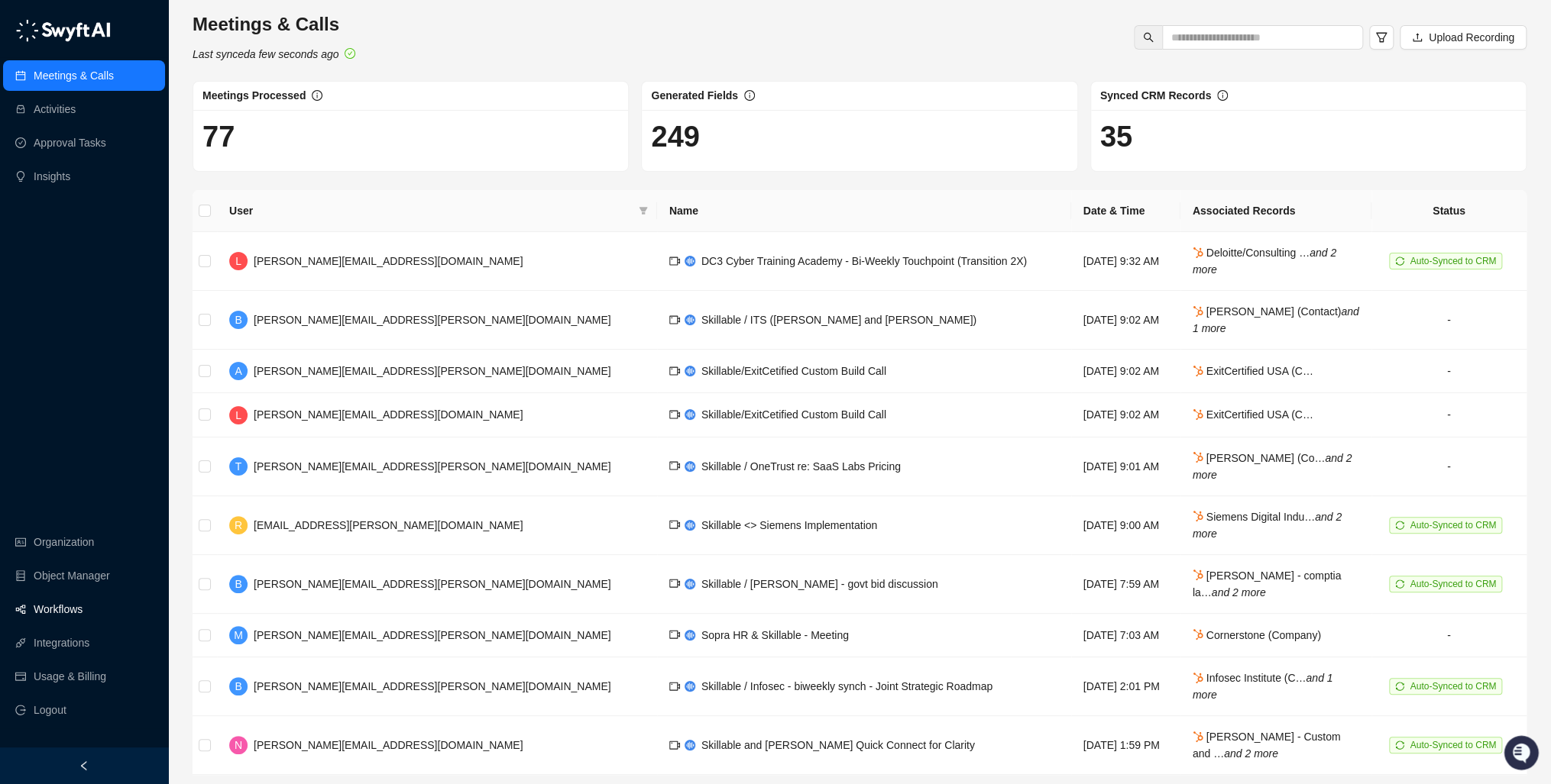
click at [58, 620] on link "Workflows" at bounding box center [58, 610] width 49 height 31
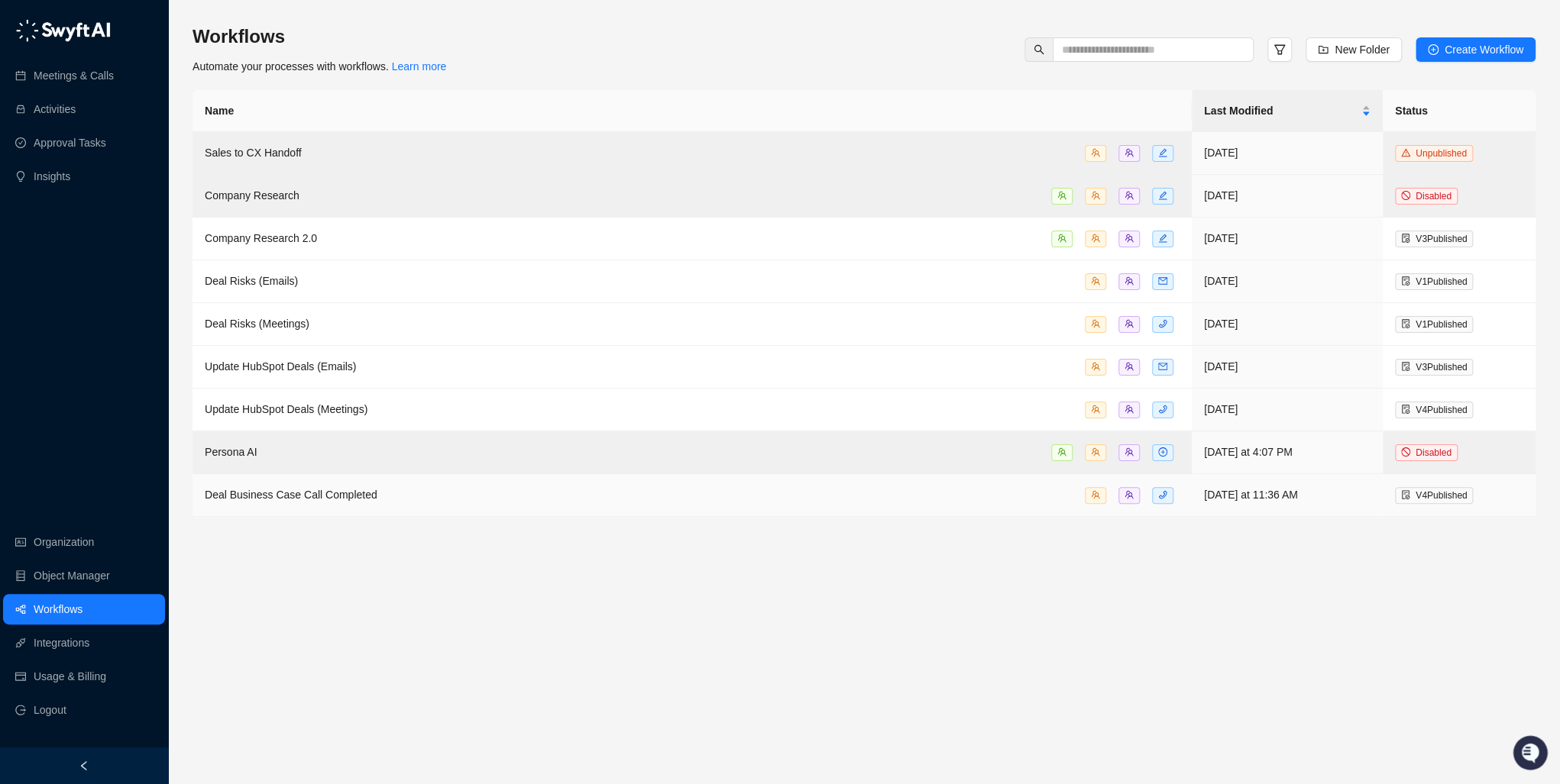
click at [302, 495] on span "Deal Business Case Call Completed" at bounding box center [291, 495] width 173 height 12
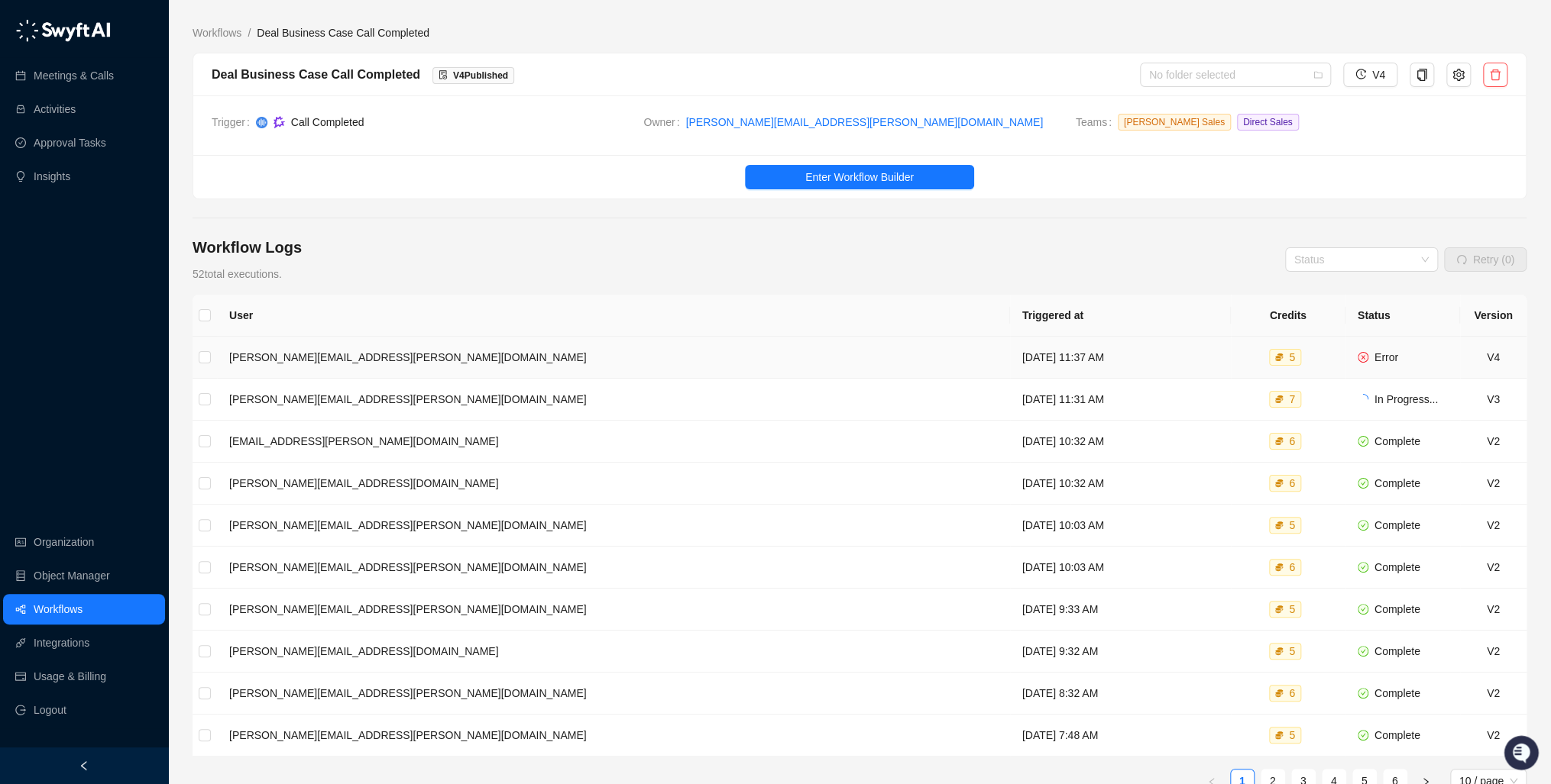
click at [524, 367] on td "[PERSON_NAME][EMAIL_ADDRESS][PERSON_NAME][DOMAIN_NAME]" at bounding box center [613, 357] width 793 height 42
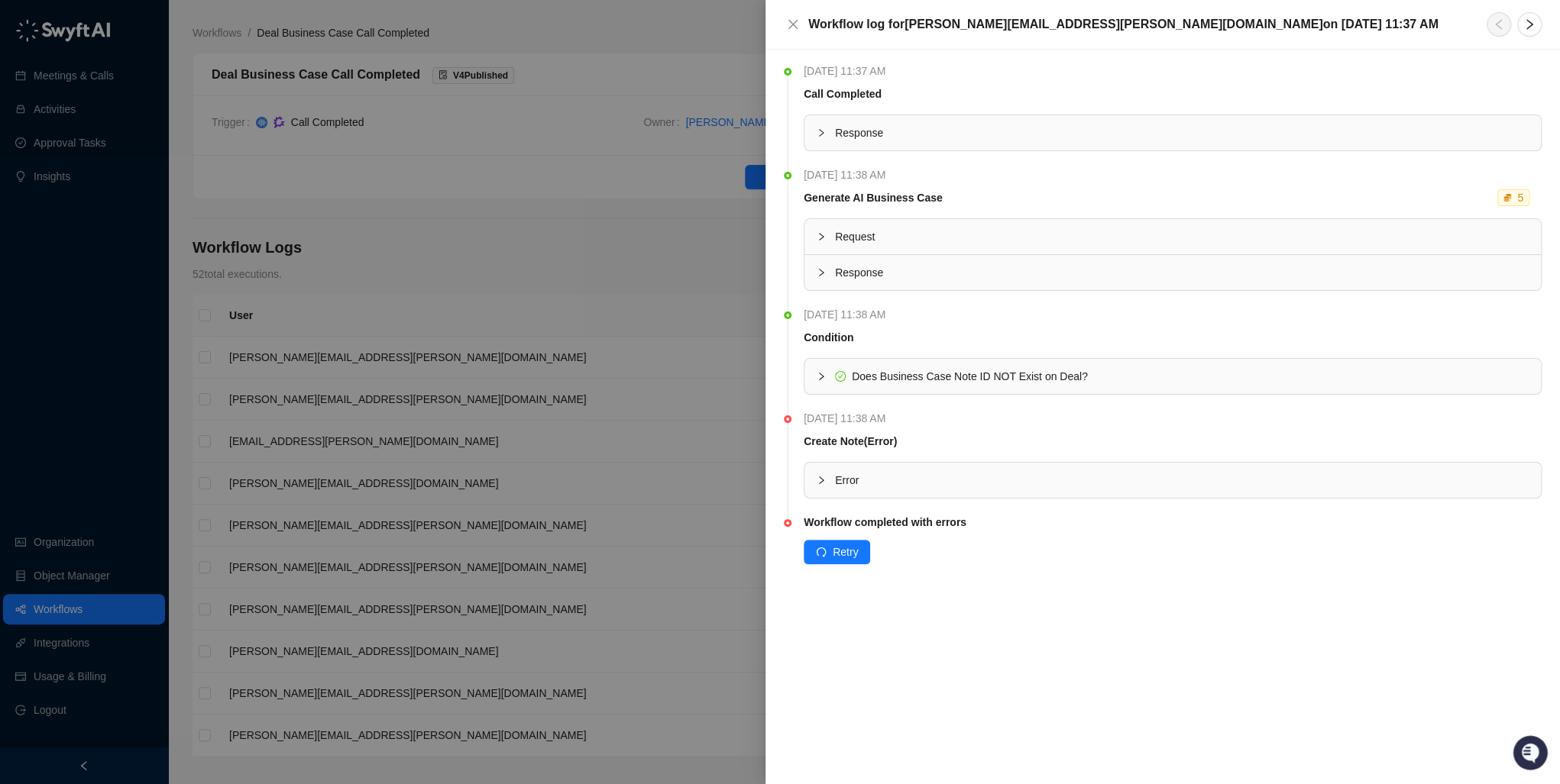
click at [821, 477] on icon "collapsed" at bounding box center [821, 480] width 9 height 9
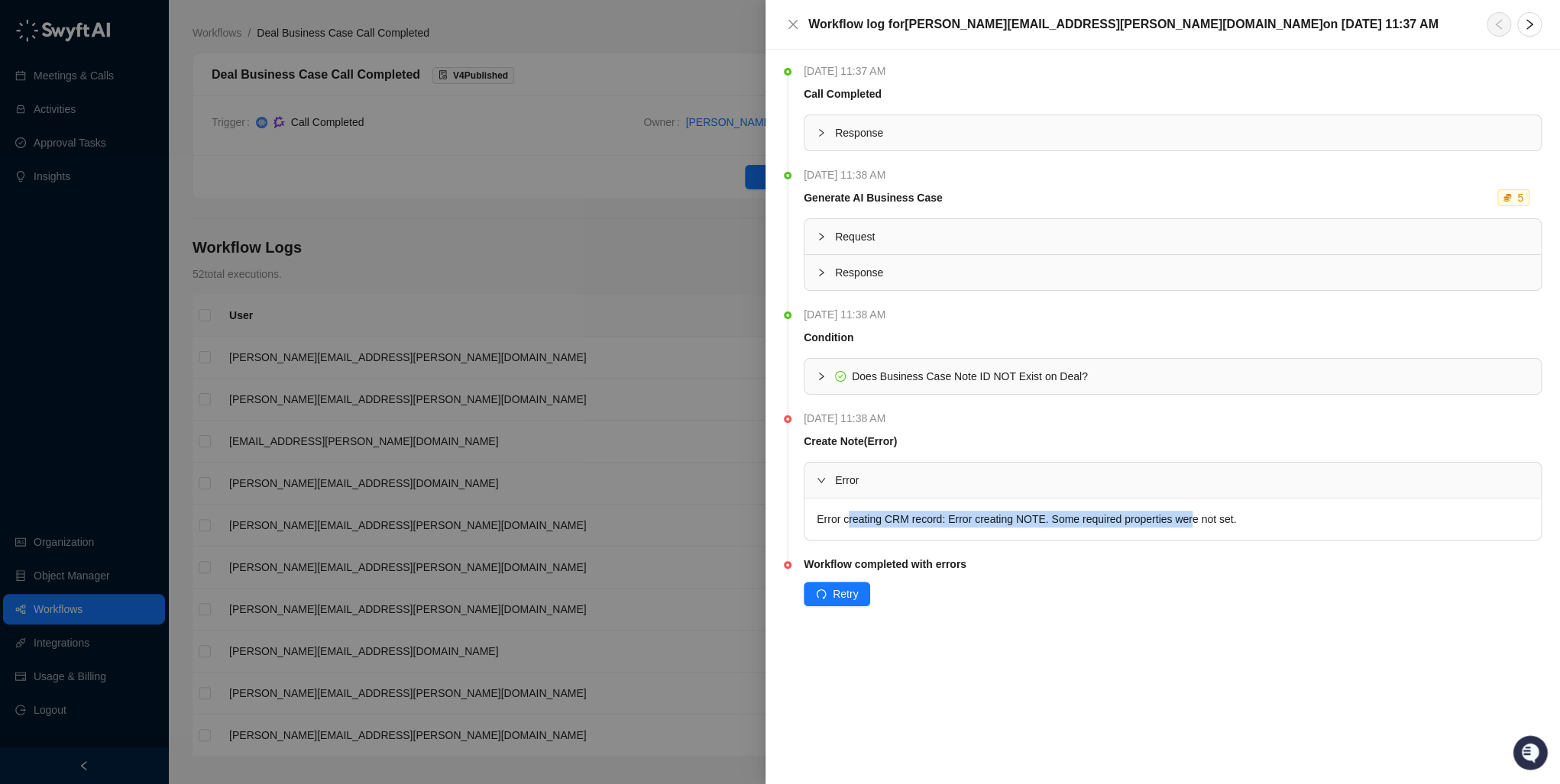
drag, startPoint x: 846, startPoint y: 520, endPoint x: 1190, endPoint y: 520, distance: 344.0
click at [1190, 520] on div "Error creating CRM record: Error creating NOTE. Some required properties were n…" at bounding box center [1172, 520] width 737 height 42
drag, startPoint x: 1190, startPoint y: 520, endPoint x: 1252, endPoint y: 520, distance: 62.0
click at [1252, 520] on div "Error creating CRM record: Error creating NOTE. Some required properties were n…" at bounding box center [1172, 520] width 737 height 42
drag, startPoint x: 1256, startPoint y: 518, endPoint x: 785, endPoint y: 526, distance: 471.1
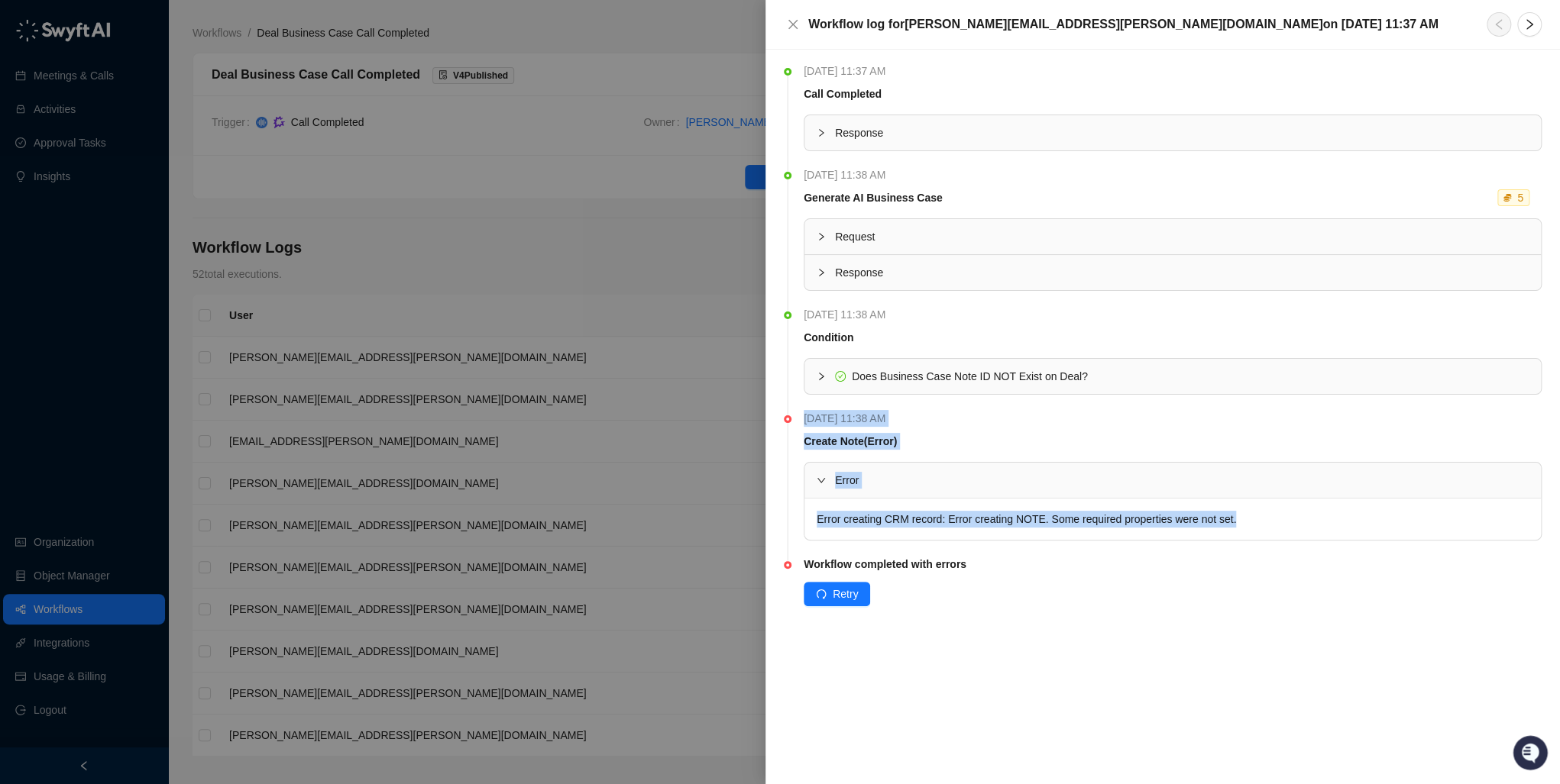
click at [785, 526] on li "[DATE] 11:38 AM Create Note (Error) Error Error creating CRM record: Error crea…" at bounding box center [1163, 489] width 758 height 146
drag, startPoint x: 785, startPoint y: 526, endPoint x: 837, endPoint y: 529, distance: 52.1
click at [837, 529] on div "Error creating CRM record: Error creating NOTE. Some required properties were n…" at bounding box center [1172, 520] width 737 height 42
drag, startPoint x: 822, startPoint y: 520, endPoint x: 1248, endPoint y: 516, distance: 426.0
click at [1248, 516] on div "Error creating CRM record: Error creating NOTE. Some required properties were n…" at bounding box center [1172, 520] width 737 height 42
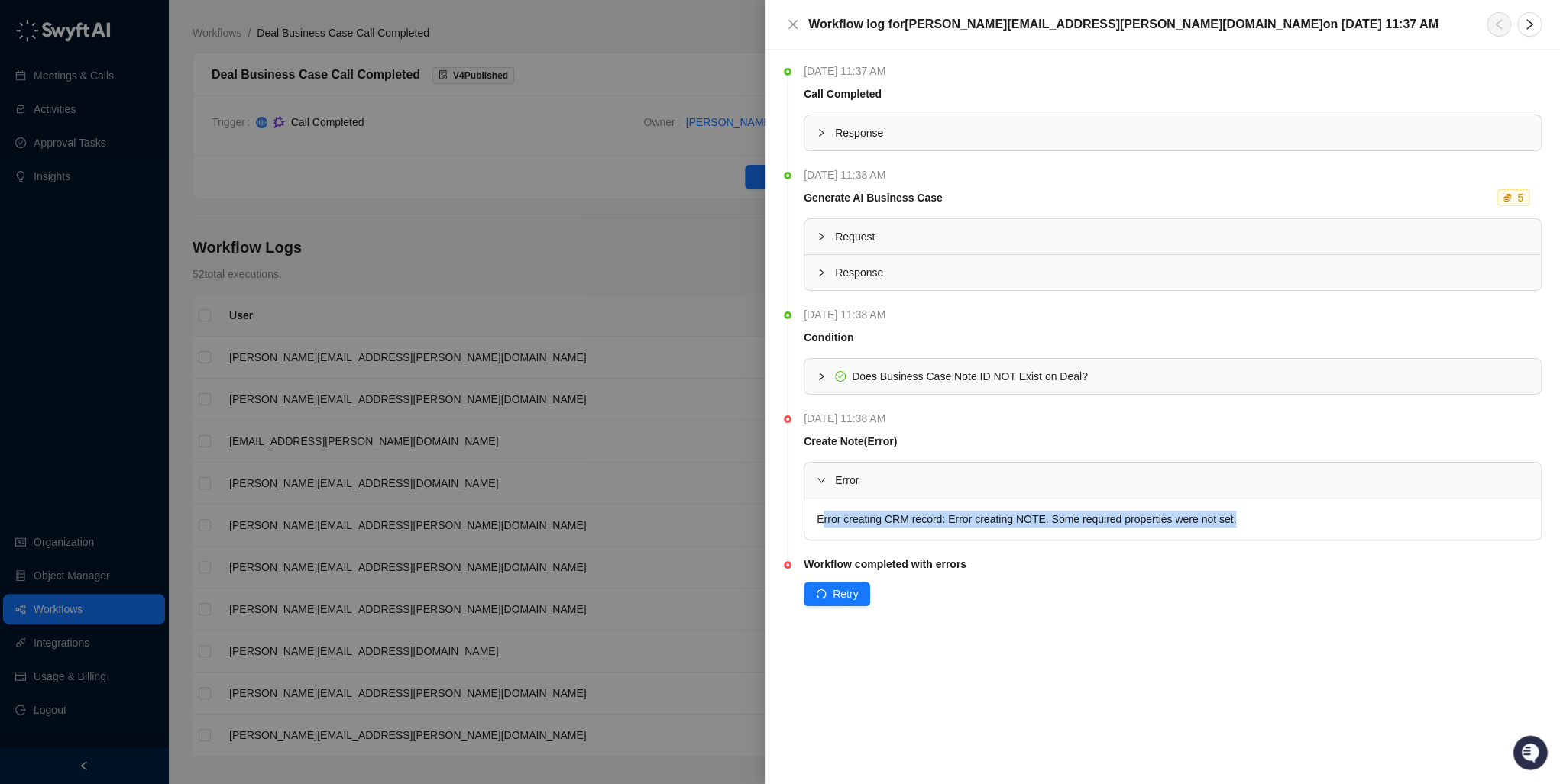
drag, startPoint x: 1248, startPoint y: 516, endPoint x: 1286, endPoint y: 517, distance: 38.0
click at [1286, 517] on div "Error creating CRM record: Error creating NOTE. Some required properties were n…" at bounding box center [1172, 520] width 737 height 42
click at [789, 22] on icon "close" at bounding box center [793, 25] width 9 height 9
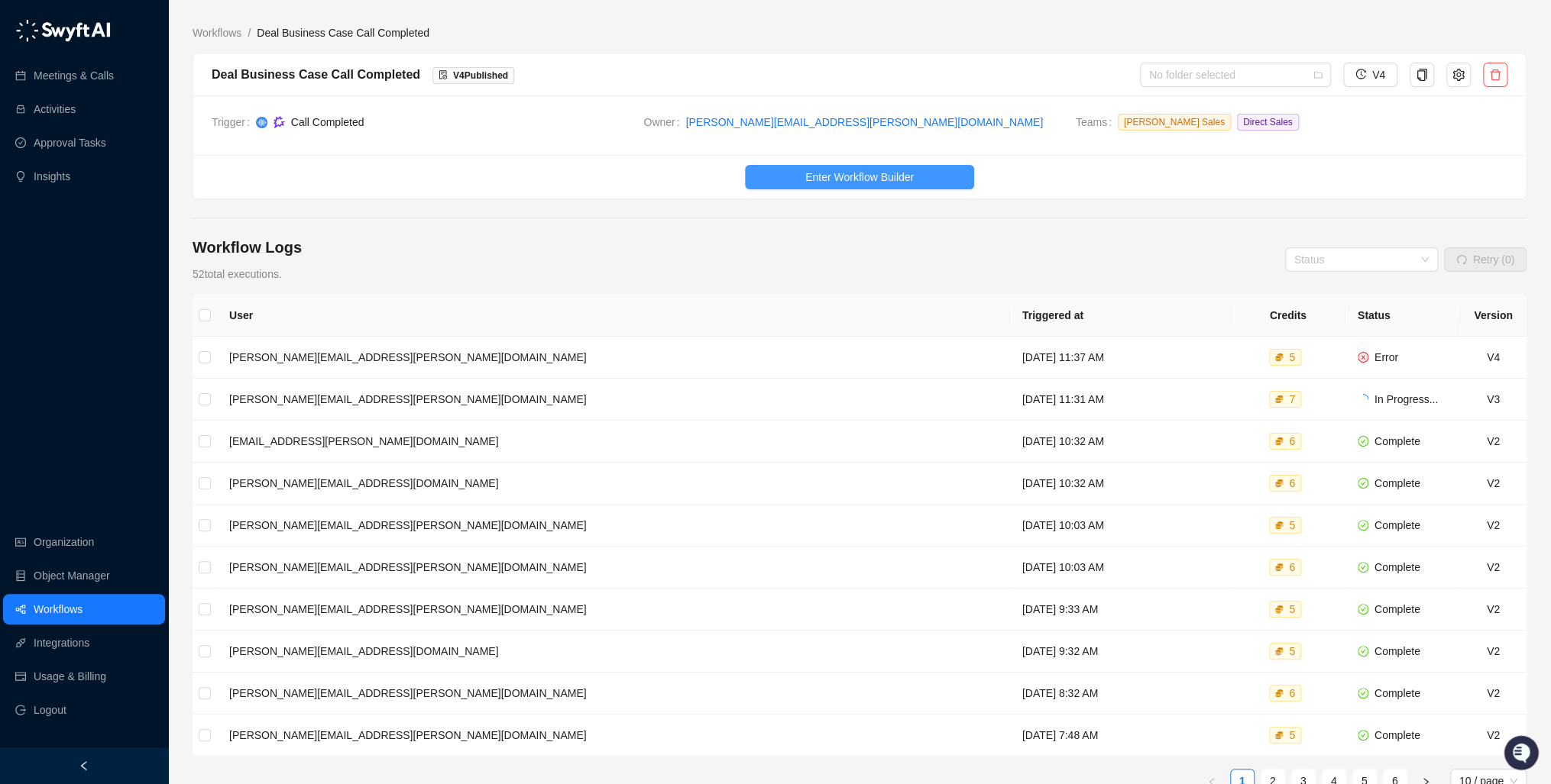
click at [900, 171] on span "Enter Workflow Builder" at bounding box center [859, 178] width 108 height 17
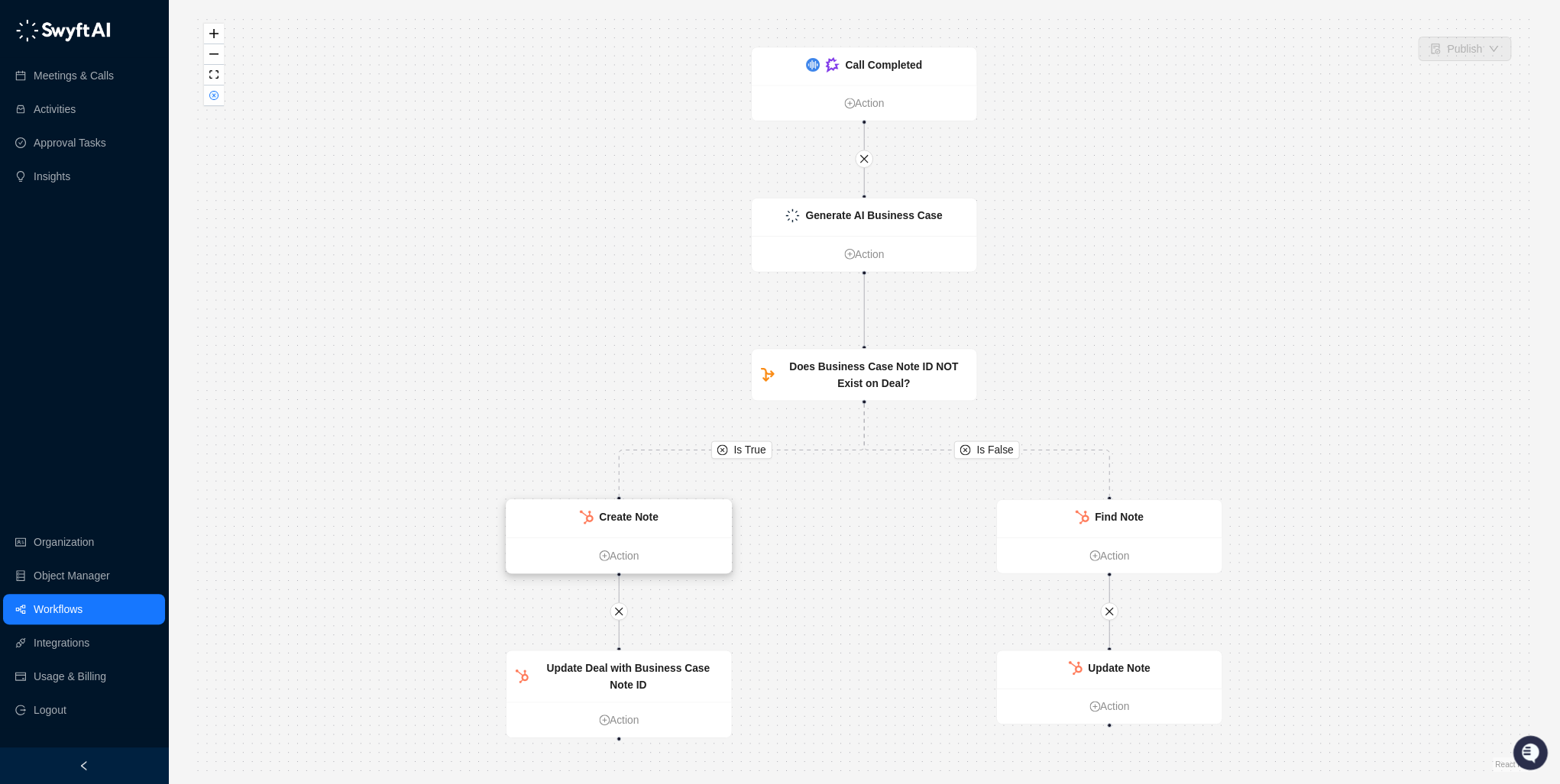
click at [640, 520] on strong "Create Note" at bounding box center [629, 518] width 60 height 12
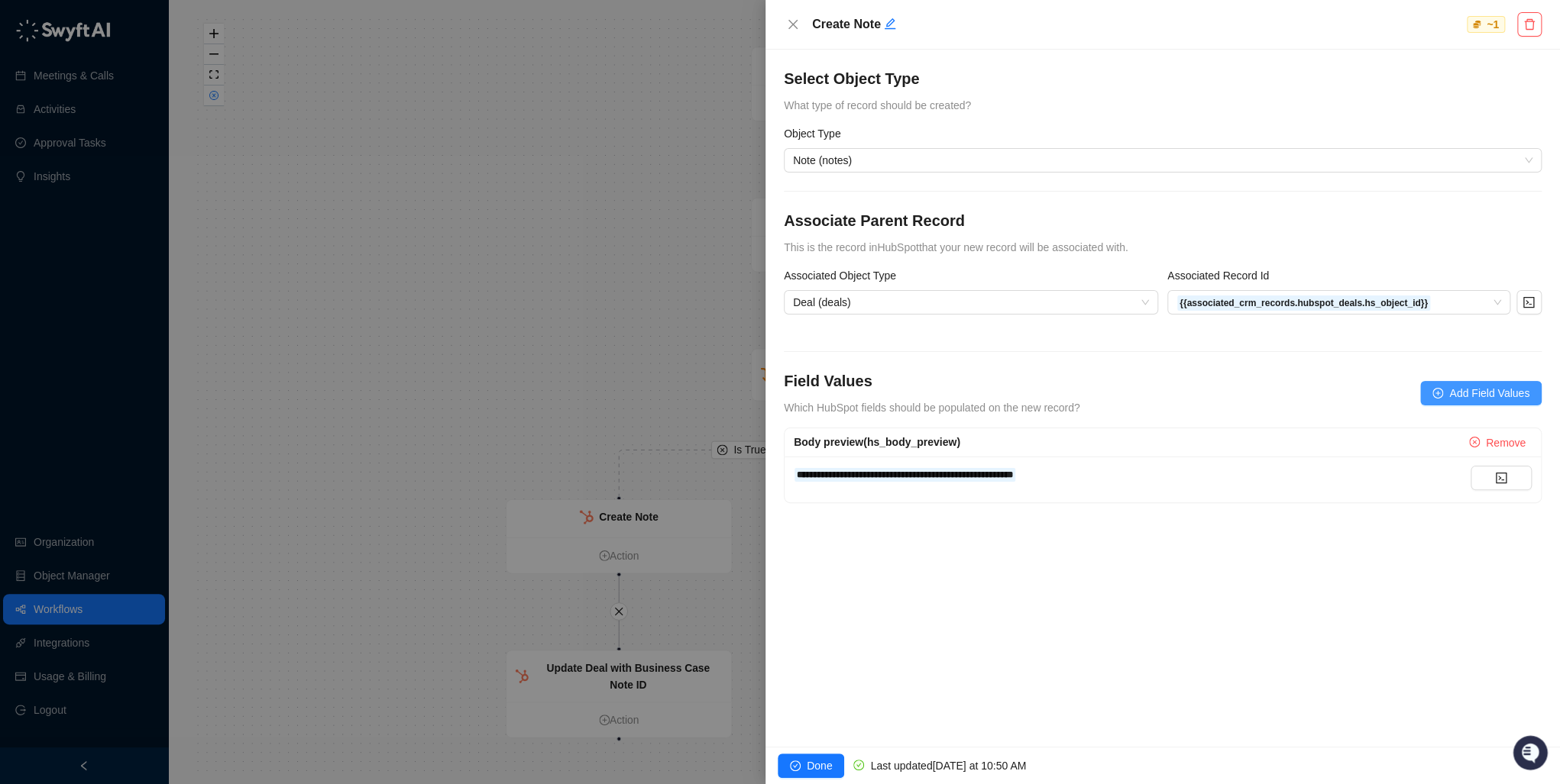
click at [1459, 393] on span "Add Field Values" at bounding box center [1489, 394] width 80 height 17
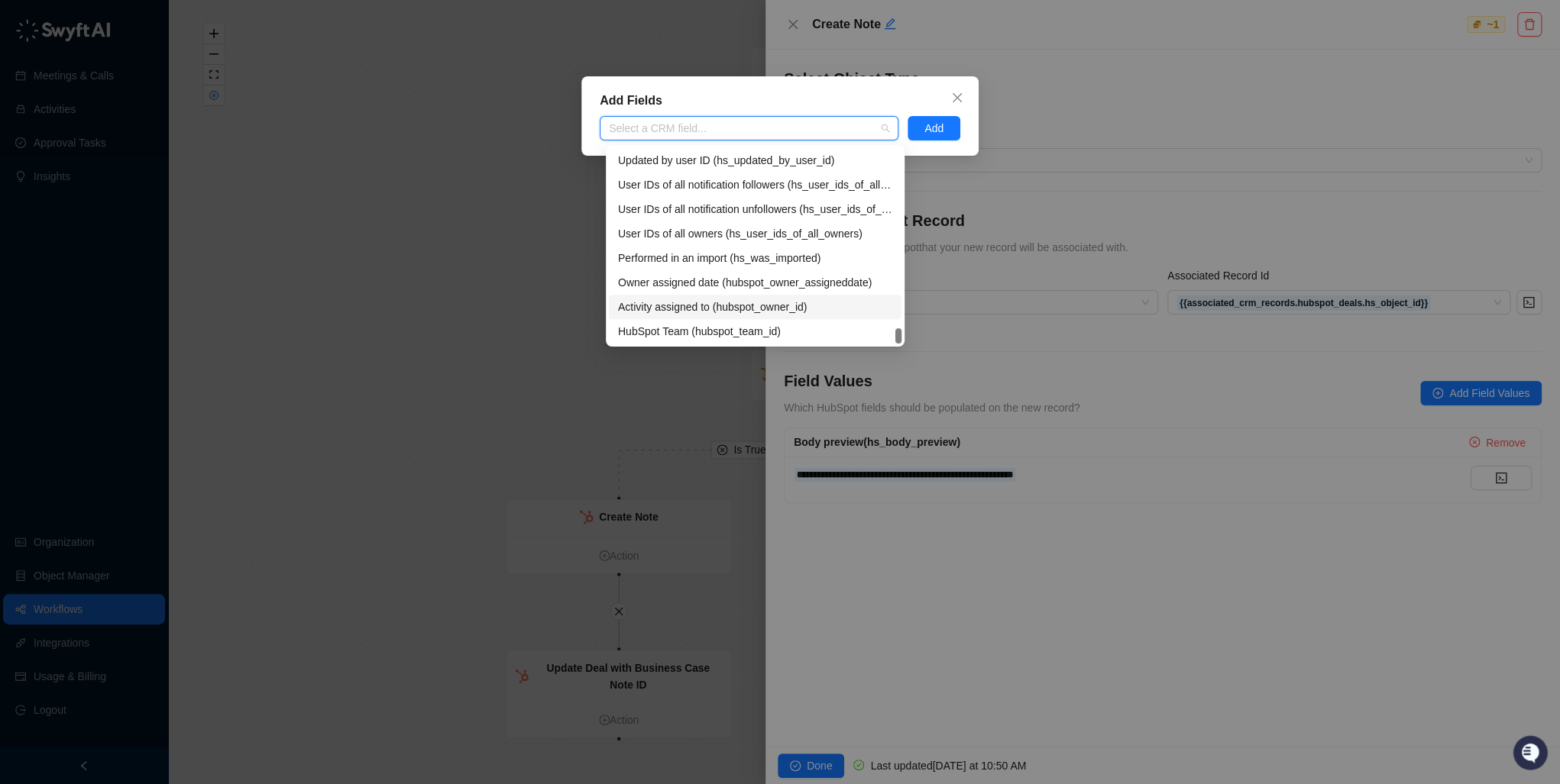
scroll to position [880, 0]
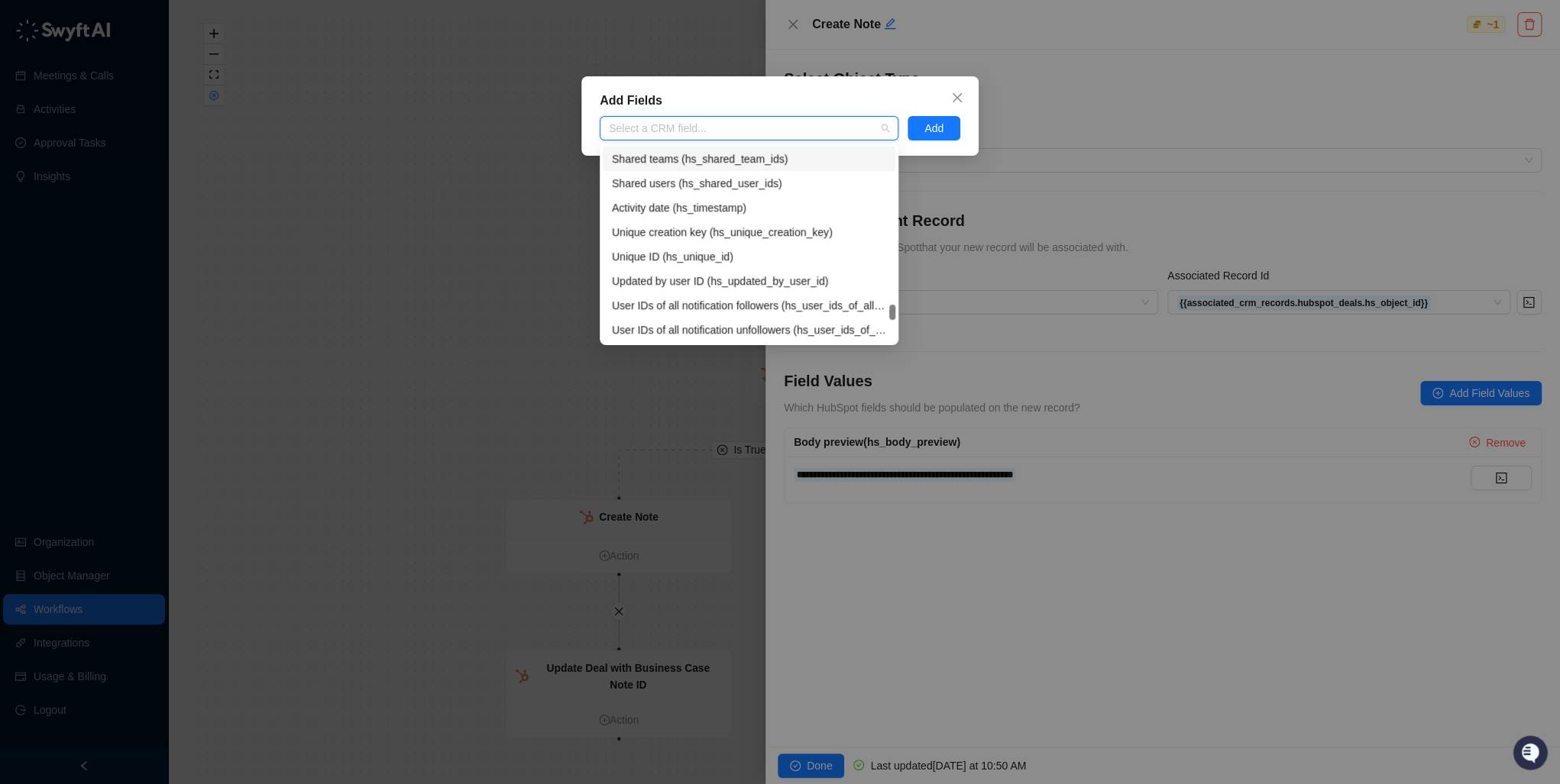
click at [827, 127] on div at bounding box center [741, 128] width 277 height 12
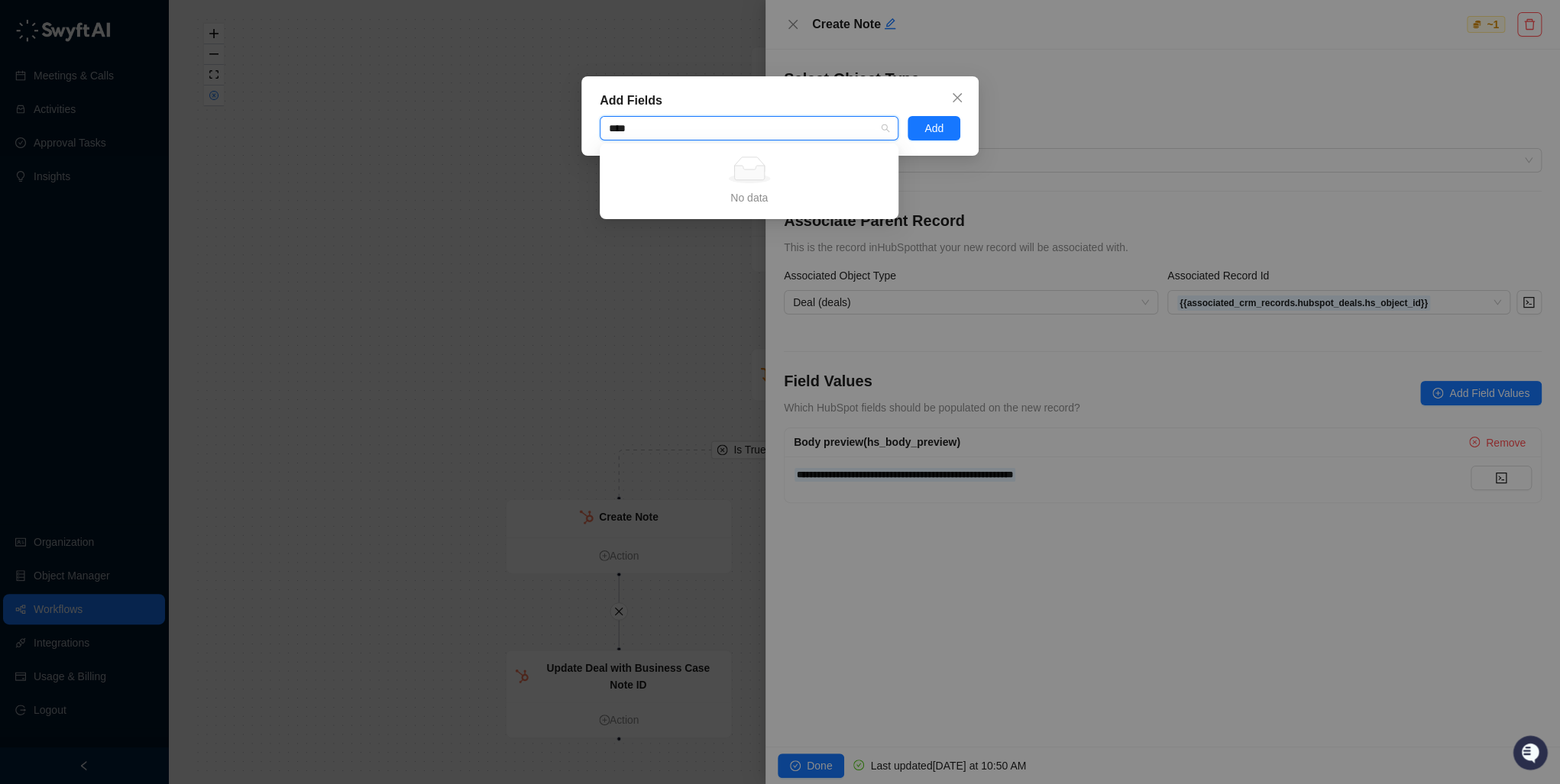
type input "***"
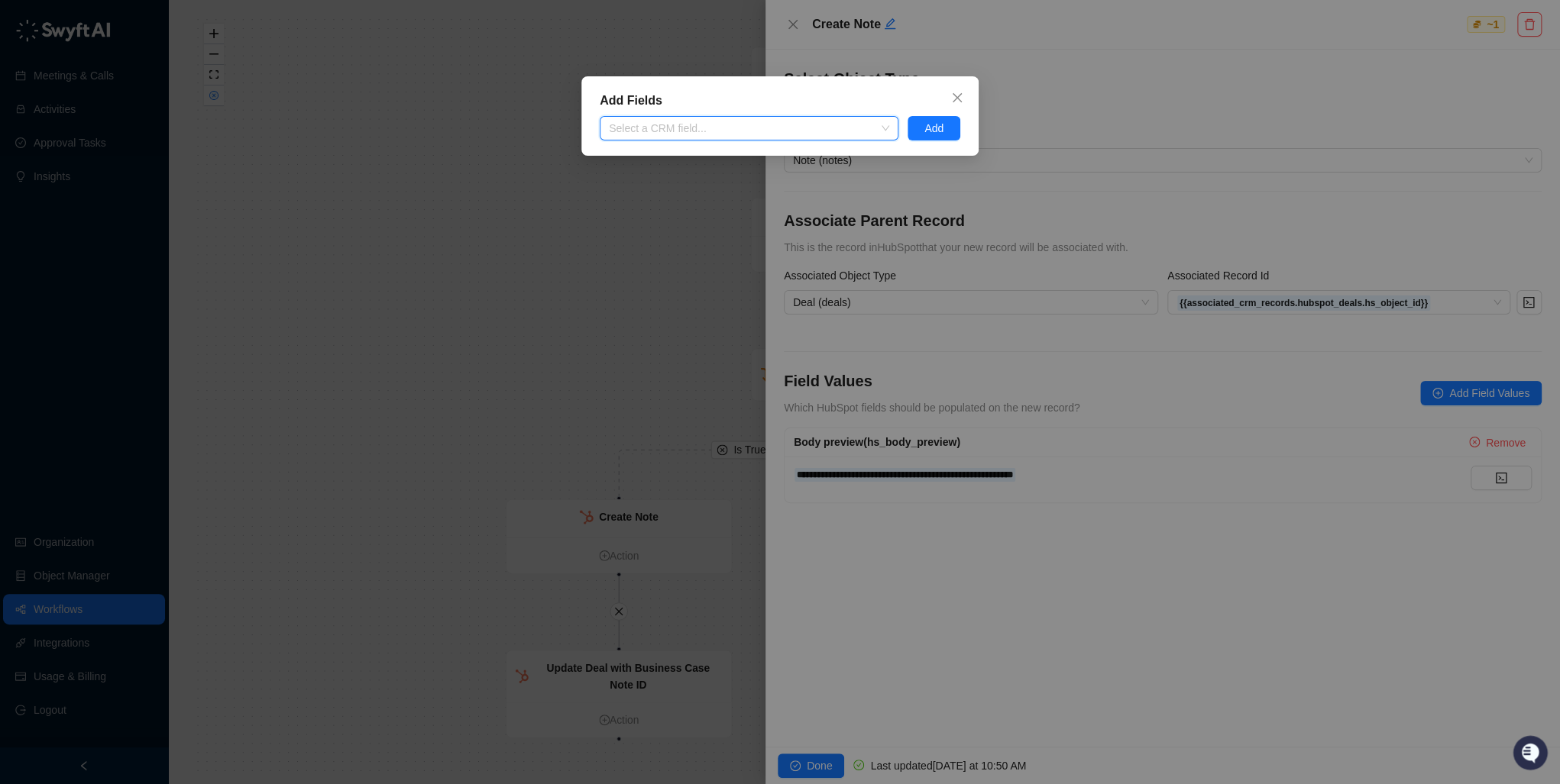
drag, startPoint x: 785, startPoint y: 133, endPoint x: 604, endPoint y: 136, distance: 181.0
click at [604, 136] on div "Select a CRM field..." at bounding box center [749, 128] width 299 height 25
click at [665, 131] on div at bounding box center [741, 128] width 277 height 12
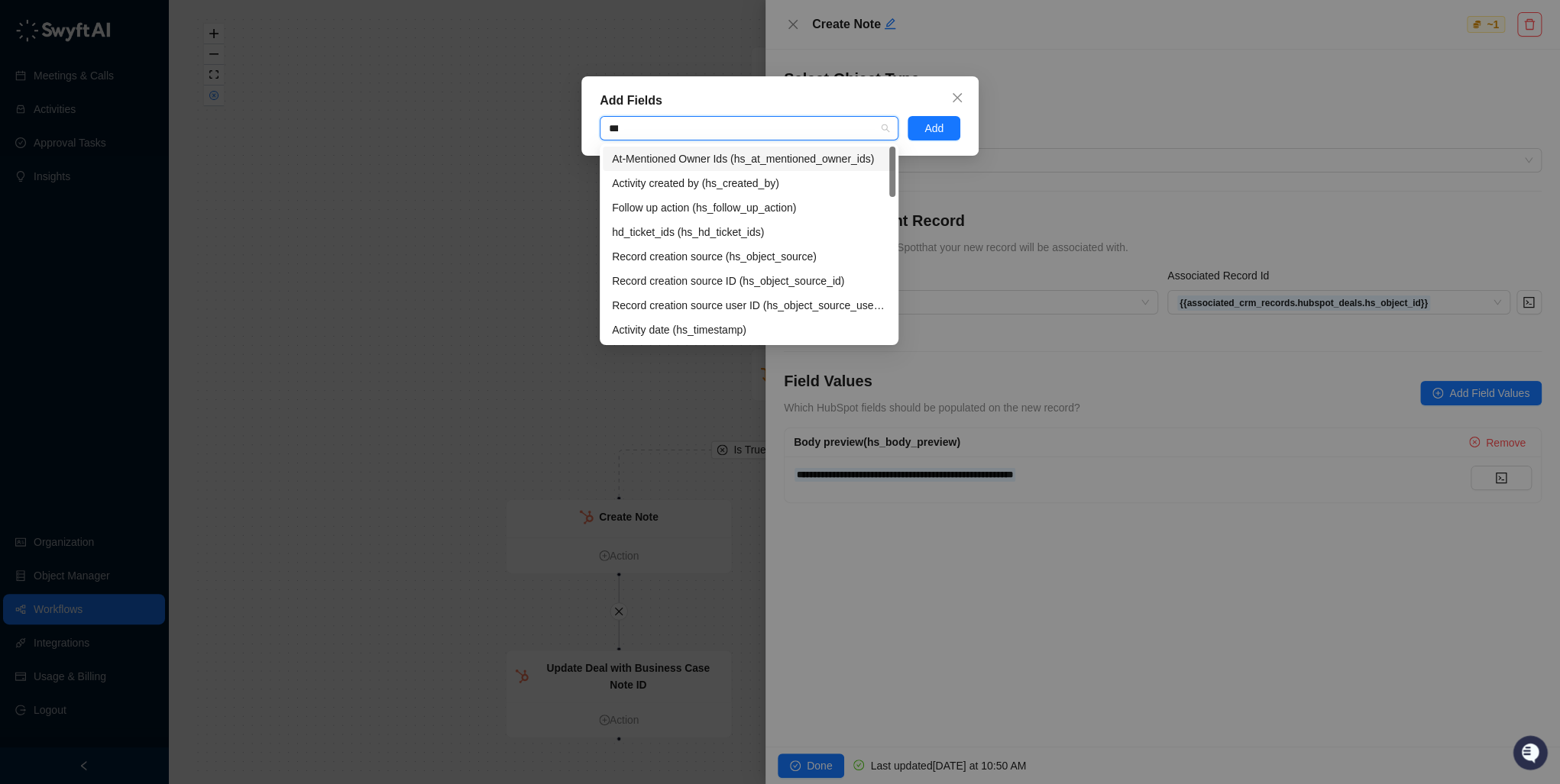
type input "****"
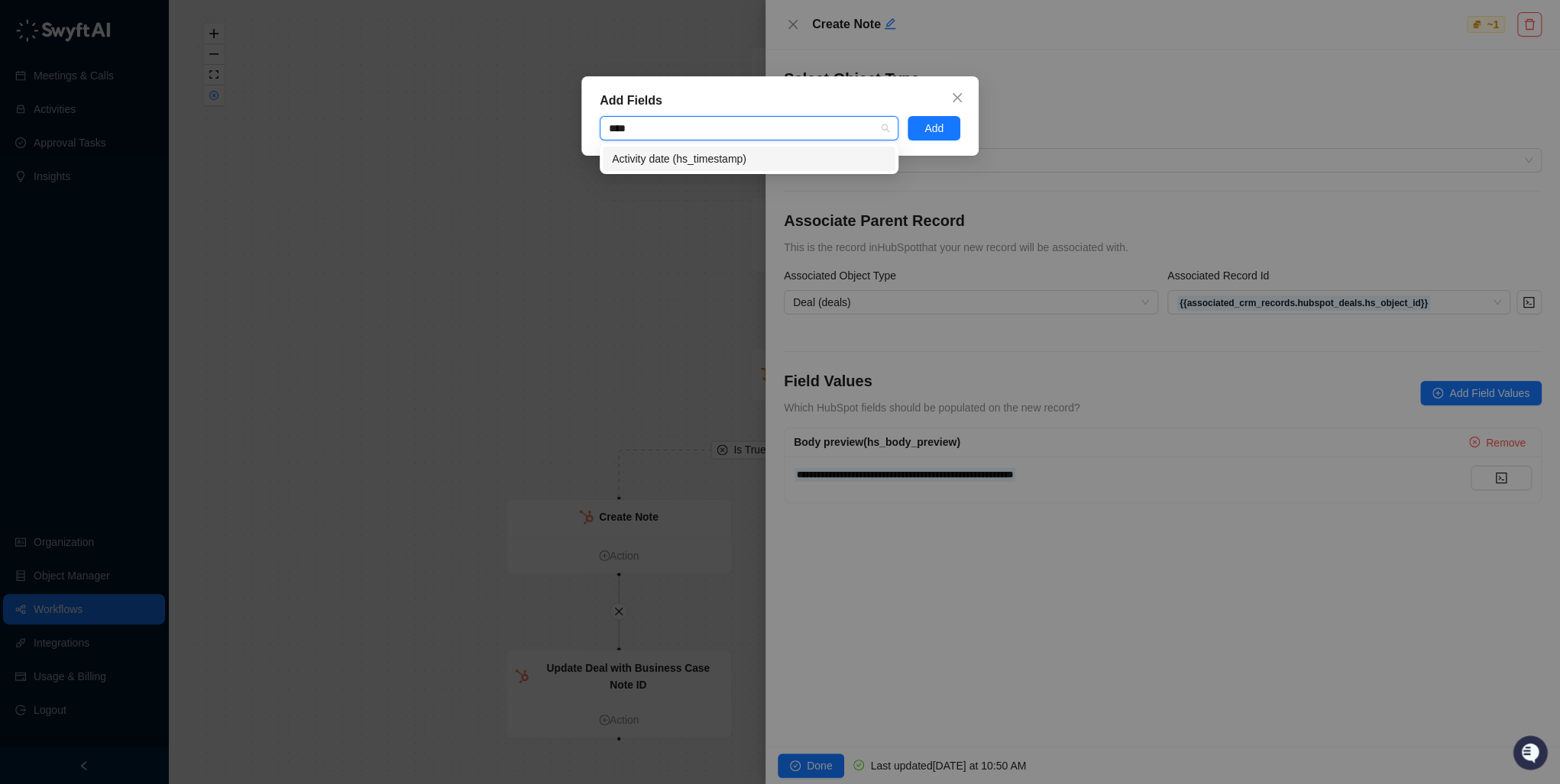
click at [677, 160] on div "Activity date (hs_timestamp)" at bounding box center [749, 159] width 274 height 17
click at [936, 128] on span "Add" at bounding box center [933, 128] width 19 height 17
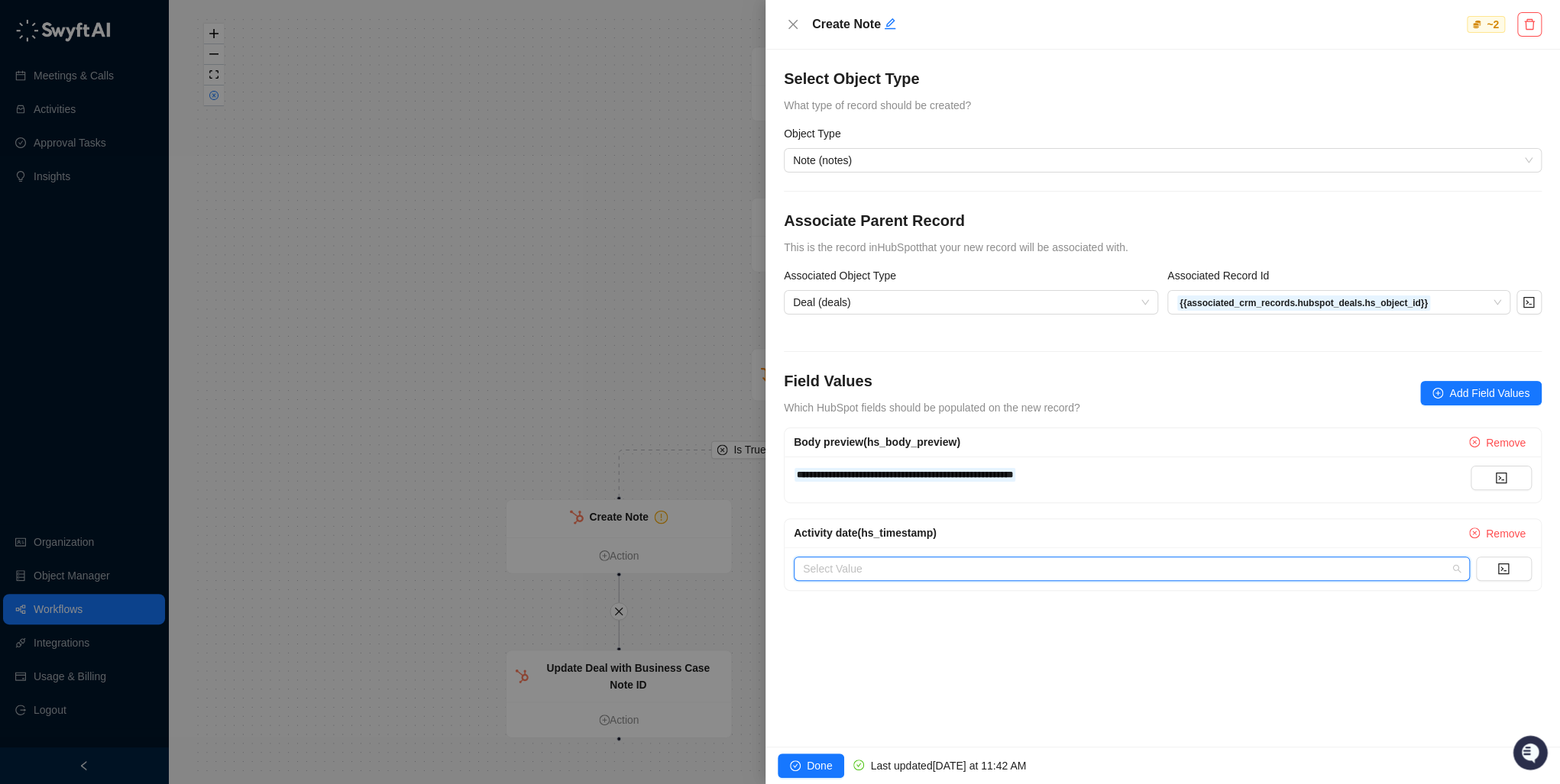
click at [1280, 573] on input "search" at bounding box center [1127, 569] width 649 height 23
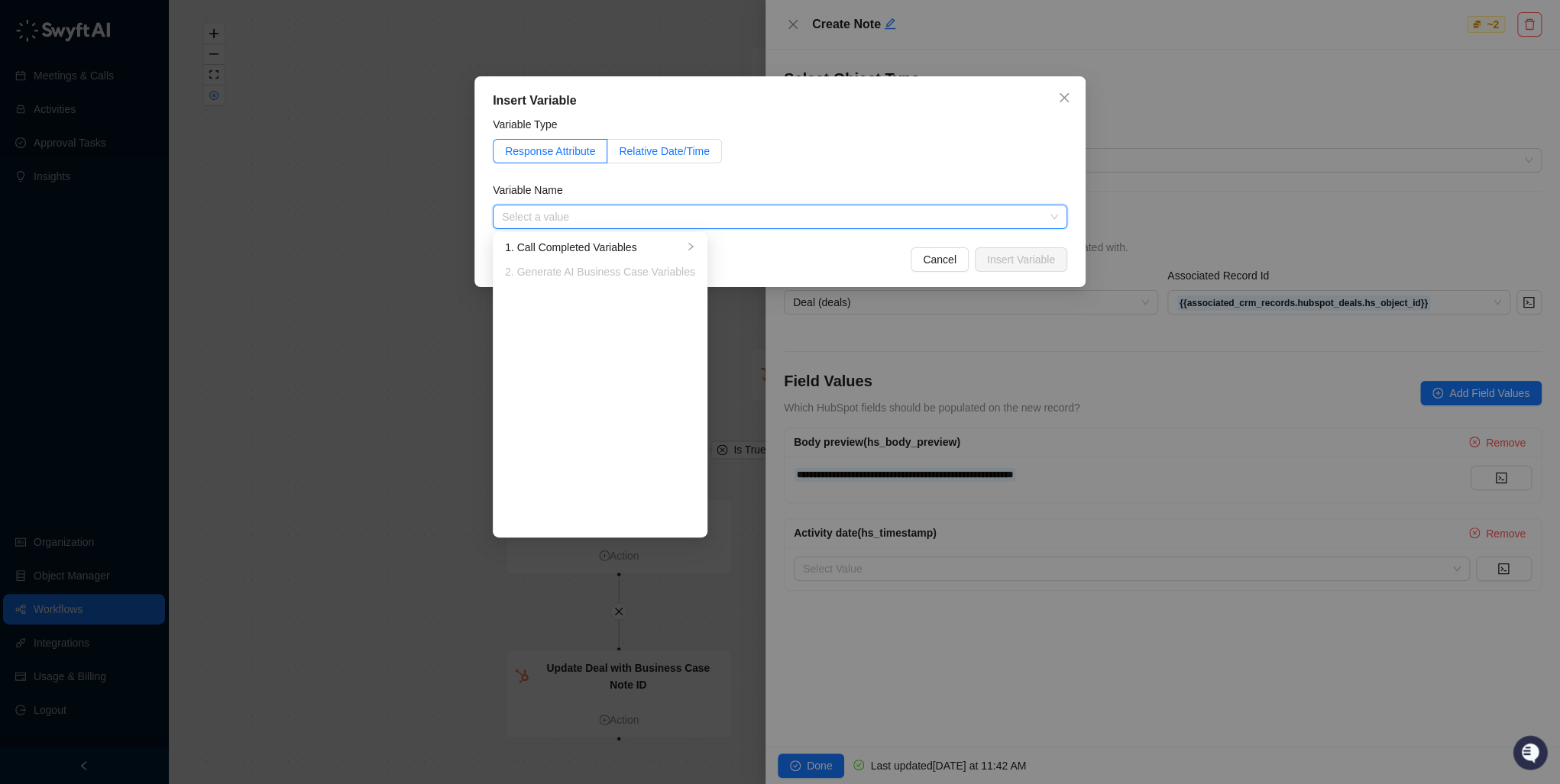
click at [668, 145] on span "Relative Date/Time" at bounding box center [664, 151] width 91 height 12
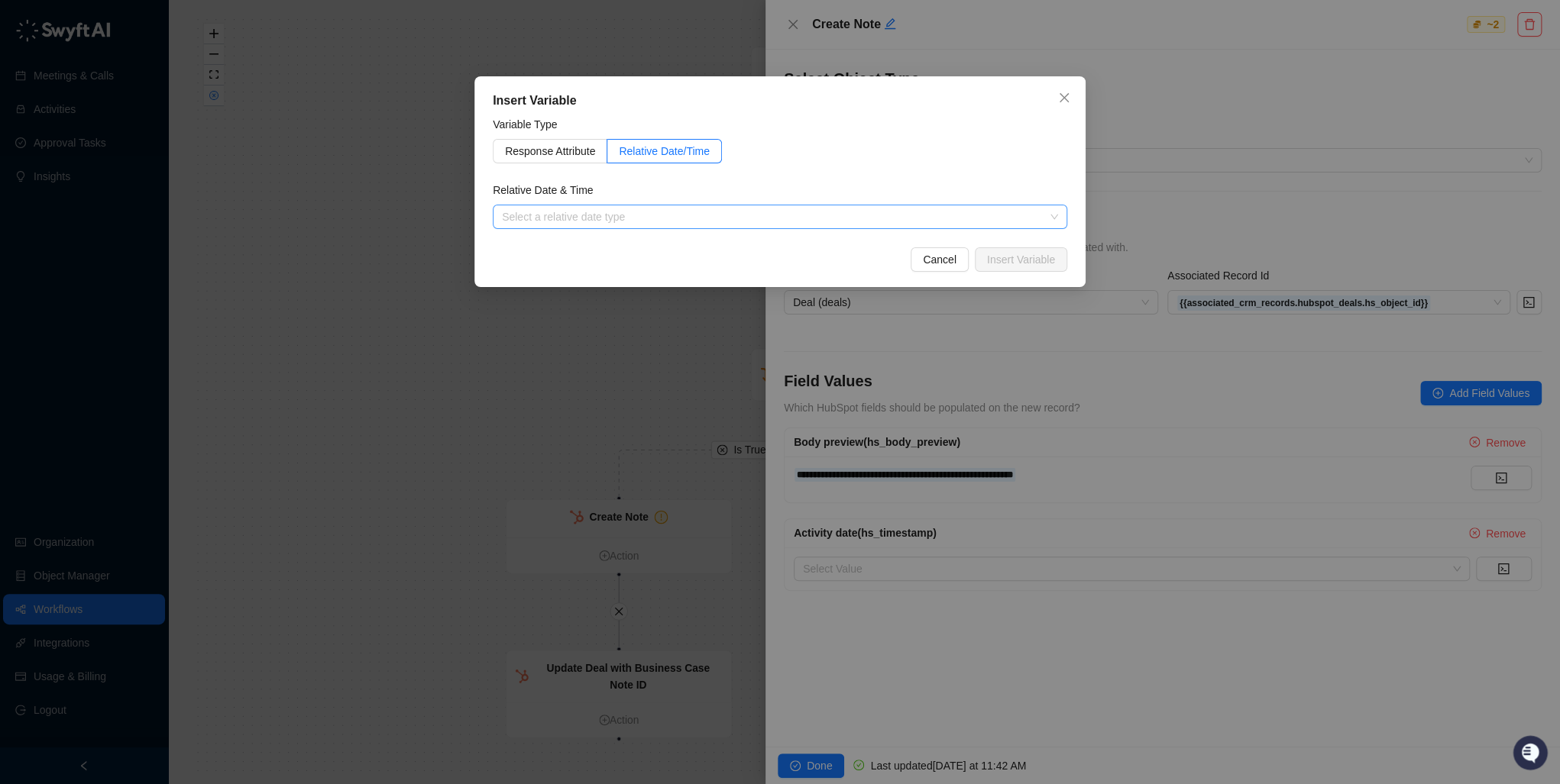
click at [601, 220] on input "search" at bounding box center [775, 217] width 547 height 23
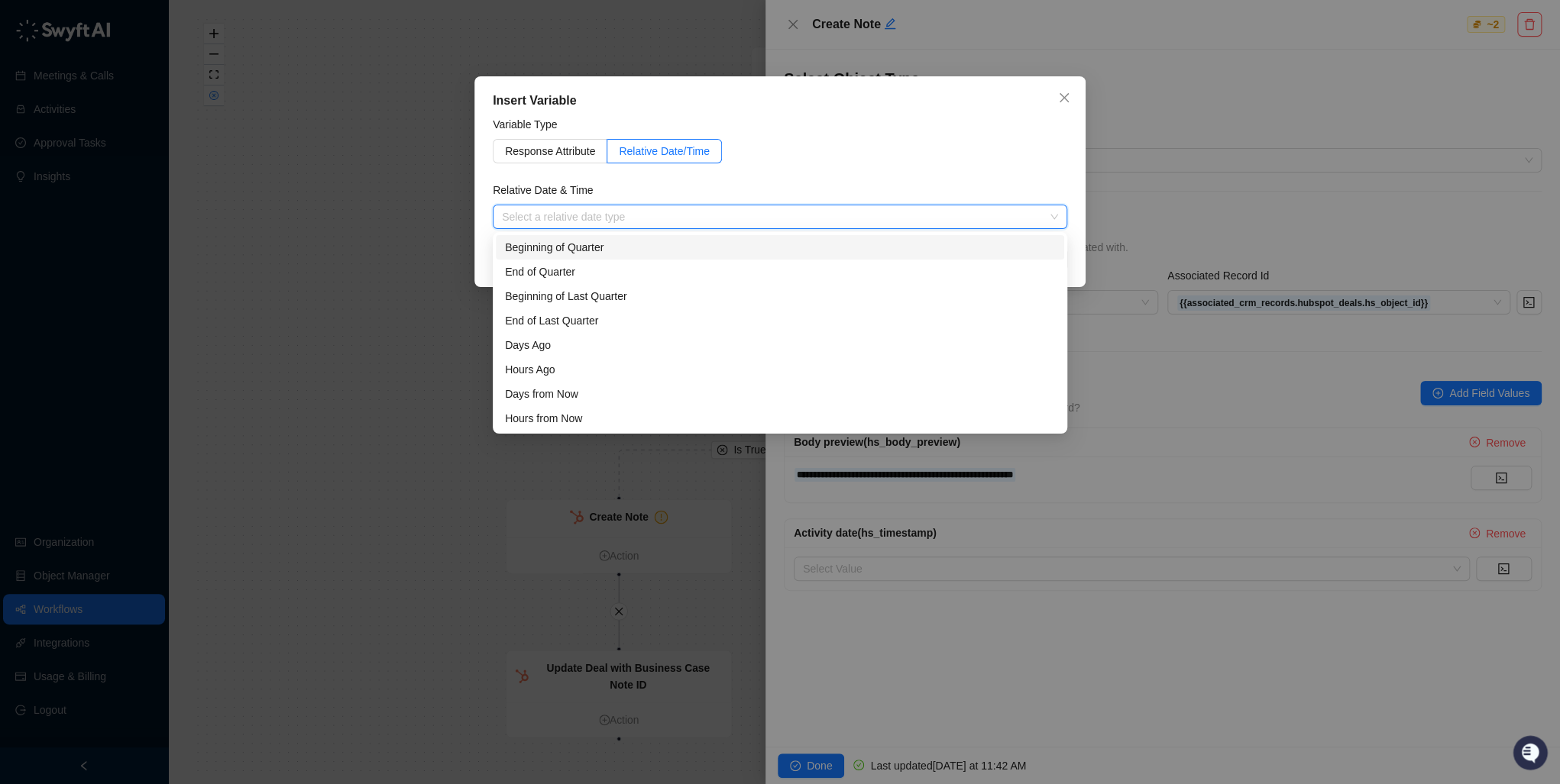
click at [615, 214] on input "search" at bounding box center [775, 217] width 547 height 23
click at [616, 214] on input "search" at bounding box center [775, 217] width 547 height 23
click at [541, 410] on div "Now" at bounding box center [780, 419] width 550 height 17
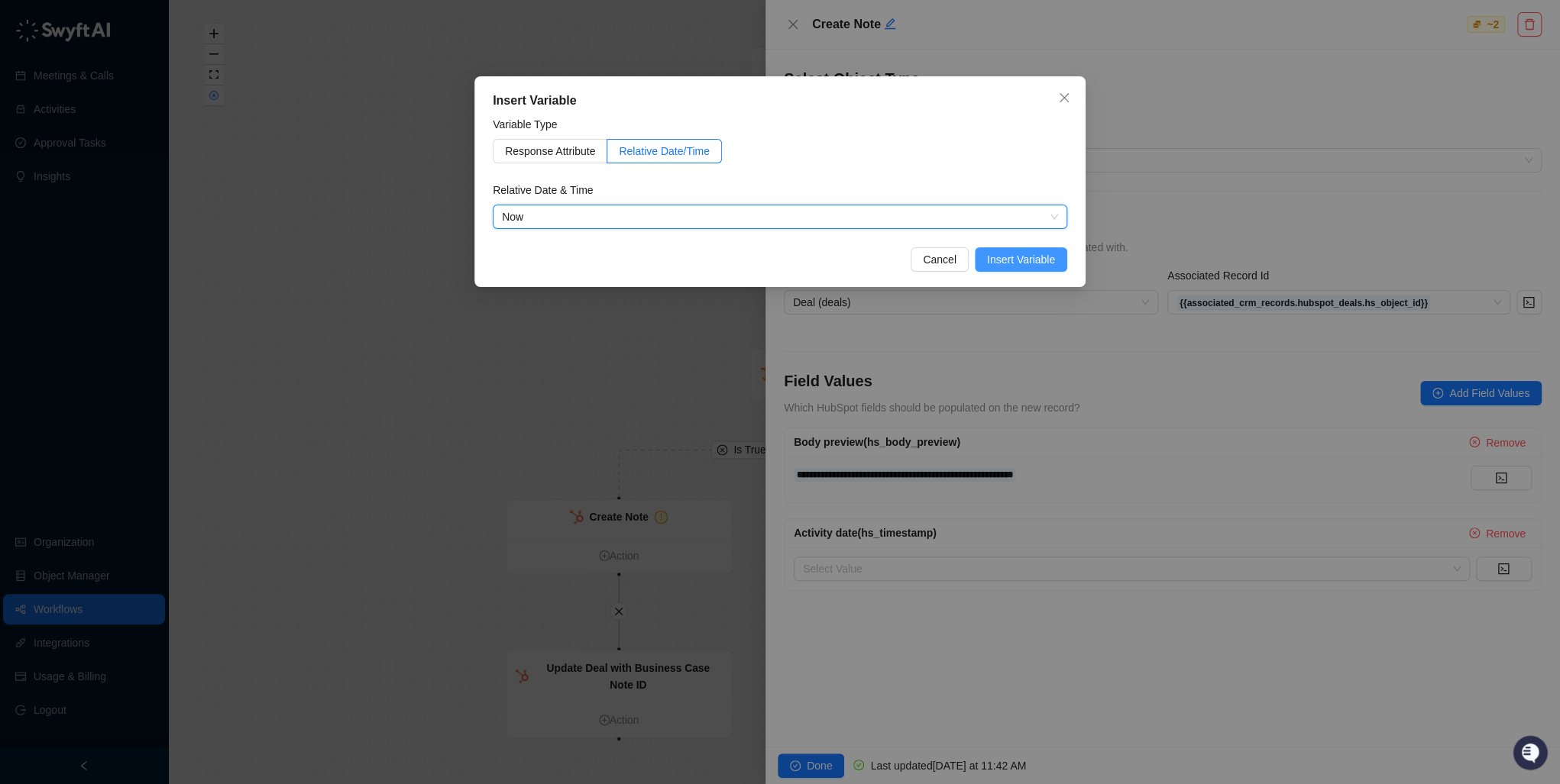
click at [1017, 260] on span "Insert Variable" at bounding box center [1021, 260] width 68 height 17
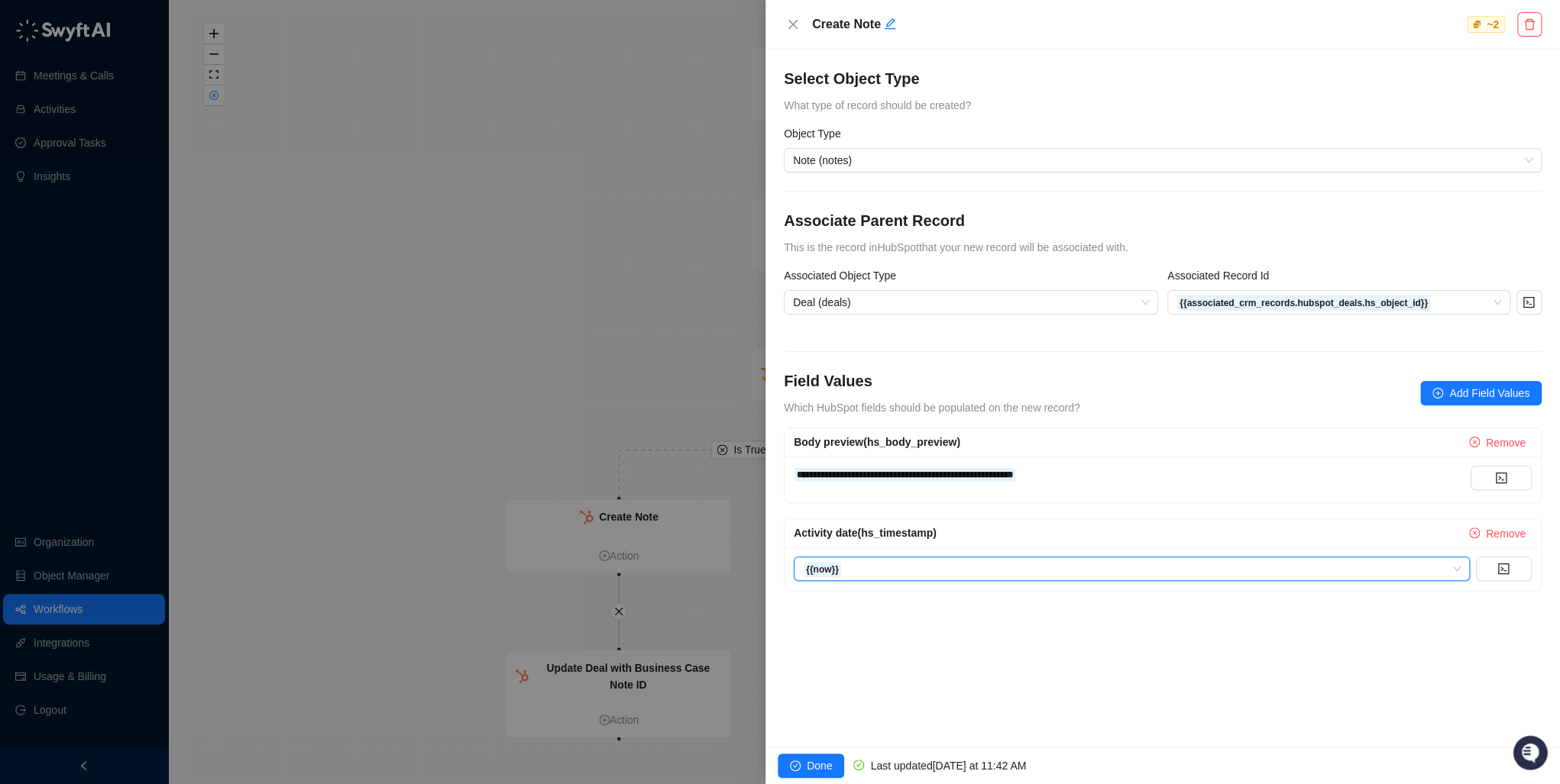
click at [896, 604] on div "**********" at bounding box center [1163, 398] width 794 height 697
click at [1482, 395] on span "Add Field Values" at bounding box center [1489, 394] width 80 height 17
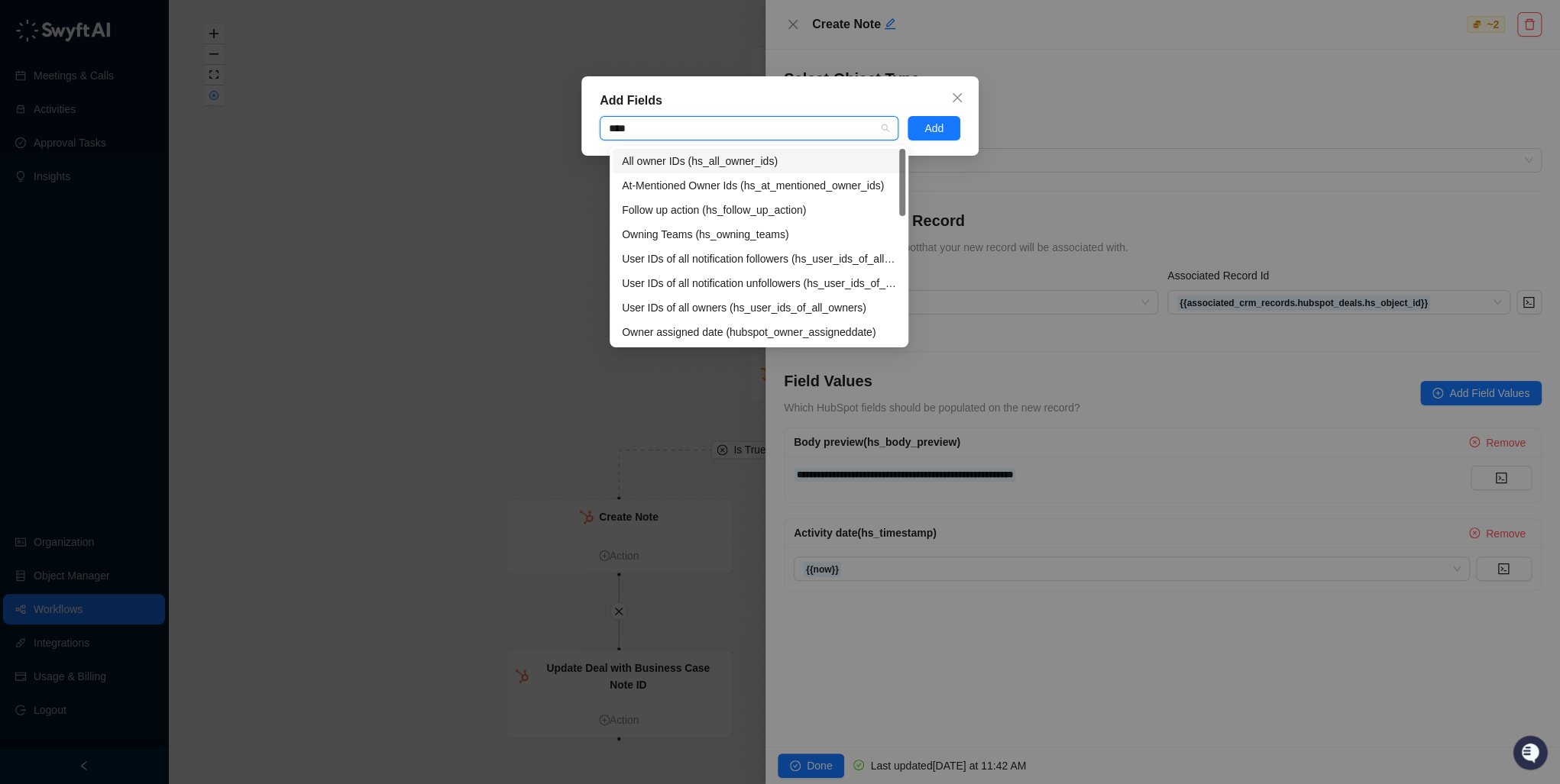
type input "*****"
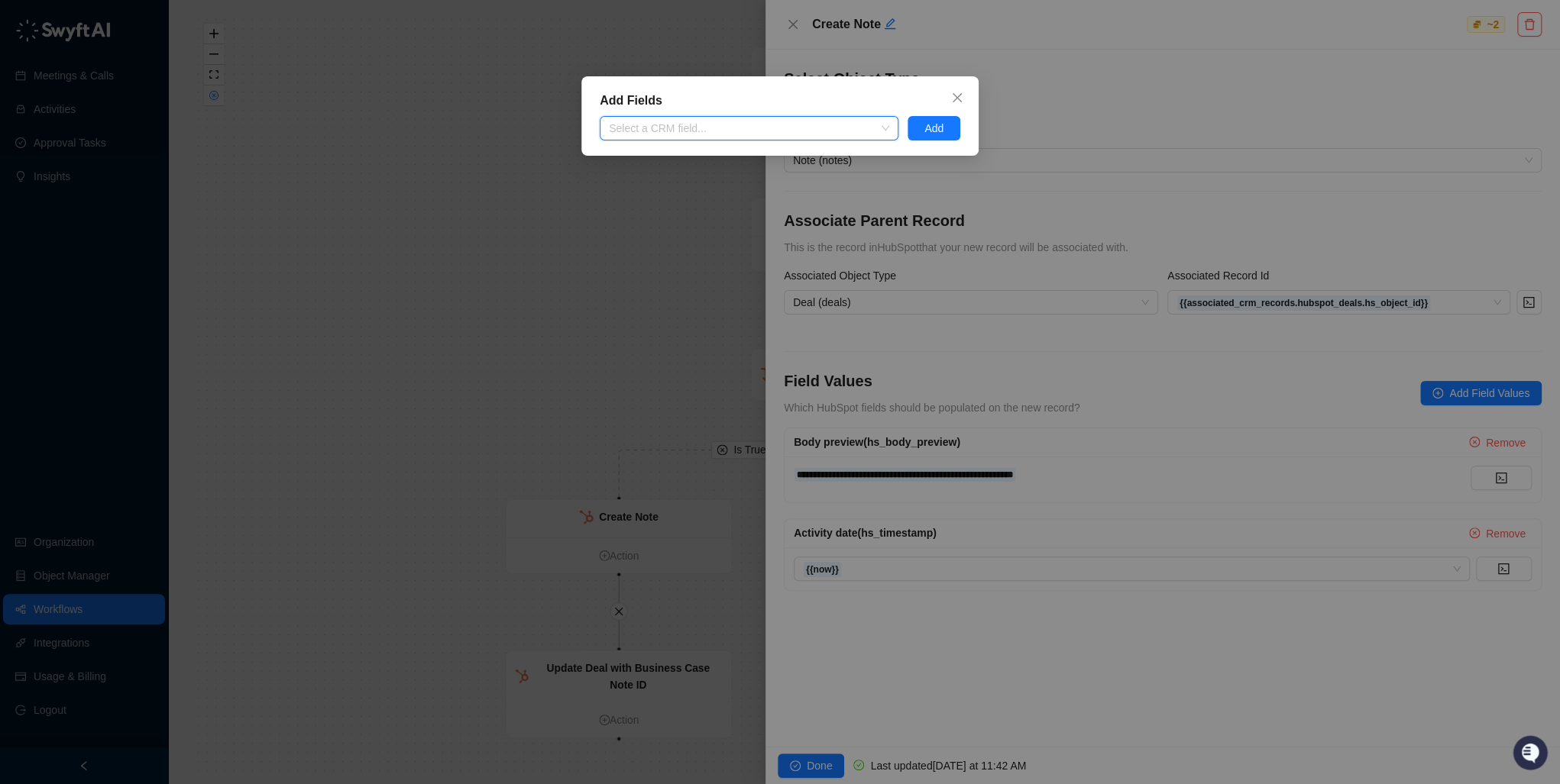
drag, startPoint x: 661, startPoint y: 129, endPoint x: 616, endPoint y: 124, distance: 45.3
click at [616, 124] on div at bounding box center [741, 128] width 277 height 12
click at [639, 126] on div at bounding box center [741, 128] width 277 height 12
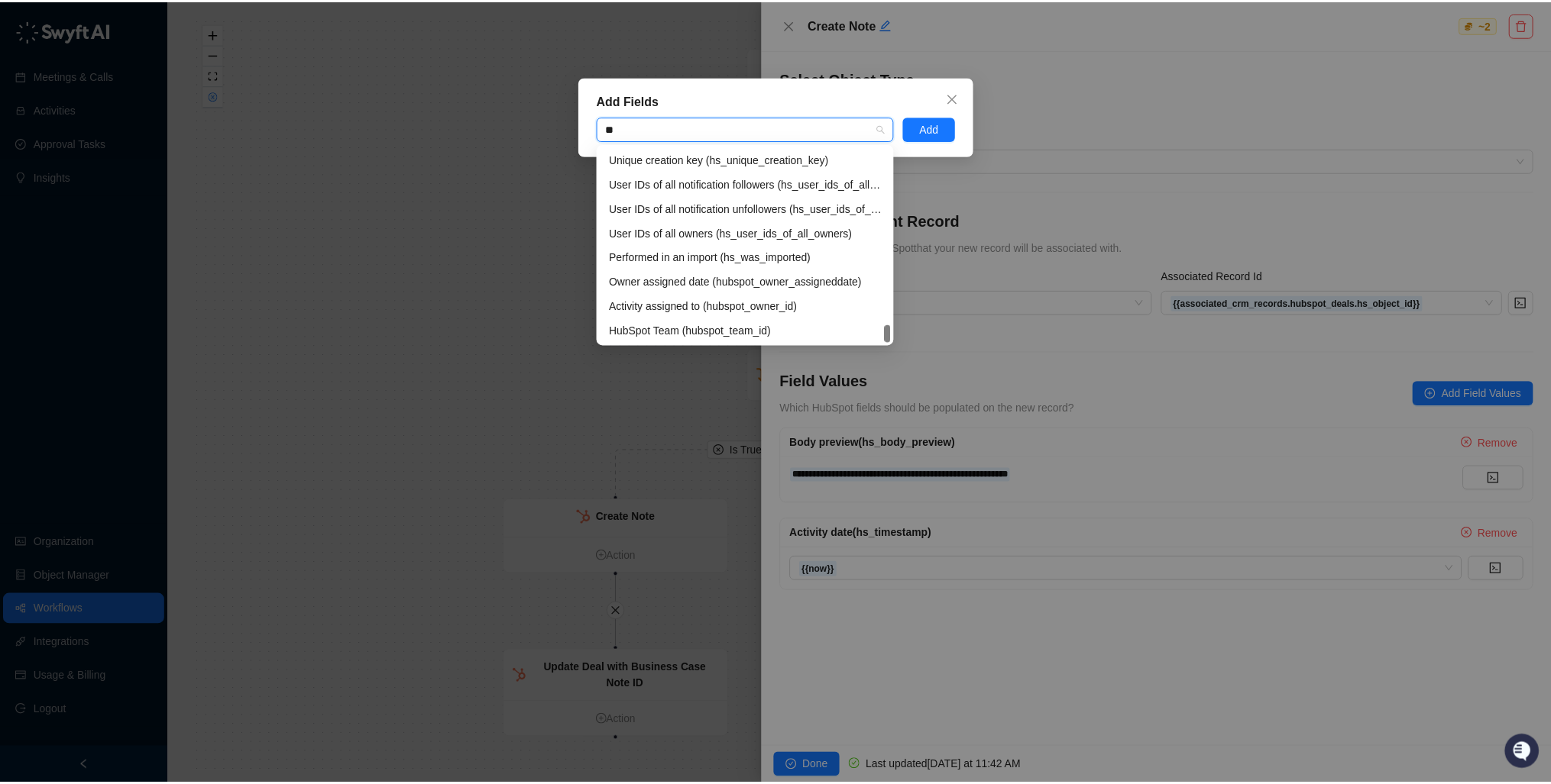
scroll to position [0, 0]
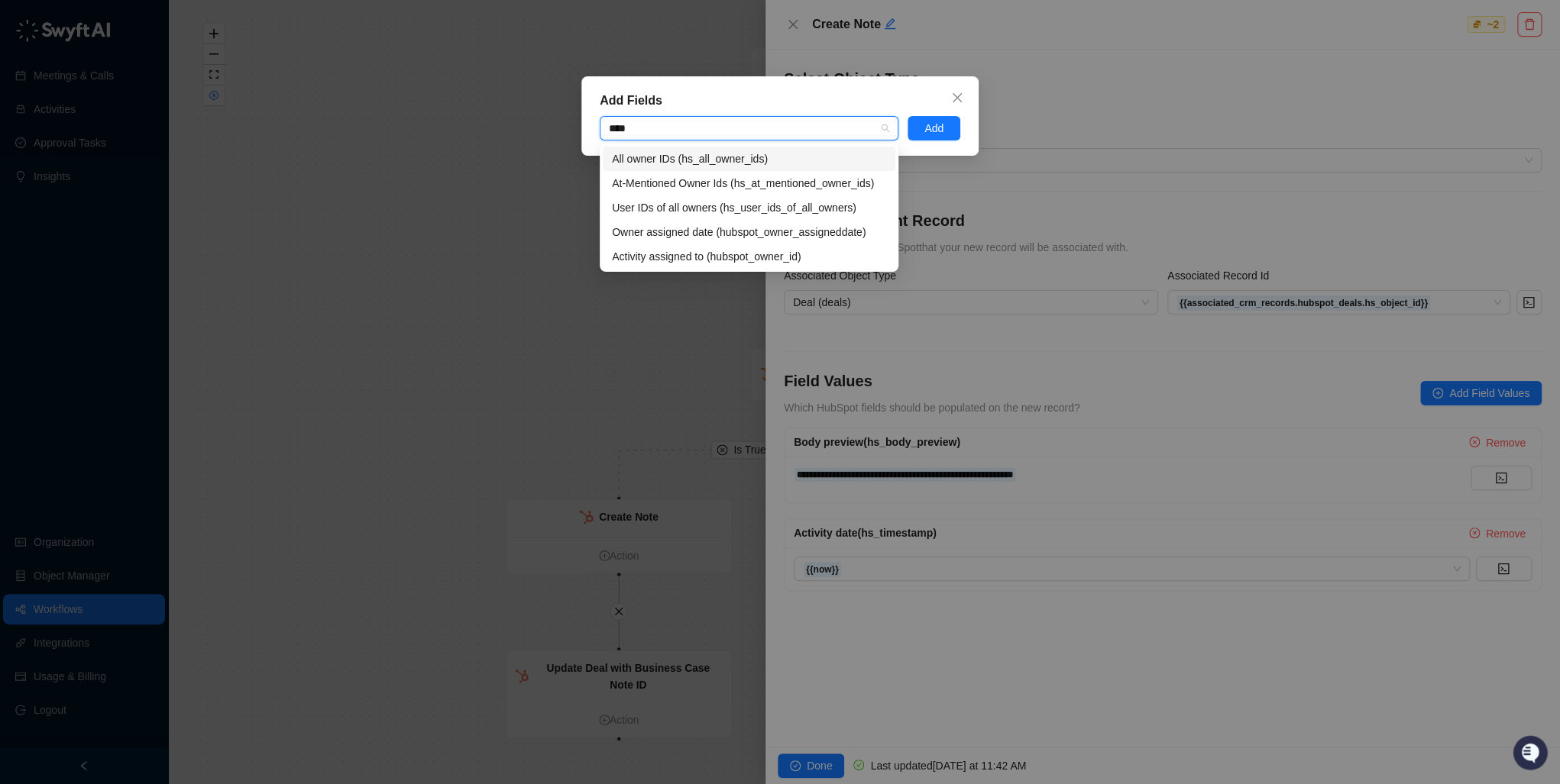
type input "*****"
click at [1008, 92] on div "Add Fields owner Add" at bounding box center [780, 392] width 1560 height 784
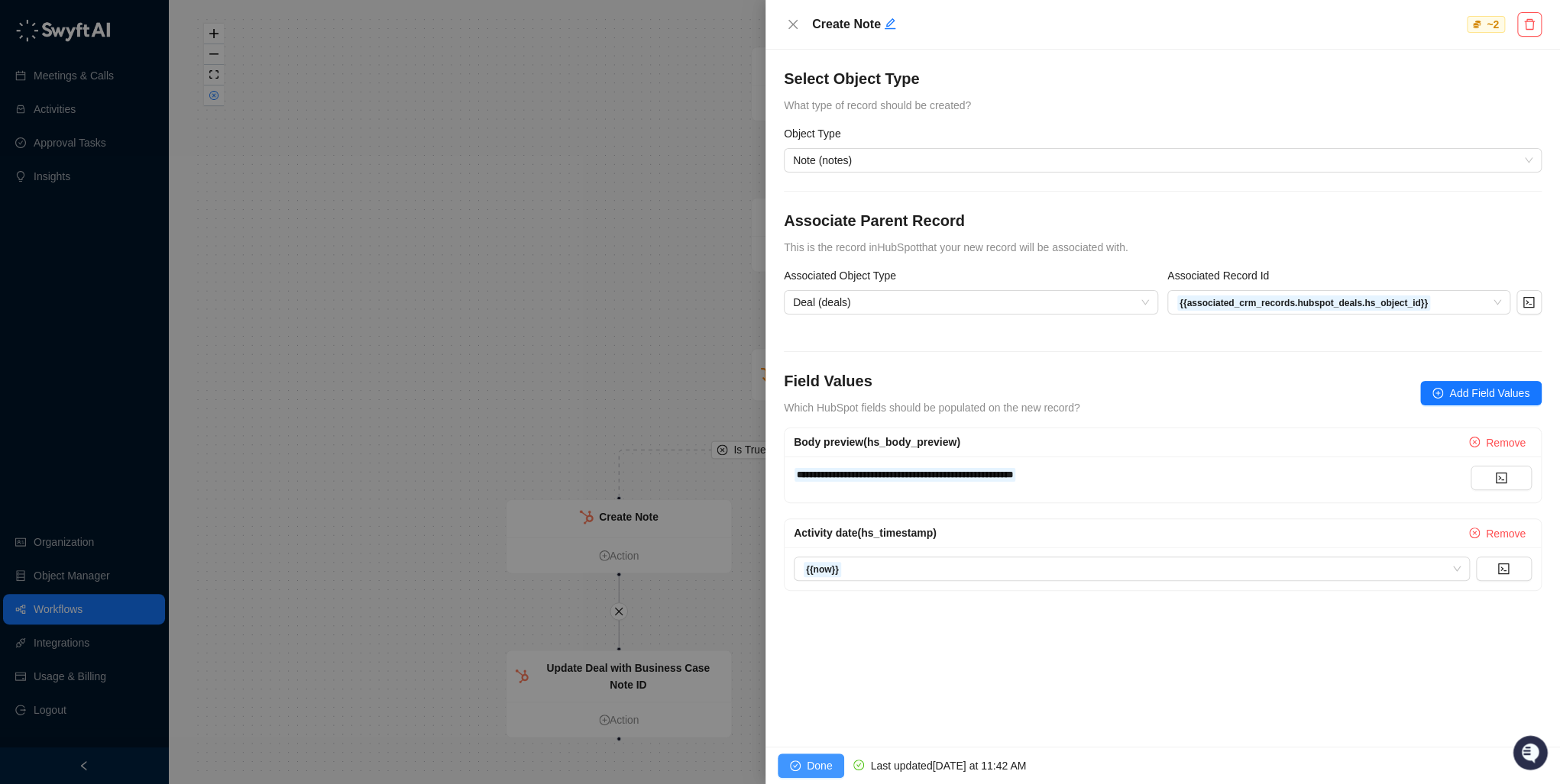
click at [817, 777] on button "Done" at bounding box center [811, 766] width 66 height 25
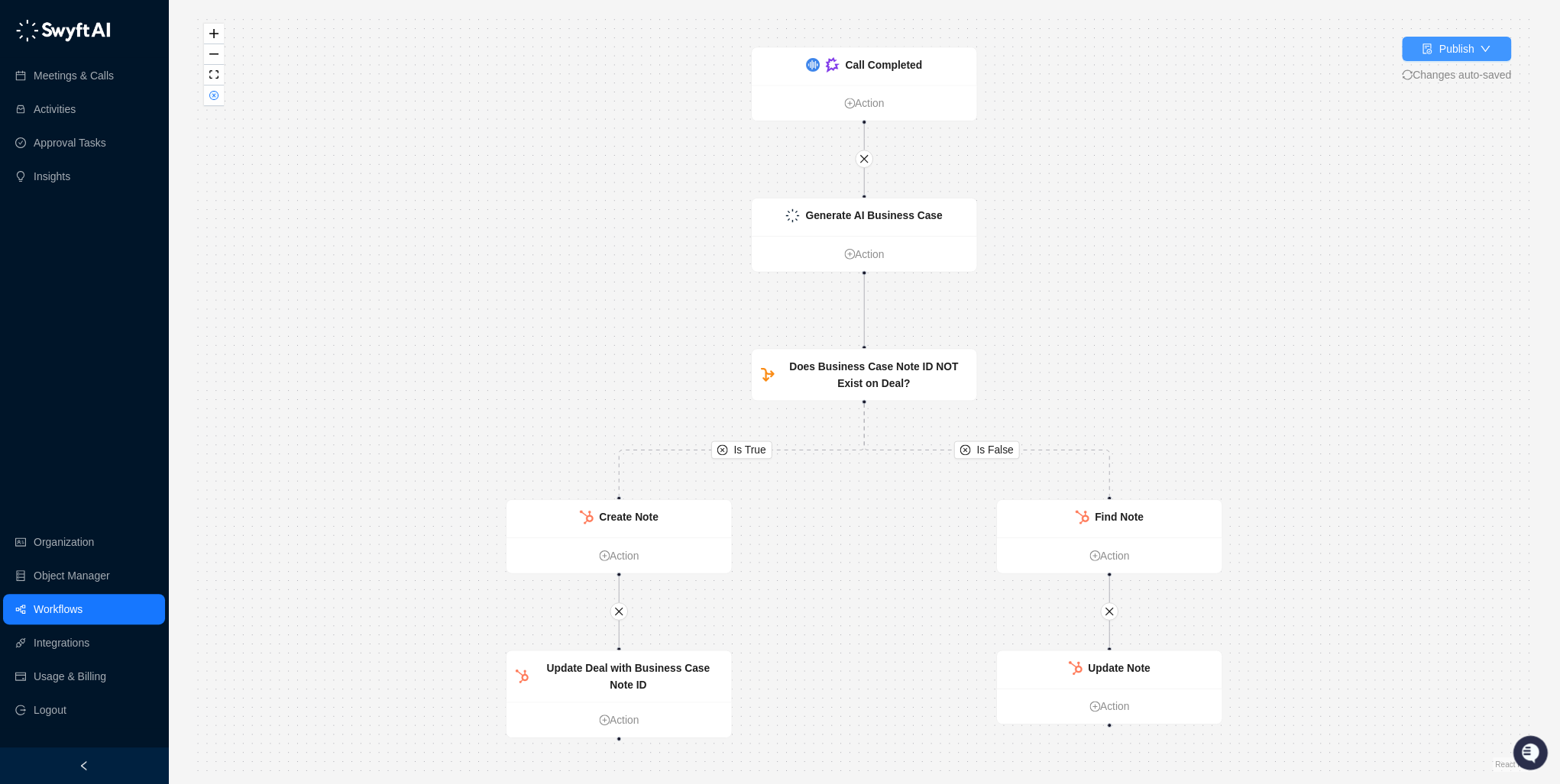
click at [1457, 51] on div "Publish" at bounding box center [1456, 49] width 35 height 17
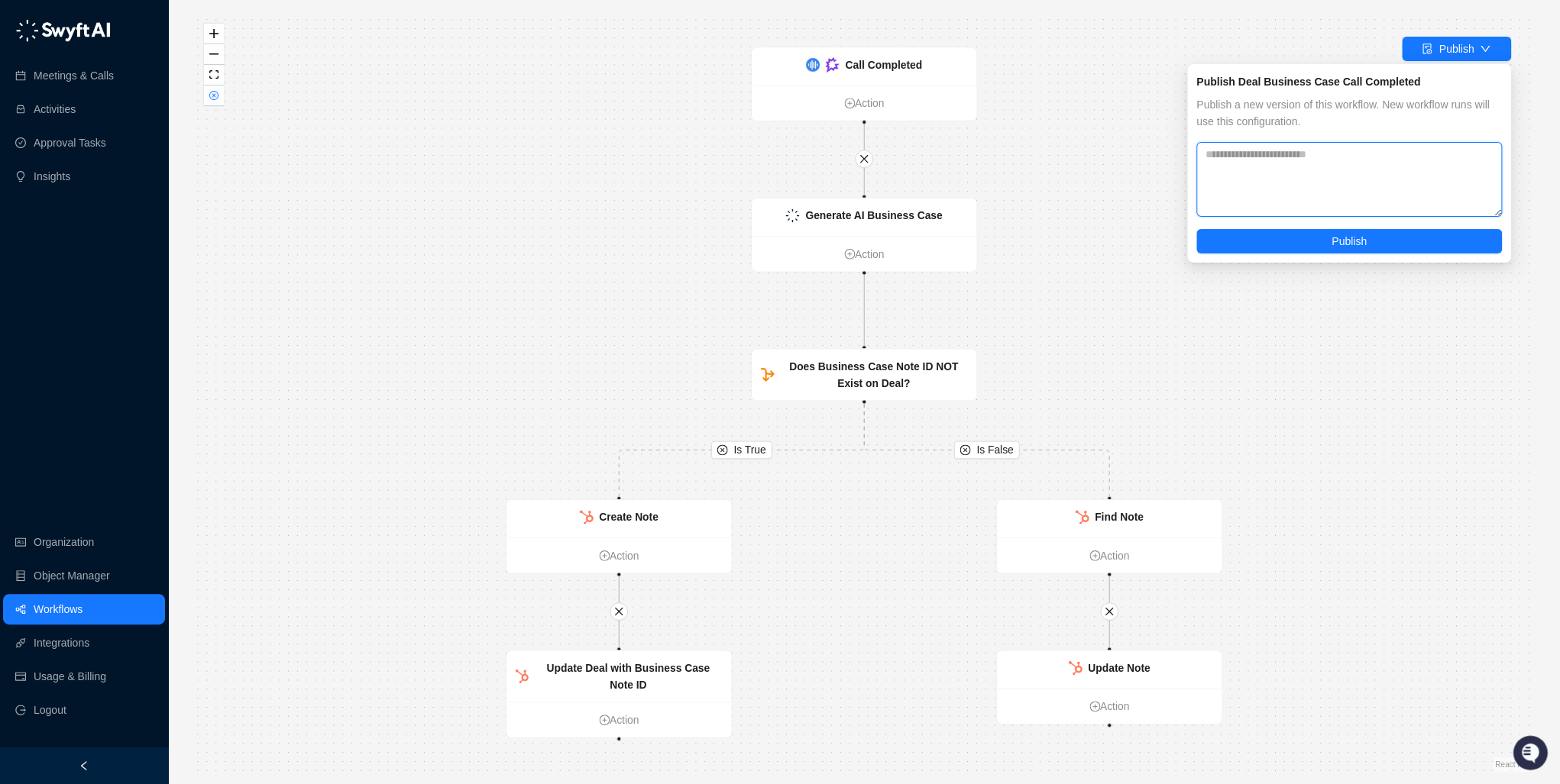
click at [1286, 186] on textarea at bounding box center [1349, 179] width 305 height 75
type textarea "**********"
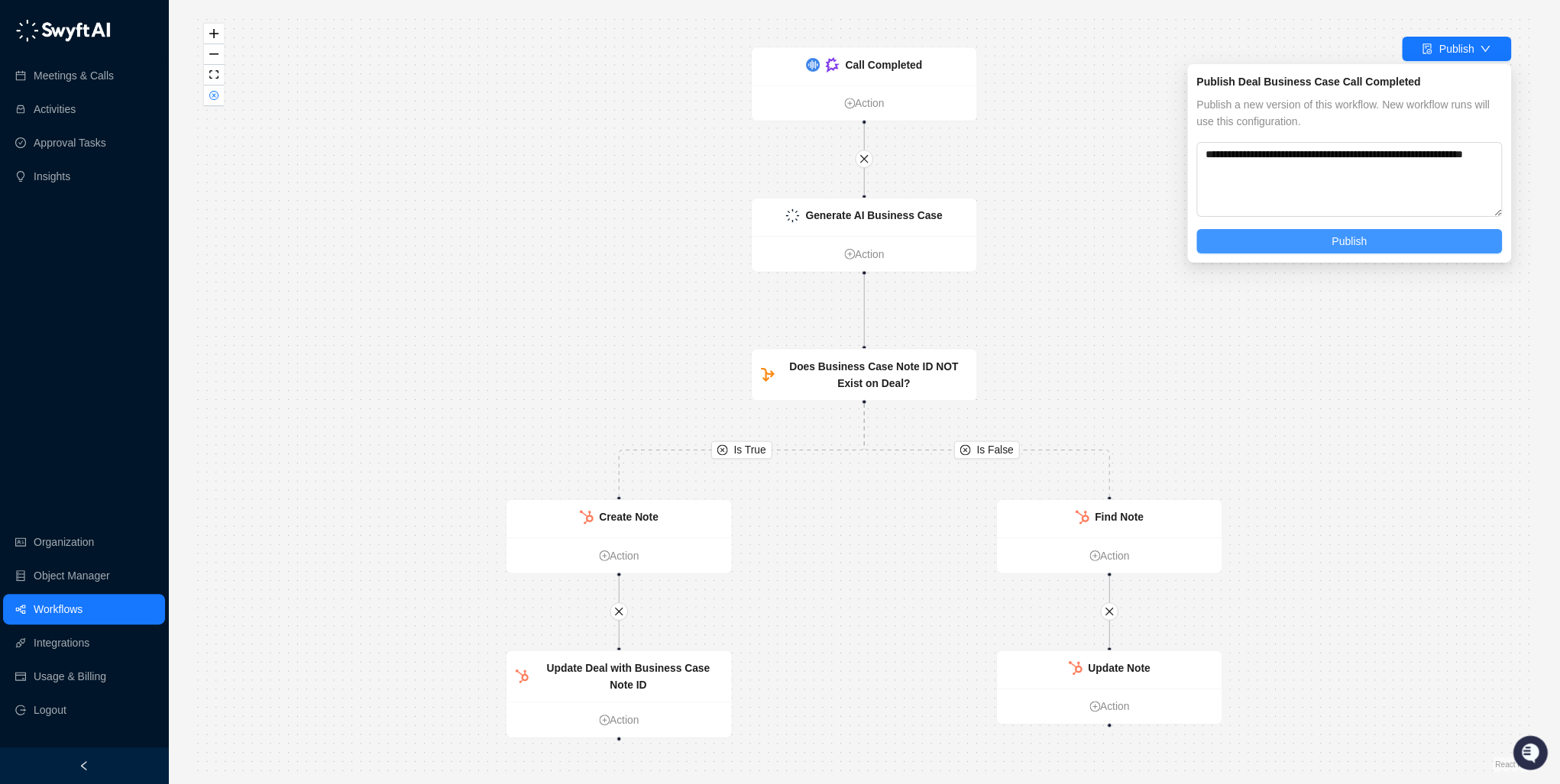
click at [1279, 245] on button "Publish" at bounding box center [1349, 241] width 305 height 25
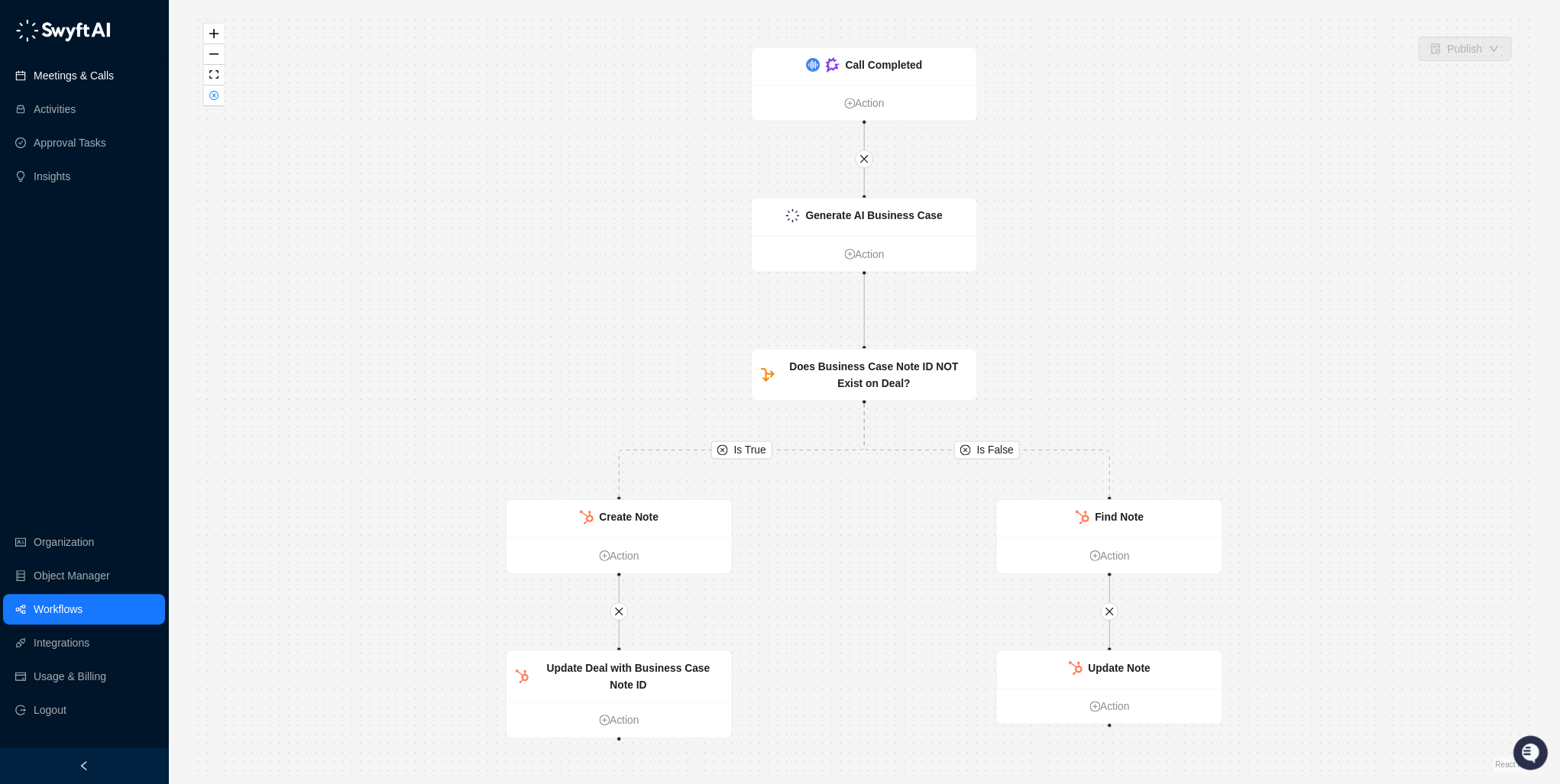
click at [45, 73] on link "Meetings & Calls" at bounding box center [74, 75] width 80 height 31
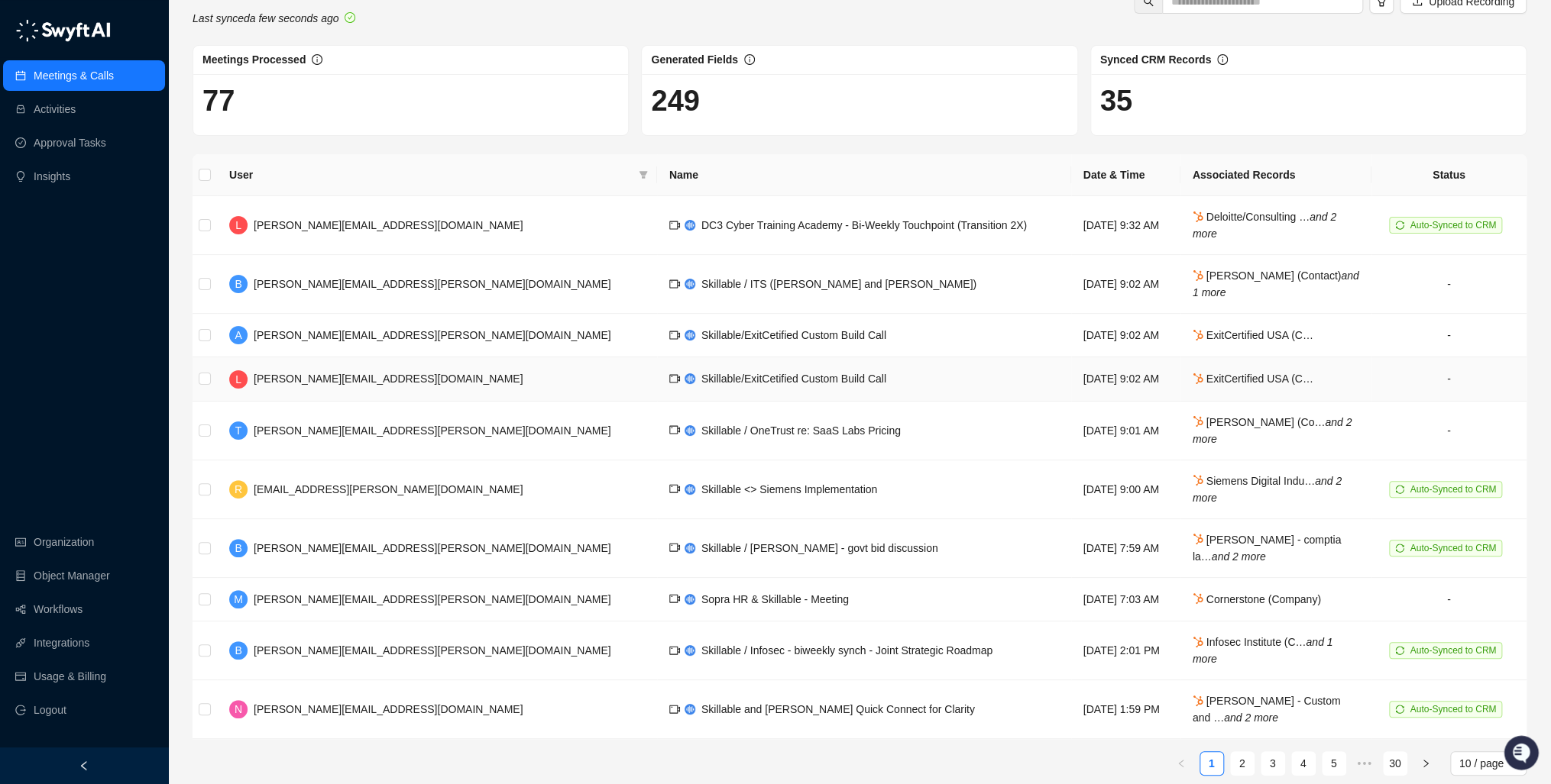
scroll to position [38, 0]
click at [1244, 751] on link "2" at bounding box center [1243, 762] width 23 height 23
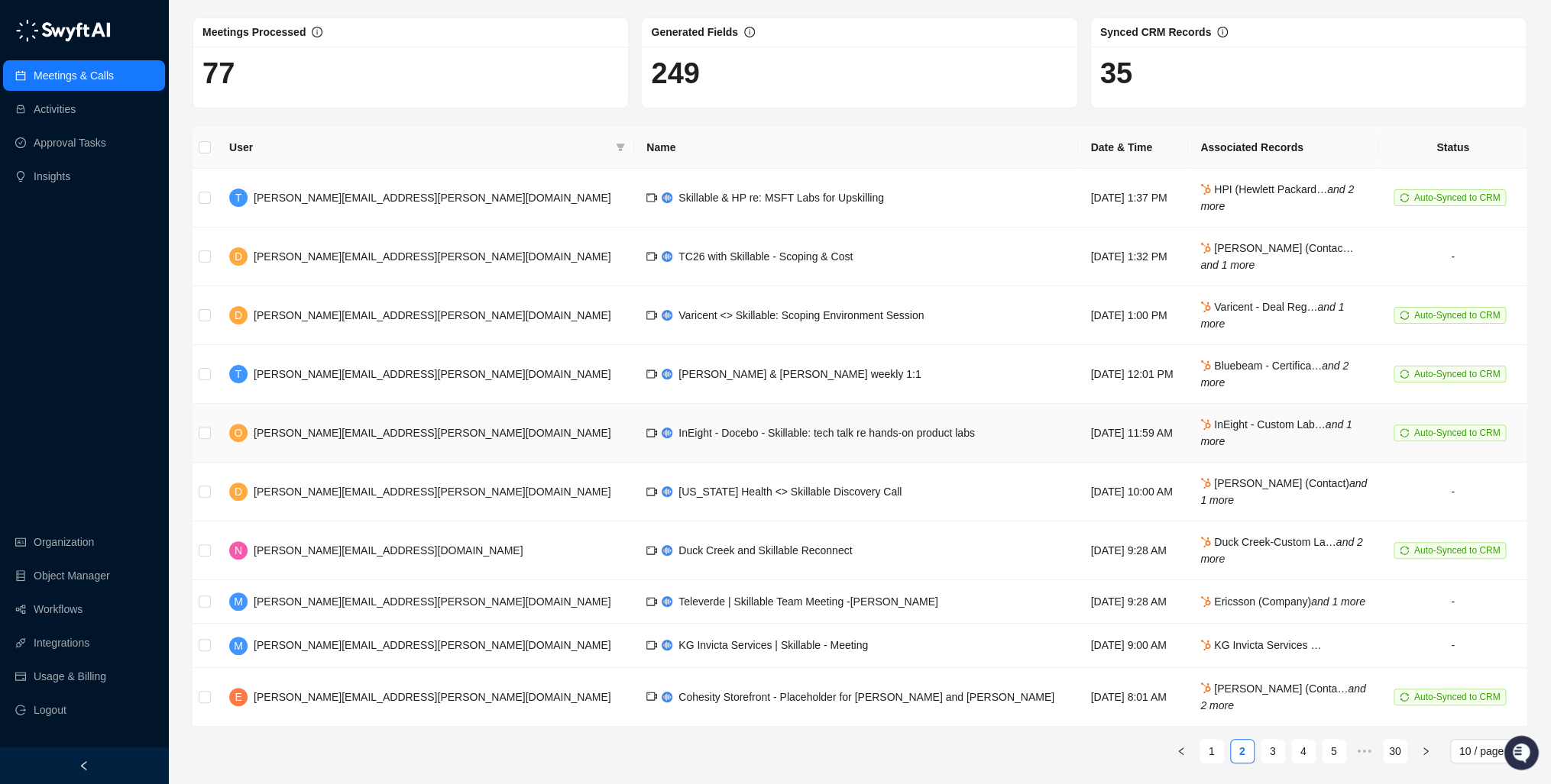
scroll to position [65, 0]
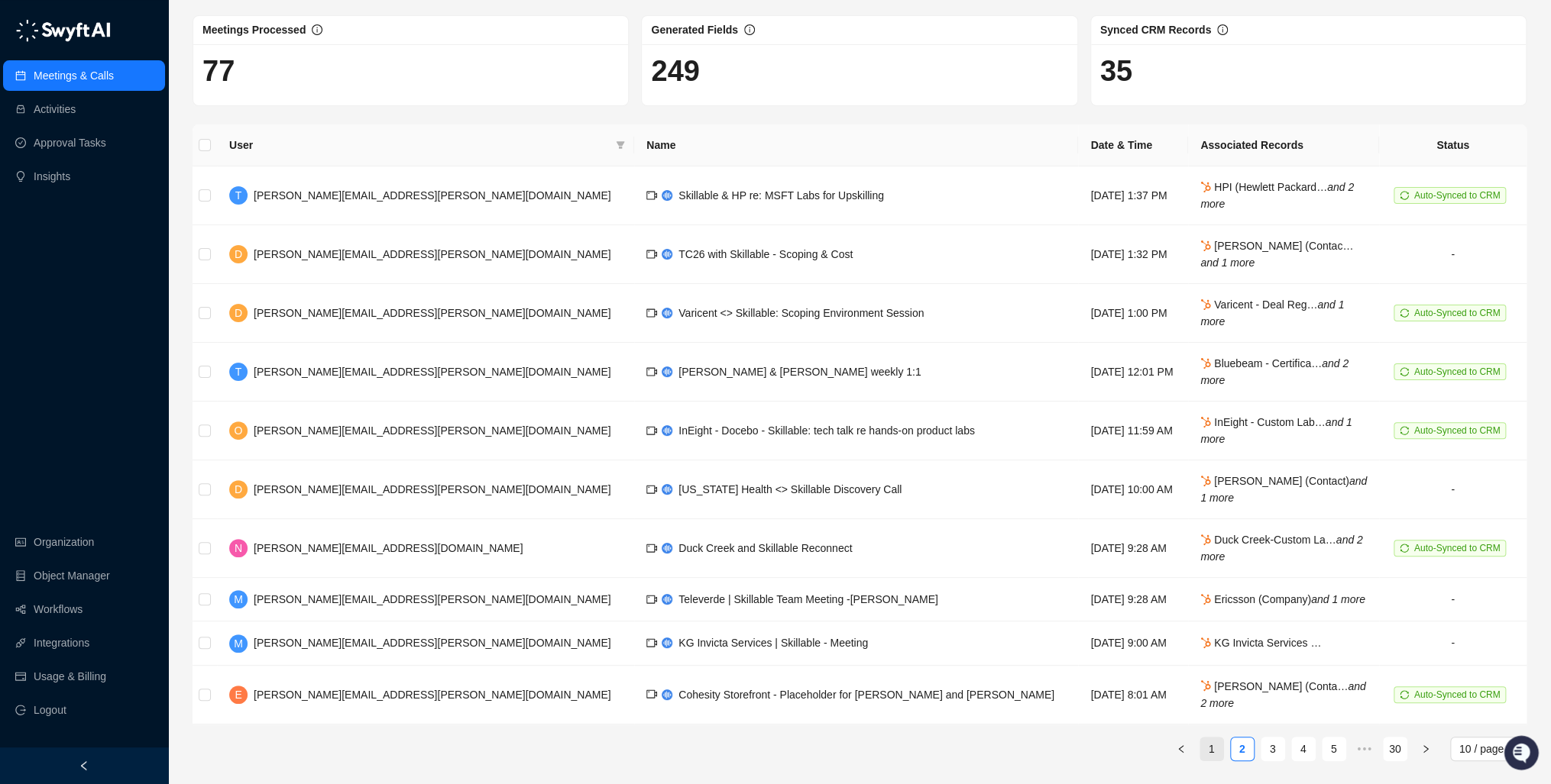
click at [1217, 748] on link "1" at bounding box center [1212, 749] width 23 height 23
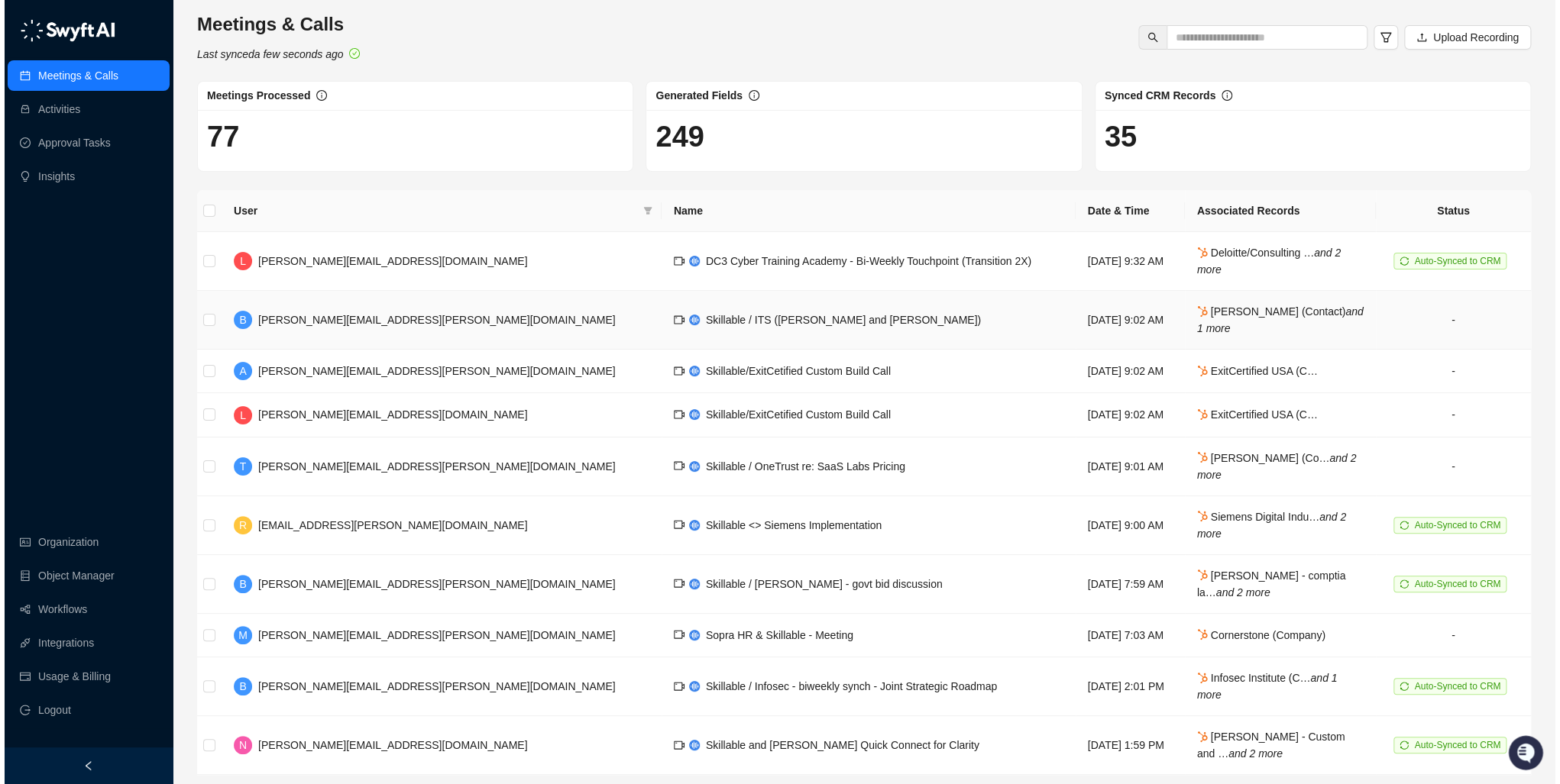
scroll to position [38, 0]
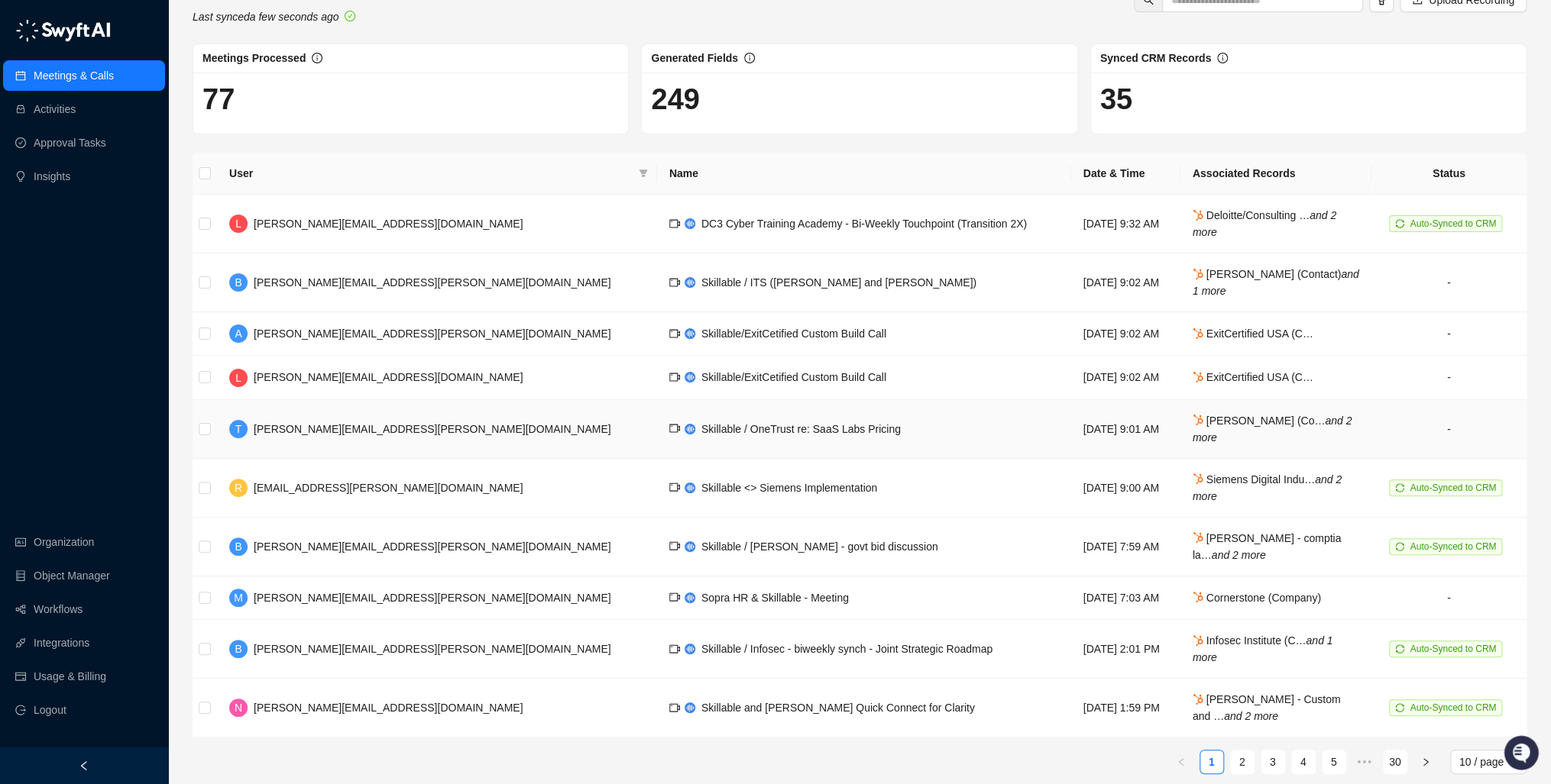
click at [1216, 421] on span "[PERSON_NAME] (Co… and 2 more" at bounding box center [1273, 430] width 160 height 29
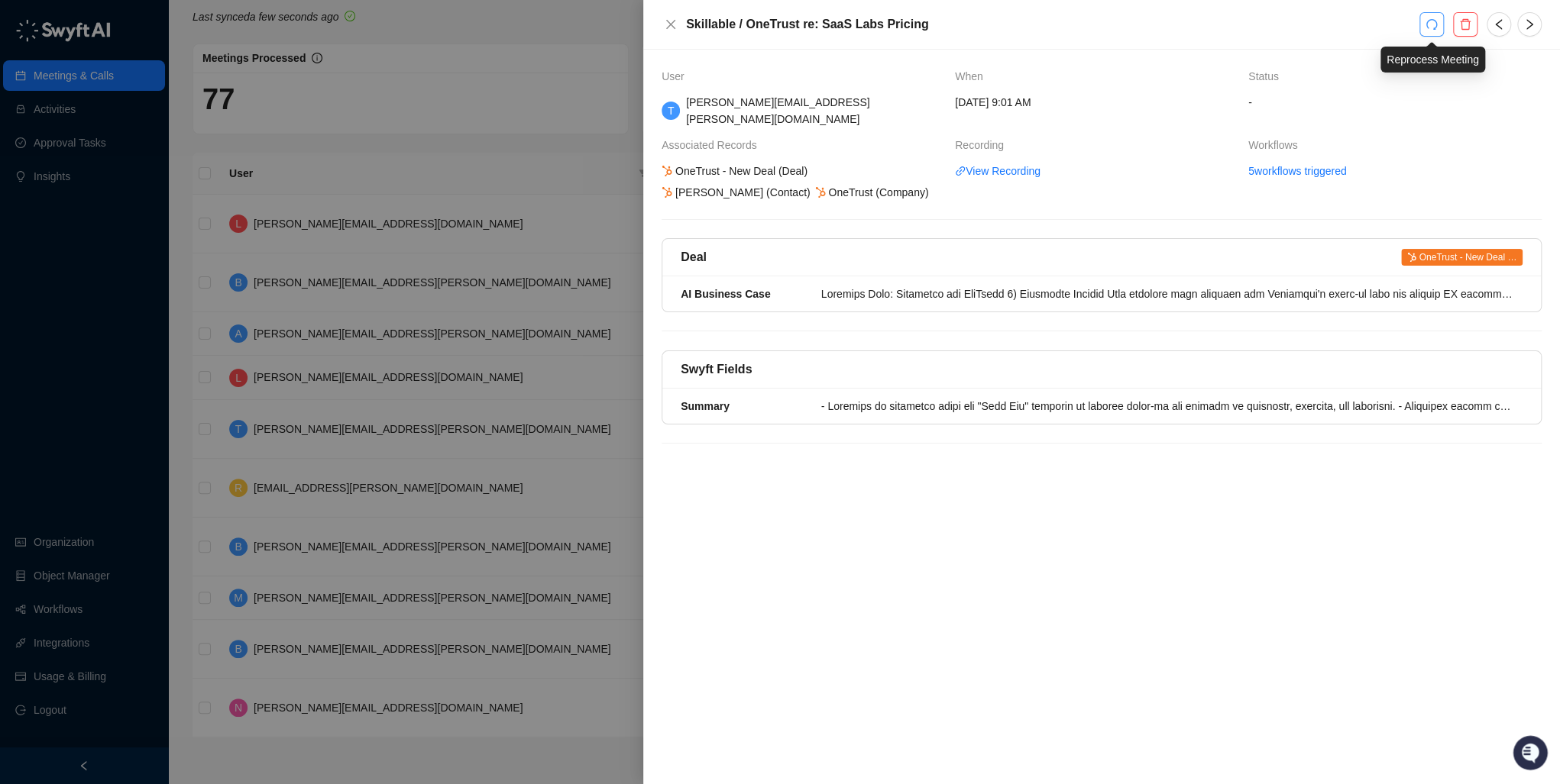
click at [1422, 23] on button "button" at bounding box center [1432, 25] width 25 height 25
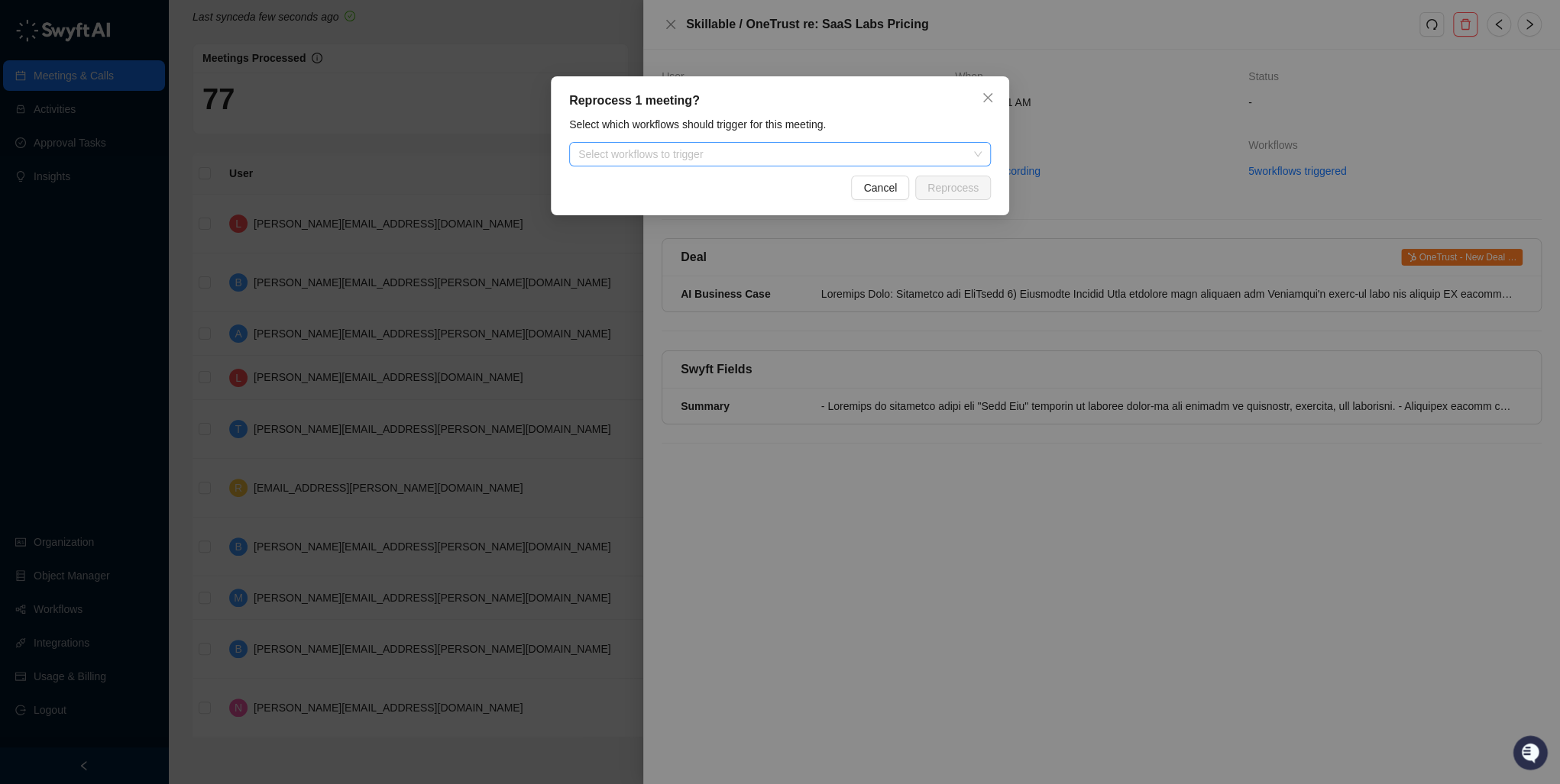
click at [880, 164] on div "Select workflows to trigger" at bounding box center [780, 154] width 421 height 25
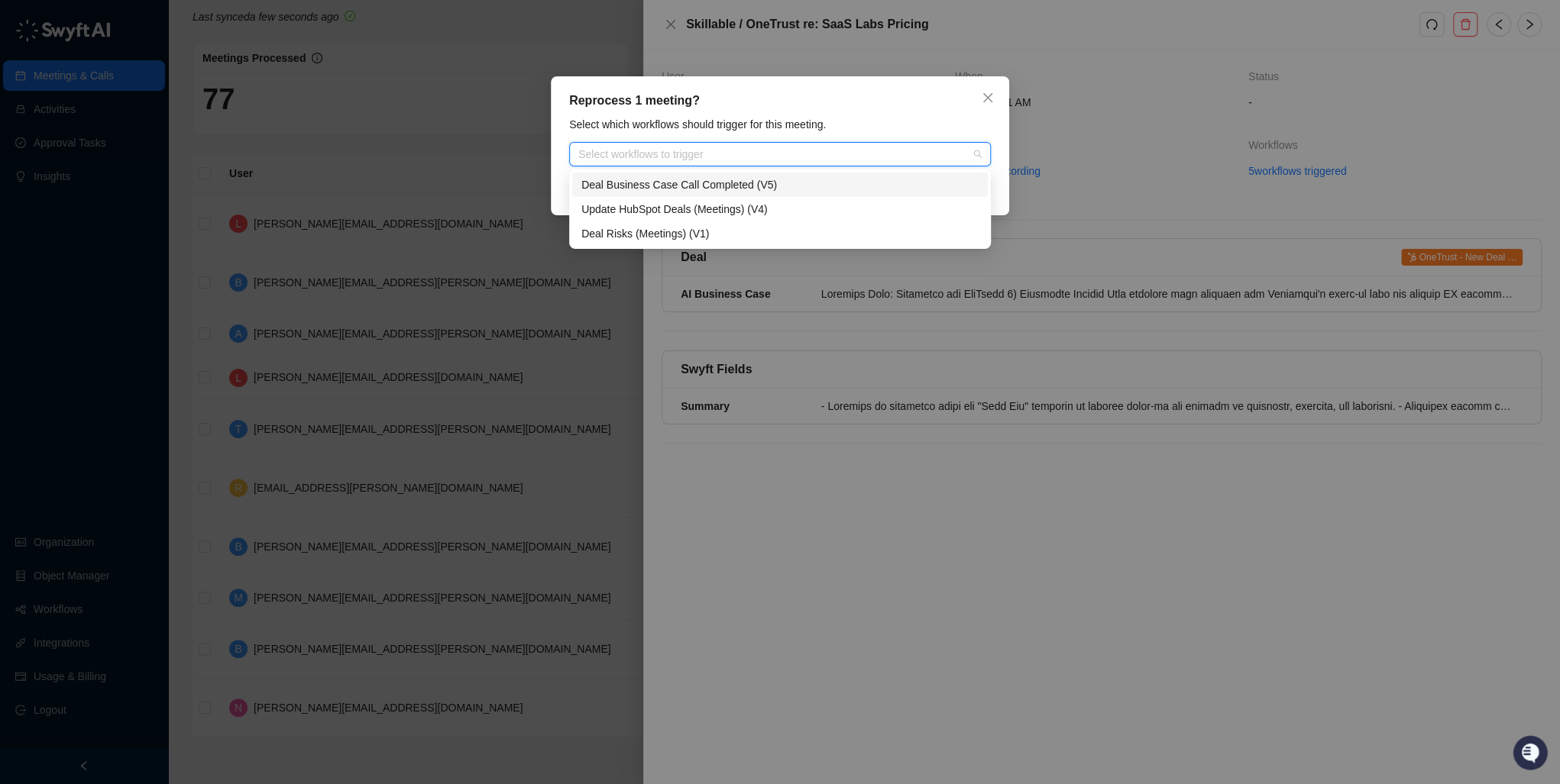
click at [691, 184] on div "Deal Business Case Call Completed (V5)" at bounding box center [780, 185] width 397 height 17
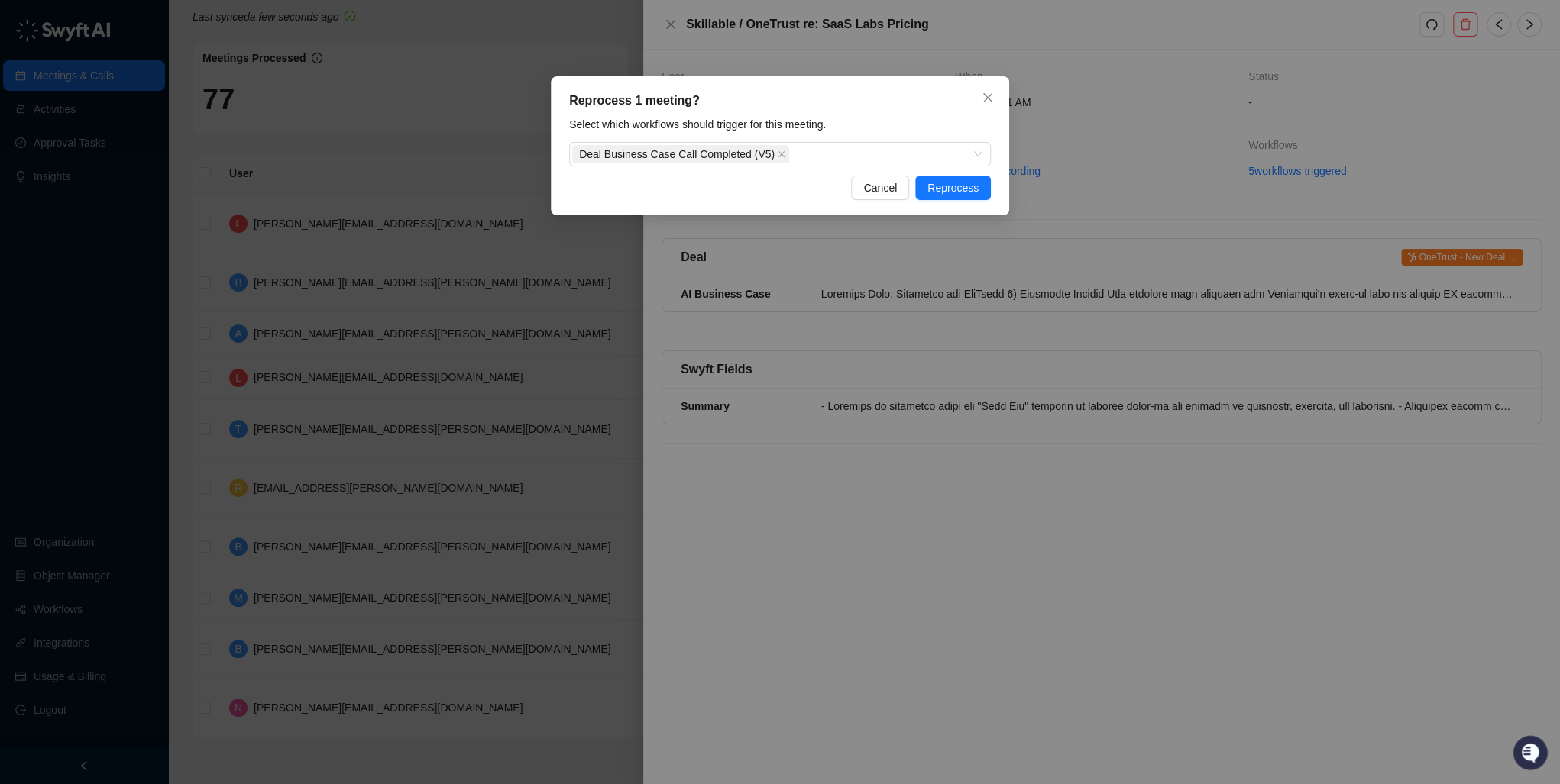
click at [880, 117] on div "Select which workflows should trigger for this meeting." at bounding box center [780, 125] width 431 height 17
click at [961, 187] on span "Reprocess" at bounding box center [953, 188] width 52 height 17
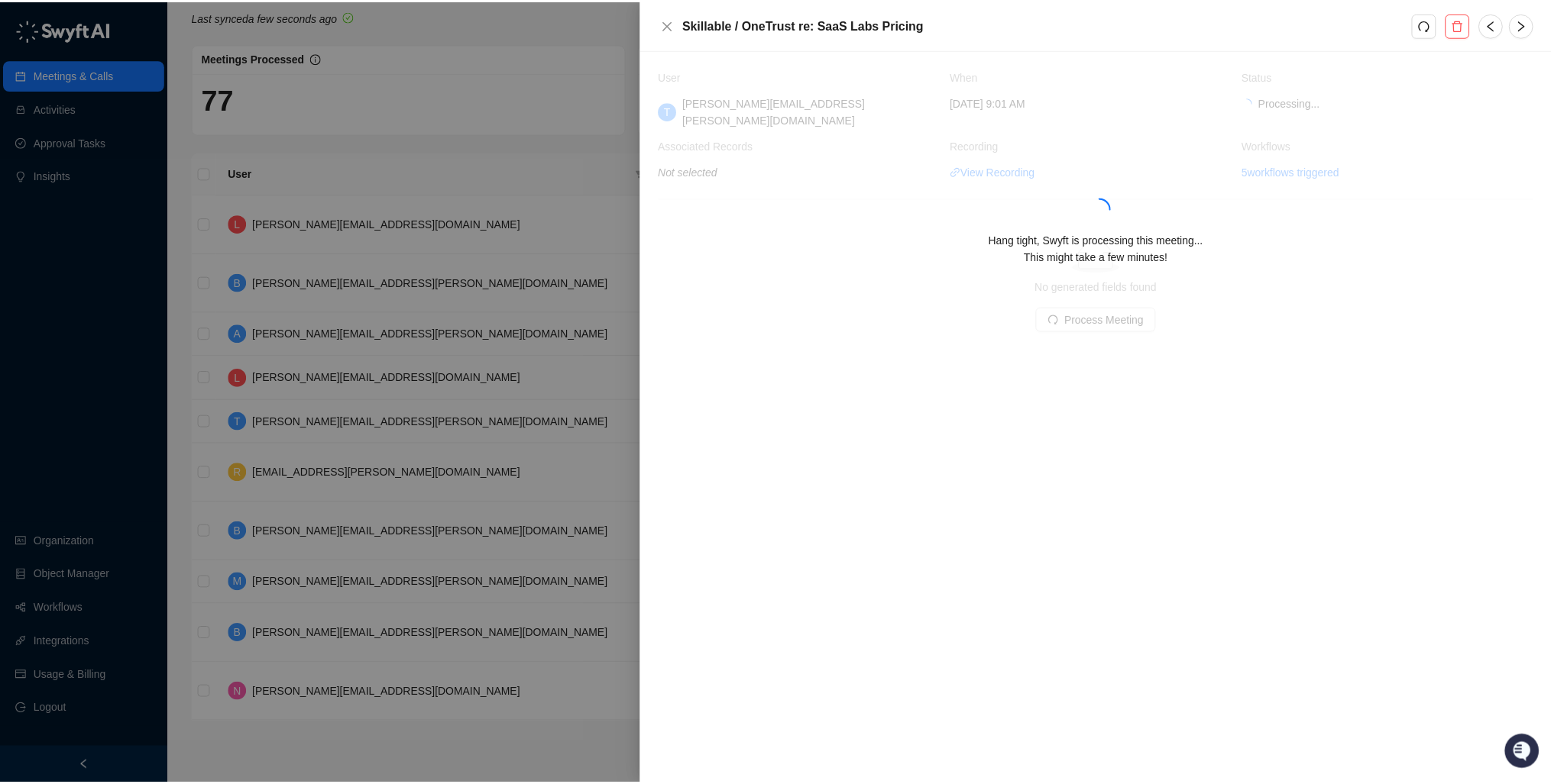
scroll to position [23, 0]
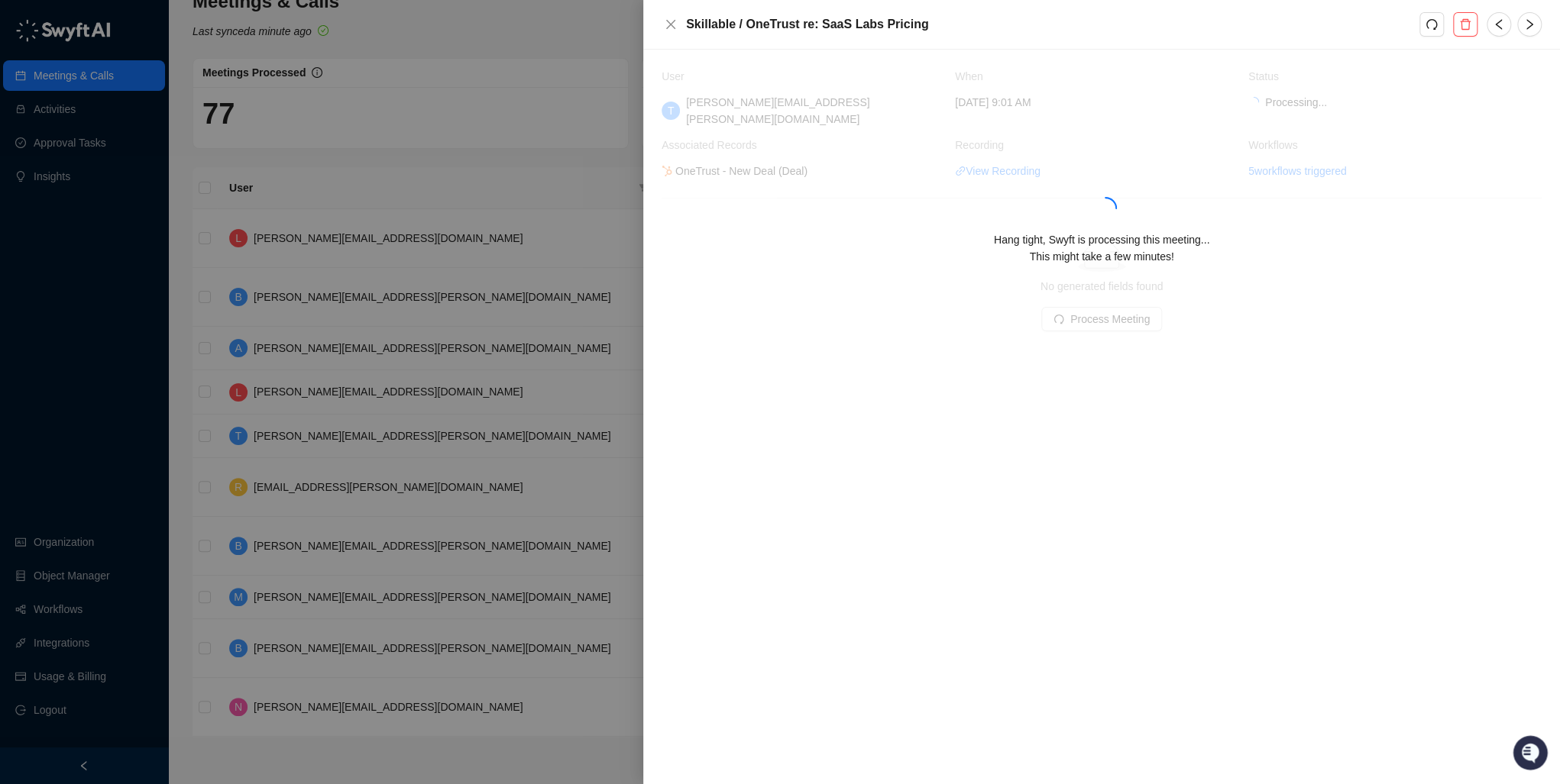
click at [918, 321] on div "Hang tight, Swyft is processing this meeting... This might take a few minutes!" at bounding box center [1102, 211] width 880 height 288
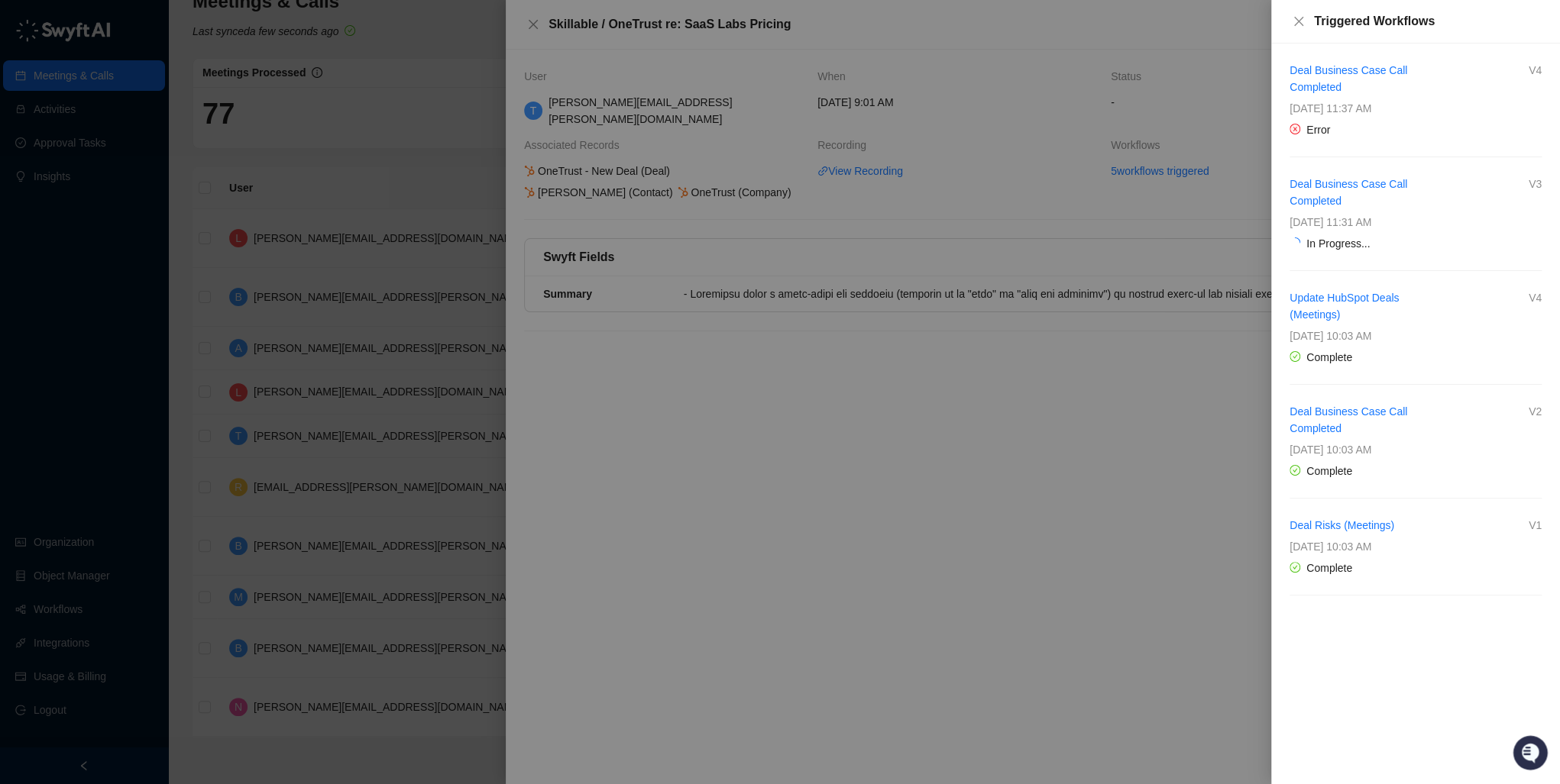
click at [38, 559] on div at bounding box center [780, 392] width 1560 height 784
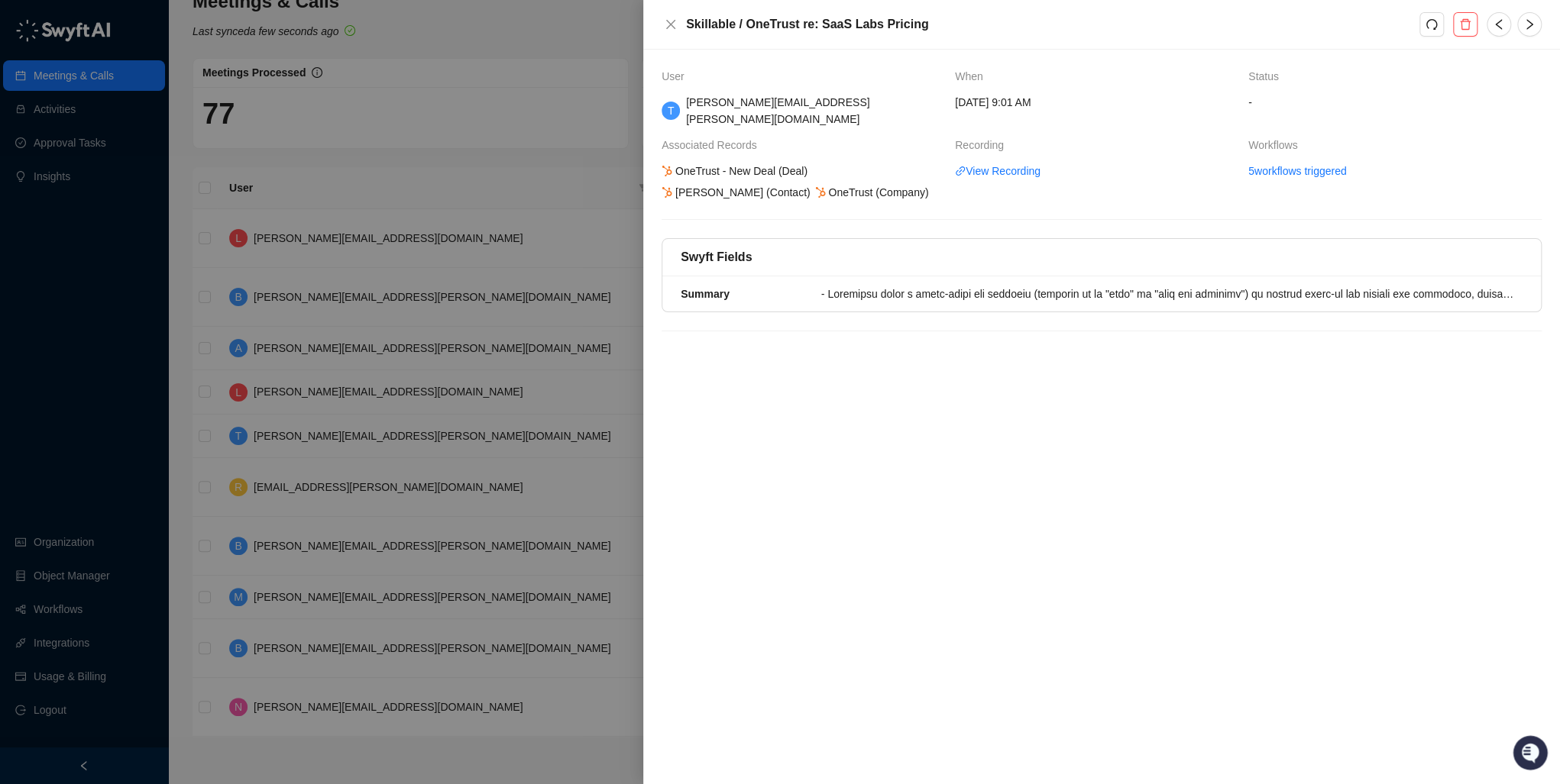
click at [53, 613] on div at bounding box center [780, 392] width 1560 height 784
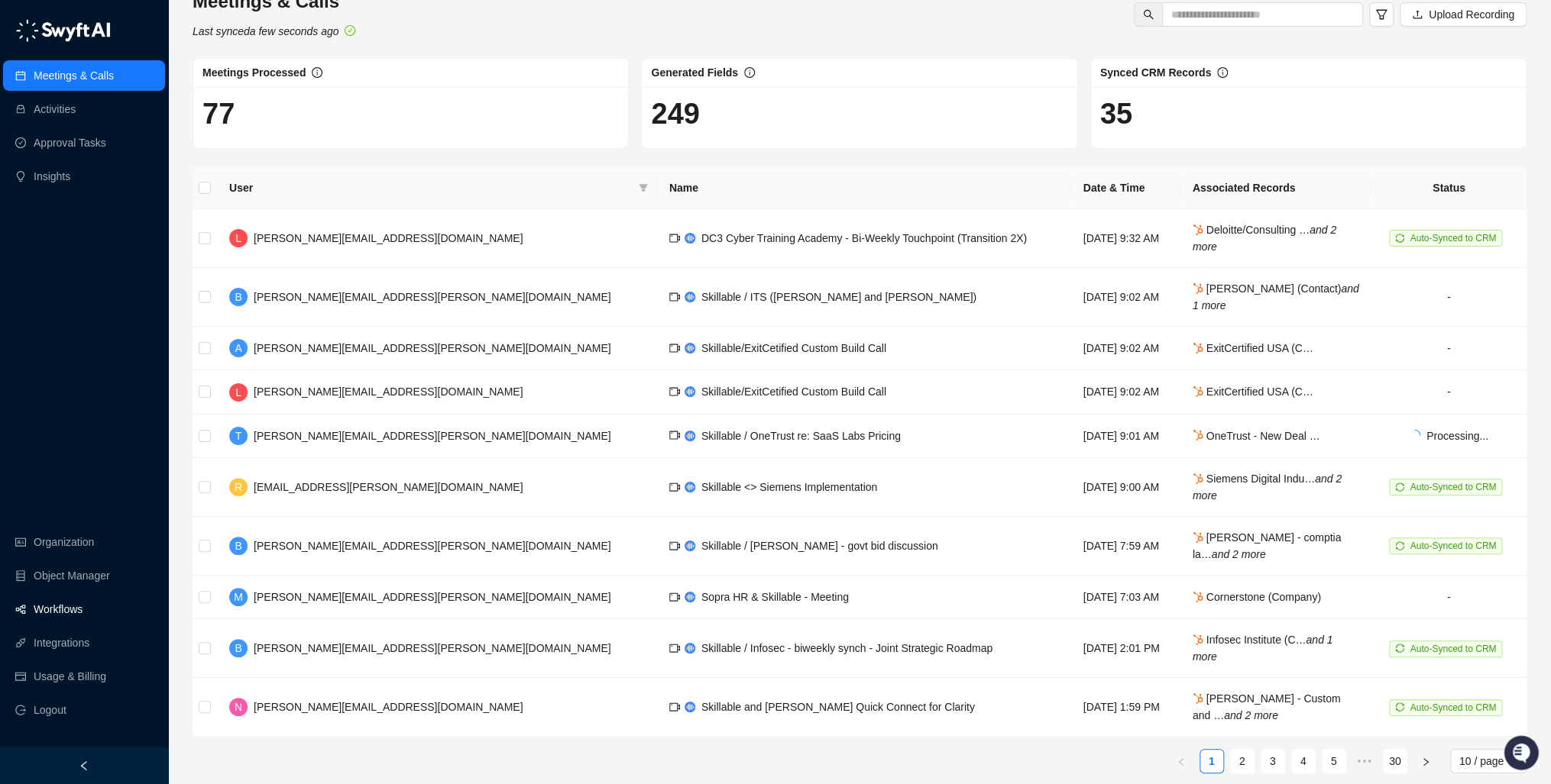
click at [55, 610] on link "Workflows" at bounding box center [58, 610] width 49 height 31
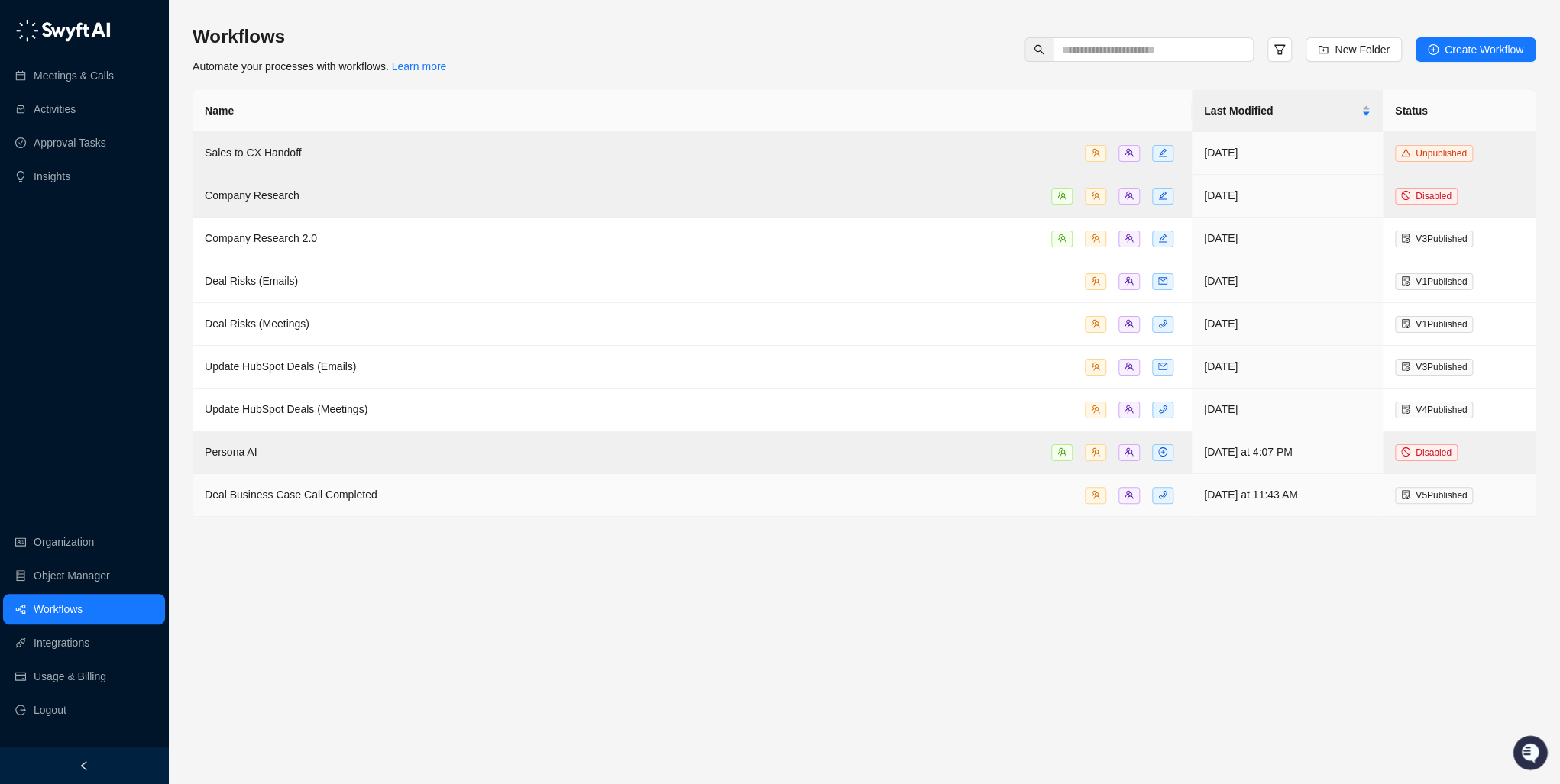
click at [249, 492] on span "Deal Business Case Call Completed" at bounding box center [291, 495] width 173 height 12
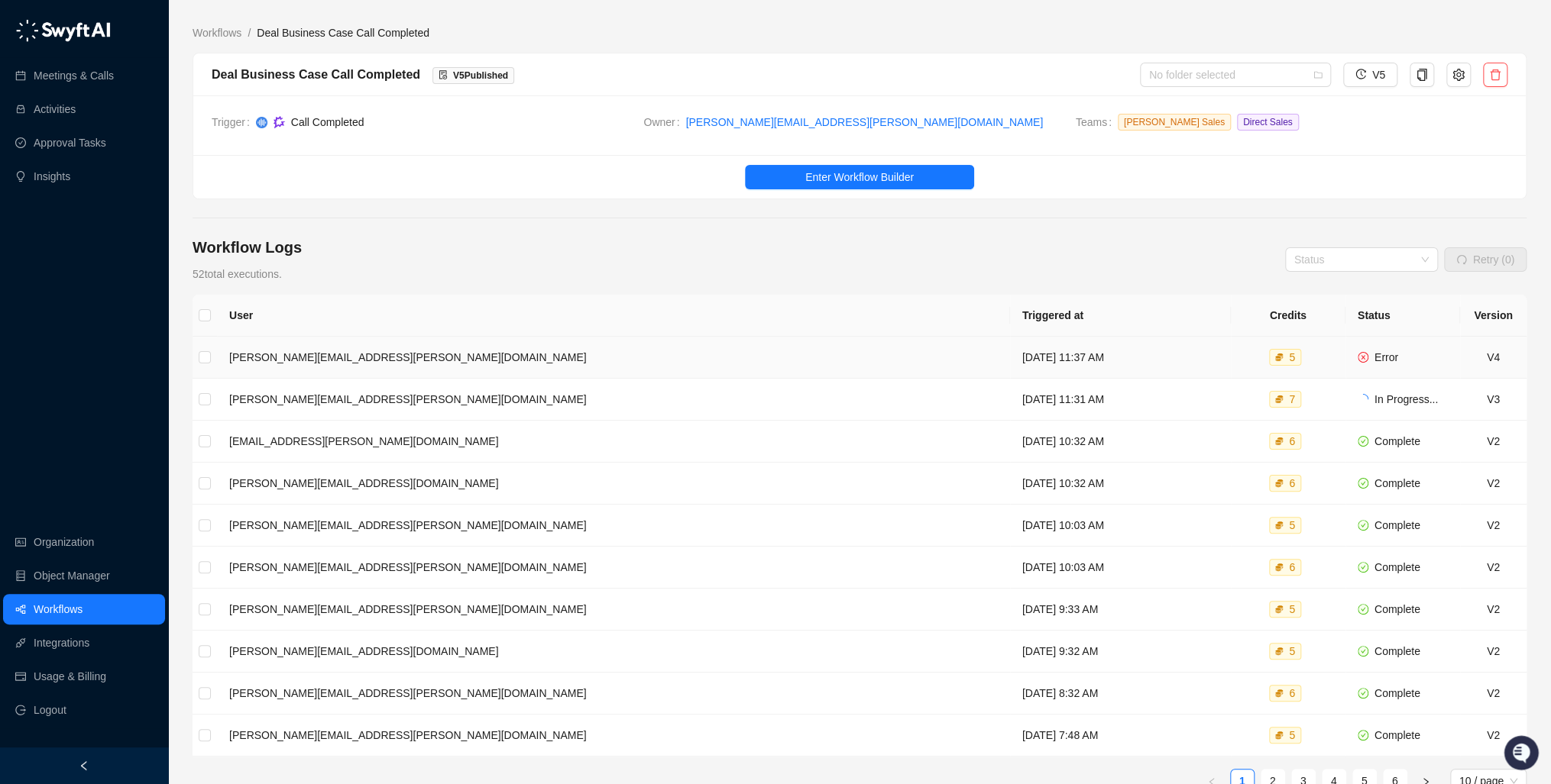
click at [263, 360] on td "[PERSON_NAME][EMAIL_ADDRESS][PERSON_NAME][DOMAIN_NAME]" at bounding box center [613, 357] width 793 height 42
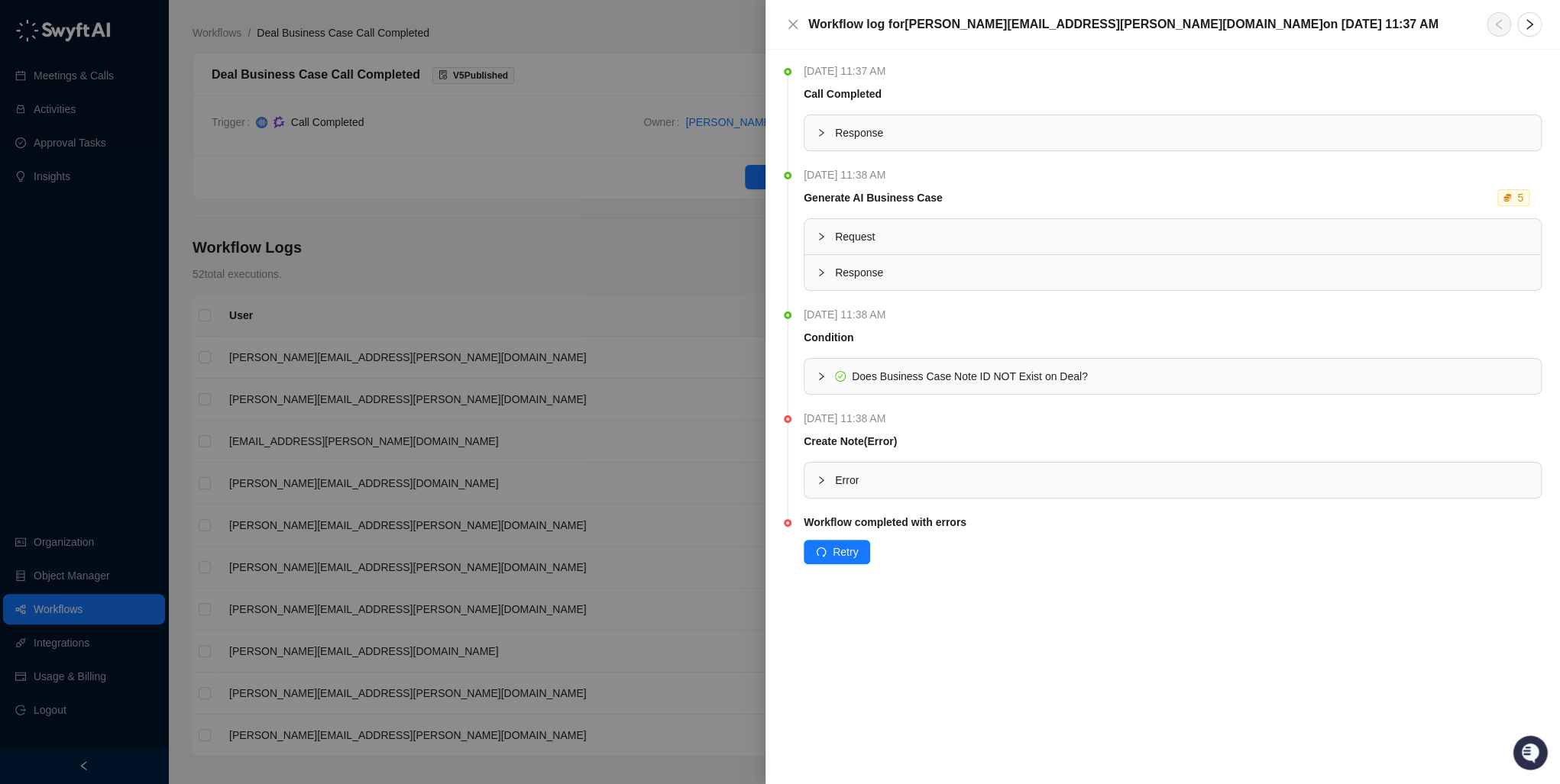
click at [822, 472] on div at bounding box center [826, 480] width 18 height 17
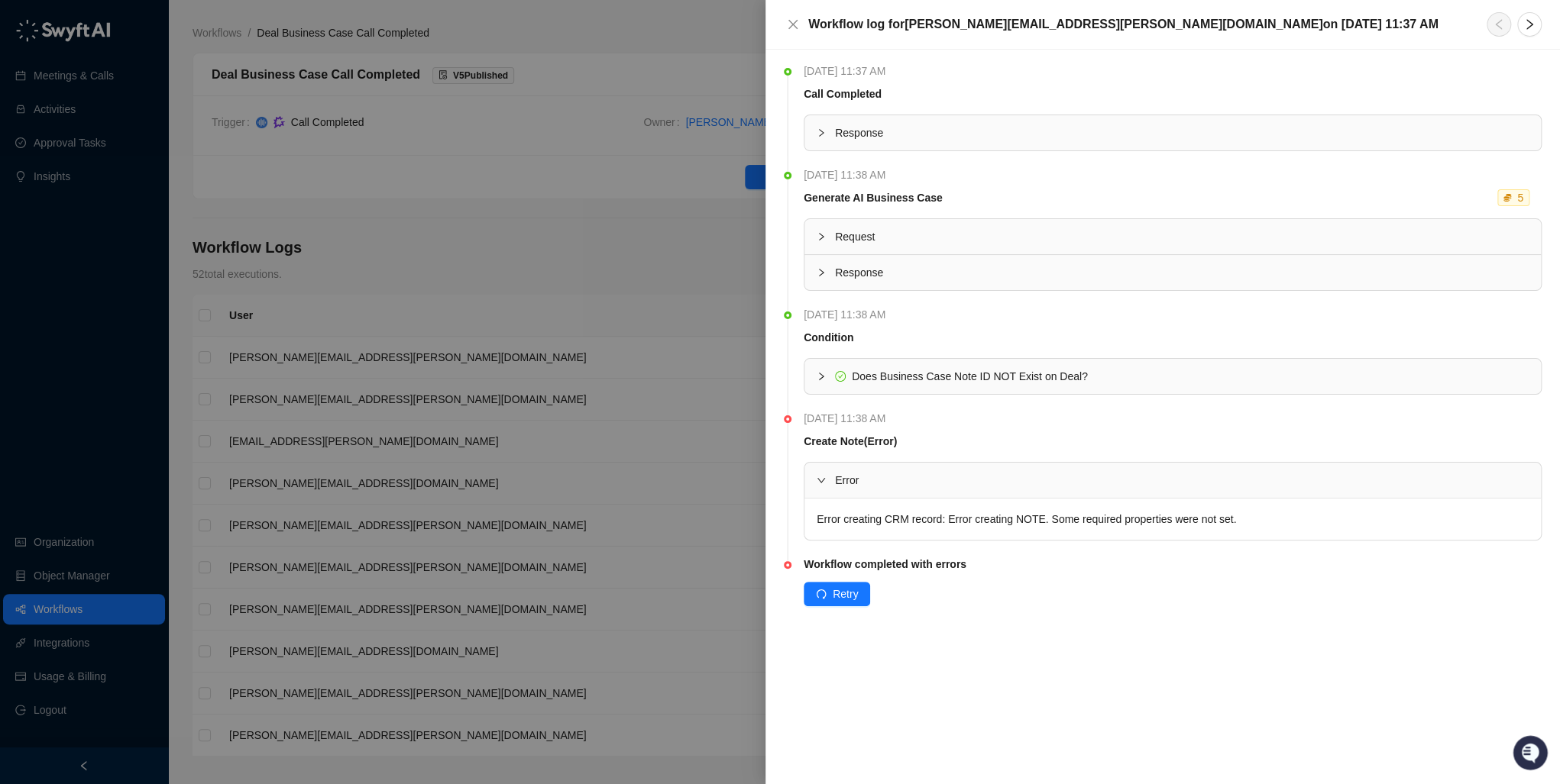
click at [807, 471] on div "Error" at bounding box center [1172, 480] width 737 height 35
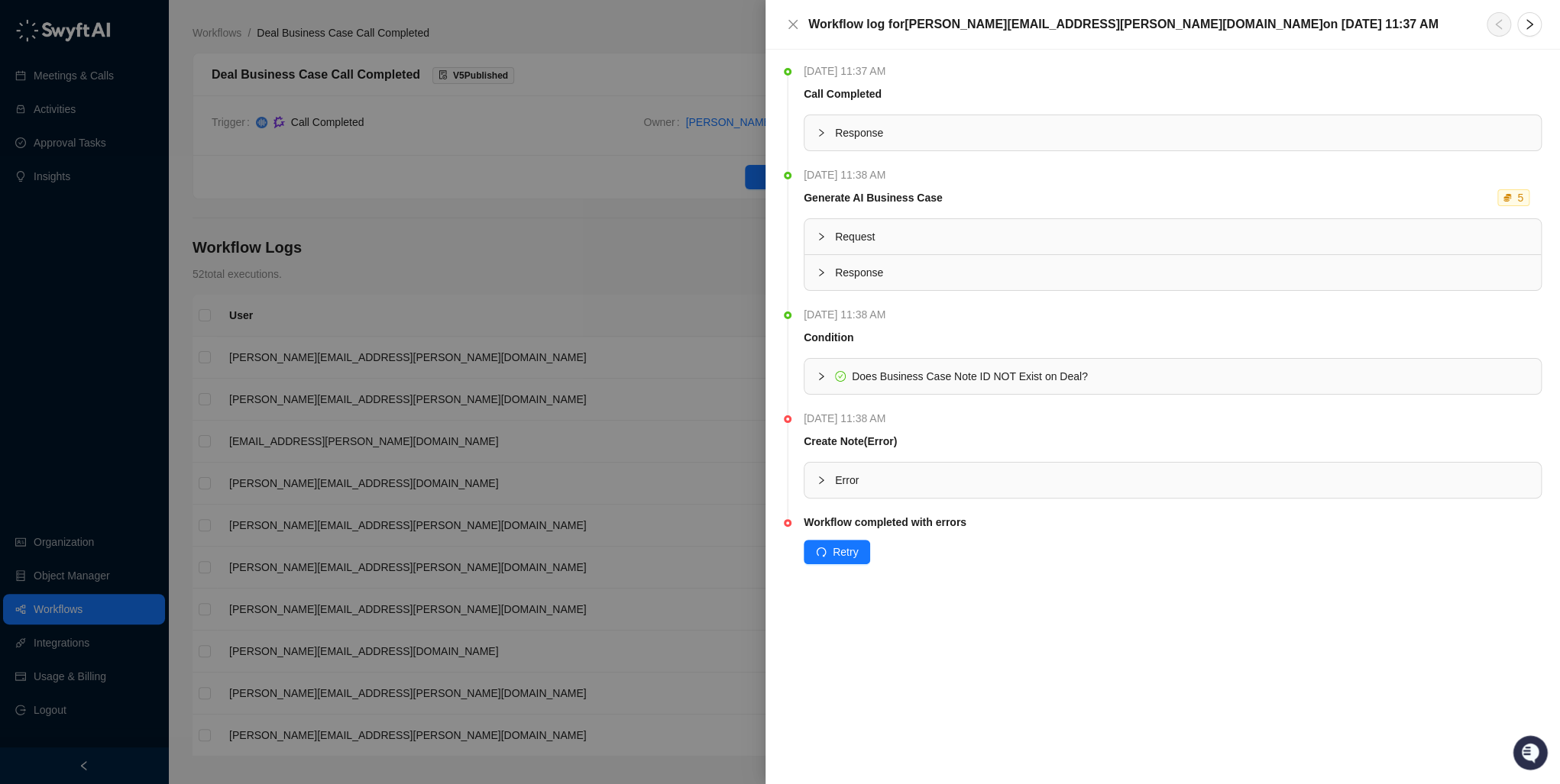
drag, startPoint x: 772, startPoint y: 29, endPoint x: 803, endPoint y: 24, distance: 31.4
click at [773, 29] on div "Workflow log for [PERSON_NAME][EMAIL_ADDRESS][PERSON_NAME][DOMAIN_NAME] [DATE][…" at bounding box center [1163, 25] width 794 height 50
click at [803, 24] on div "Workflow log for [PERSON_NAME][EMAIL_ADDRESS][PERSON_NAME][DOMAIN_NAME] [DATE][…" at bounding box center [1163, 25] width 758 height 25
click at [793, 22] on icon "close" at bounding box center [793, 25] width 12 height 12
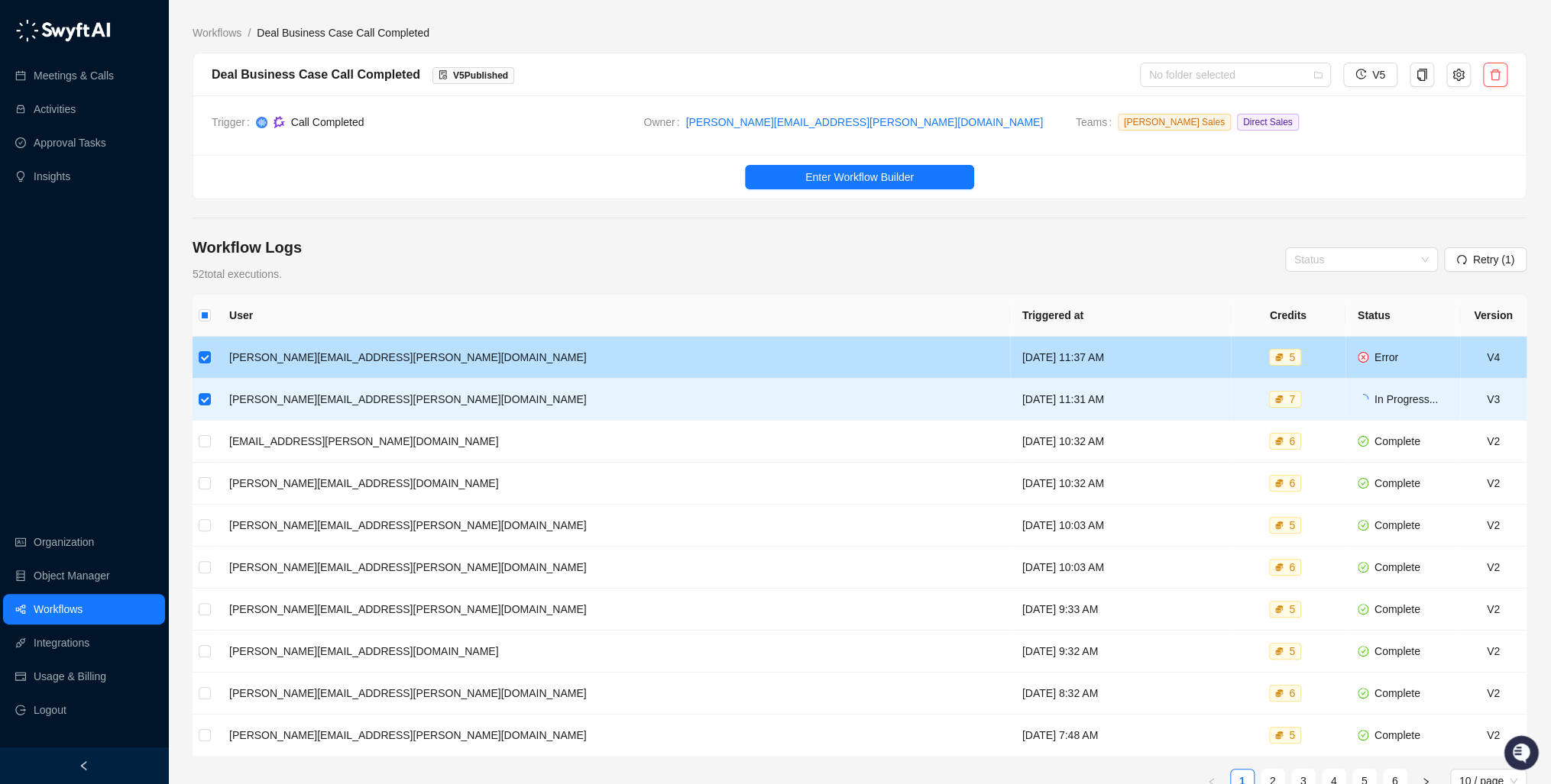
drag, startPoint x: 301, startPoint y: 343, endPoint x: 920, endPoint y: 373, distance: 619.7
click at [1010, 373] on td "[DATE] 11:37 AM" at bounding box center [1120, 357] width 221 height 42
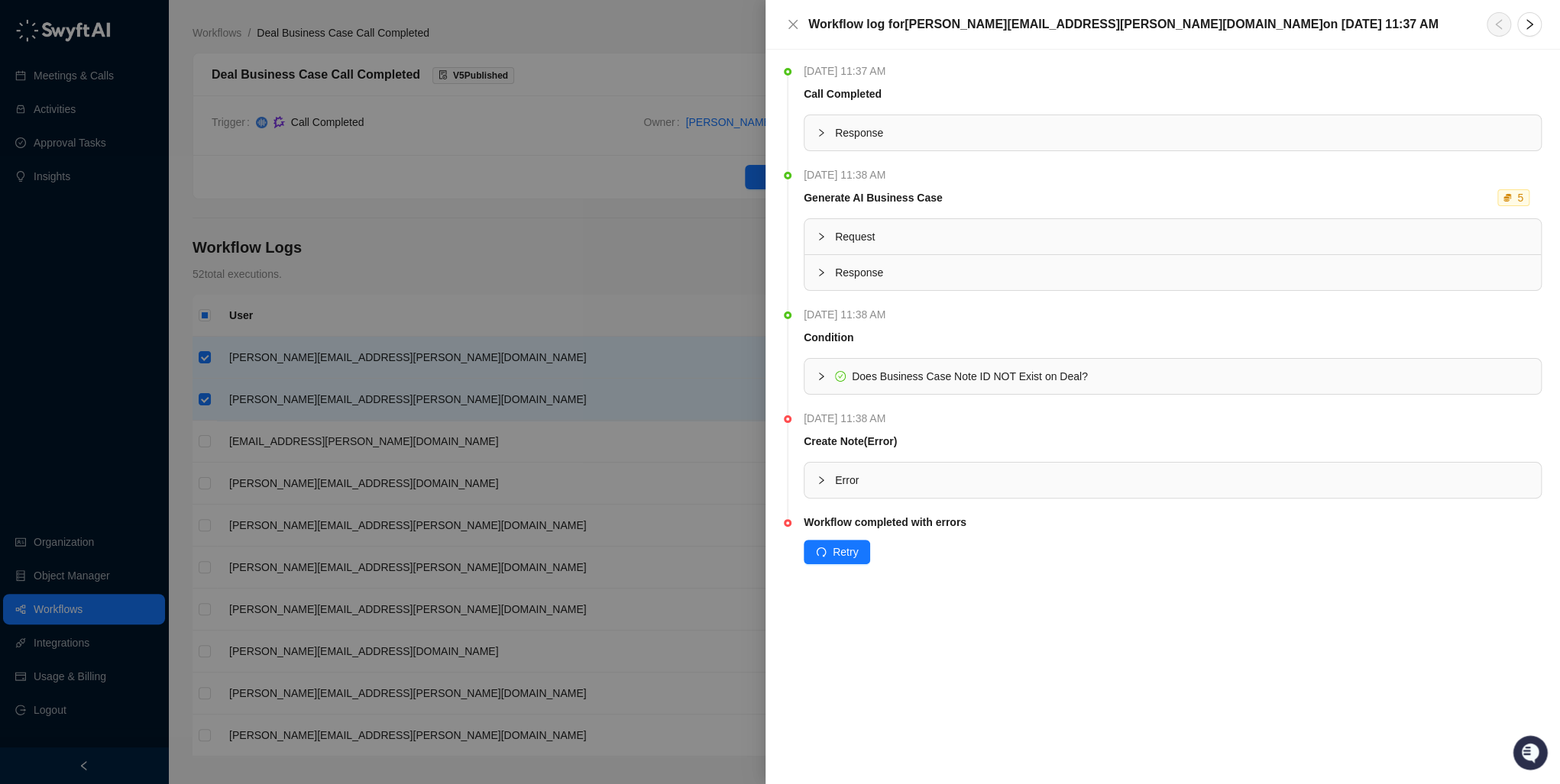
click at [622, 300] on div at bounding box center [780, 392] width 1560 height 784
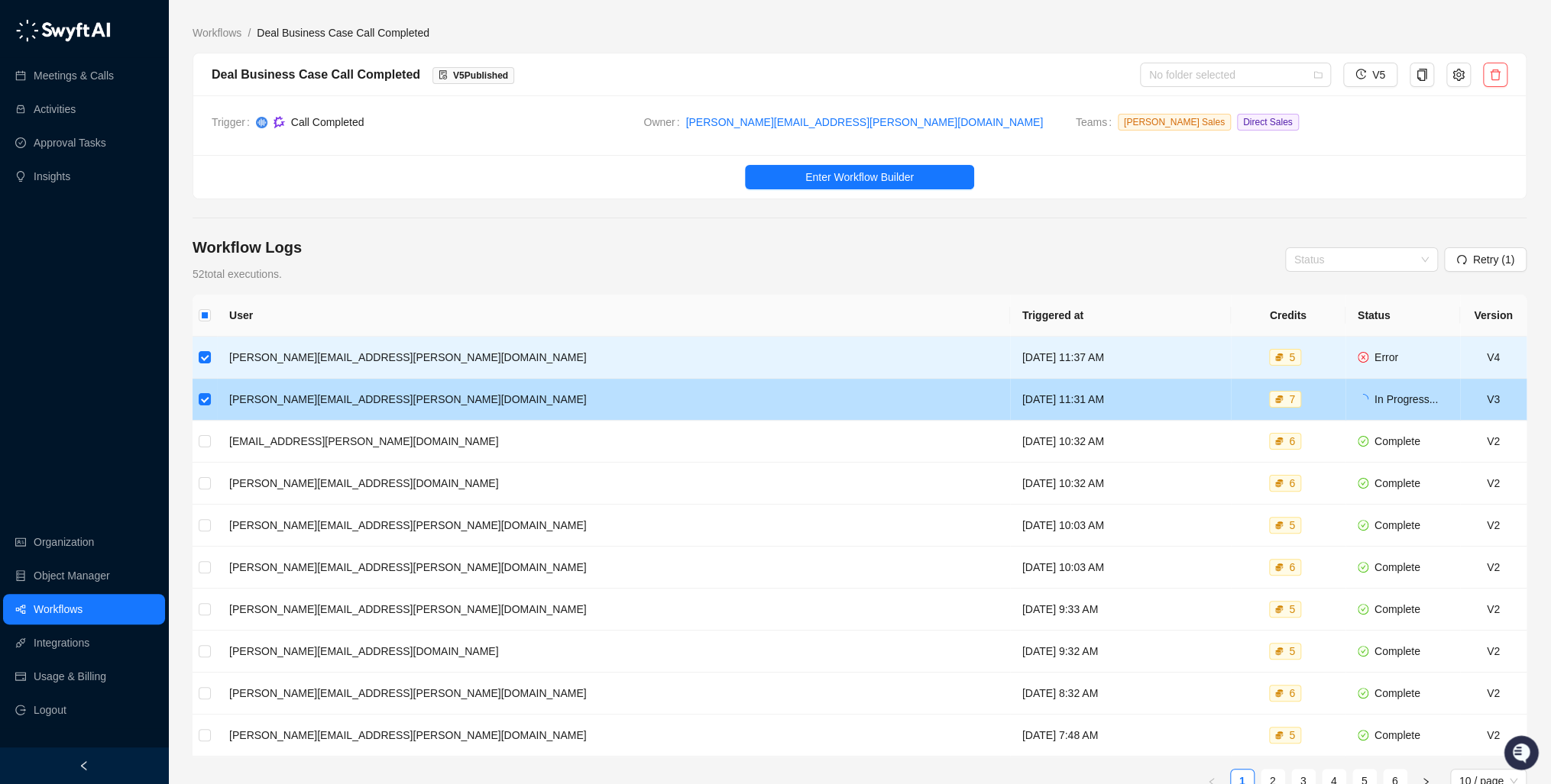
click at [348, 405] on td "[PERSON_NAME][EMAIL_ADDRESS][PERSON_NAME][DOMAIN_NAME]" at bounding box center [613, 400] width 793 height 42
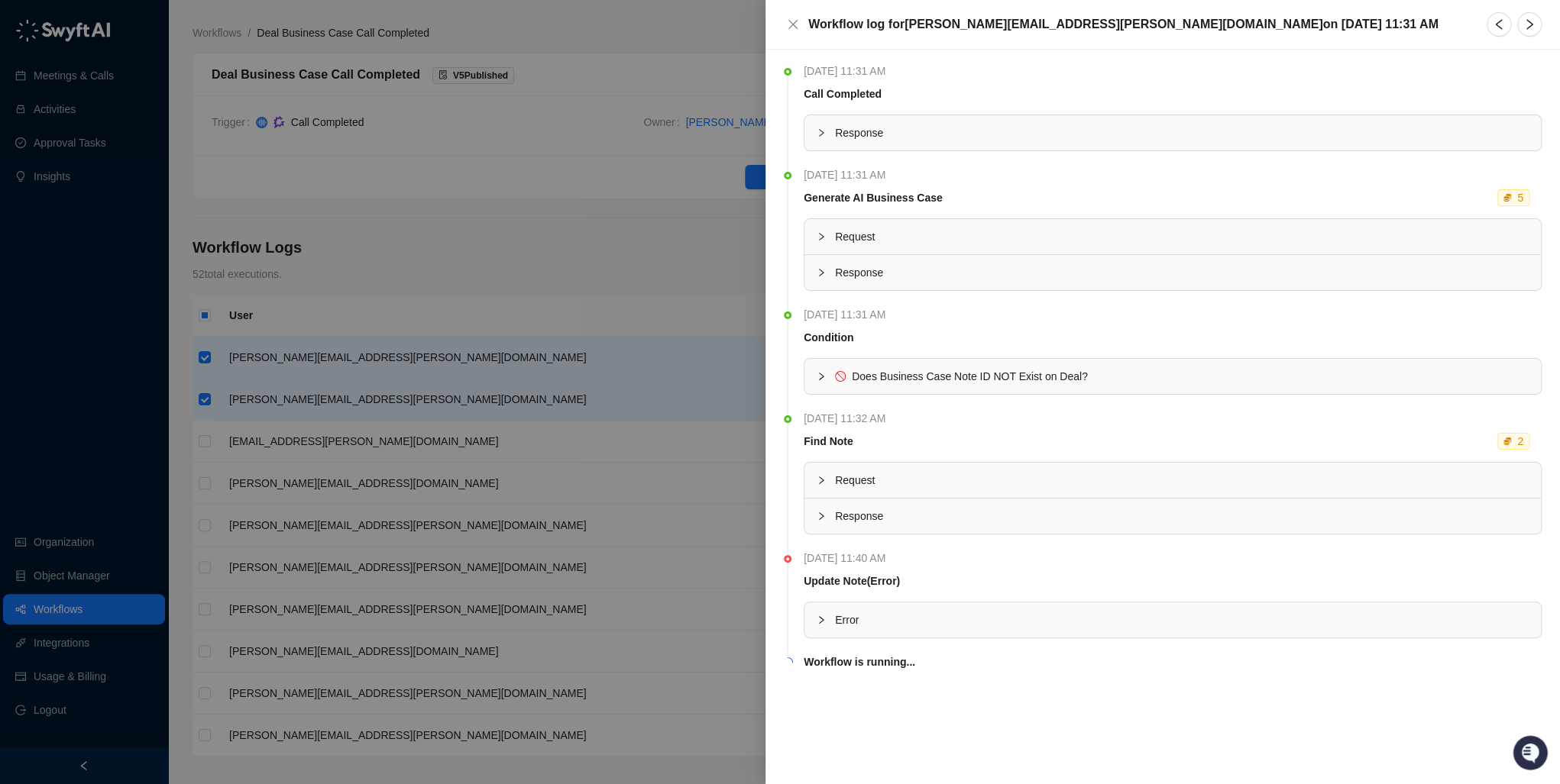
click at [804, 22] on div "Workflow log for [PERSON_NAME][EMAIL_ADDRESS][PERSON_NAME][DOMAIN_NAME] [DATE][…" at bounding box center [1163, 25] width 758 height 25
click at [794, 22] on icon "close" at bounding box center [793, 25] width 12 height 12
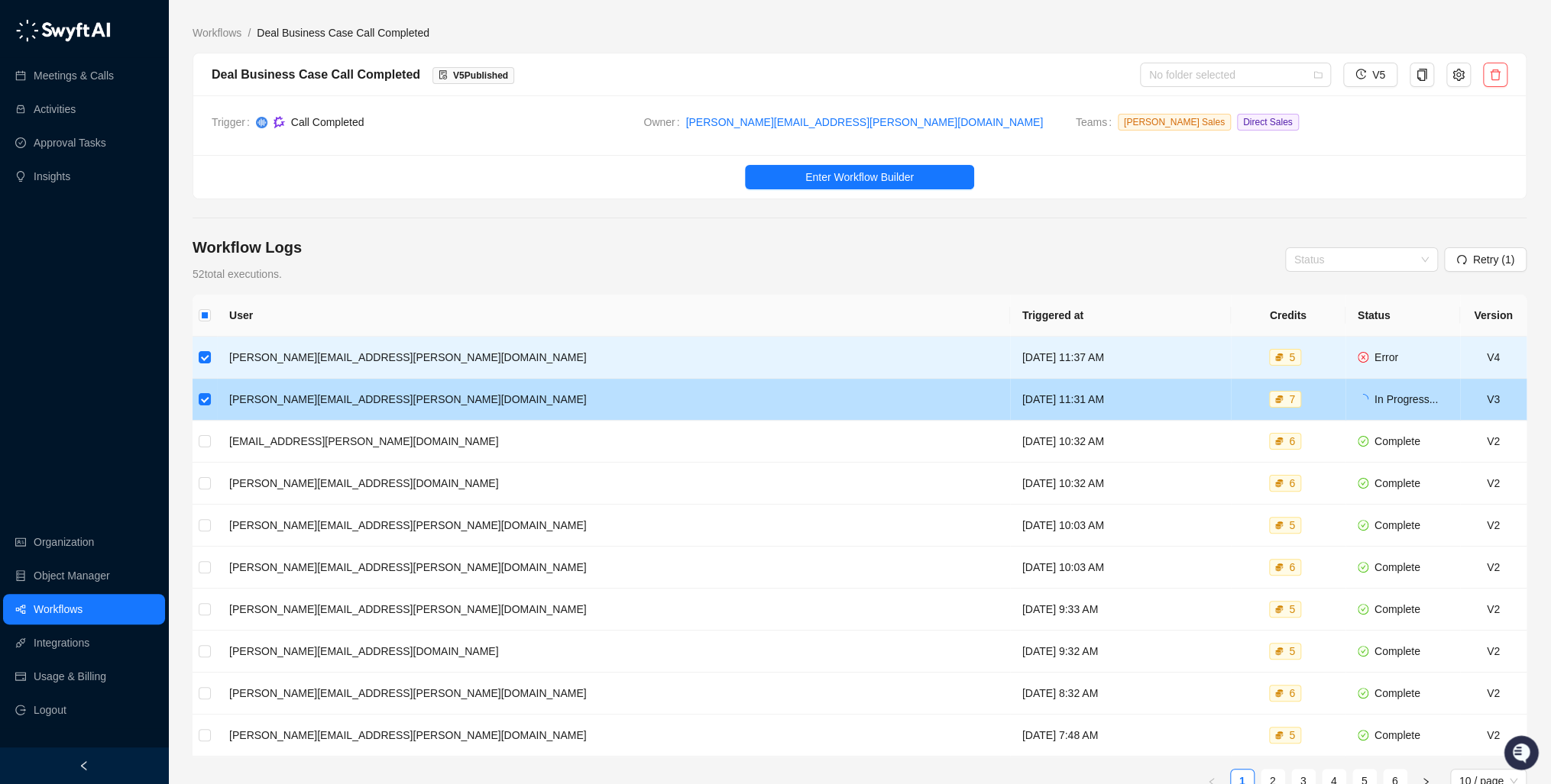
click at [1375, 398] on span "In Progress..." at bounding box center [1406, 400] width 63 height 12
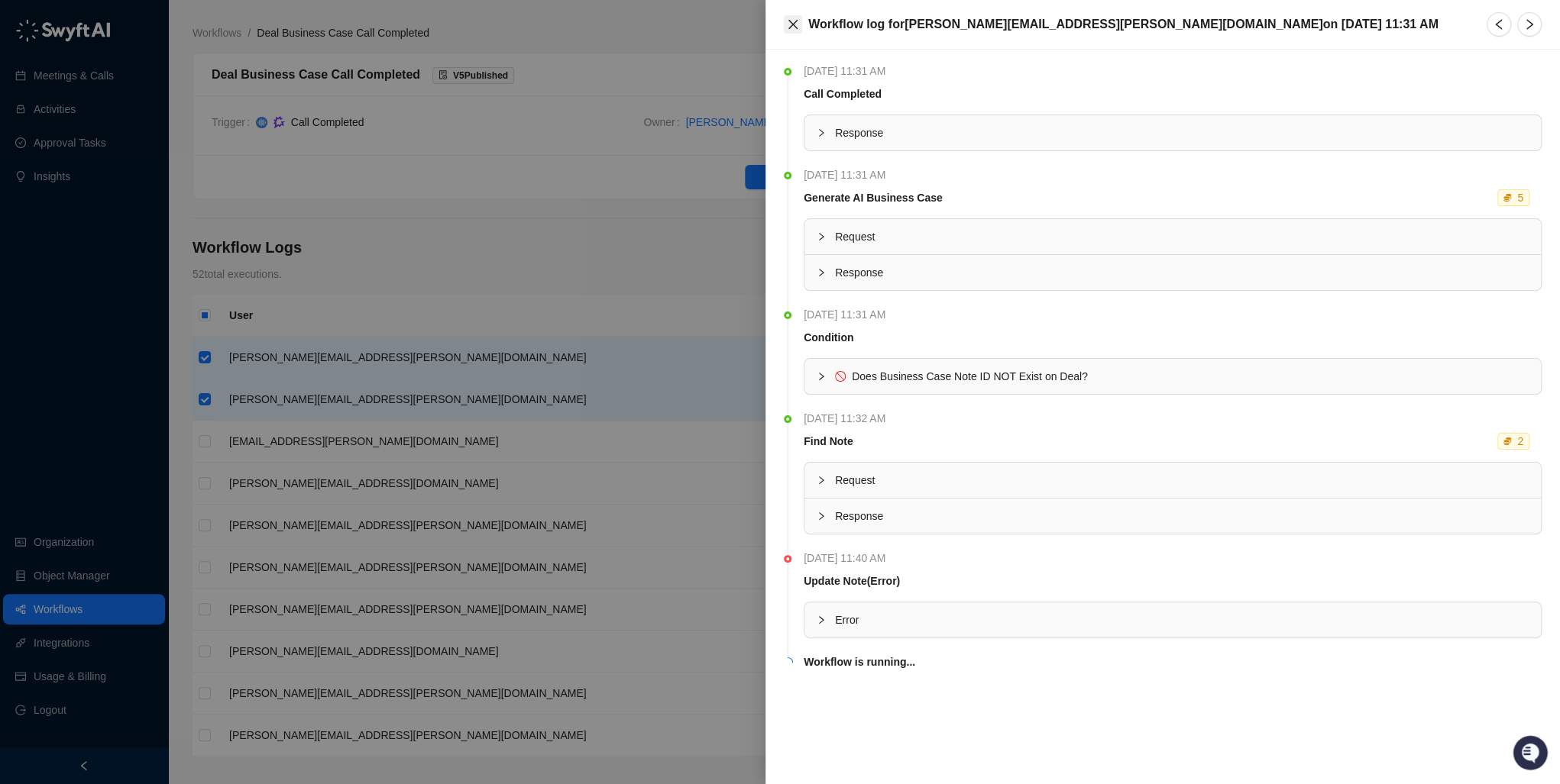
click at [787, 24] on icon "close" at bounding box center [793, 25] width 12 height 12
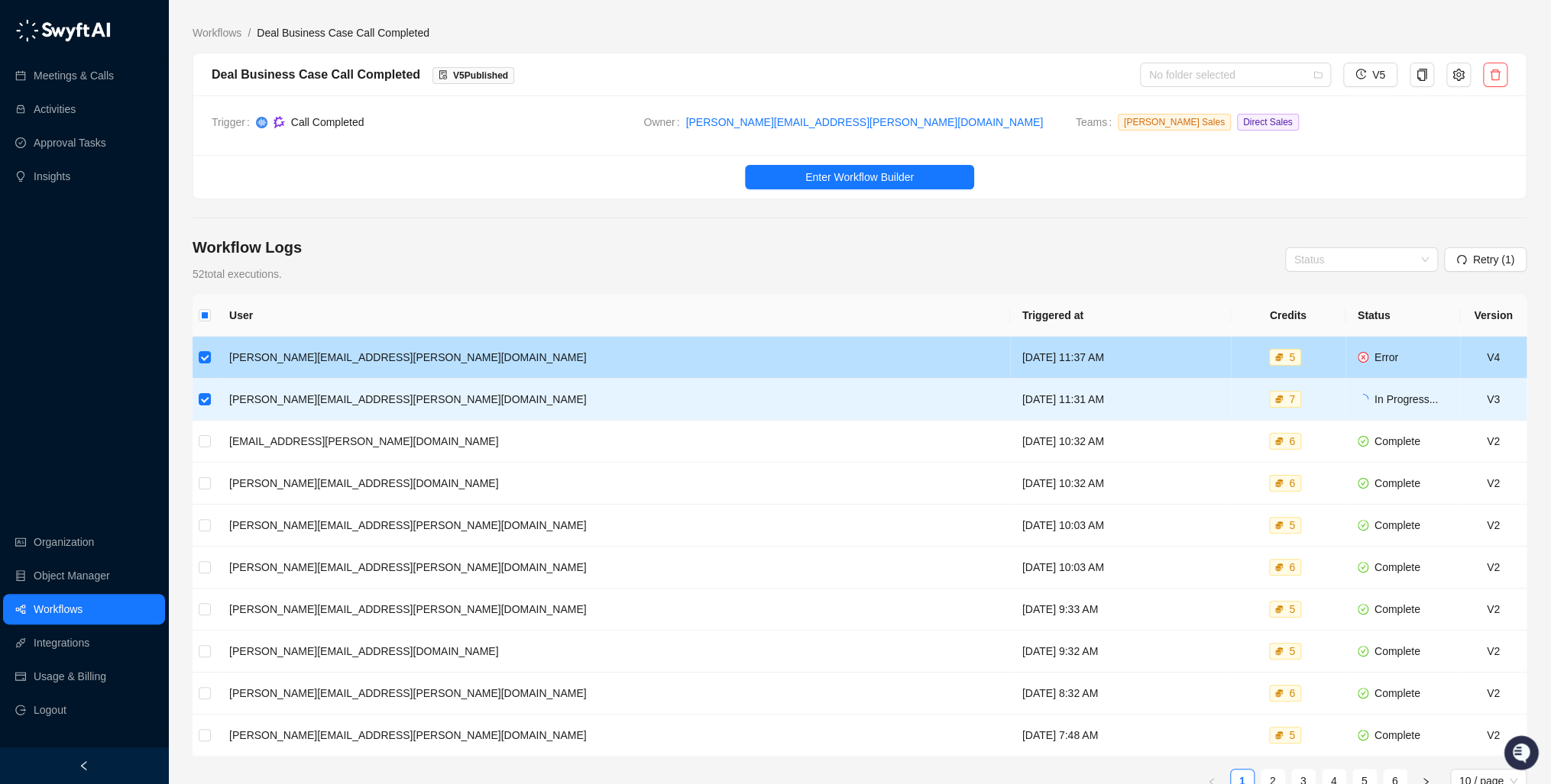
click at [1376, 354] on span "Error" at bounding box center [1386, 357] width 24 height 12
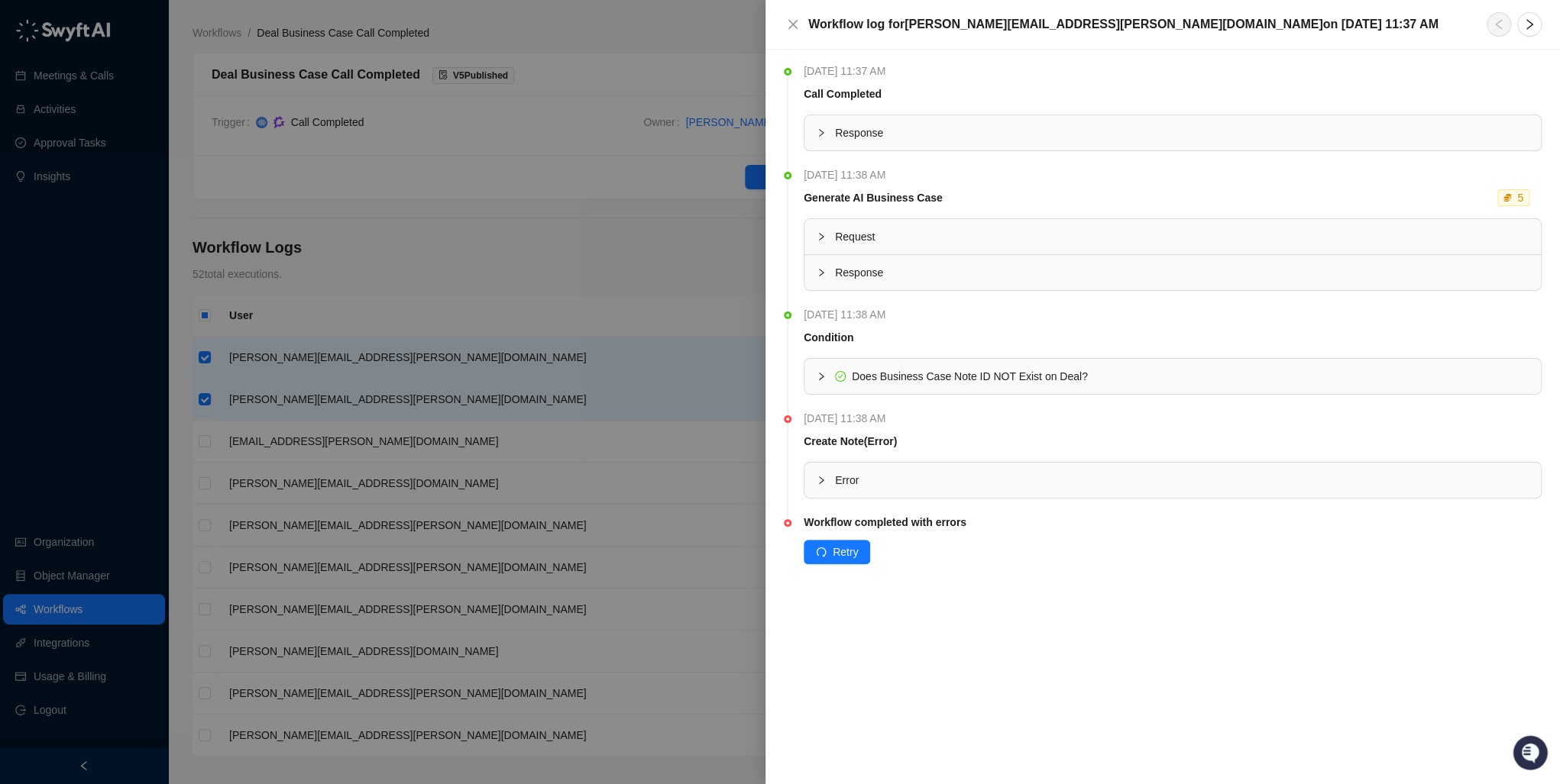
click at [820, 374] on icon "collapsed" at bounding box center [821, 377] width 9 height 9
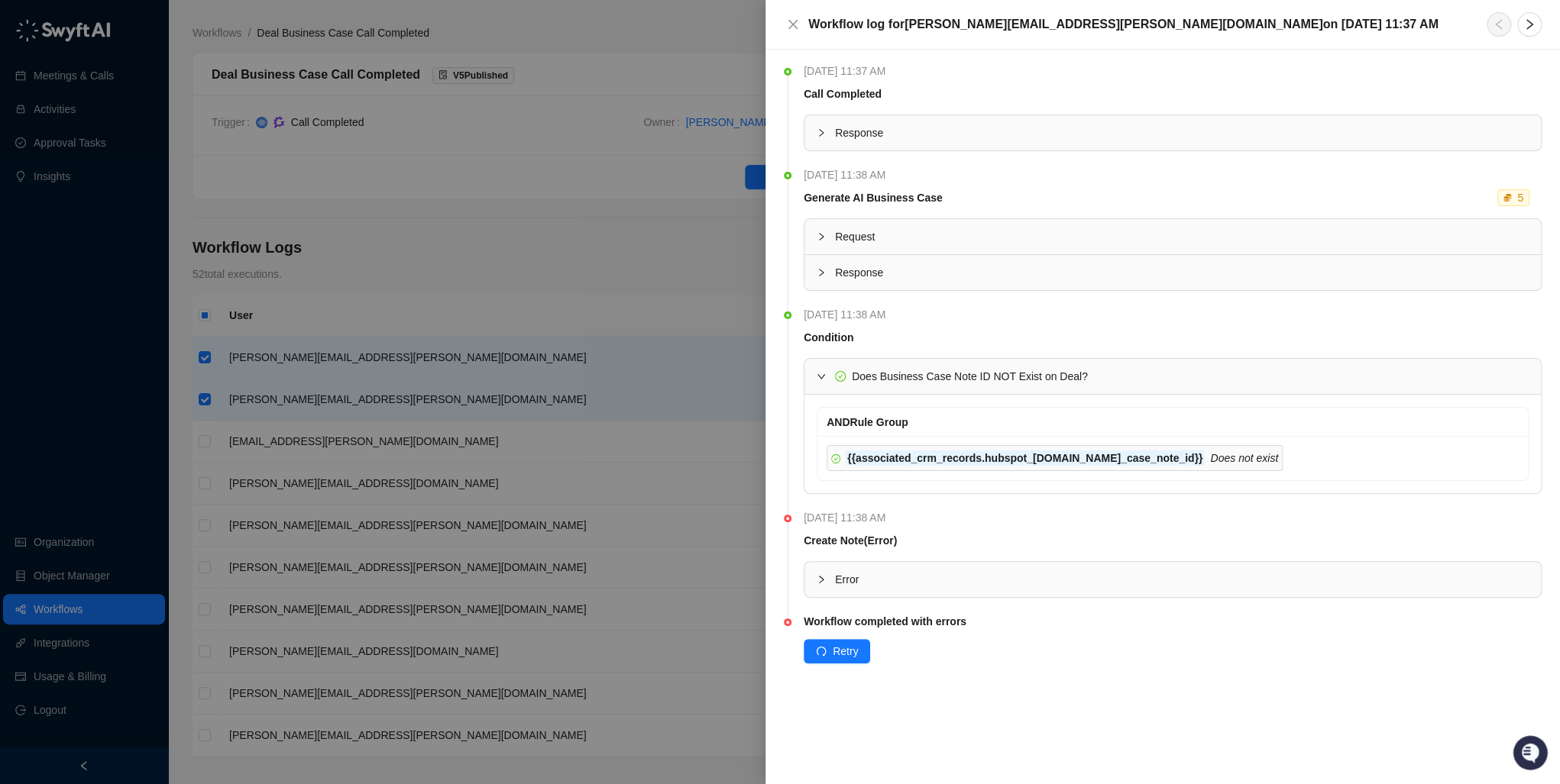
click at [820, 374] on icon "expanded" at bounding box center [821, 377] width 9 height 9
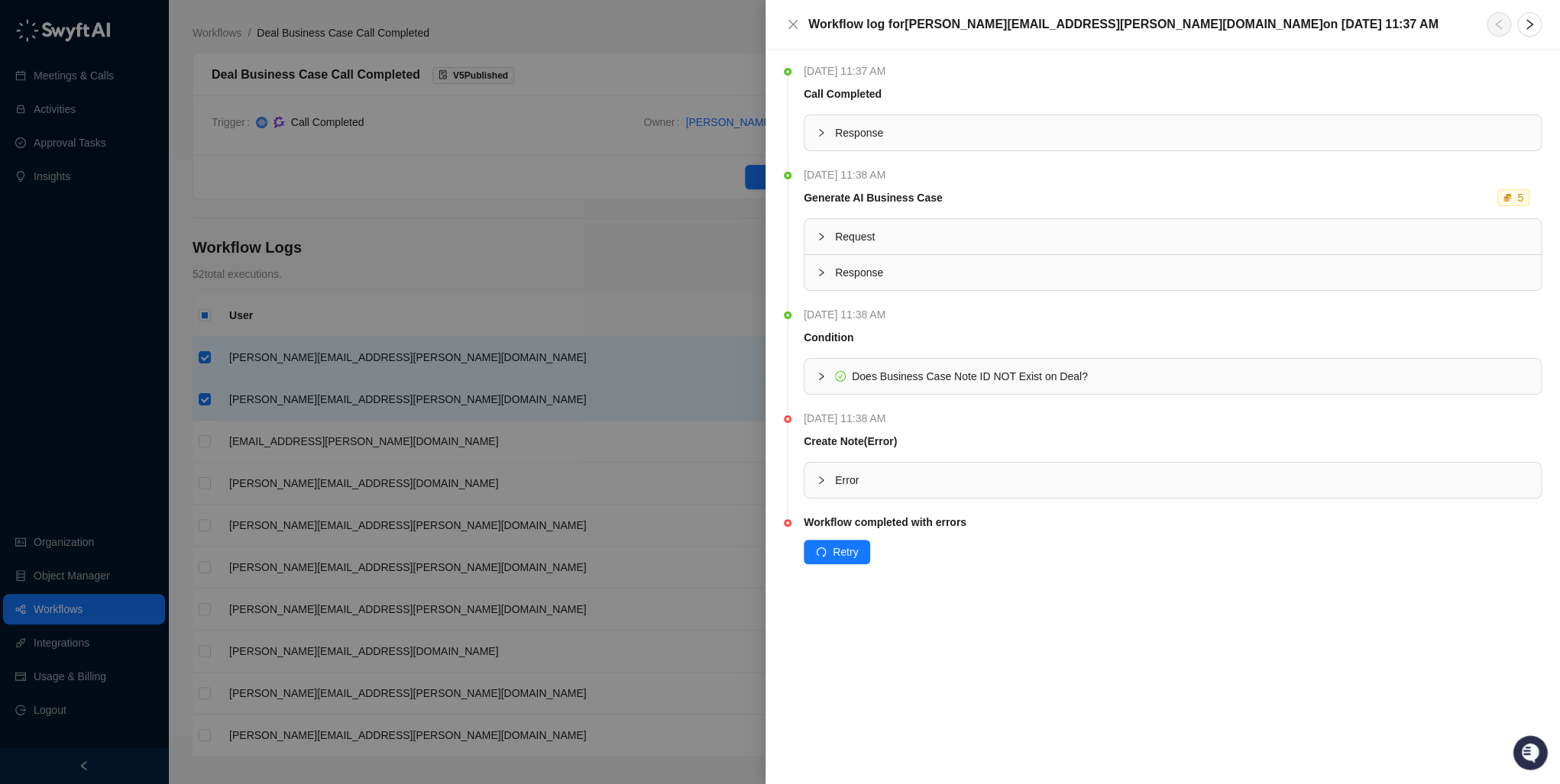
click at [811, 485] on div "Error" at bounding box center [1172, 480] width 737 height 35
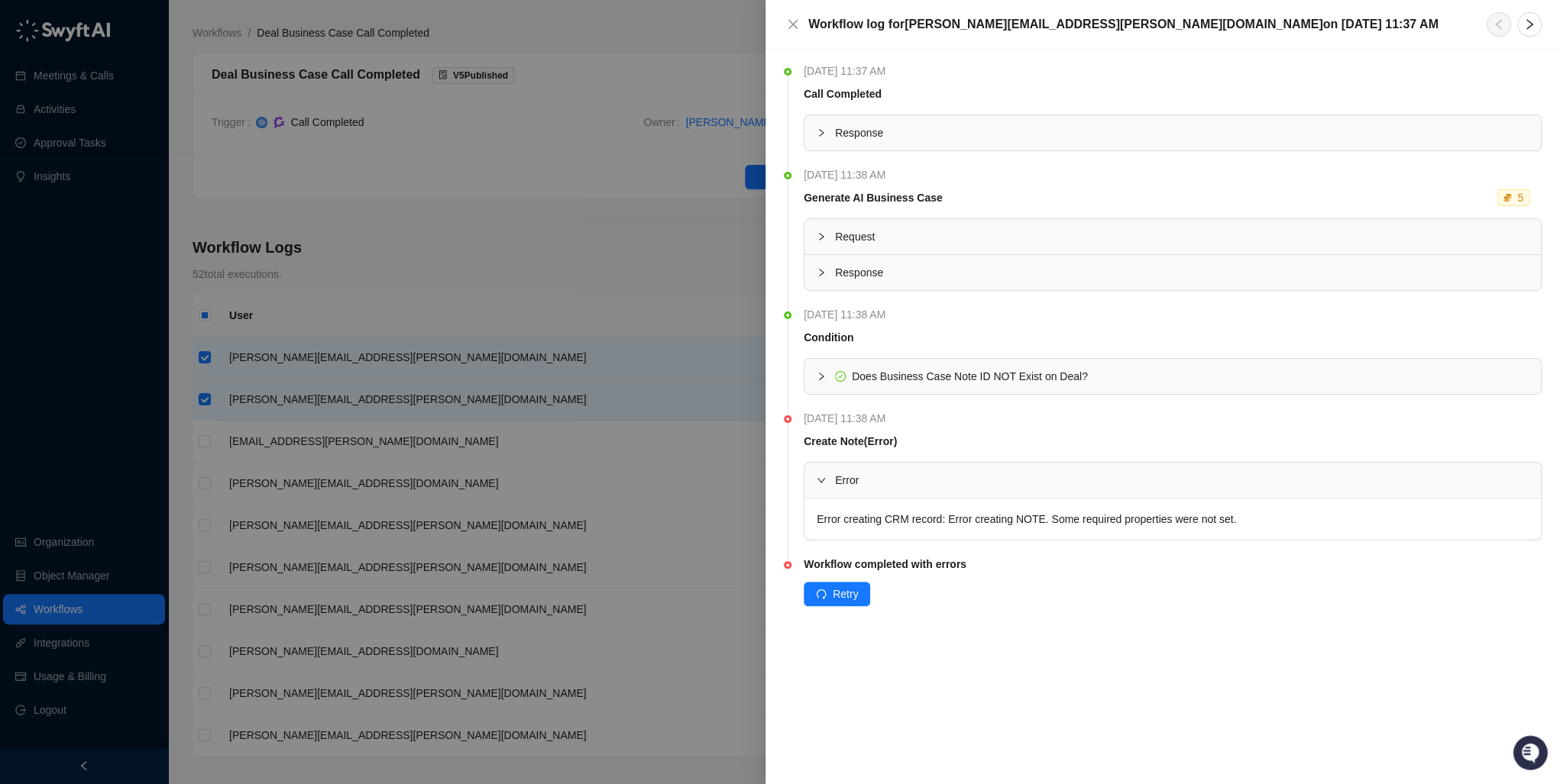
click at [817, 477] on span "expanded" at bounding box center [821, 480] width 9 height 9
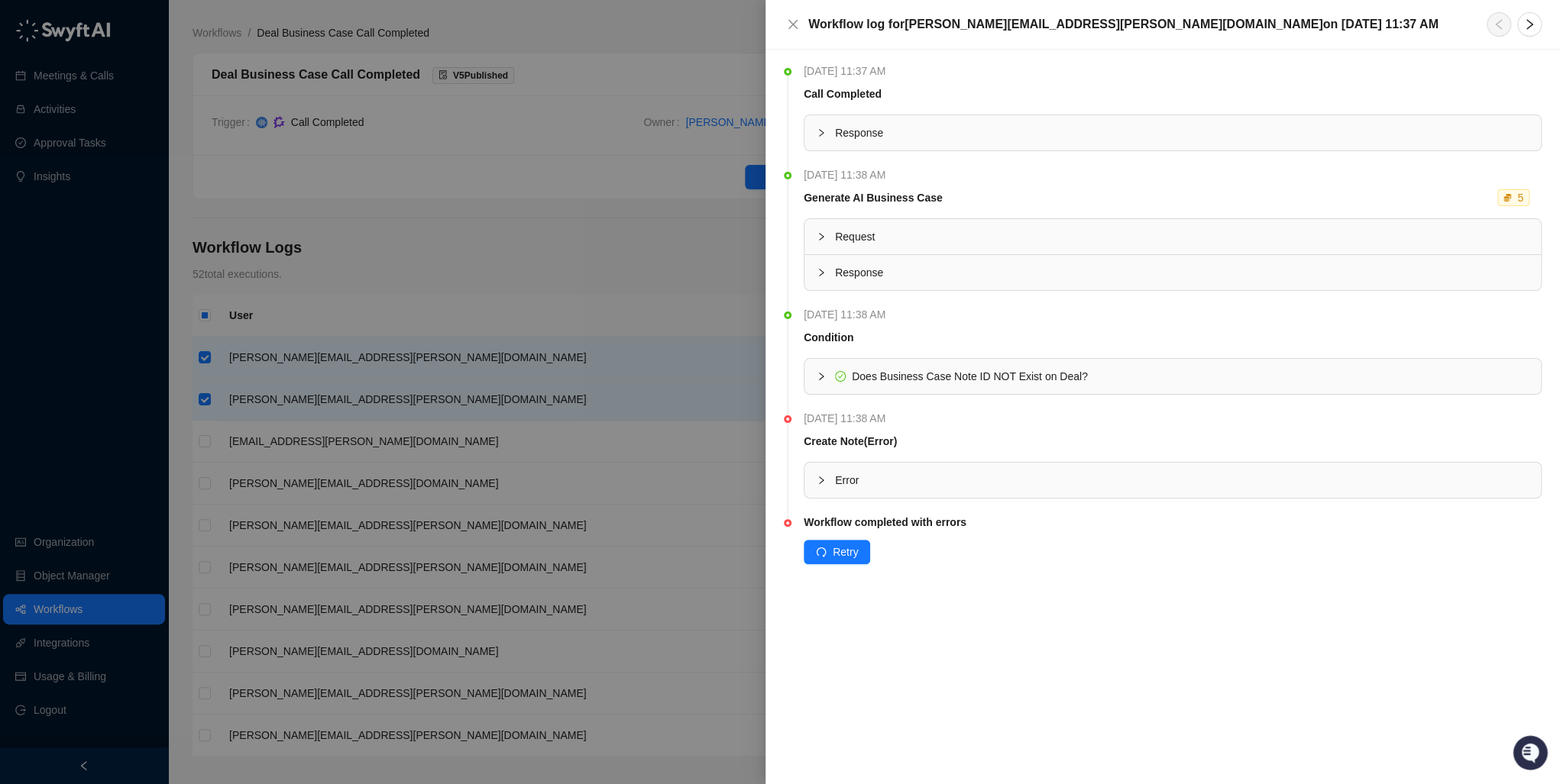
click at [684, 272] on div at bounding box center [780, 392] width 1560 height 784
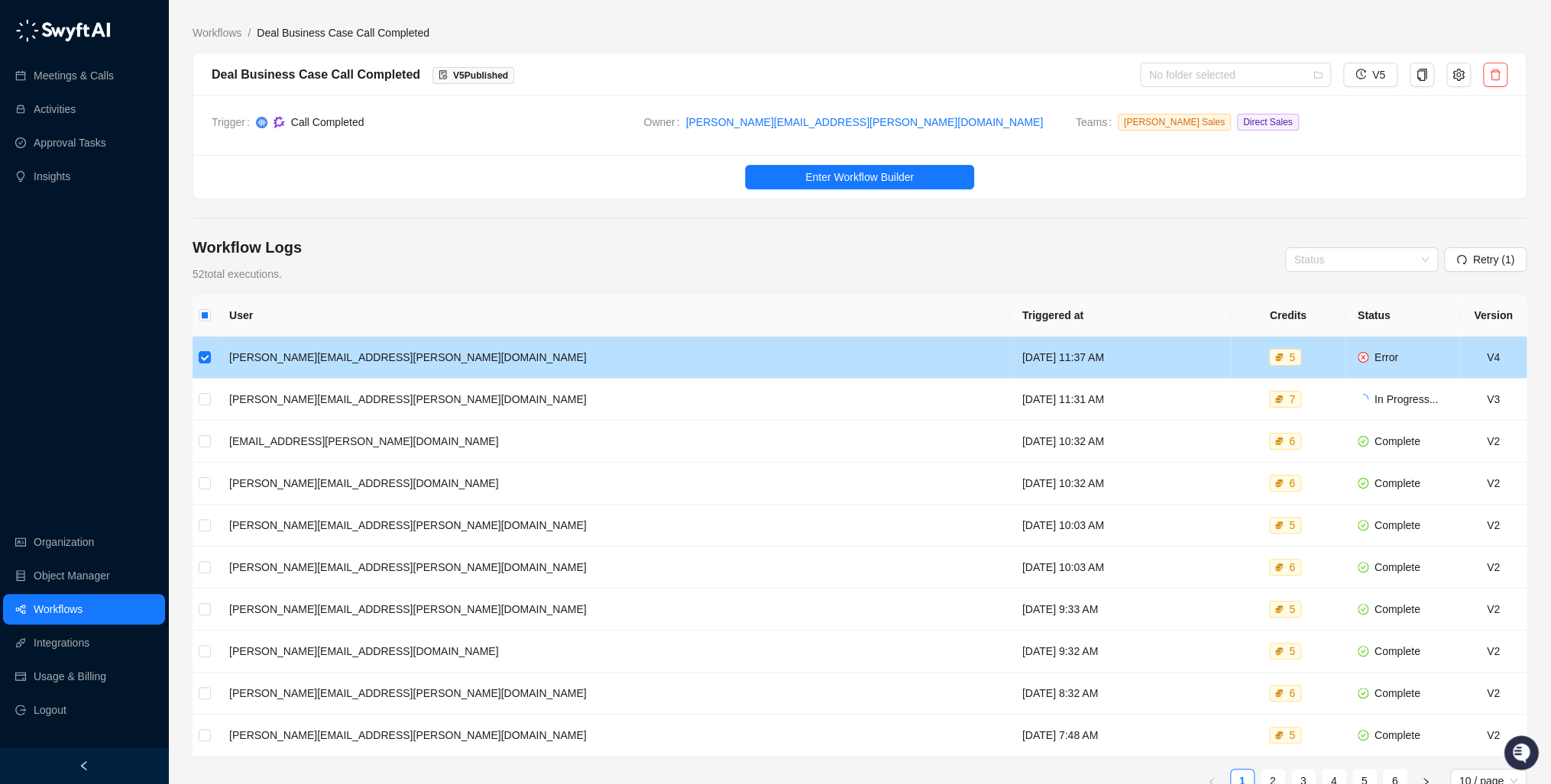
click at [199, 370] on td at bounding box center [205, 357] width 25 height 42
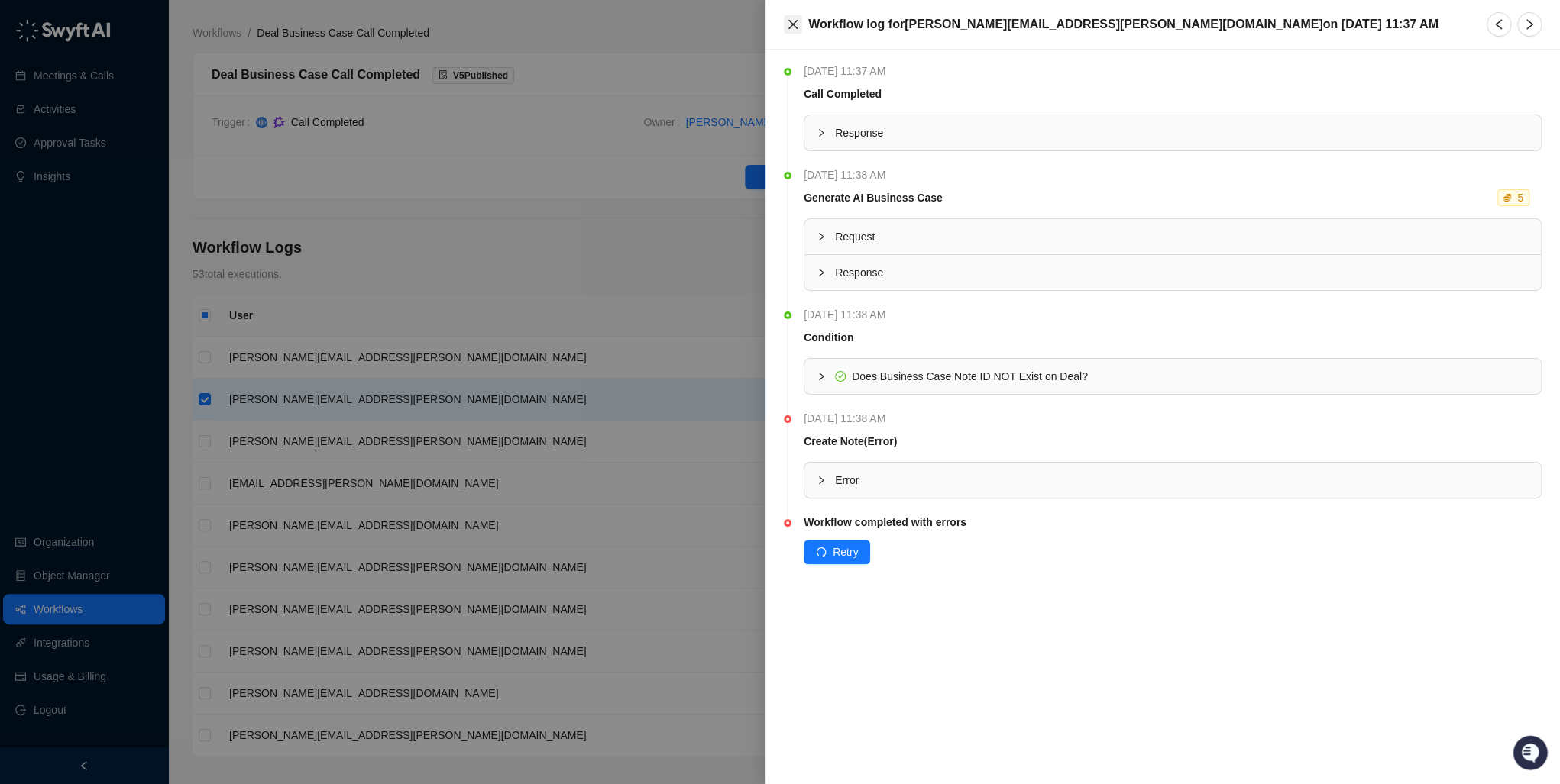
click at [788, 23] on icon "close" at bounding box center [793, 25] width 12 height 12
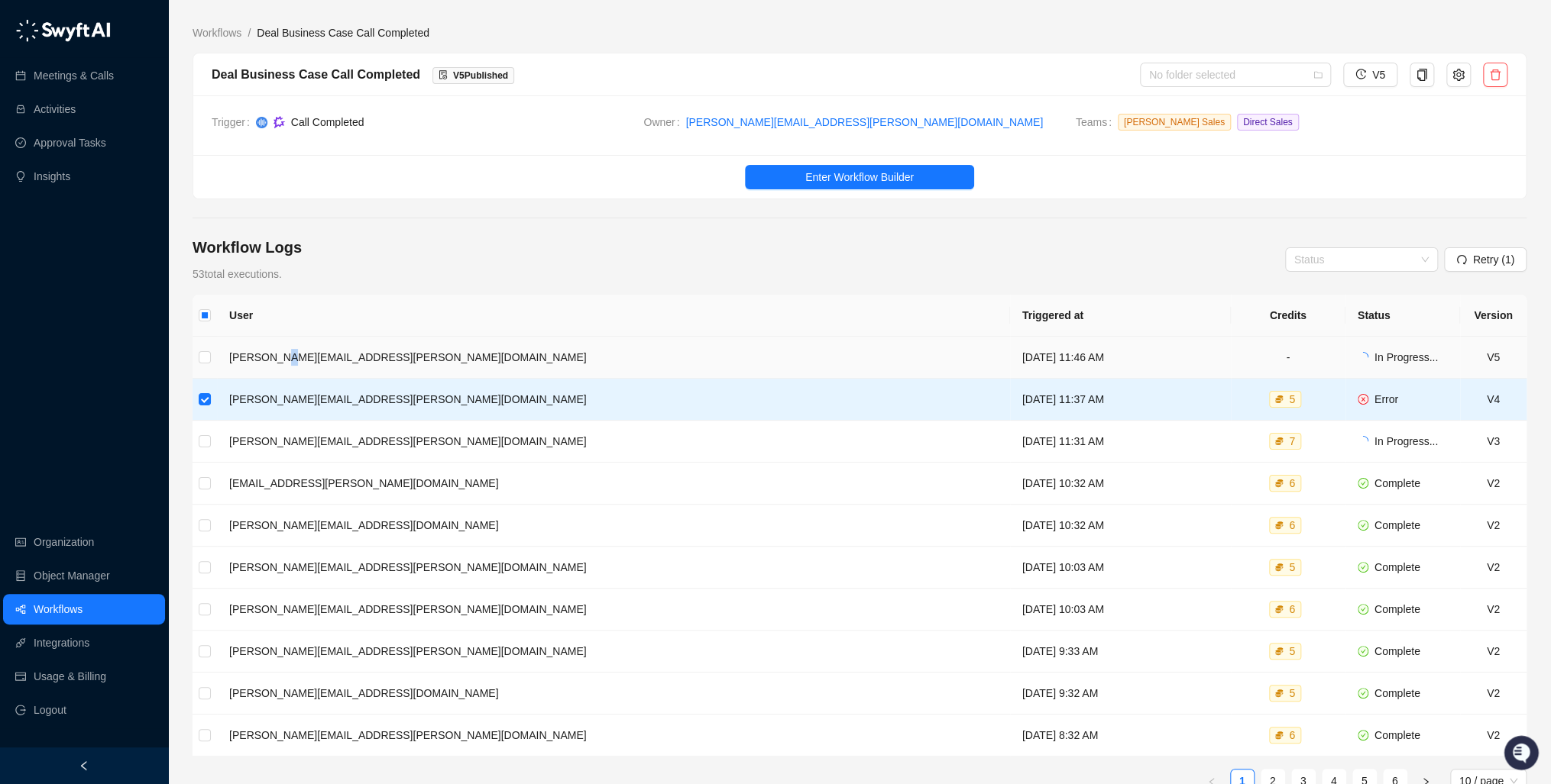
click at [276, 357] on td "[PERSON_NAME][EMAIL_ADDRESS][PERSON_NAME][DOMAIN_NAME]" at bounding box center [613, 357] width 793 height 42
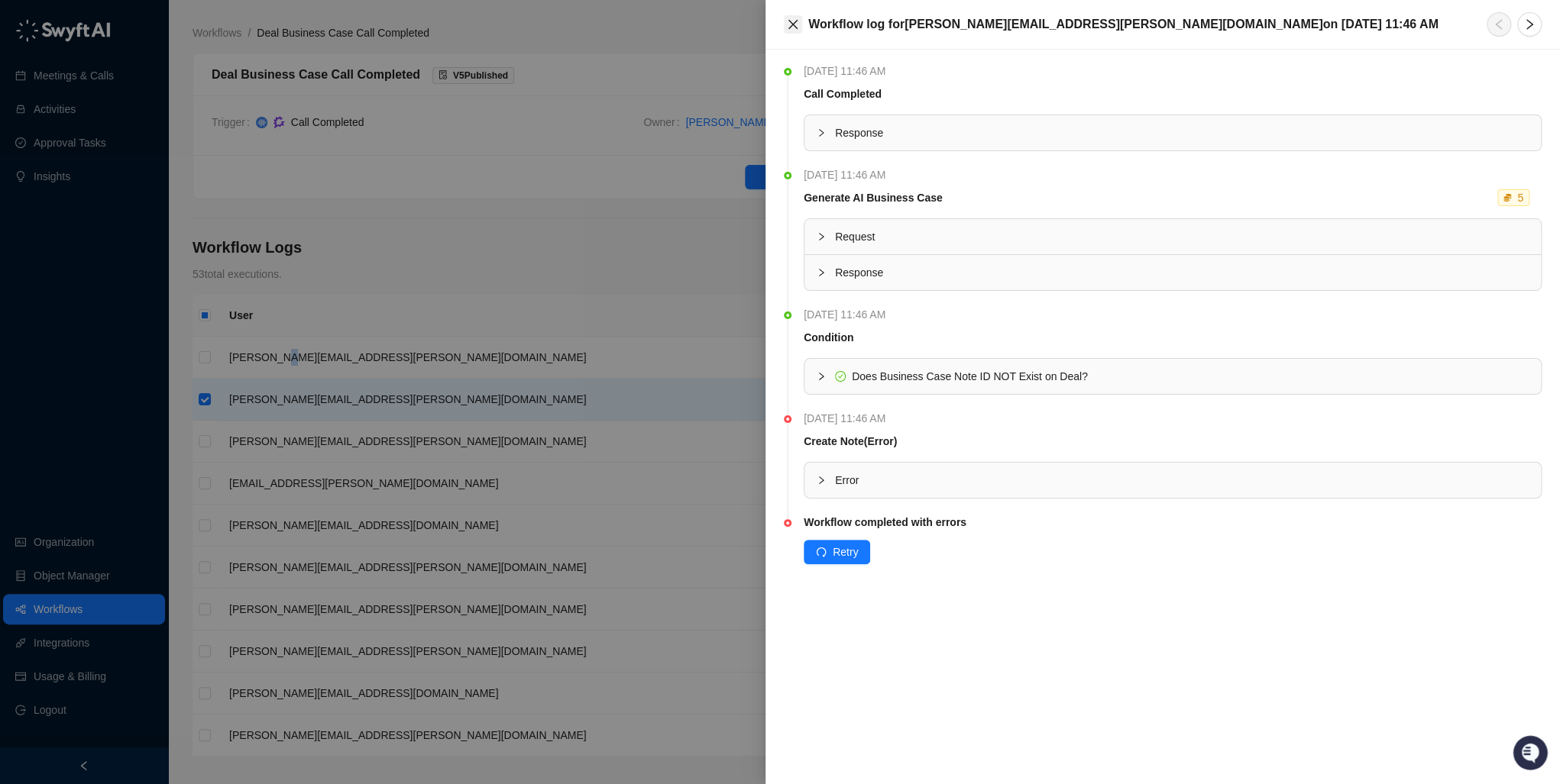
click at [790, 23] on icon "close" at bounding box center [793, 25] width 12 height 12
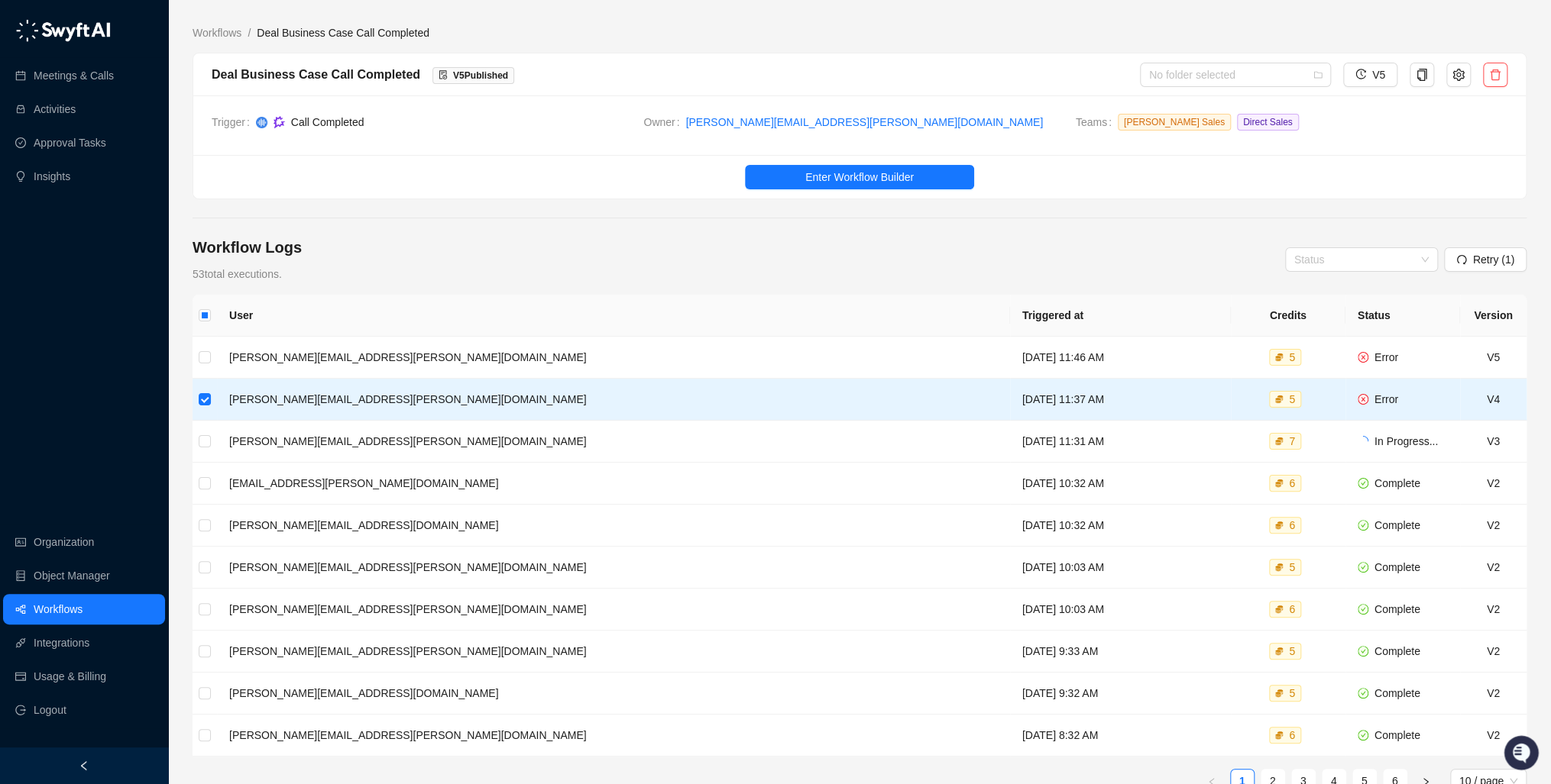
click at [1045, 287] on div "Workflow Logs 53 total executions. Status Retry (1) User Triggered at Credits S…" at bounding box center [859, 578] width 1334 height 683
click at [324, 346] on td "[PERSON_NAME][EMAIL_ADDRESS][PERSON_NAME][DOMAIN_NAME]" at bounding box center [613, 357] width 793 height 42
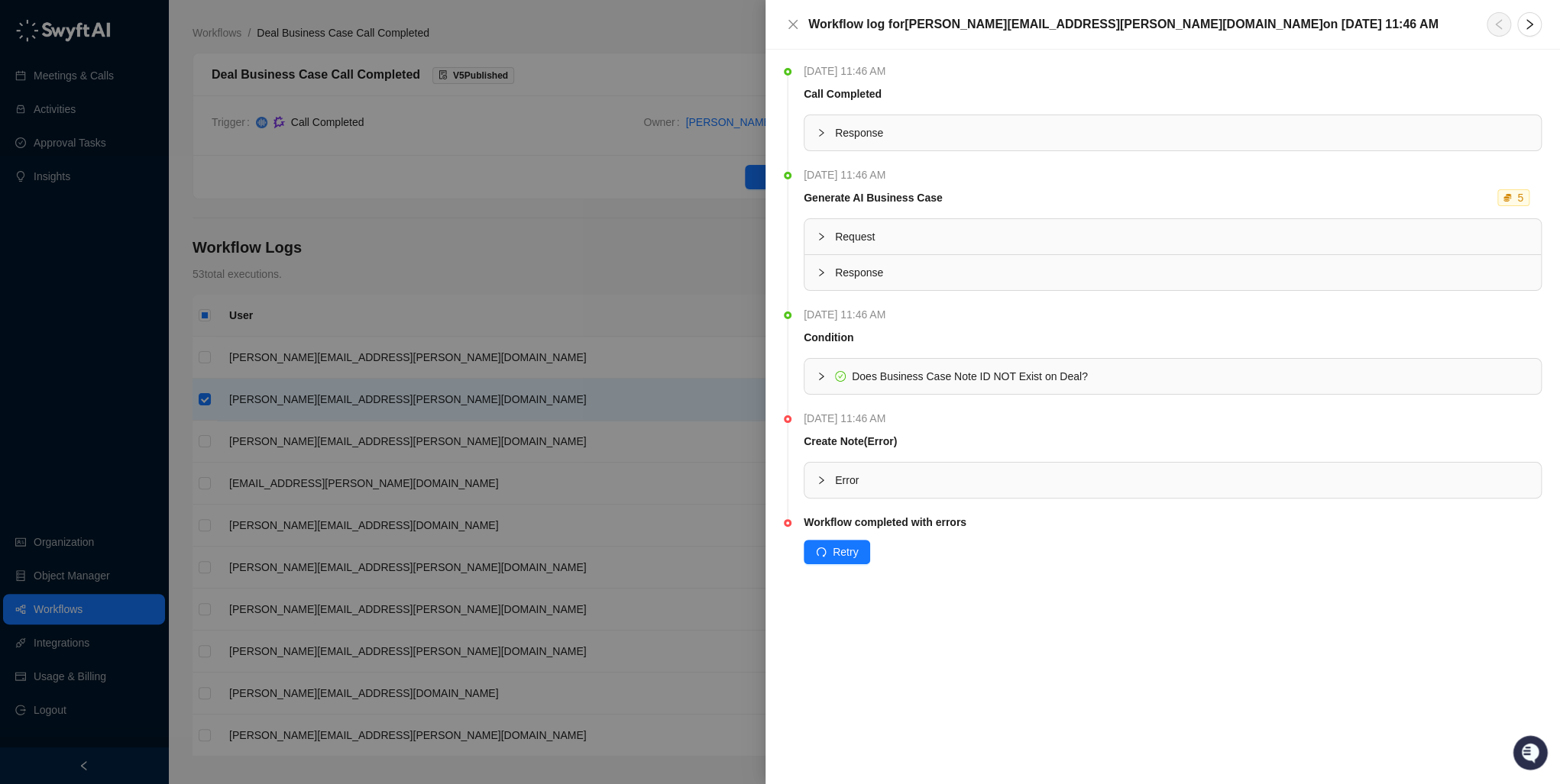
click at [823, 476] on icon "collapsed" at bounding box center [821, 480] width 9 height 9
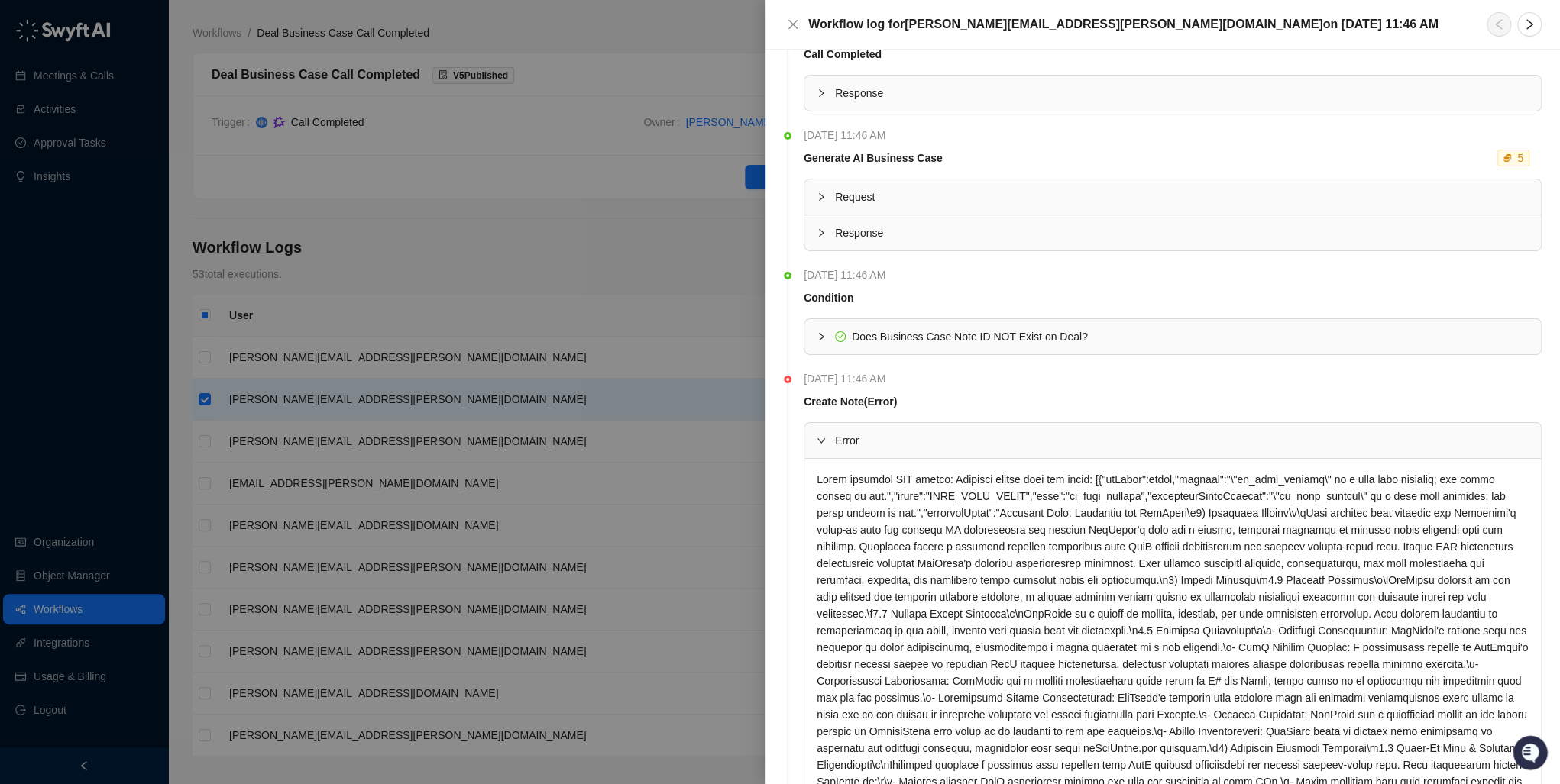
scroll to position [61, 0]
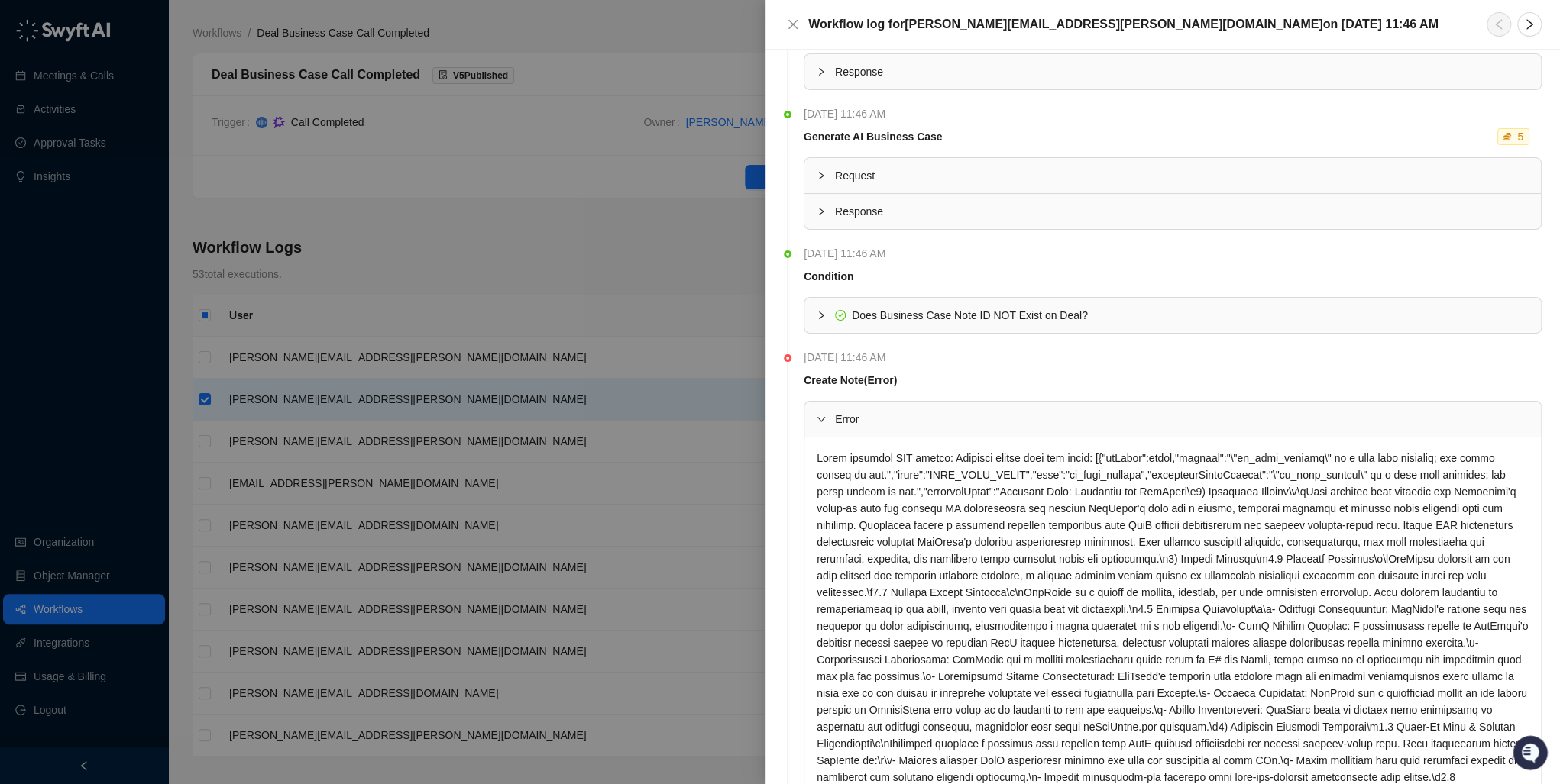
click at [676, 397] on div at bounding box center [780, 392] width 1560 height 784
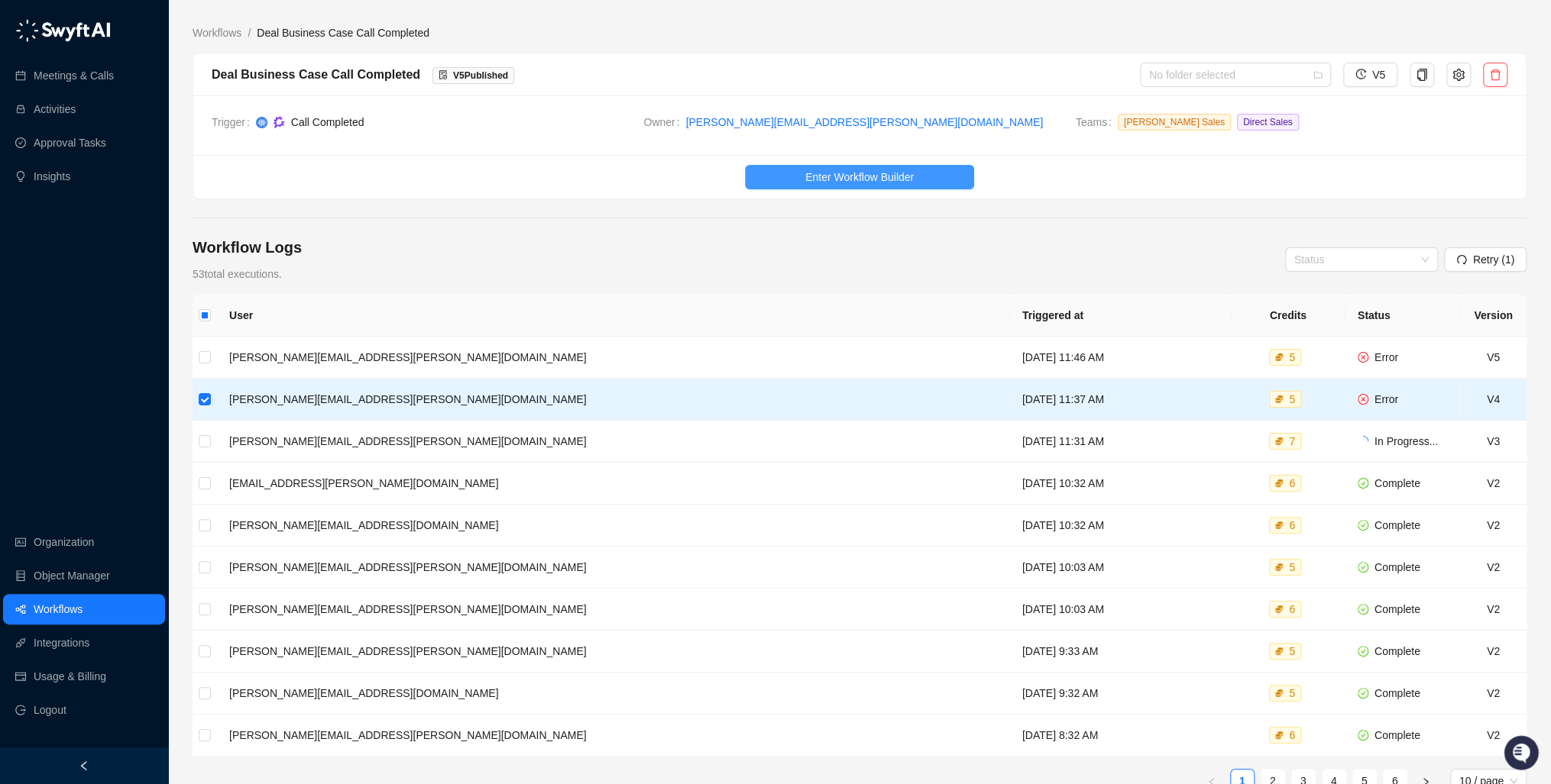
click at [853, 178] on span "Enter Workflow Builder" at bounding box center [859, 178] width 108 height 17
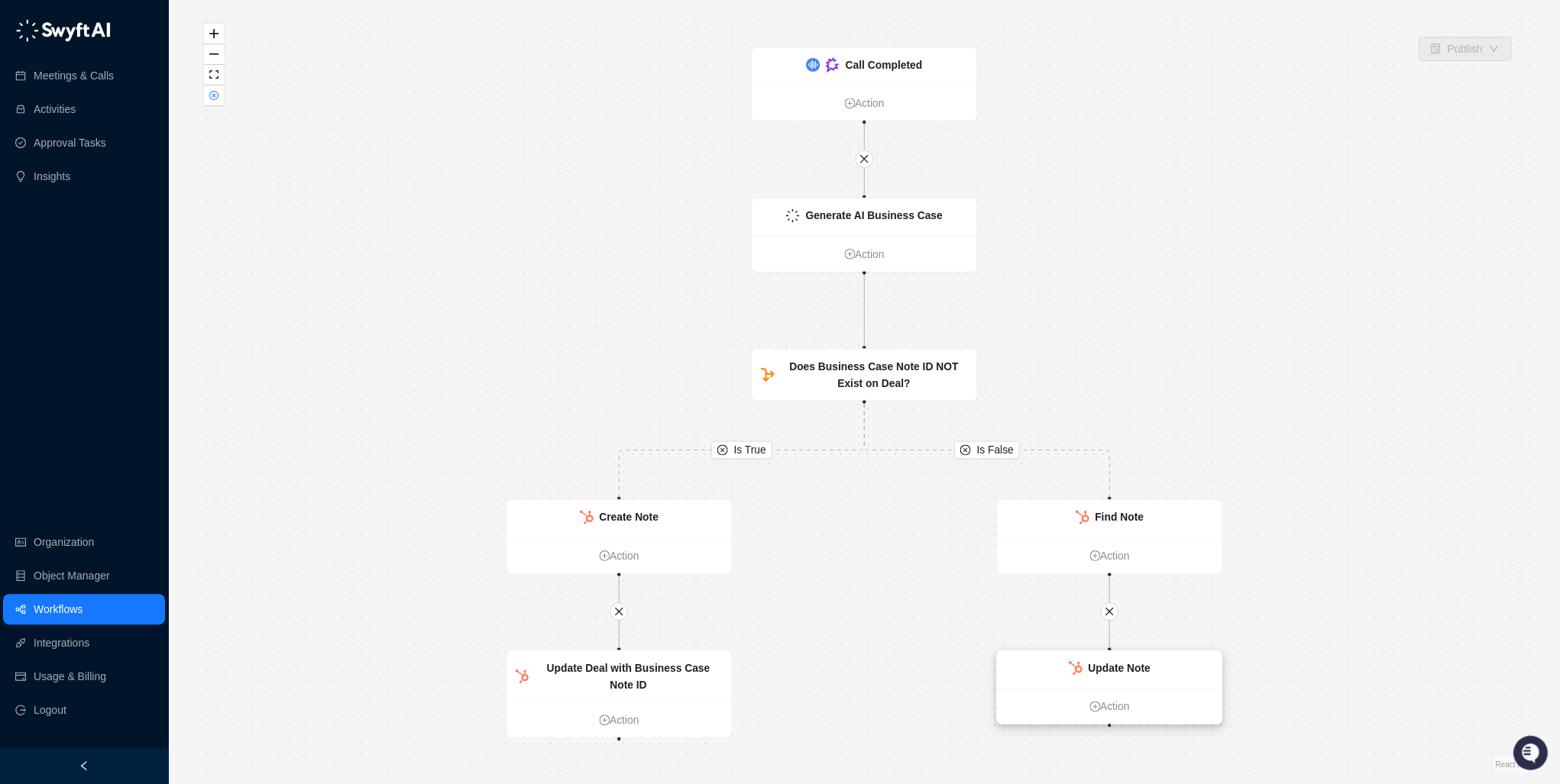
click at [1110, 685] on div "Update Note" at bounding box center [1109, 670] width 225 height 38
click at [1115, 667] on strong "Update Note" at bounding box center [1119, 668] width 62 height 12
click at [1113, 664] on strong "Update Note" at bounding box center [1119, 668] width 62 height 12
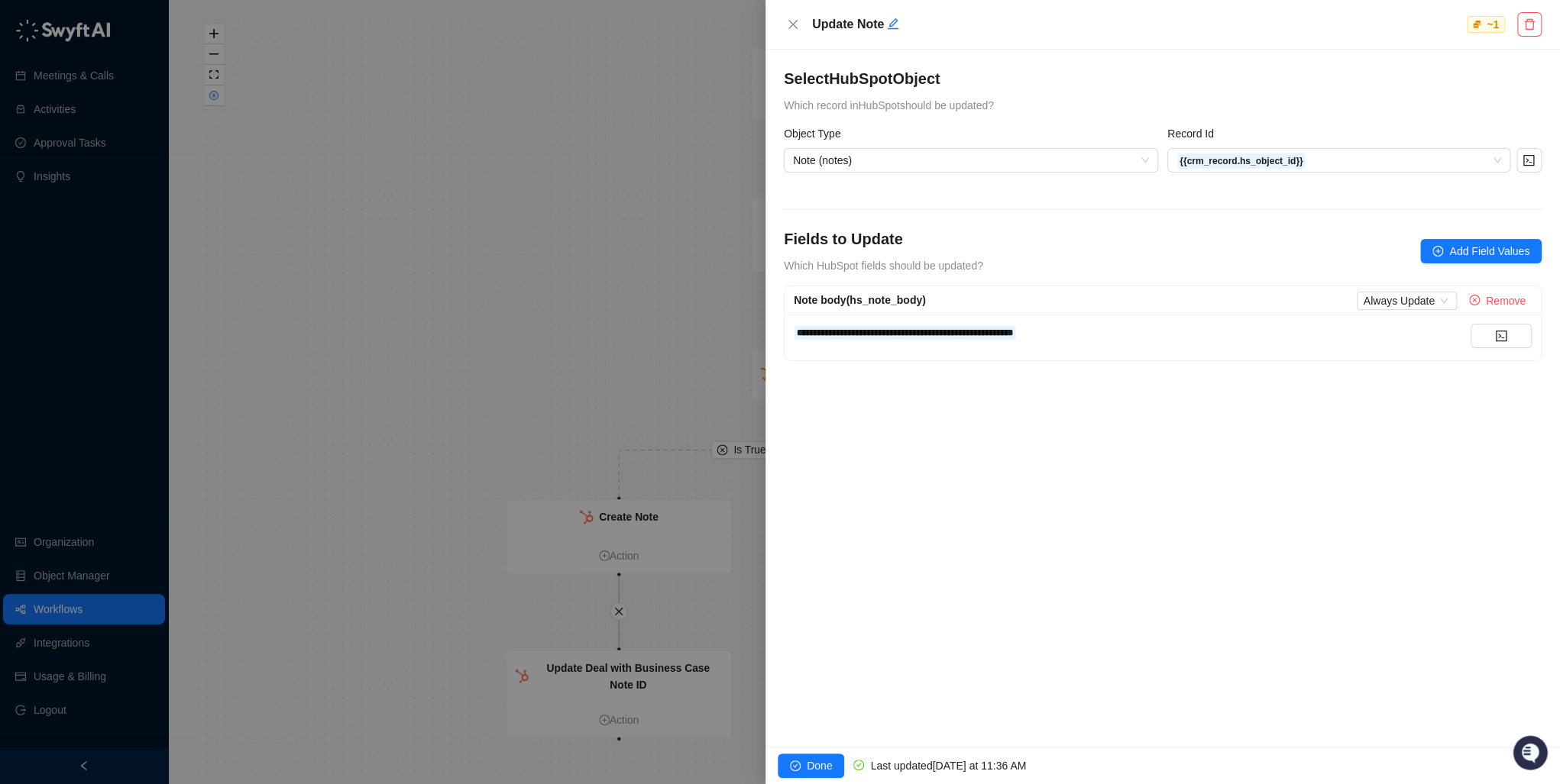
click at [1006, 421] on div "**********" at bounding box center [1163, 398] width 794 height 697
click at [793, 23] on icon "close" at bounding box center [793, 25] width 9 height 9
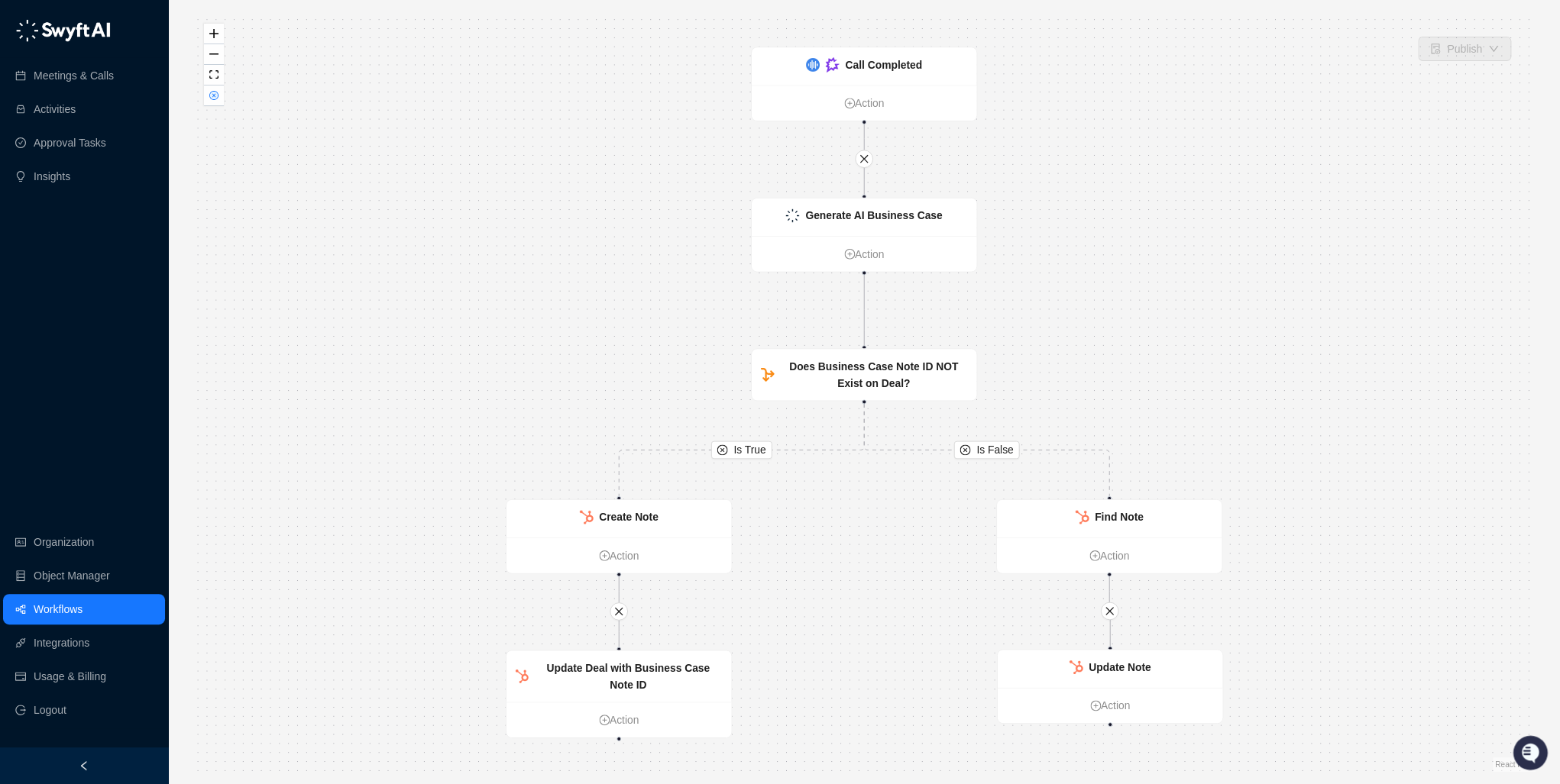
click at [638, 414] on div "Is True Is False Call Completed Action Generate AI Business Case Action Does Bu…" at bounding box center [863, 392] width 1343 height 760
click at [642, 675] on div "Update Deal with Business Case Note ID" at bounding box center [628, 676] width 188 height 33
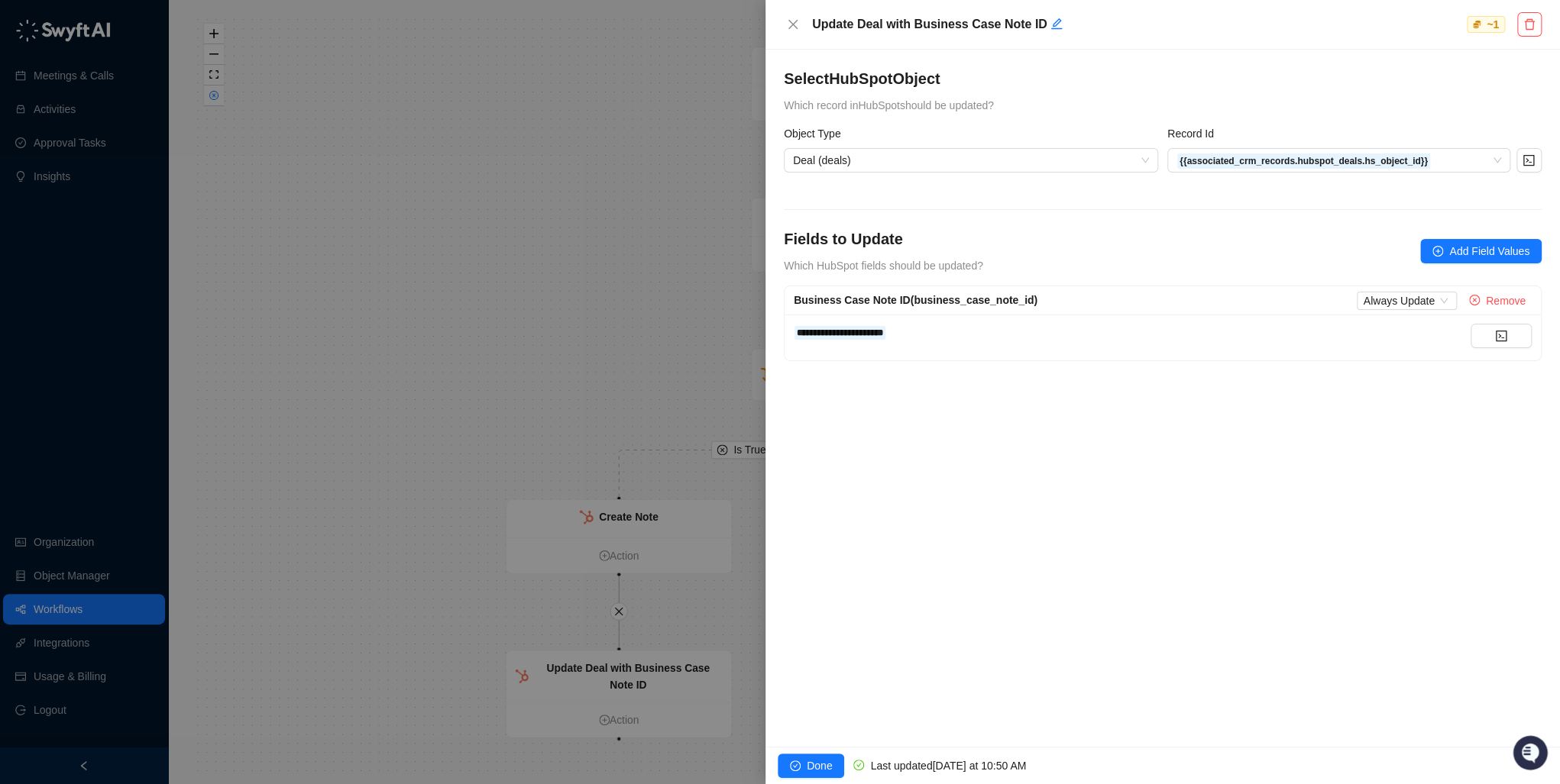
drag, startPoint x: 633, startPoint y: 208, endPoint x: 642, endPoint y: 195, distance: 15.8
click at [634, 205] on div at bounding box center [780, 392] width 1560 height 784
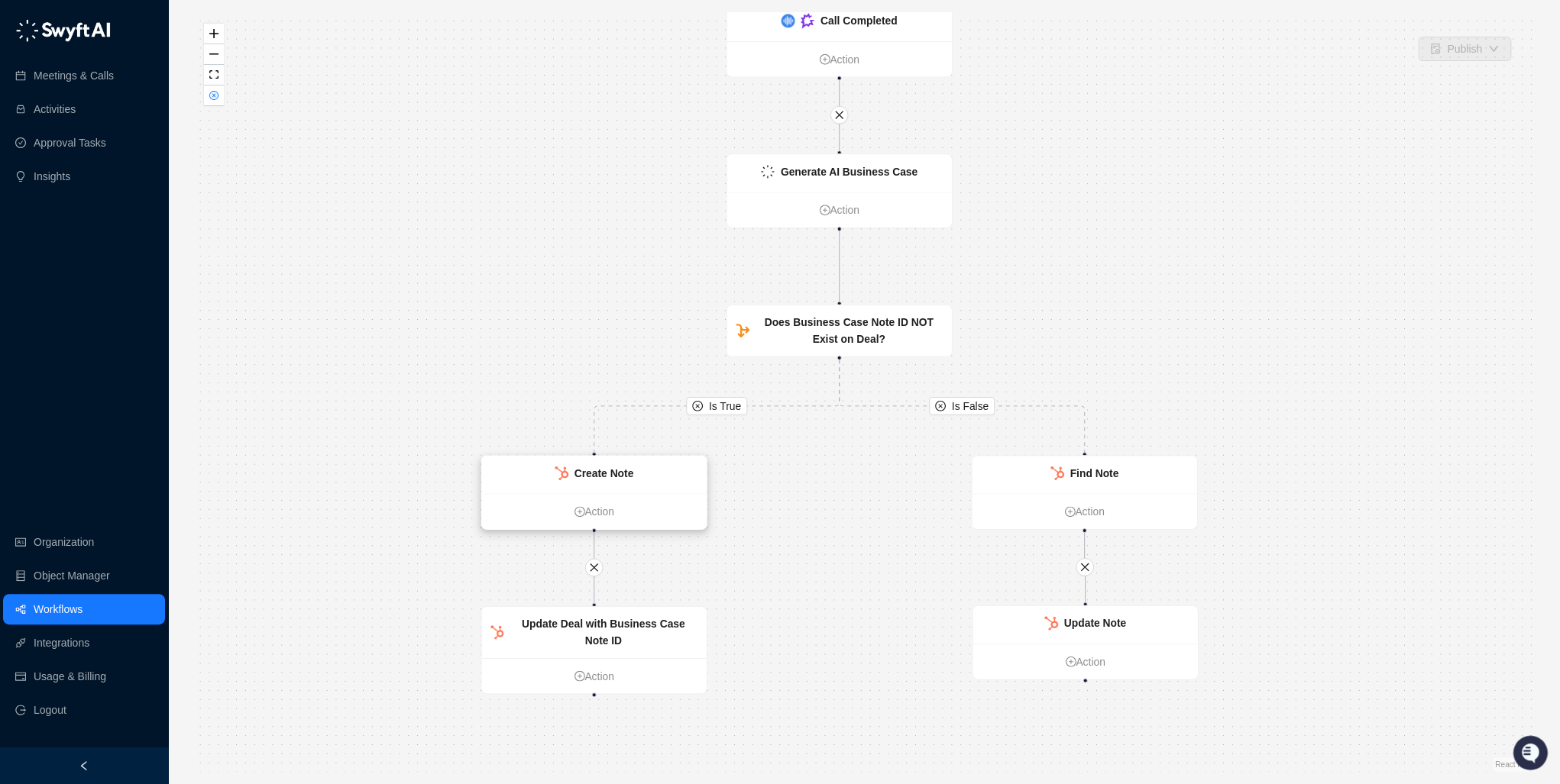
click at [608, 463] on div "Create Note" at bounding box center [594, 475] width 225 height 38
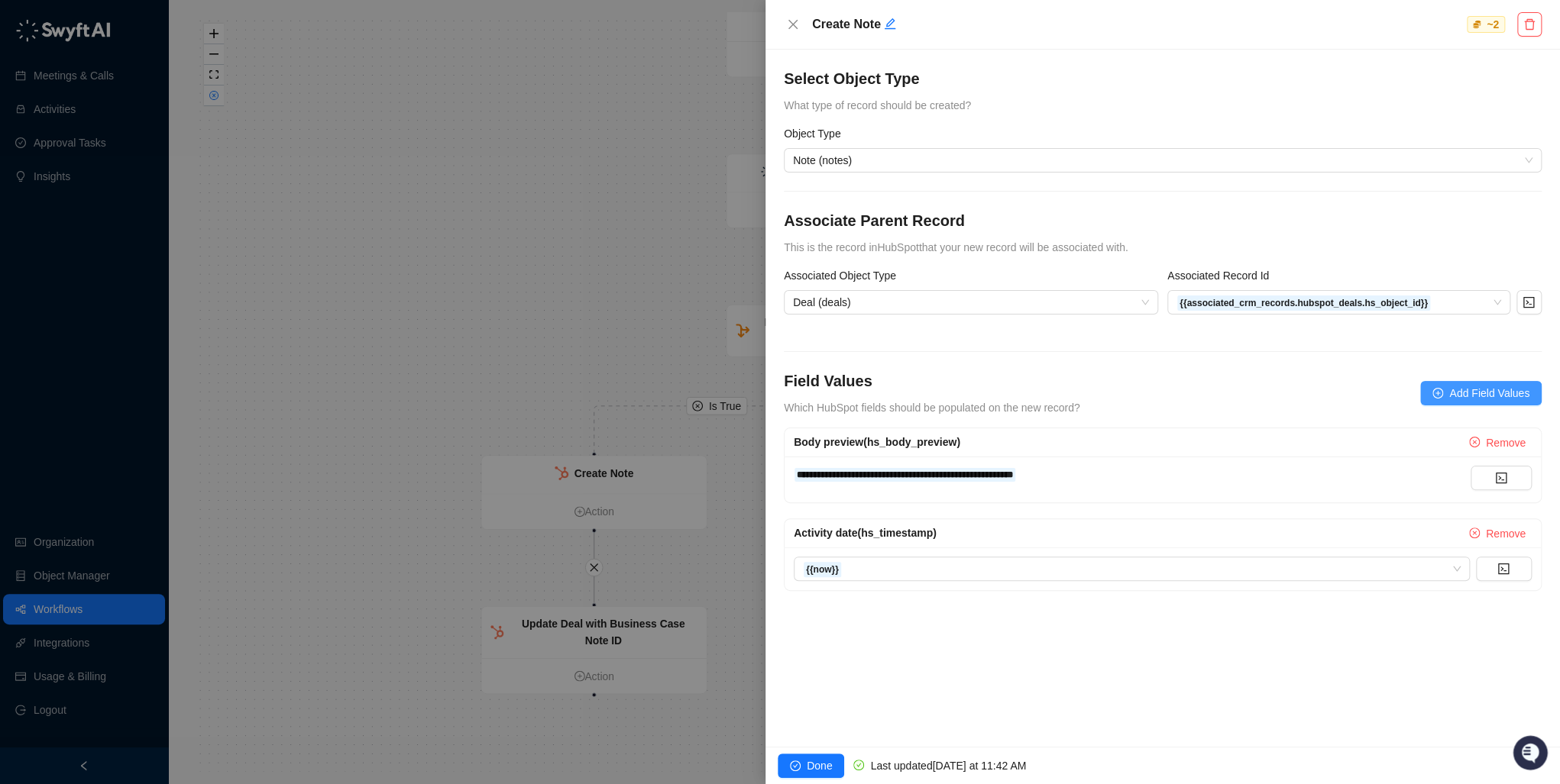
click at [1473, 397] on span "Add Field Values" at bounding box center [1489, 394] width 80 height 17
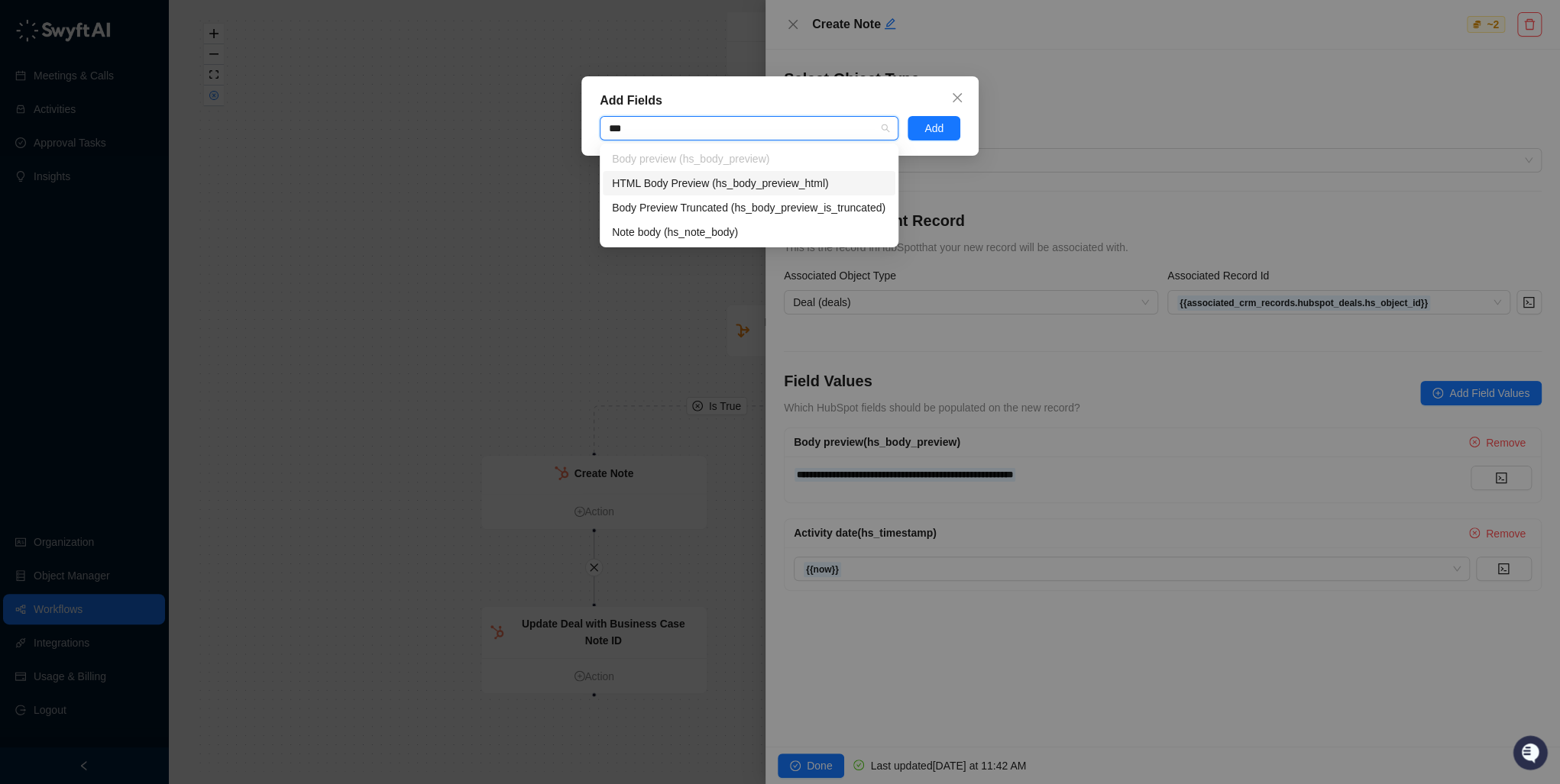
type input "****"
click at [725, 235] on div "Note body (hs_note_body)" at bounding box center [749, 232] width 274 height 17
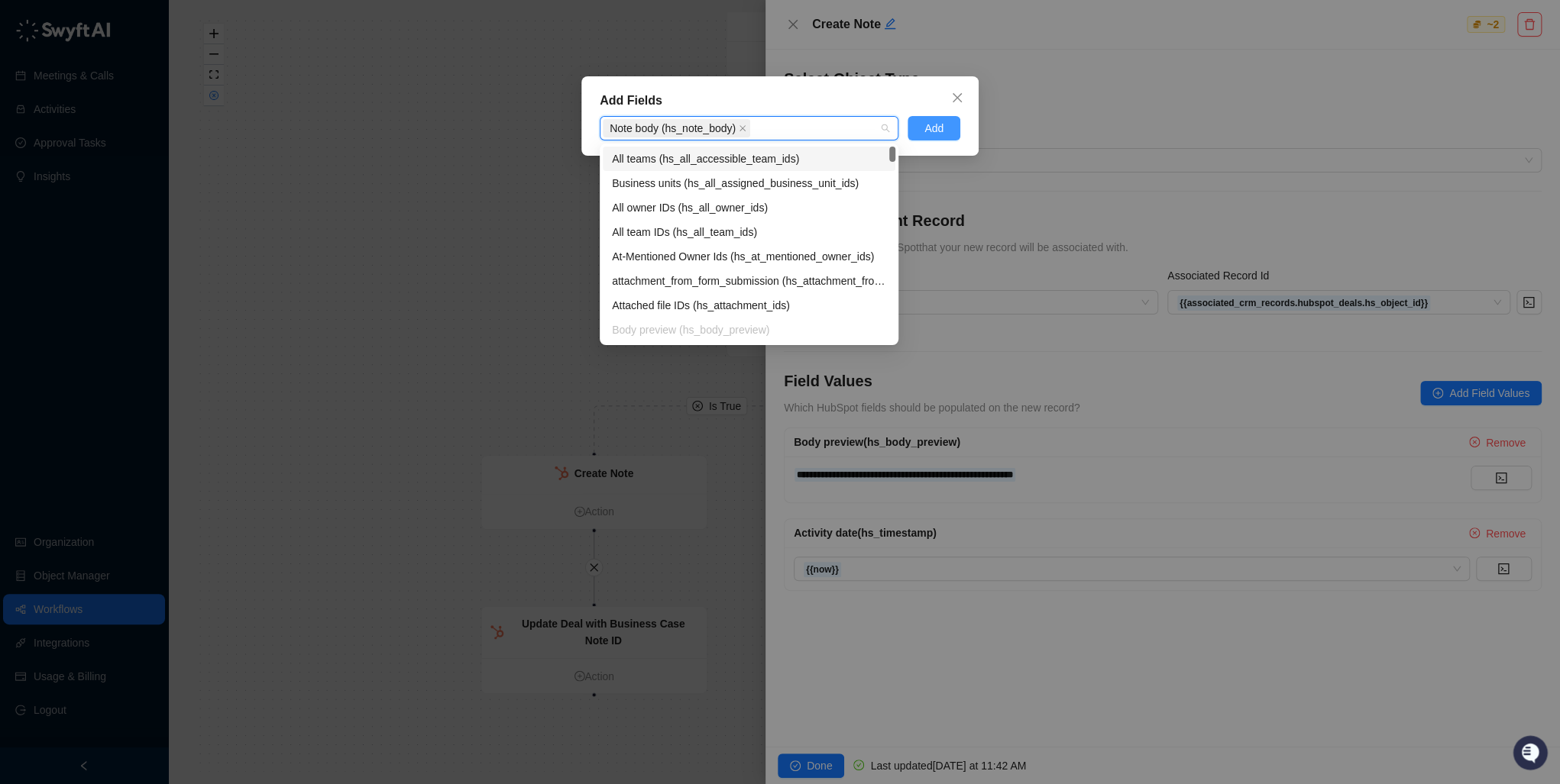
click at [940, 135] on span "Add" at bounding box center [933, 128] width 19 height 17
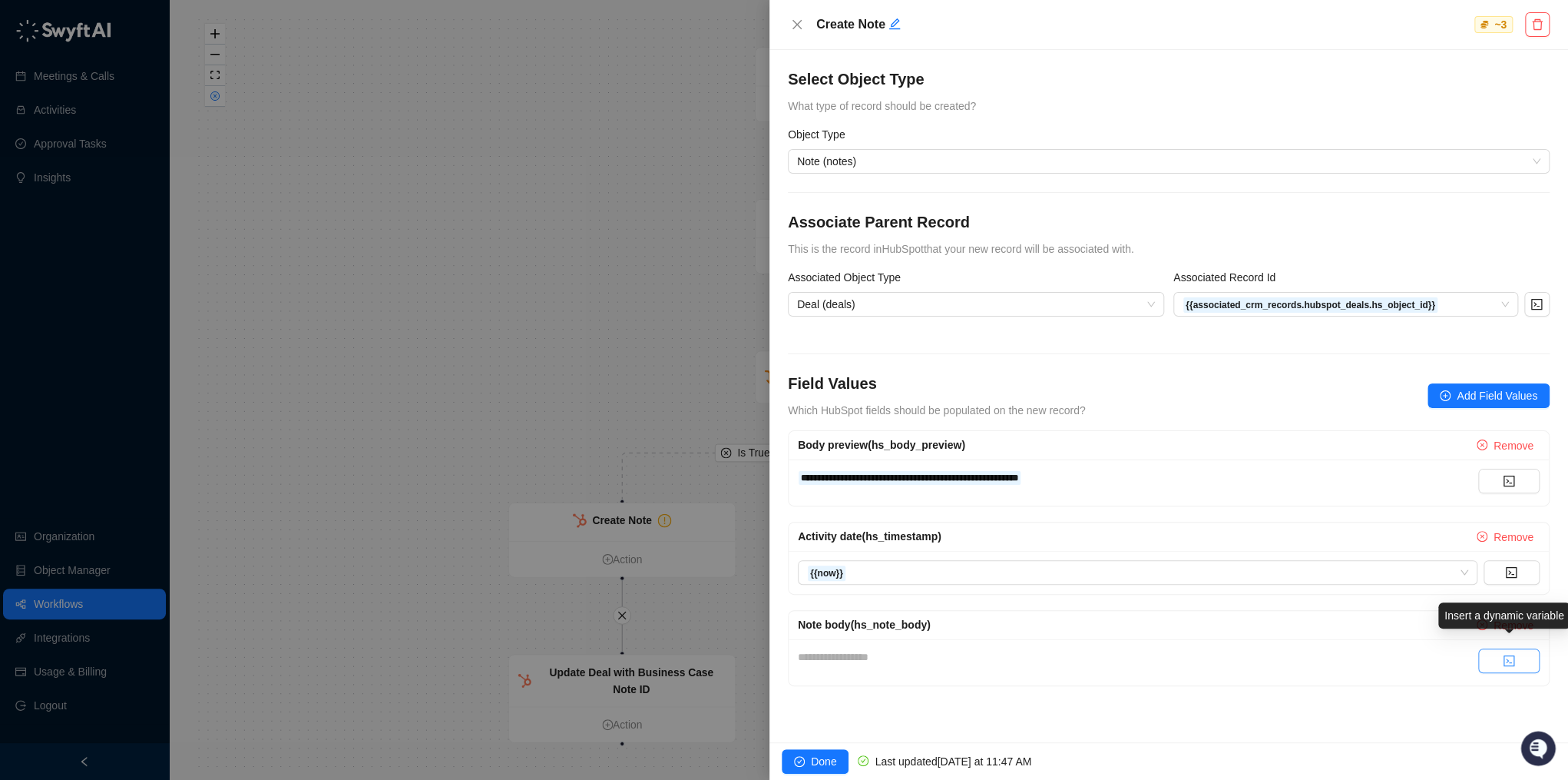
click at [1524, 662] on button "button" at bounding box center [1508, 661] width 61 height 25
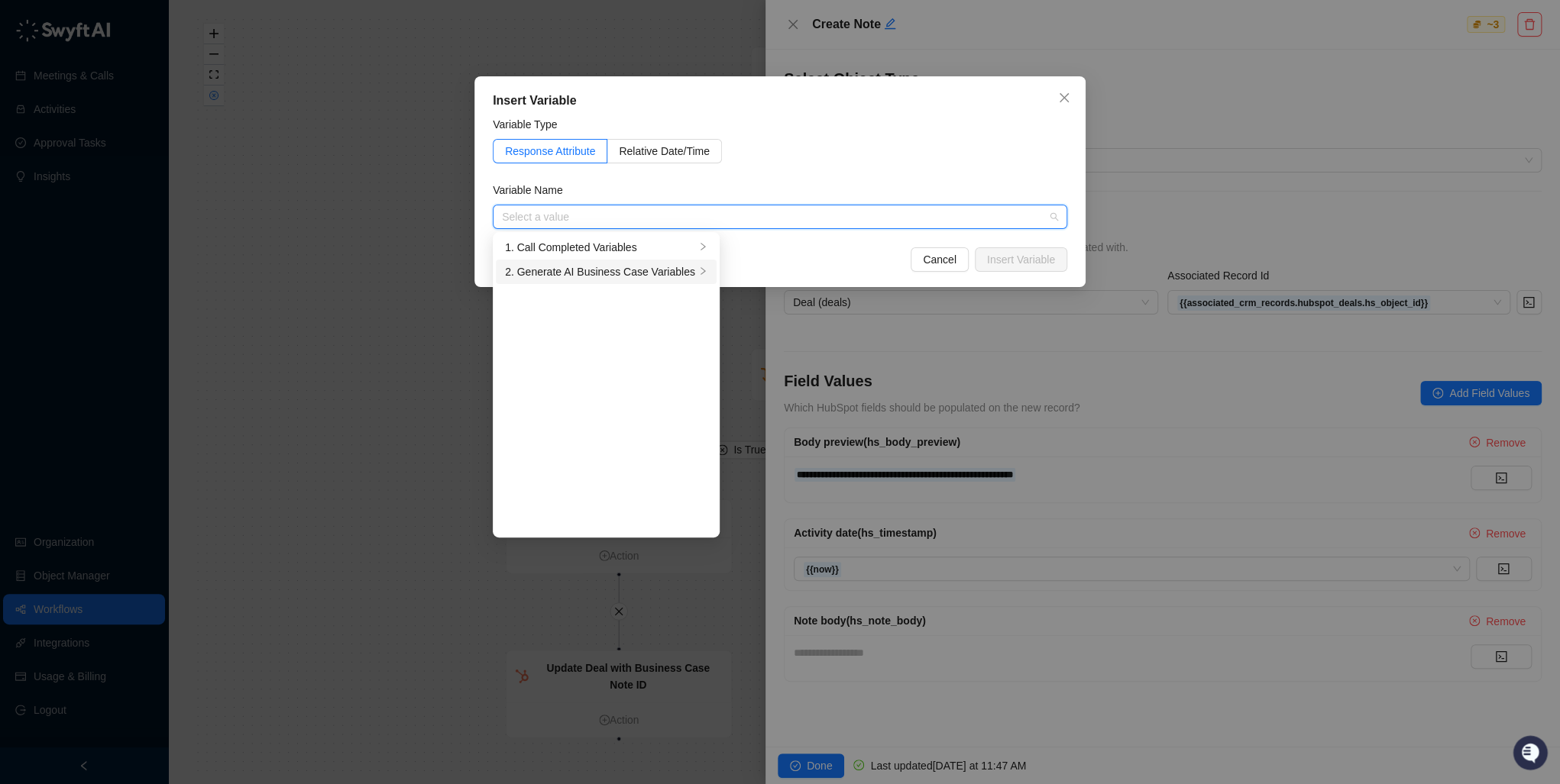
click at [603, 269] on div "2. Generate AI Business Case Variables" at bounding box center [600, 272] width 190 height 17
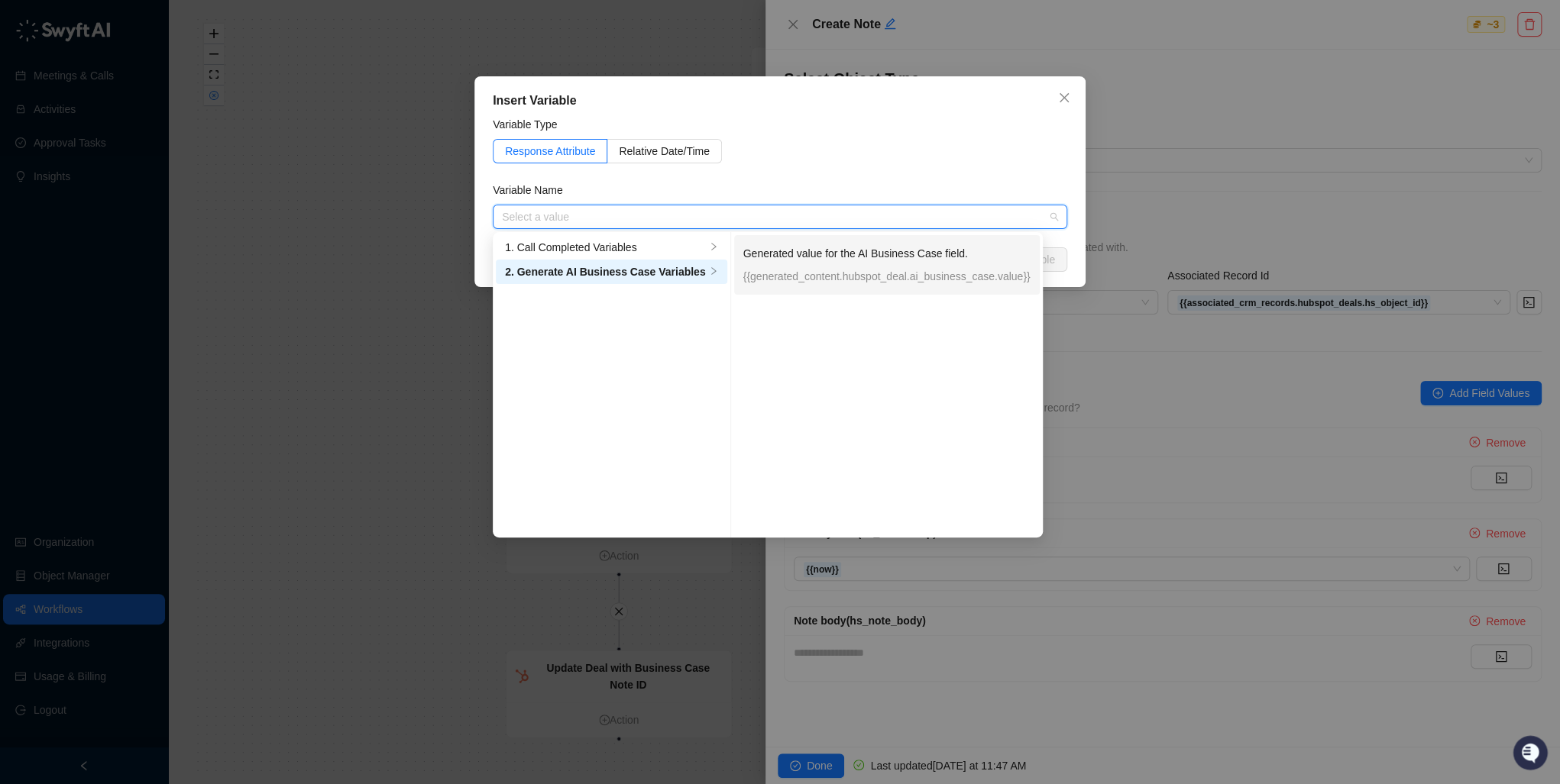
click at [807, 250] on p "Generated value for the AI Business Case field." at bounding box center [887, 254] width 288 height 17
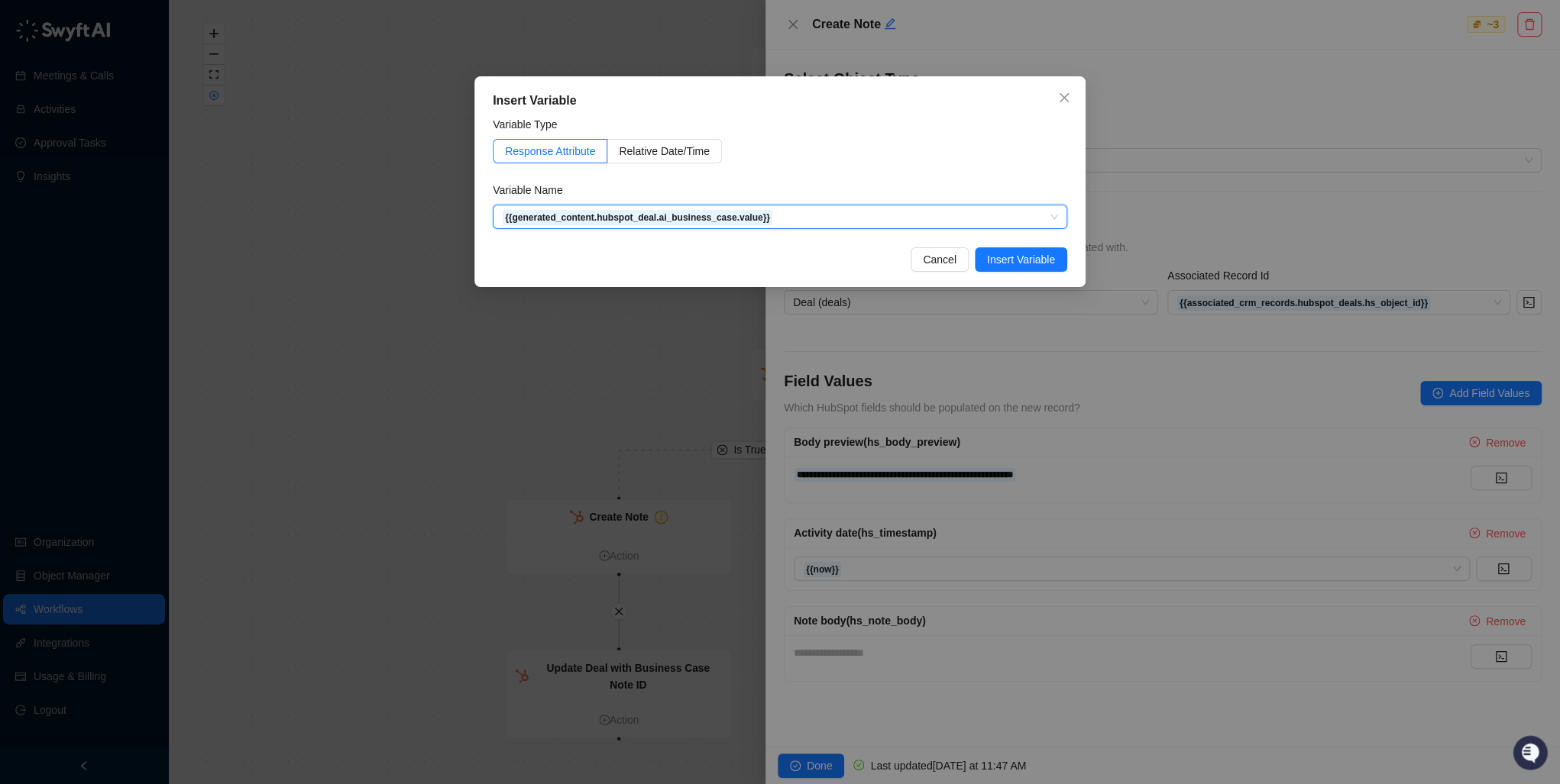
click at [1028, 254] on span "Insert Variable" at bounding box center [1021, 260] width 68 height 17
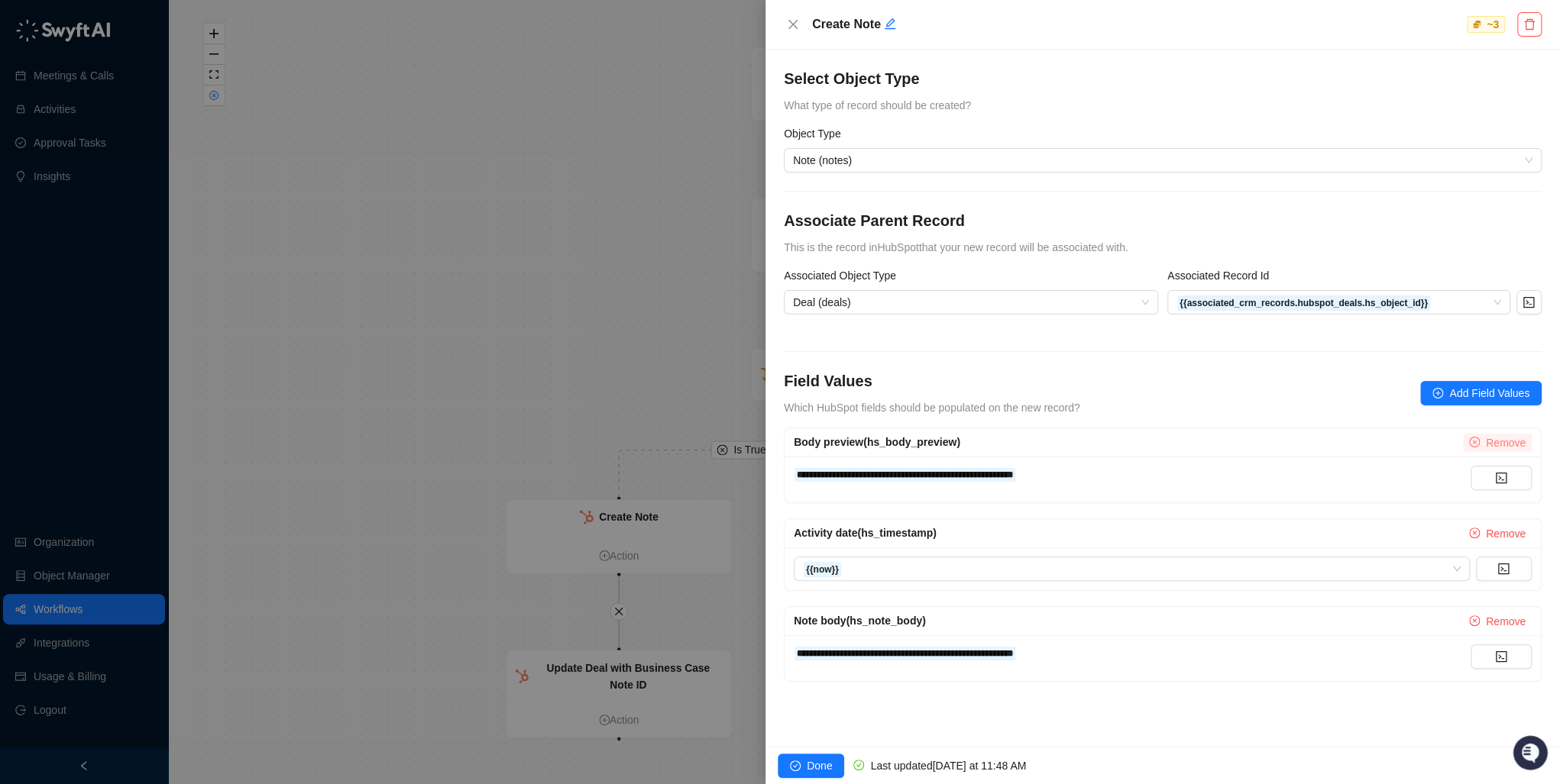
click at [1505, 443] on span "Remove" at bounding box center [1506, 443] width 40 height 17
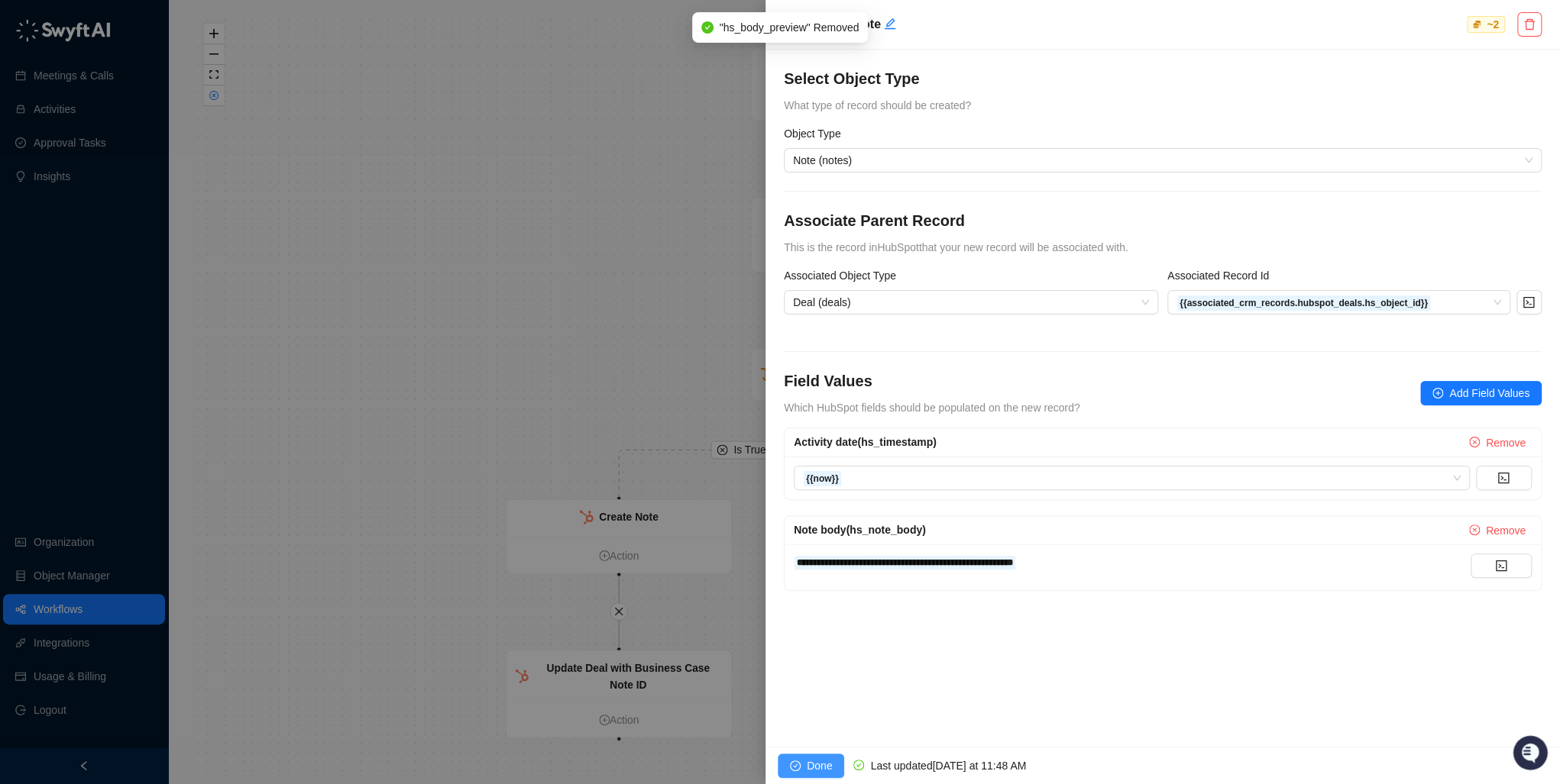
click at [821, 758] on span "Done" at bounding box center [819, 766] width 25 height 17
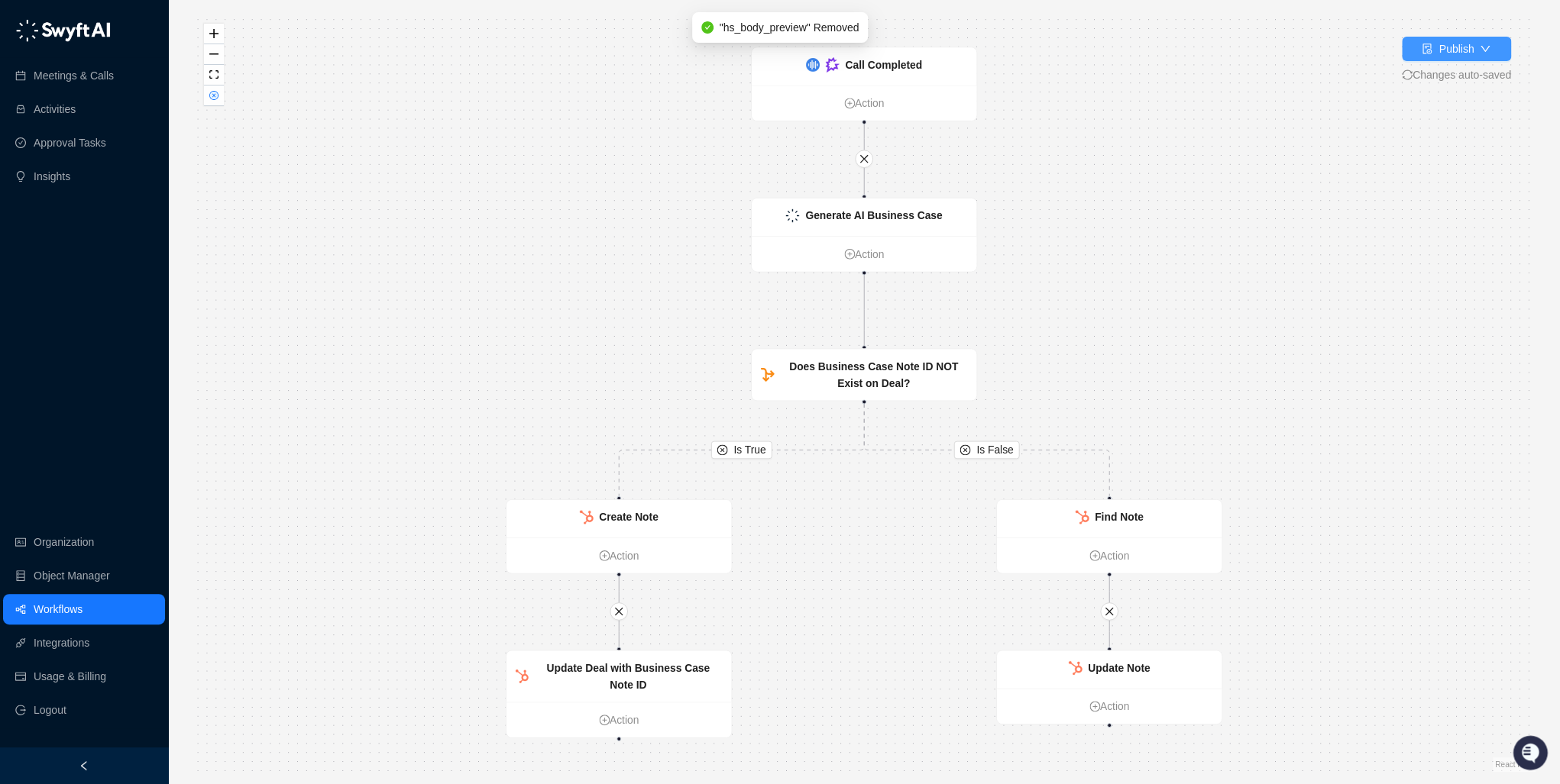
click at [1445, 46] on div "Publish" at bounding box center [1456, 49] width 35 height 17
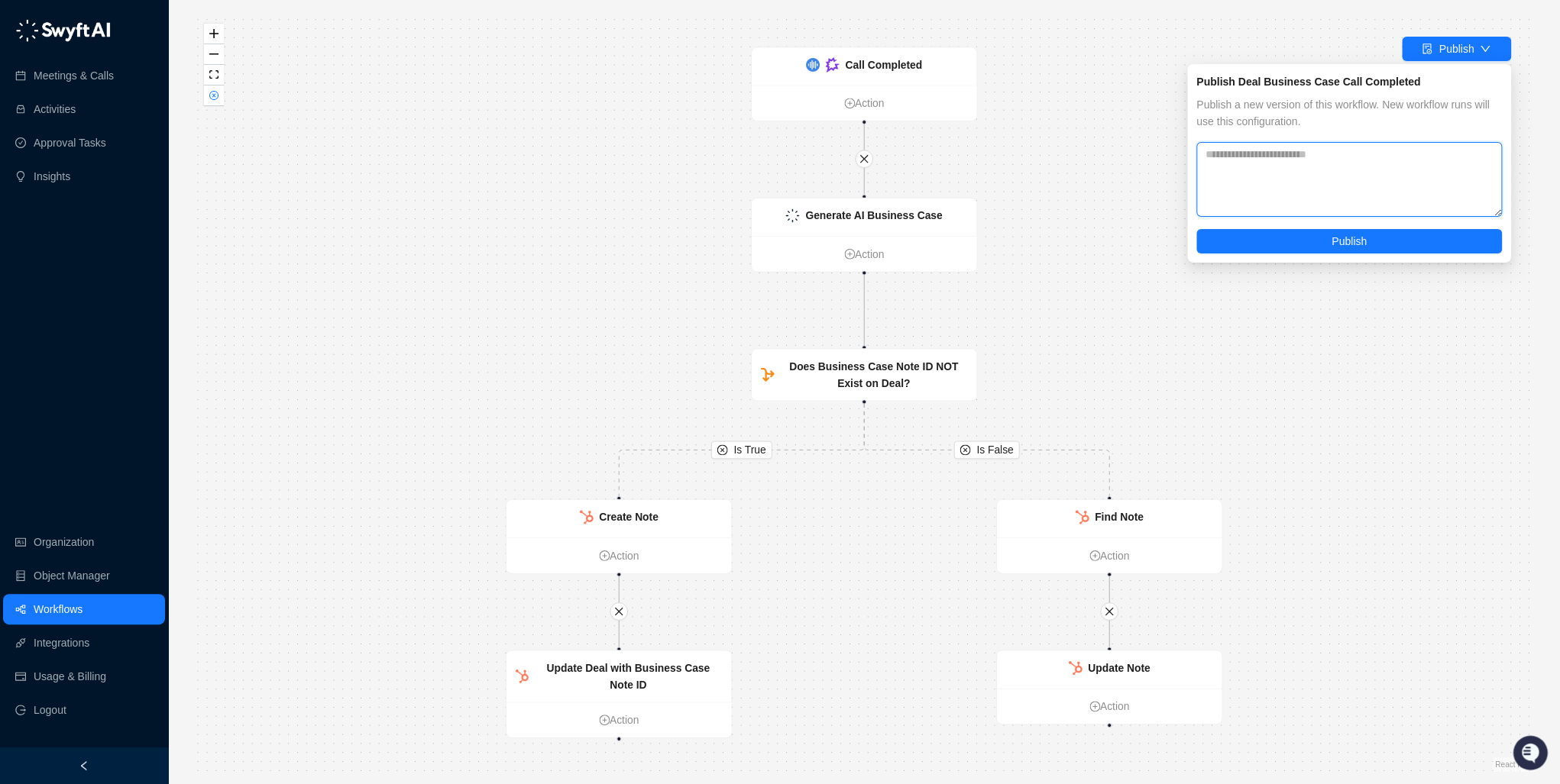
click at [1268, 154] on textarea at bounding box center [1349, 179] width 305 height 75
click at [1302, 181] on textarea "**********" at bounding box center [1349, 179] width 305 height 75
type textarea "**********"
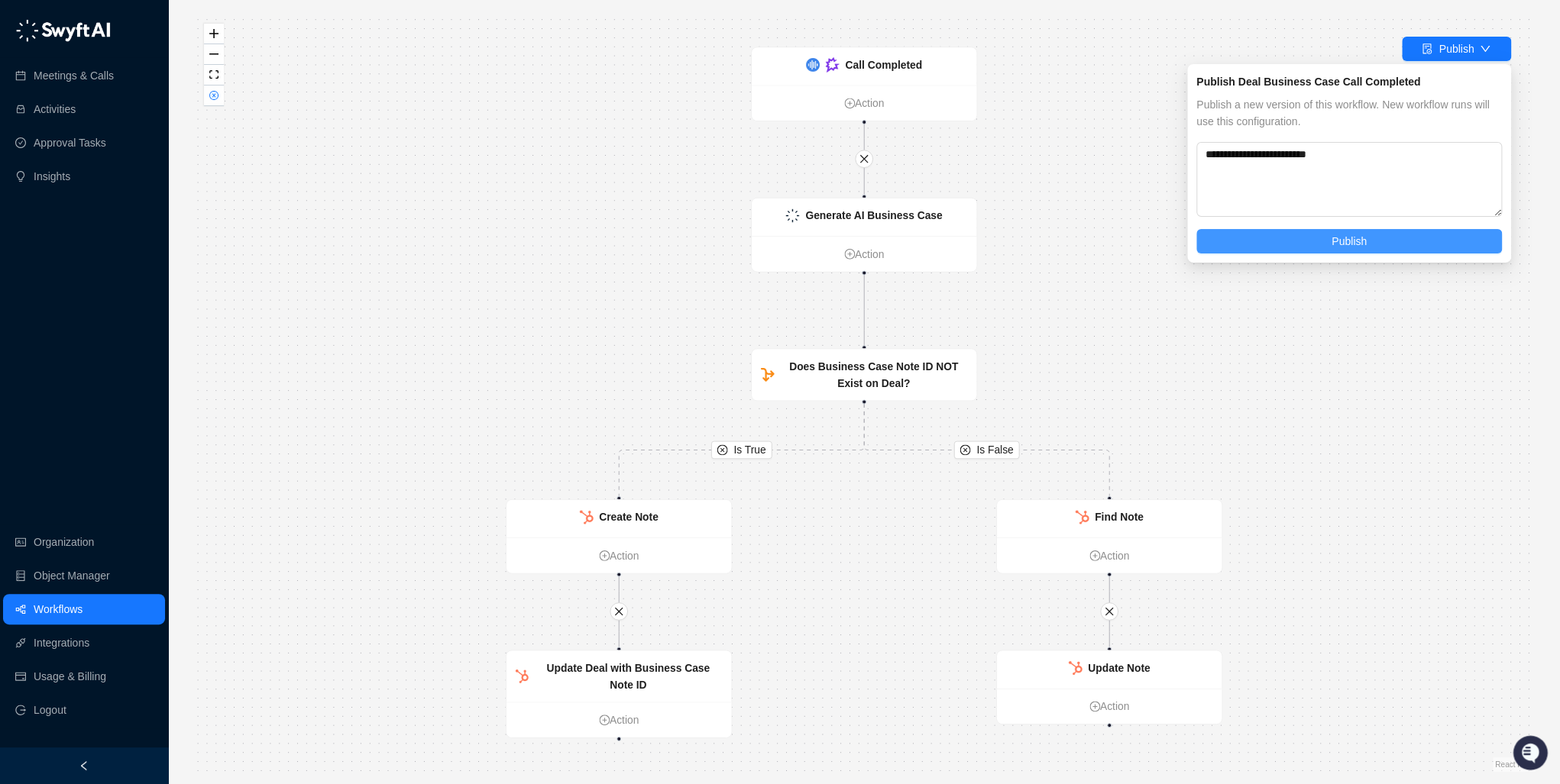
click at [1286, 243] on button "Publish" at bounding box center [1349, 241] width 305 height 25
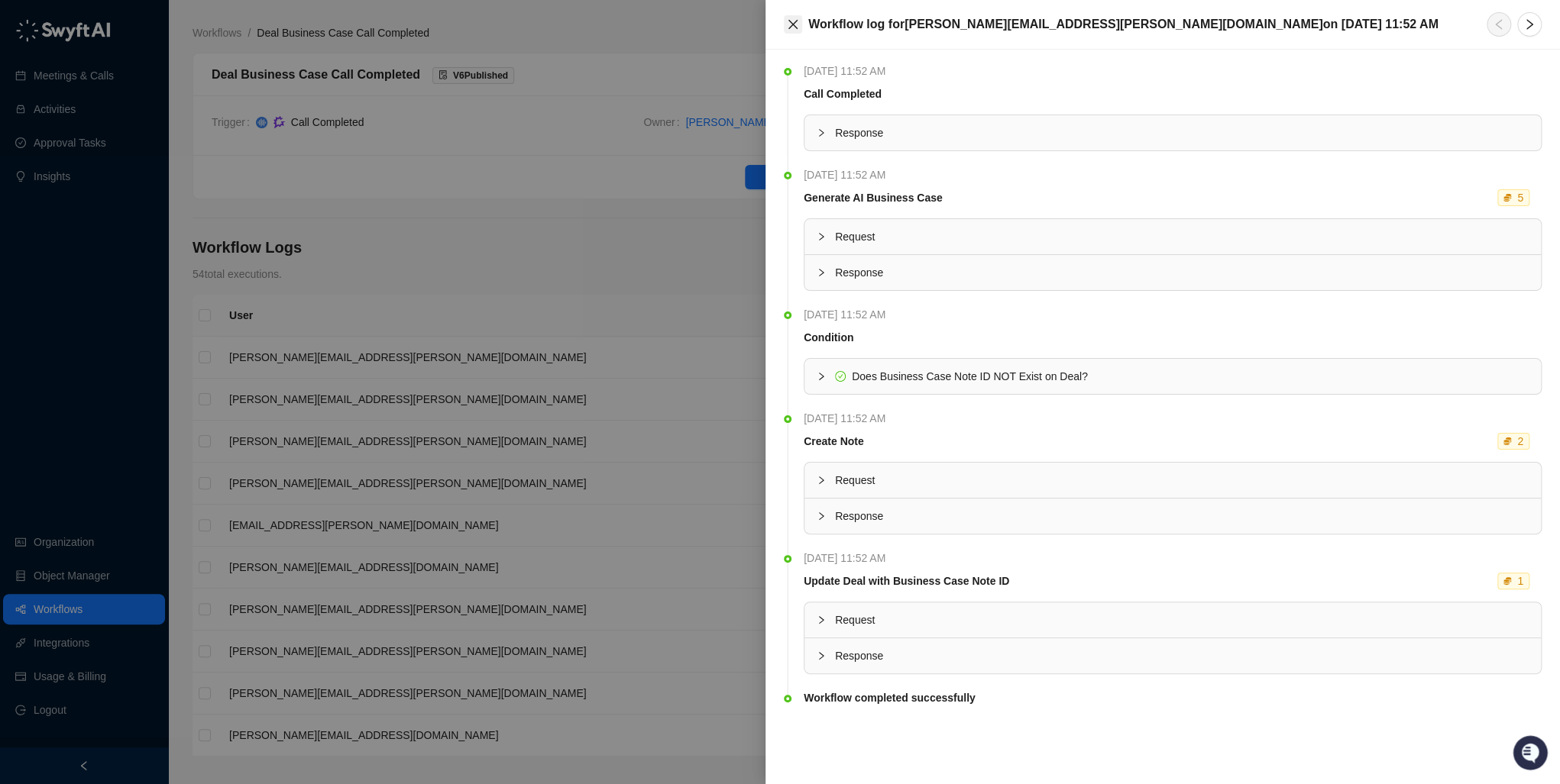
click at [784, 25] on button "Close" at bounding box center [793, 25] width 18 height 18
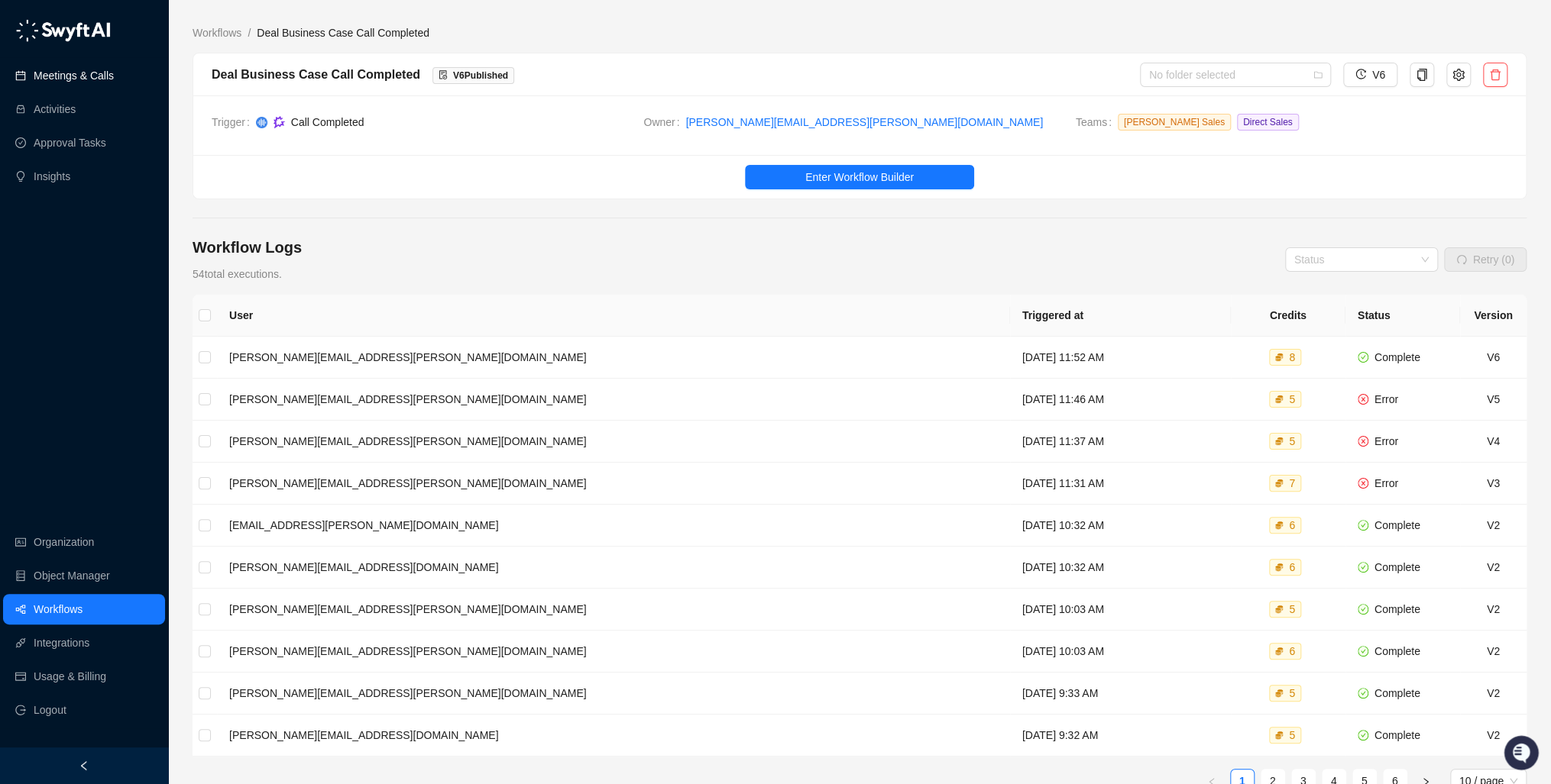
click at [72, 68] on link "Meetings & Calls" at bounding box center [74, 75] width 80 height 31
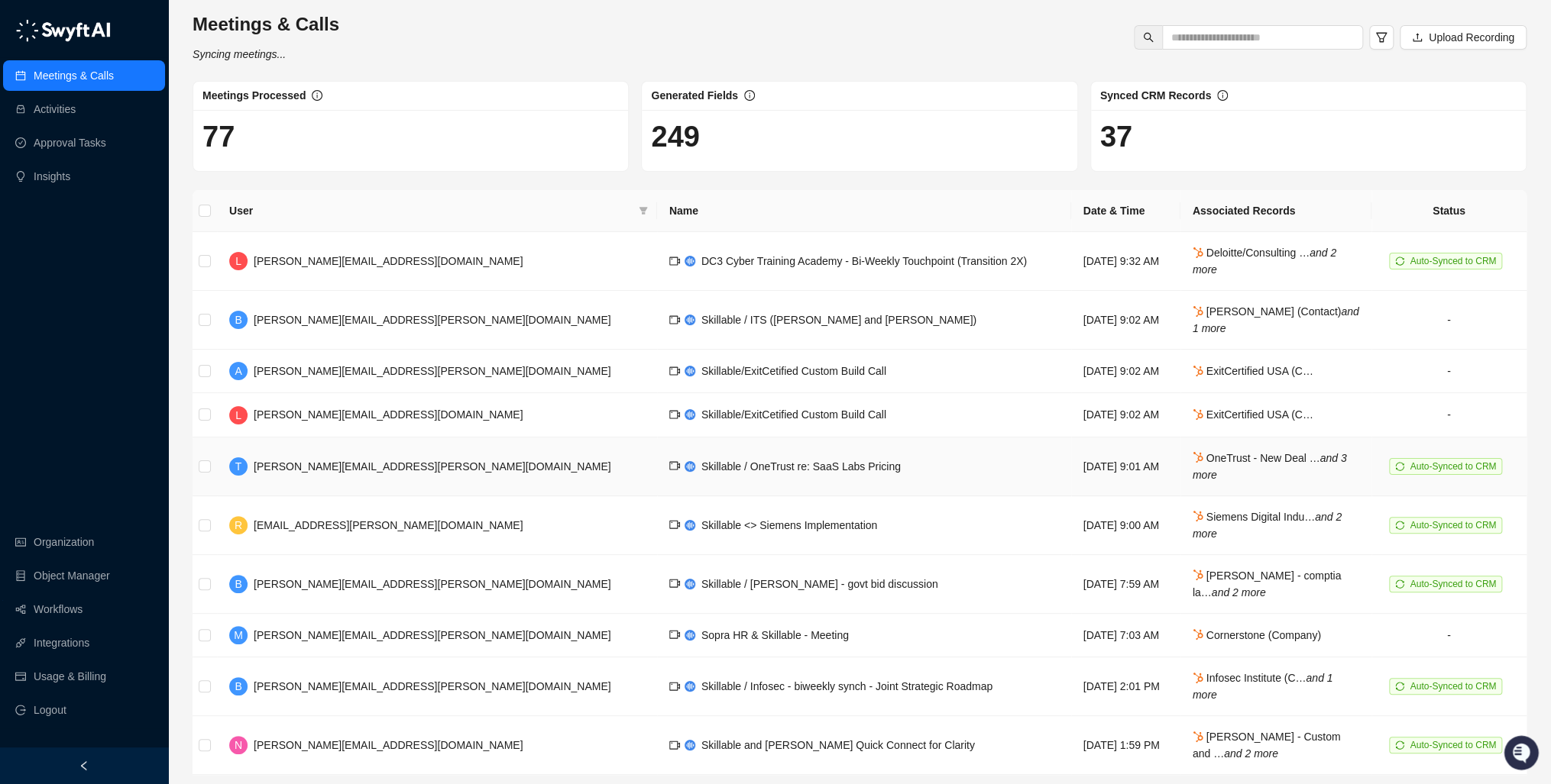
click at [334, 461] on span "[PERSON_NAME][EMAIL_ADDRESS][PERSON_NAME][DOMAIN_NAME]" at bounding box center [432, 467] width 358 height 12
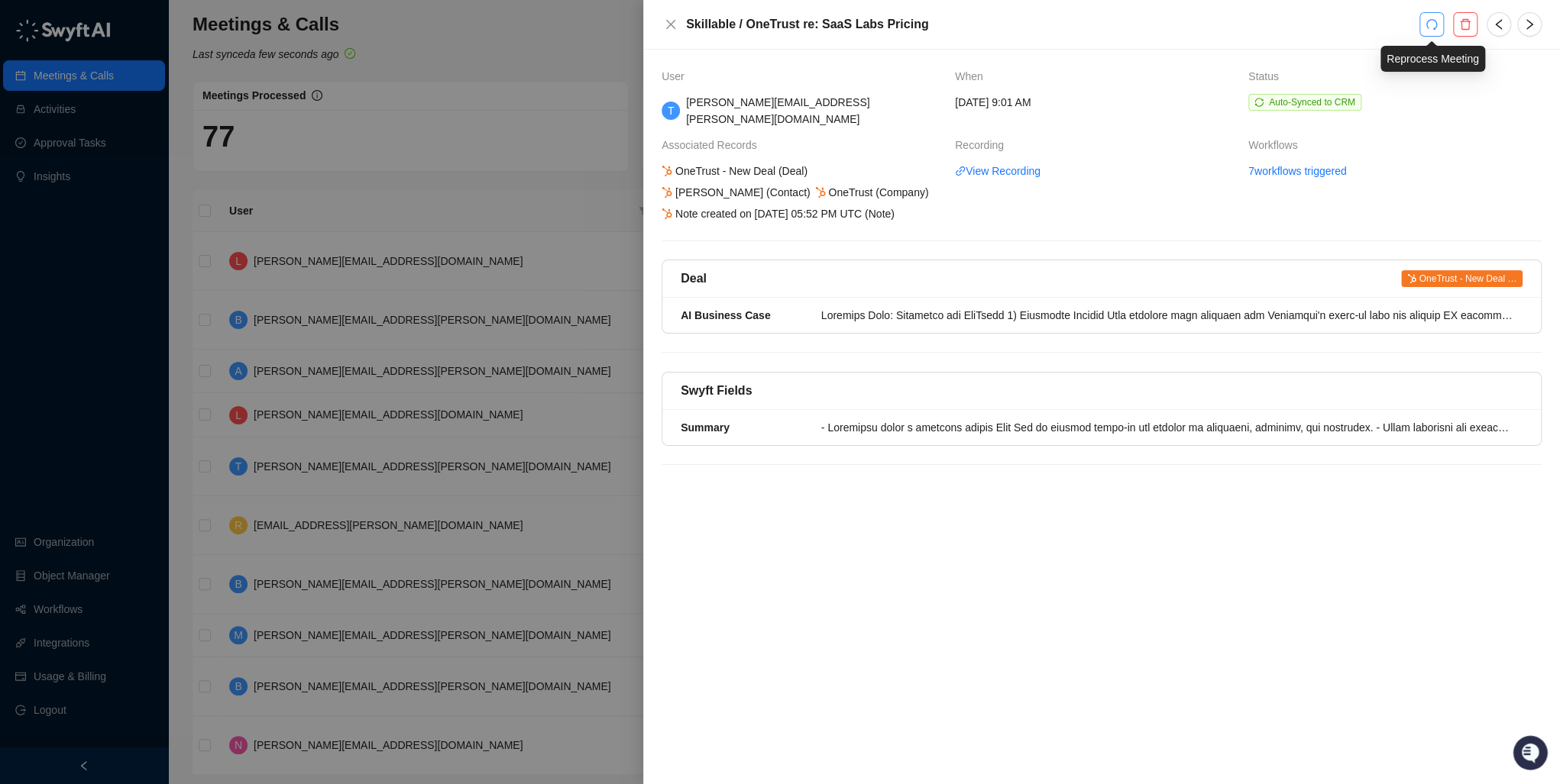
click at [1432, 28] on icon "redo" at bounding box center [1432, 25] width 12 height 12
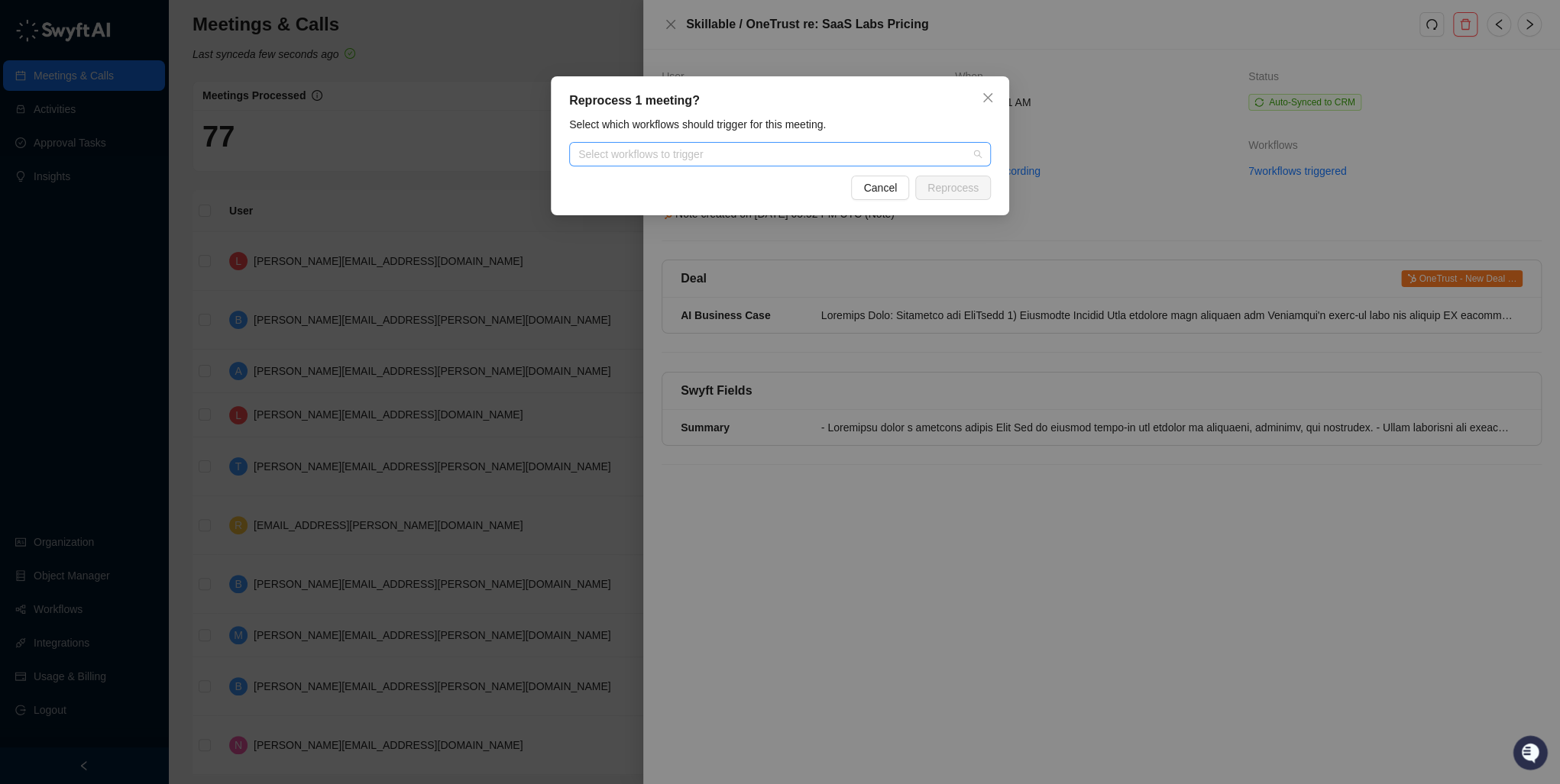
click at [750, 161] on div at bounding box center [772, 154] width 400 height 12
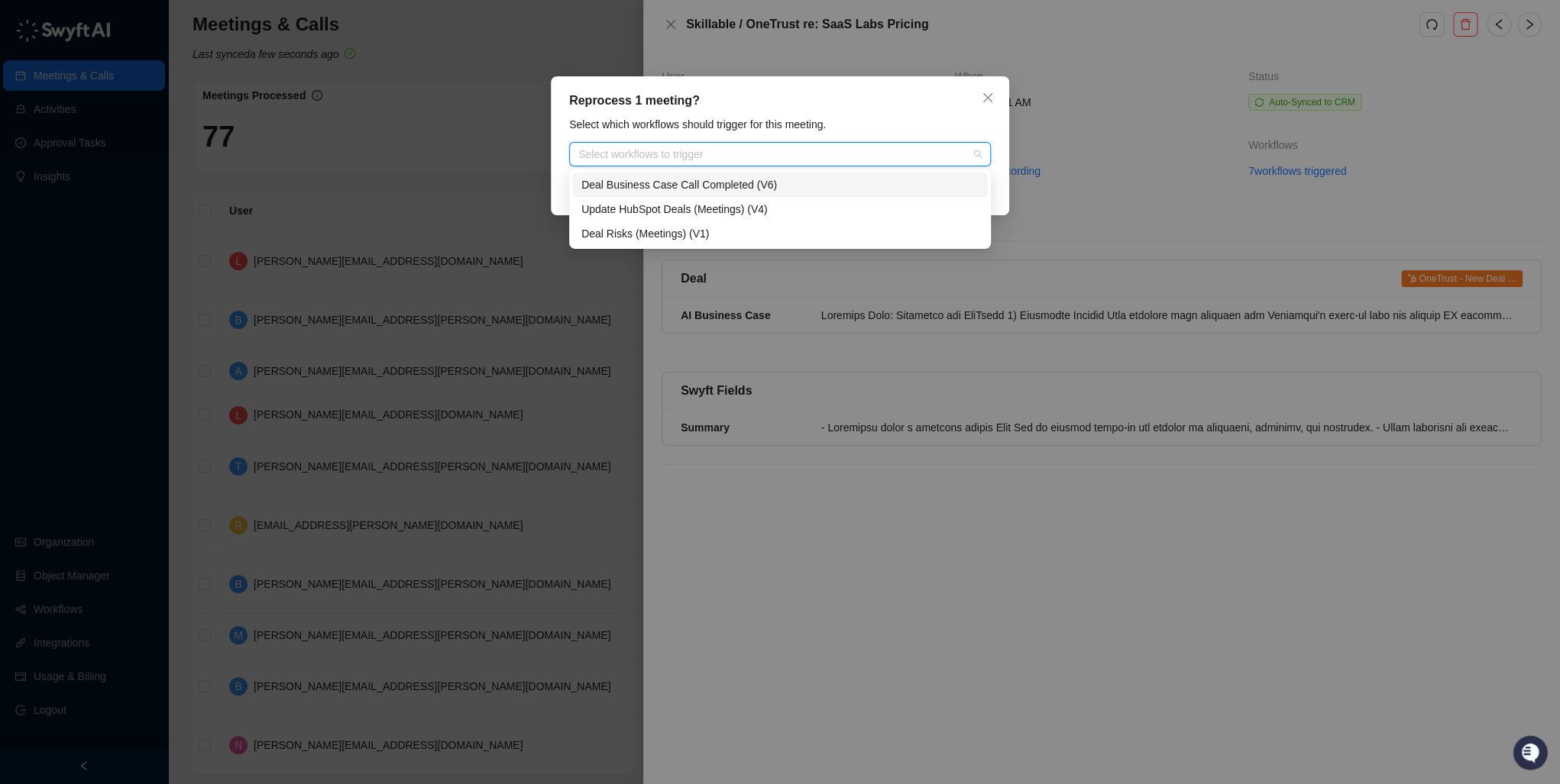
click at [677, 188] on div "Deal Business Case Call Completed (V6)" at bounding box center [780, 185] width 397 height 17
click at [896, 113] on div "Reprocess 1 meeting? Select which workflows should trigger for this meeting. De…" at bounding box center [780, 145] width 458 height 139
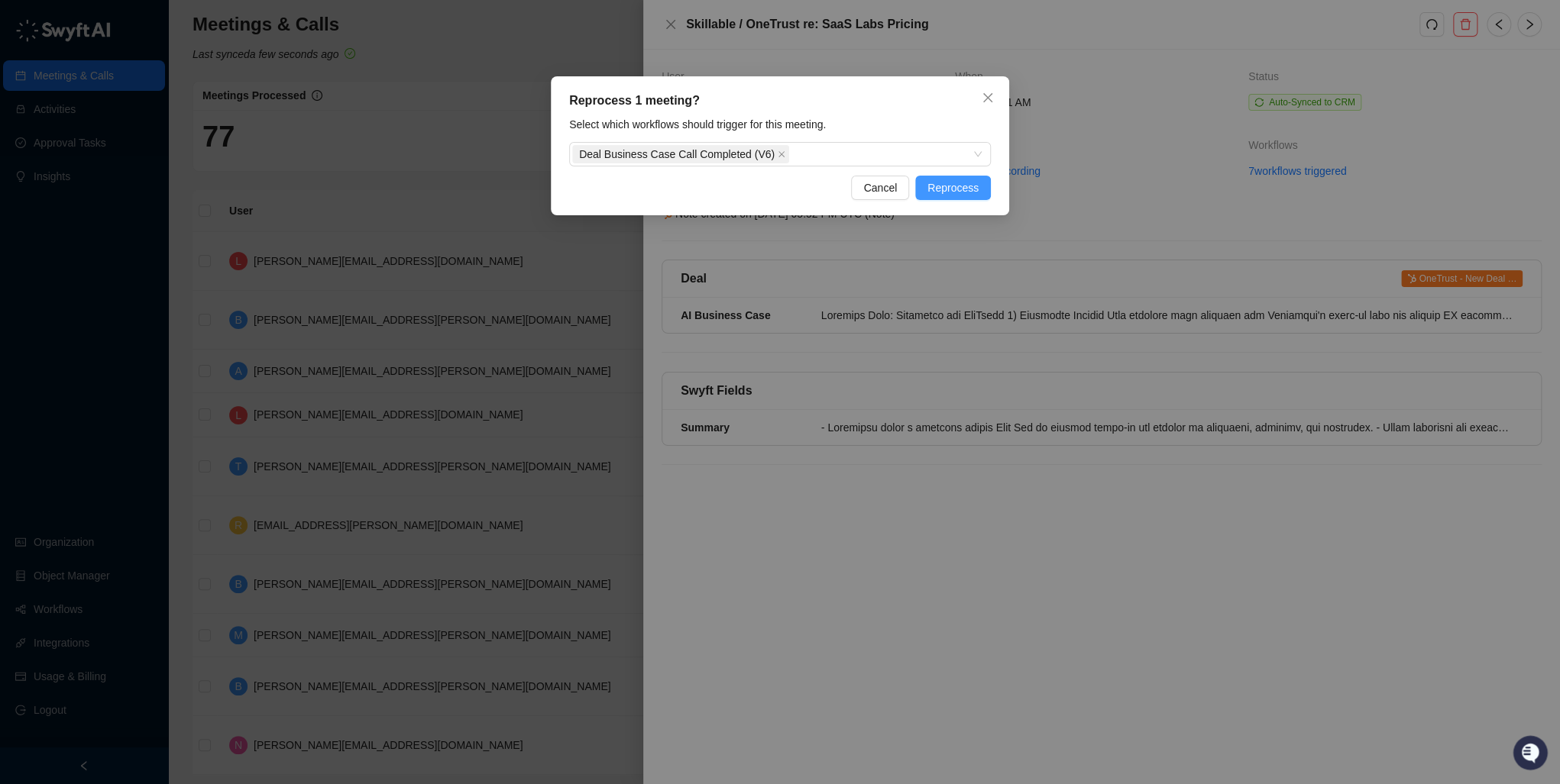
click at [981, 191] on button "Reprocess" at bounding box center [953, 188] width 75 height 25
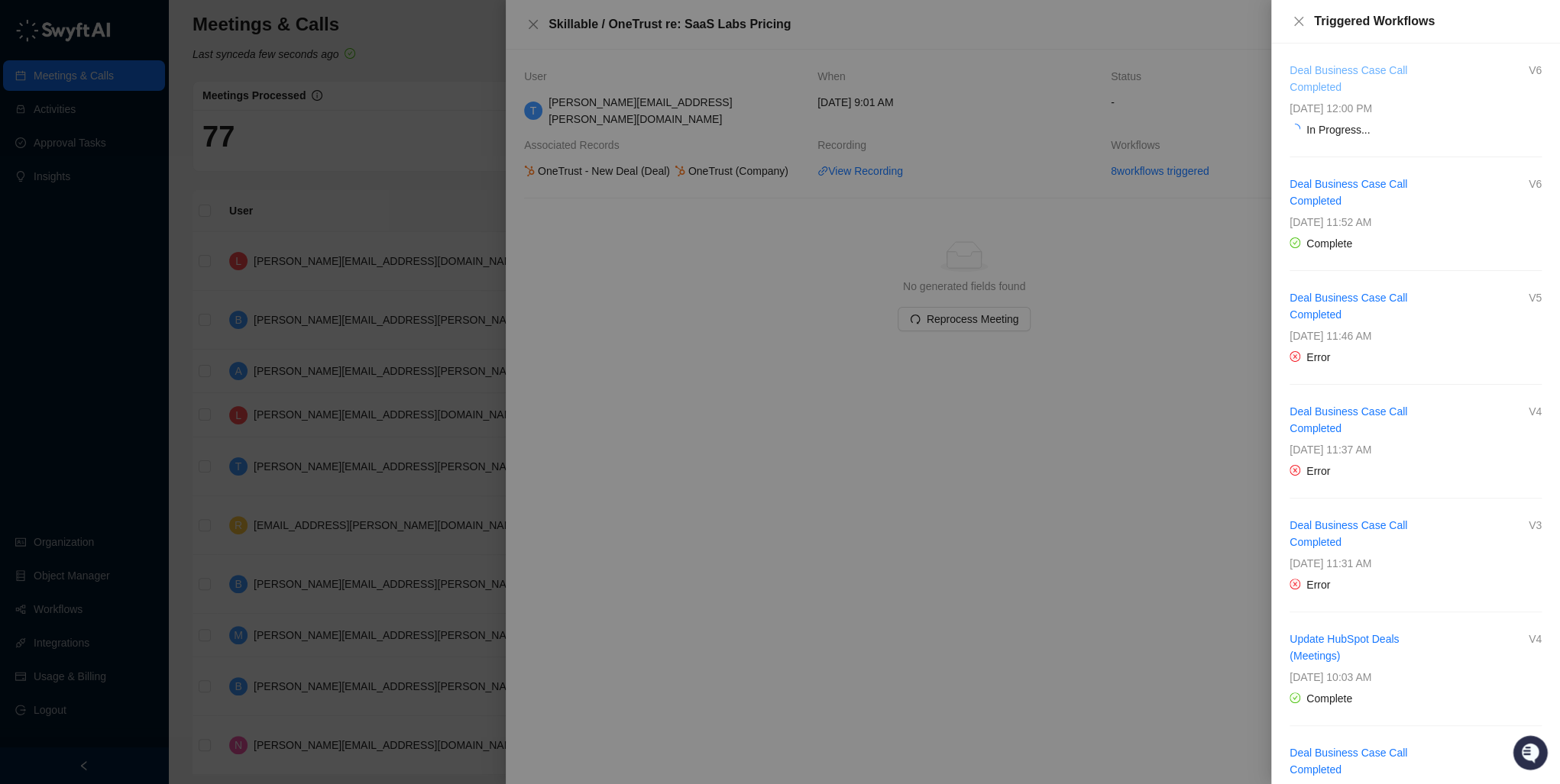
click at [1330, 68] on link "Deal Business Case Call Completed" at bounding box center [1348, 78] width 118 height 29
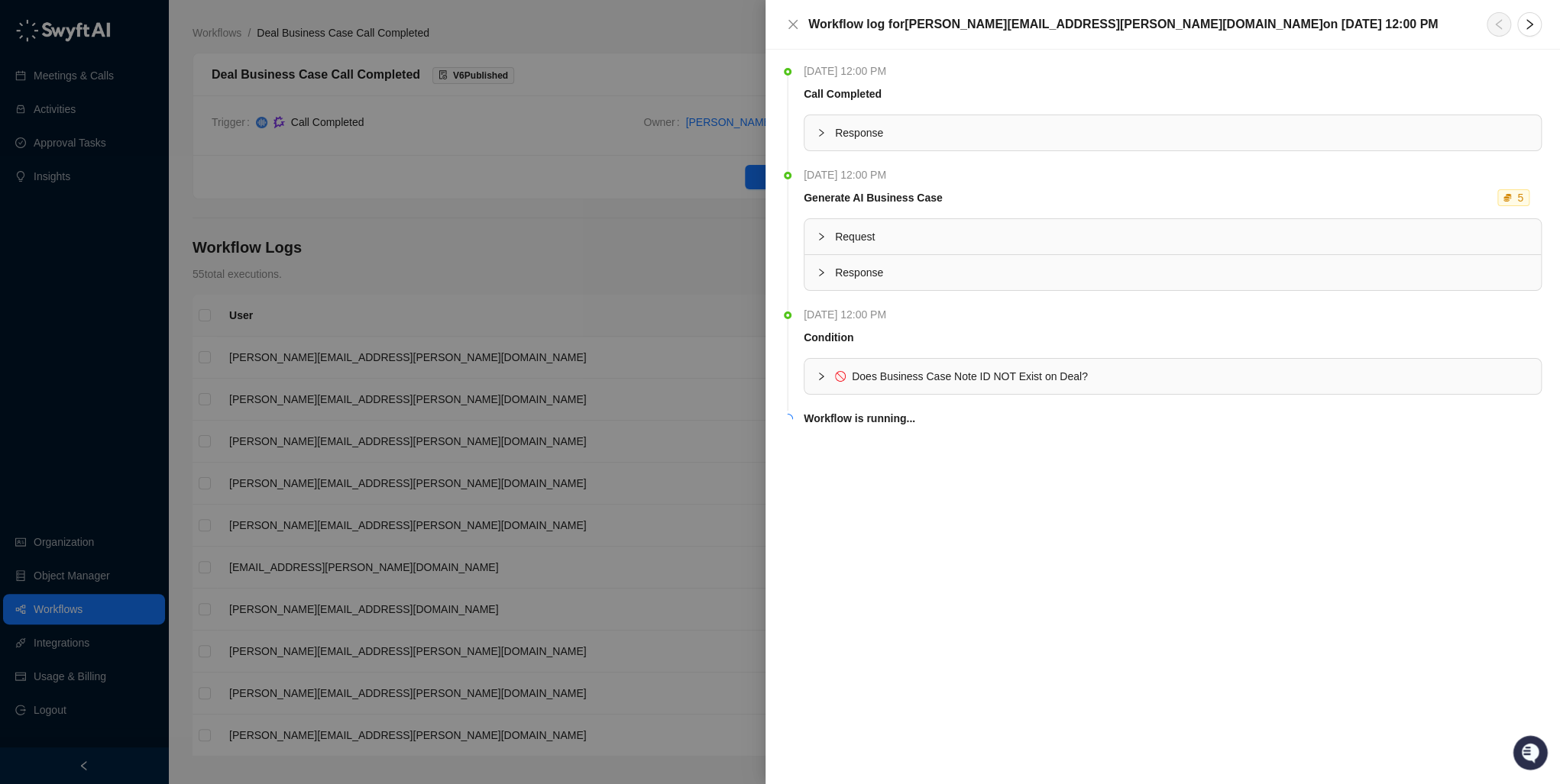
click at [821, 372] on icon "collapsed" at bounding box center [821, 377] width 9 height 9
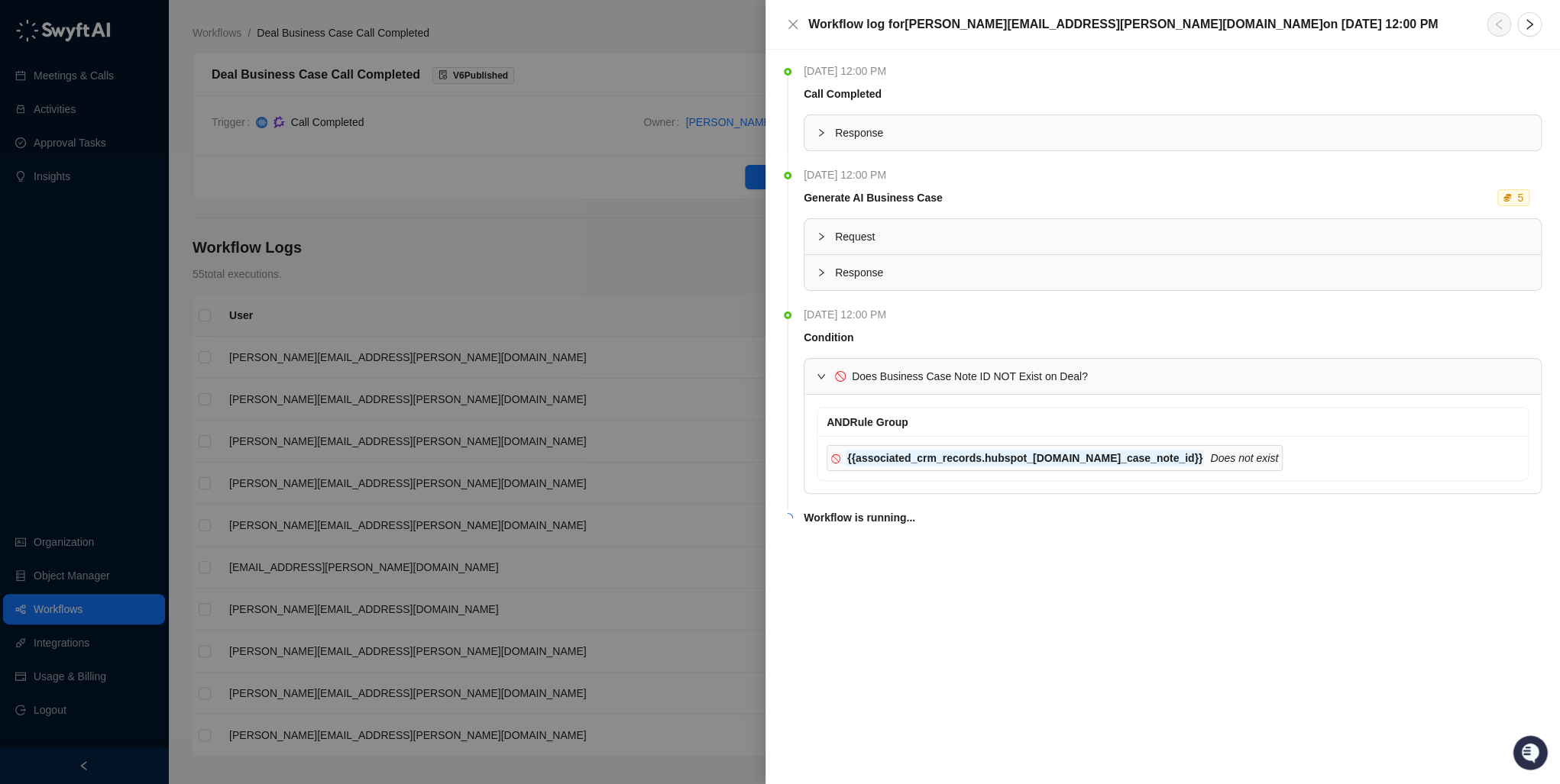
click at [821, 372] on icon "expanded" at bounding box center [821, 377] width 9 height 9
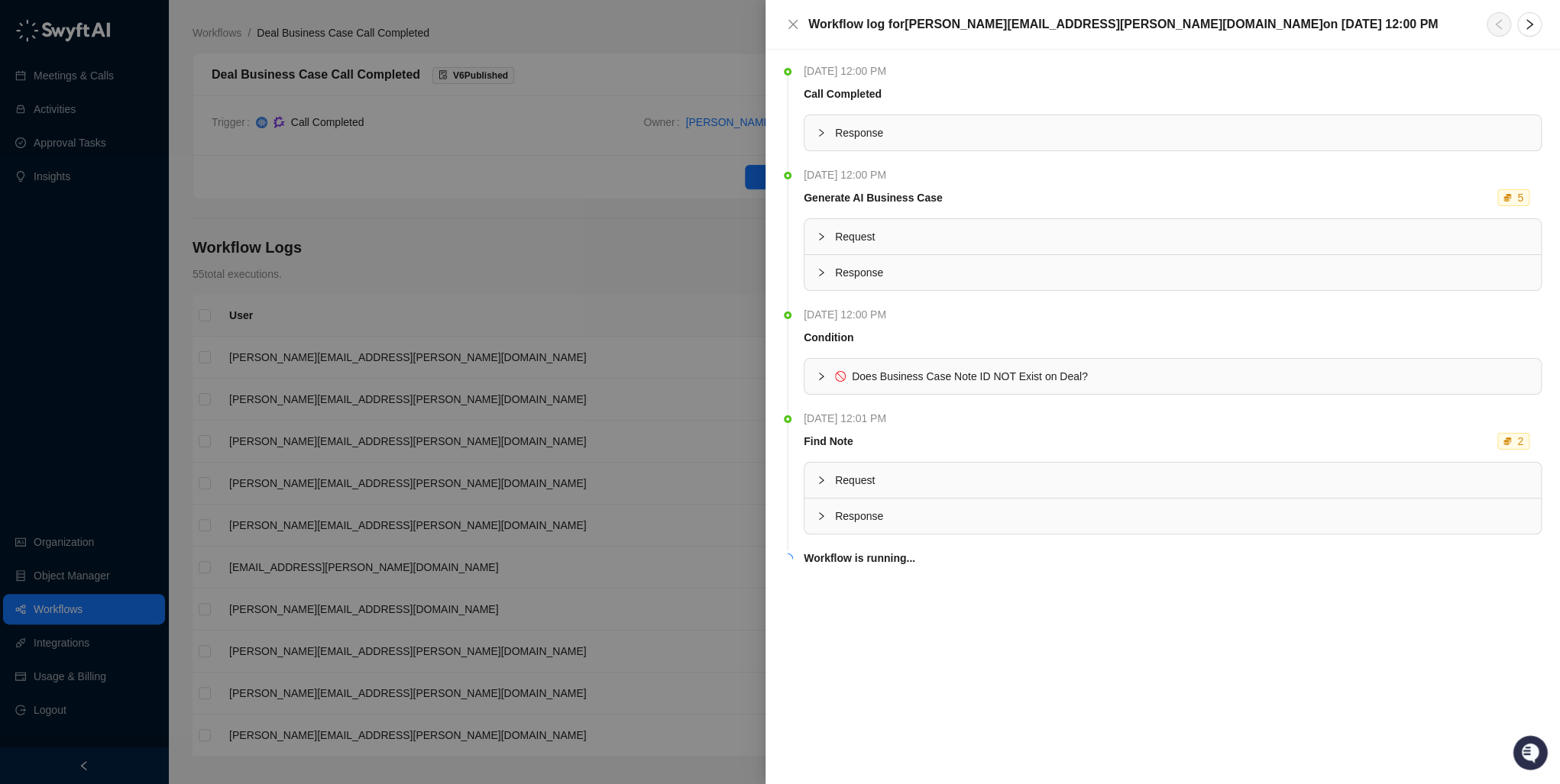
click at [814, 477] on div "Request" at bounding box center [1172, 480] width 737 height 35
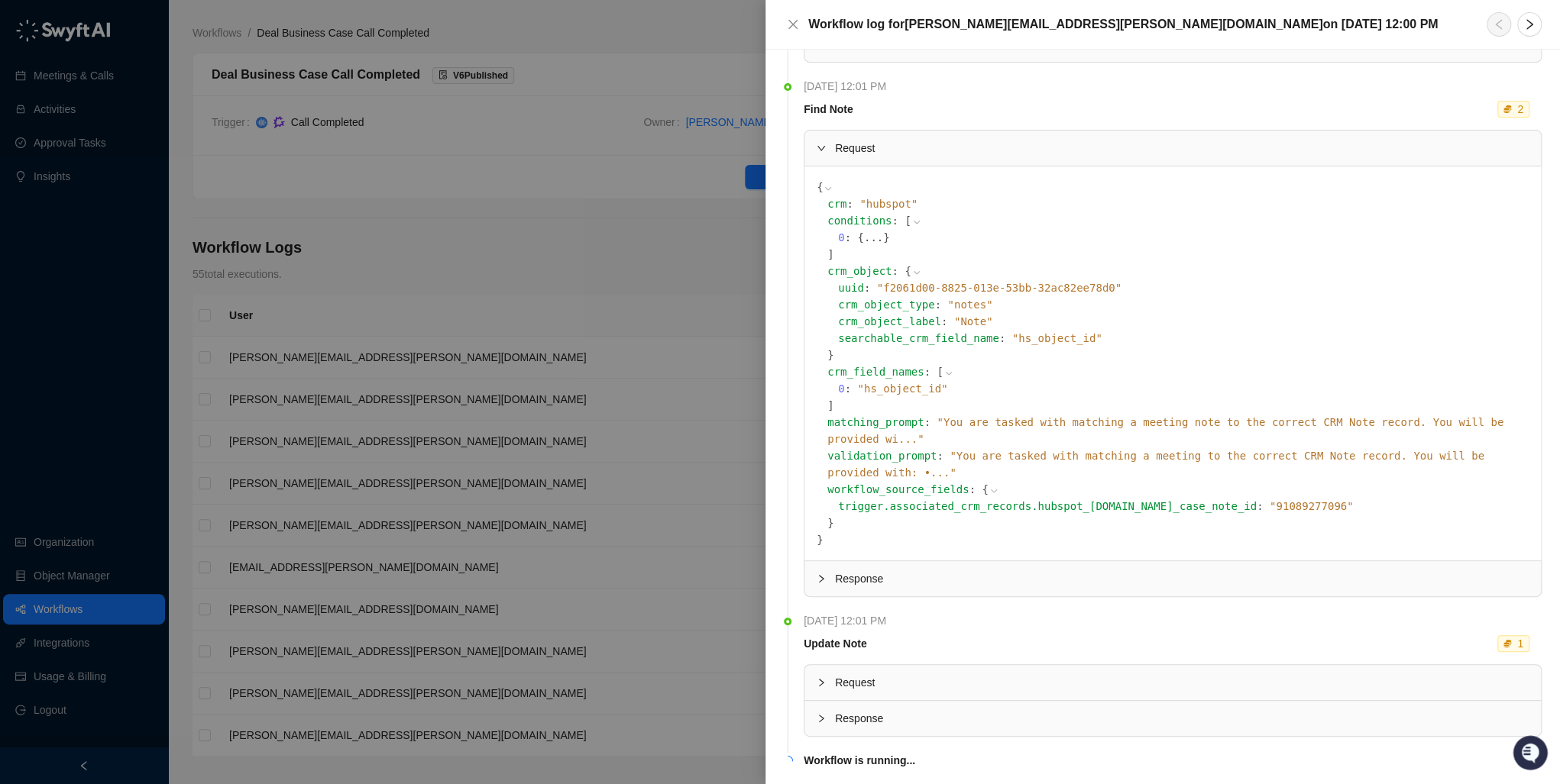
scroll to position [339, 0]
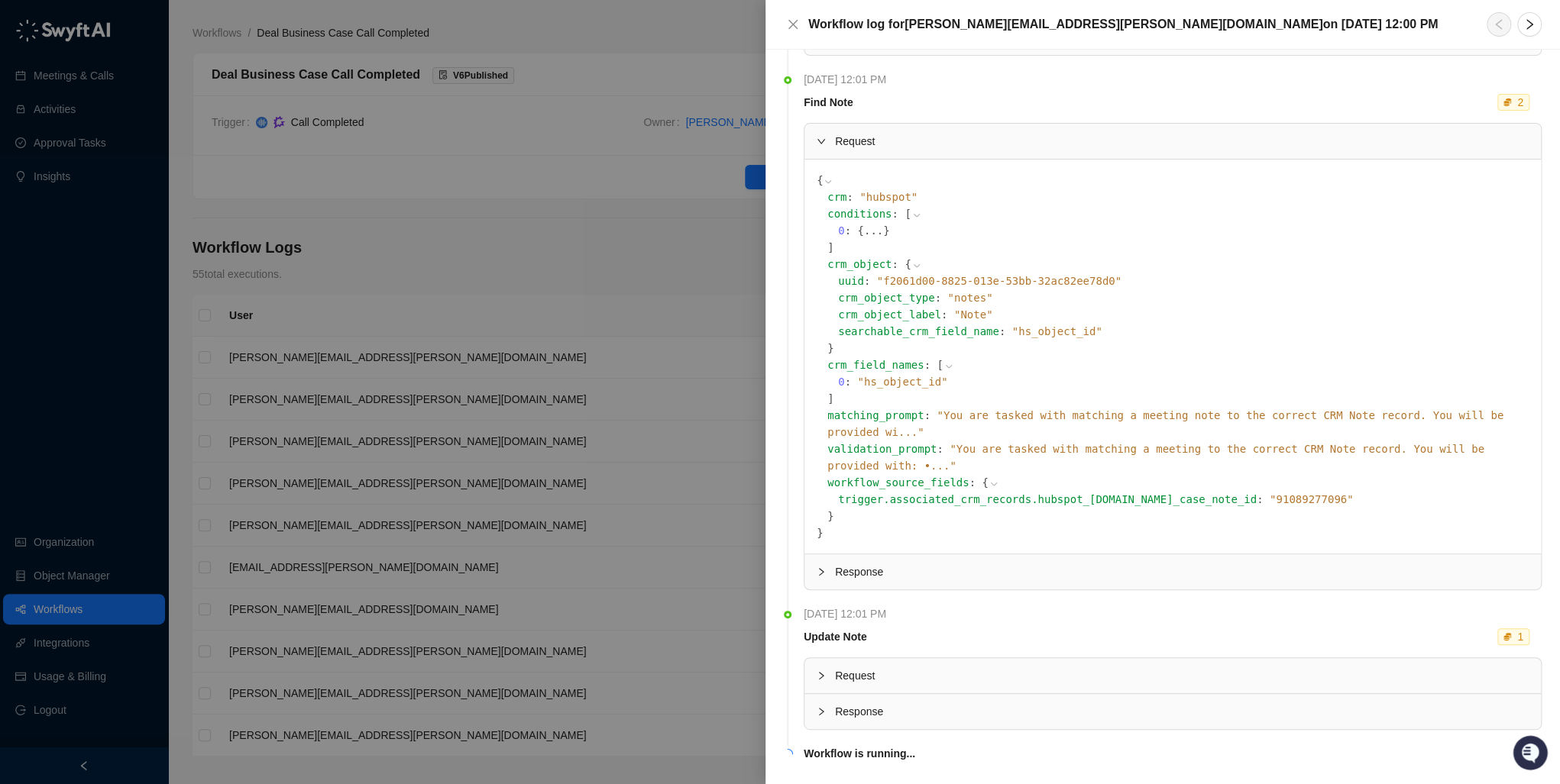
click at [822, 671] on icon "collapsed" at bounding box center [821, 676] width 9 height 9
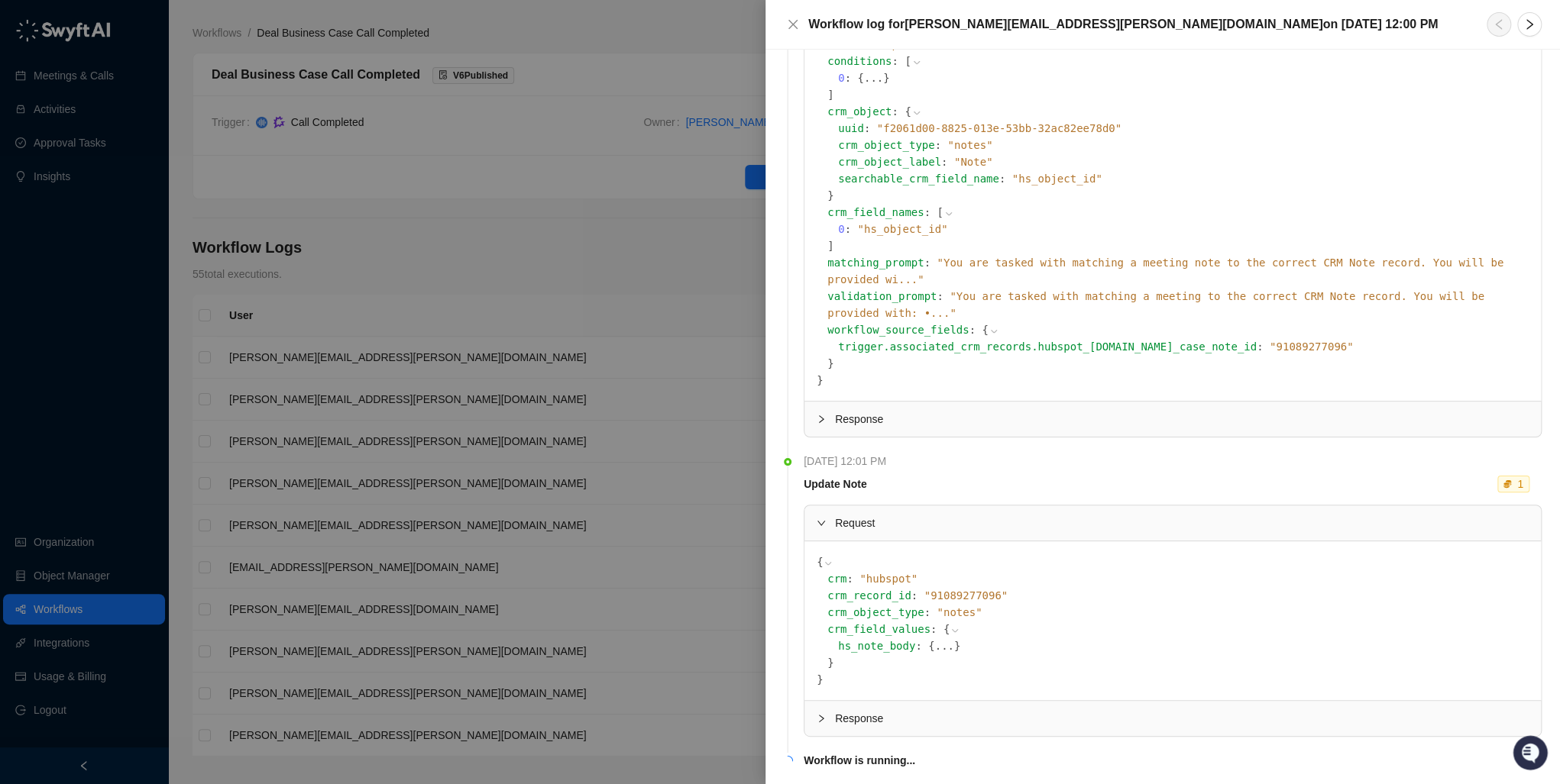
scroll to position [499, 0]
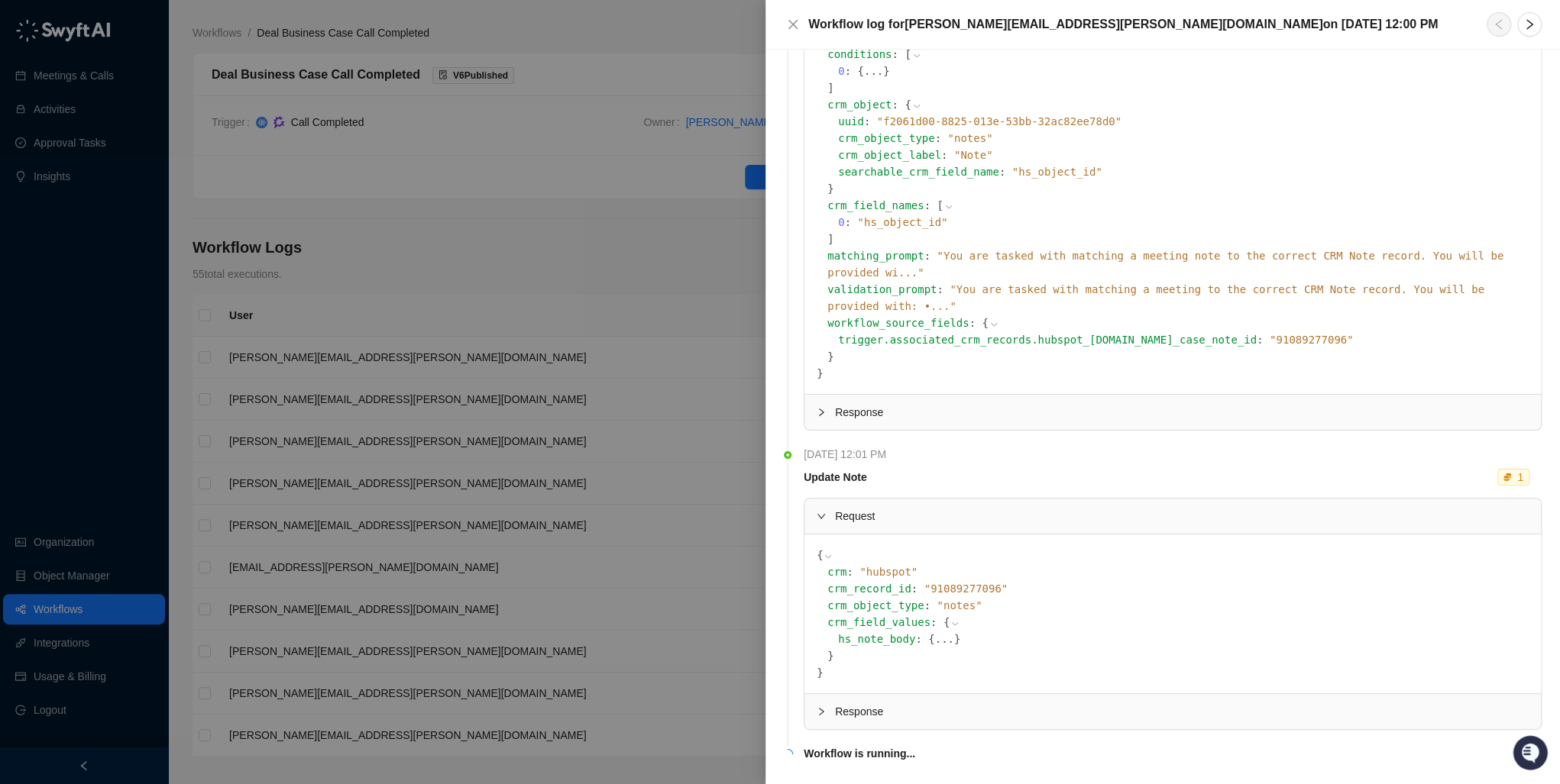
click at [827, 508] on div at bounding box center [826, 517] width 18 height 17
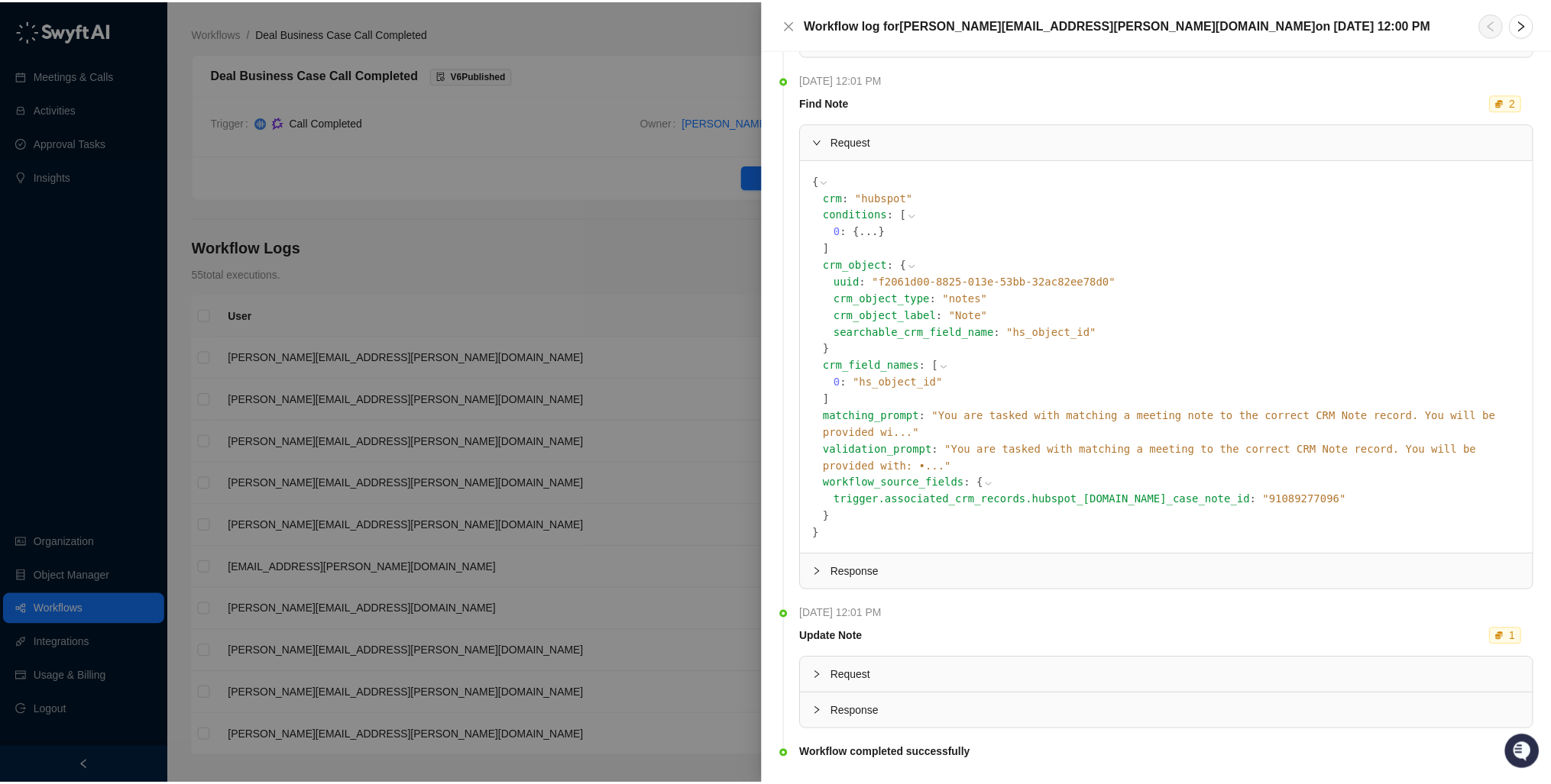
scroll to position [0, 0]
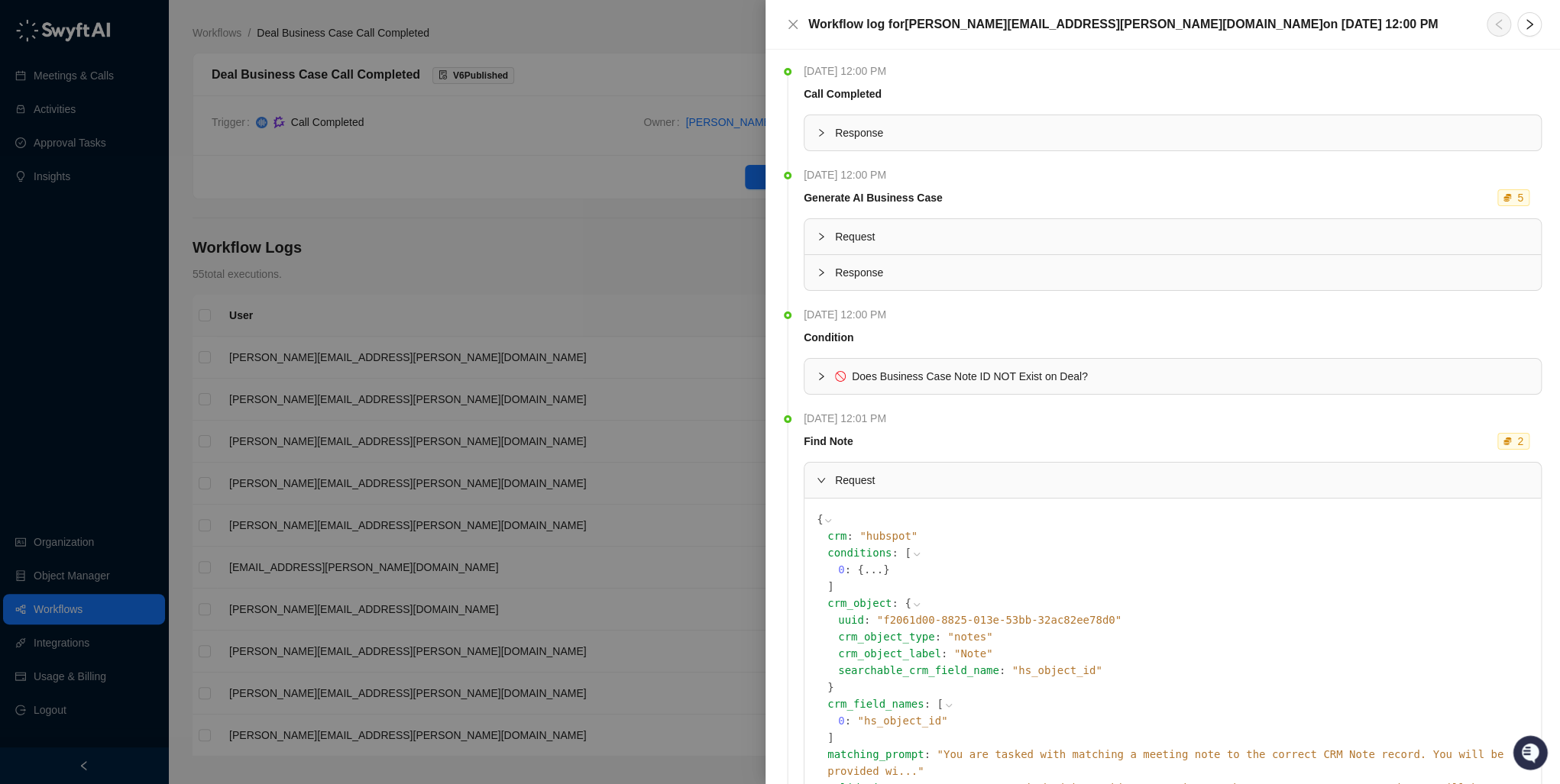
drag, startPoint x: 1103, startPoint y: 63, endPoint x: 1082, endPoint y: 64, distance: 21.0
click at [1103, 63] on div "Friday, 10/10/25, 12:00 PM" at bounding box center [1172, 71] width 738 height 17
click at [49, 81] on div at bounding box center [780, 392] width 1560 height 784
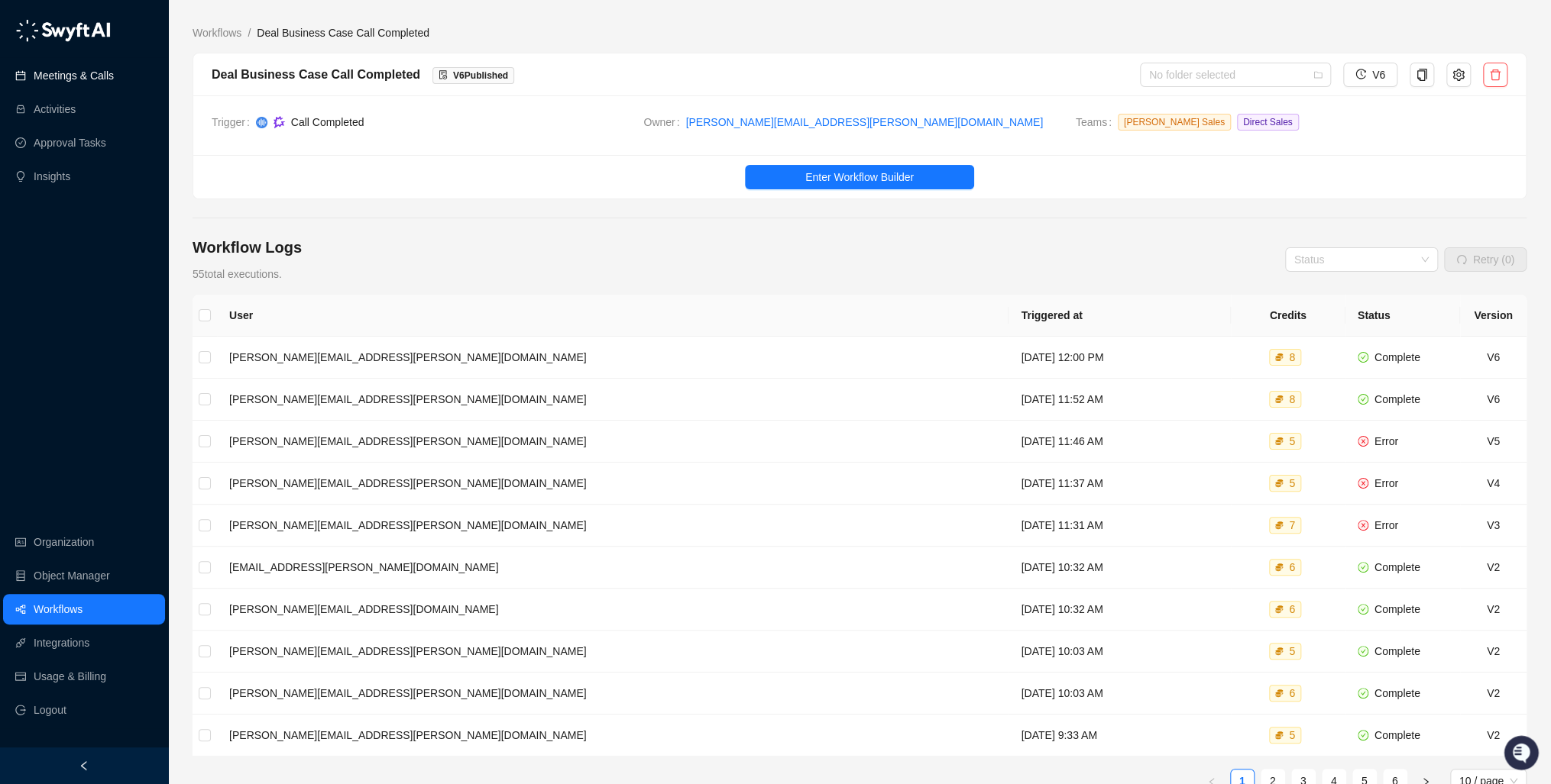
click at [86, 73] on link "Meetings & Calls" at bounding box center [74, 75] width 80 height 31
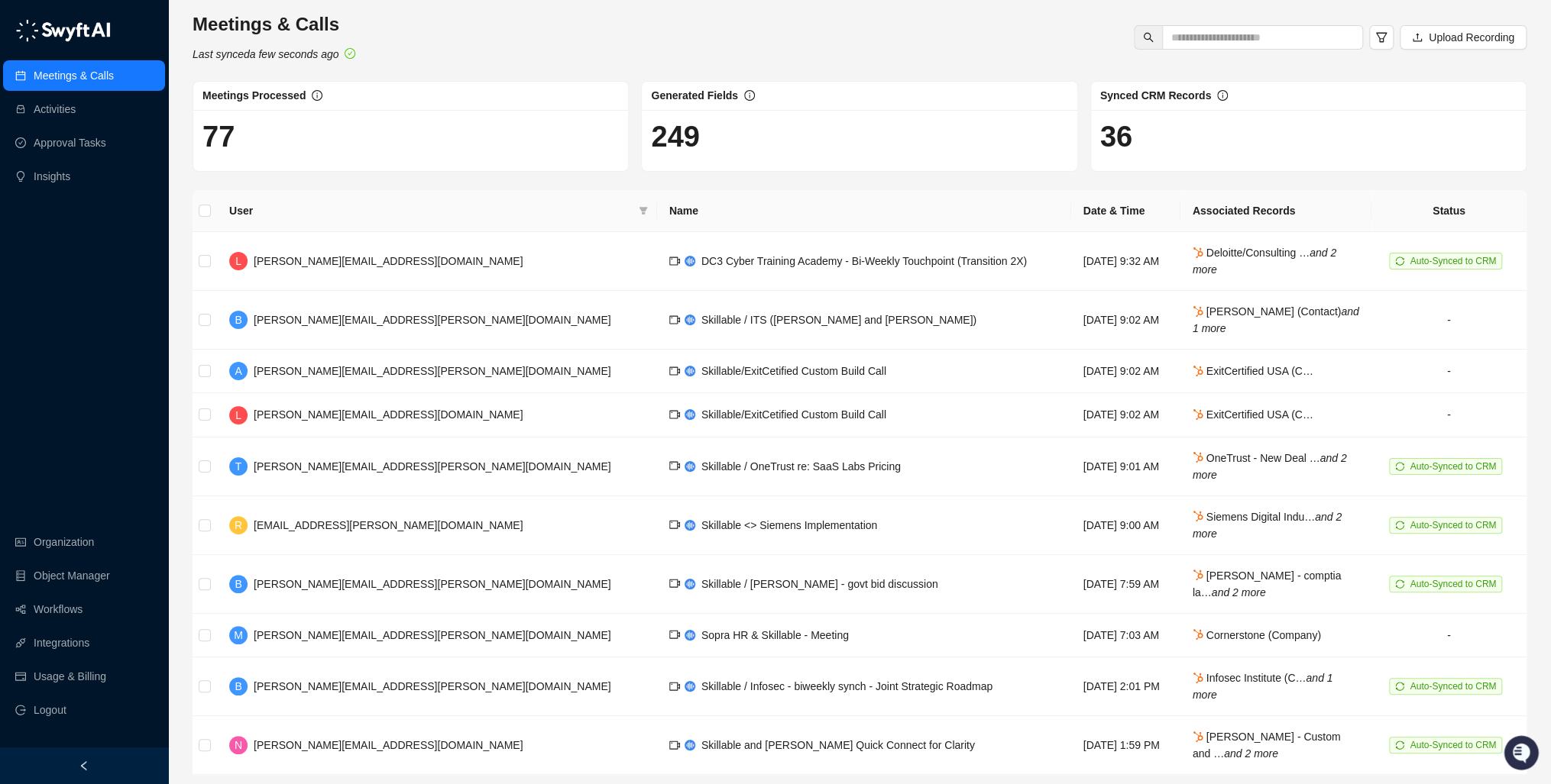
click at [183, 410] on div "Meetings & Calls Last synced a few seconds ago Upload Recording Meetings Proces…" at bounding box center [860, 418] width 1383 height 836
